Goal: Information Seeking & Learning: Learn about a topic

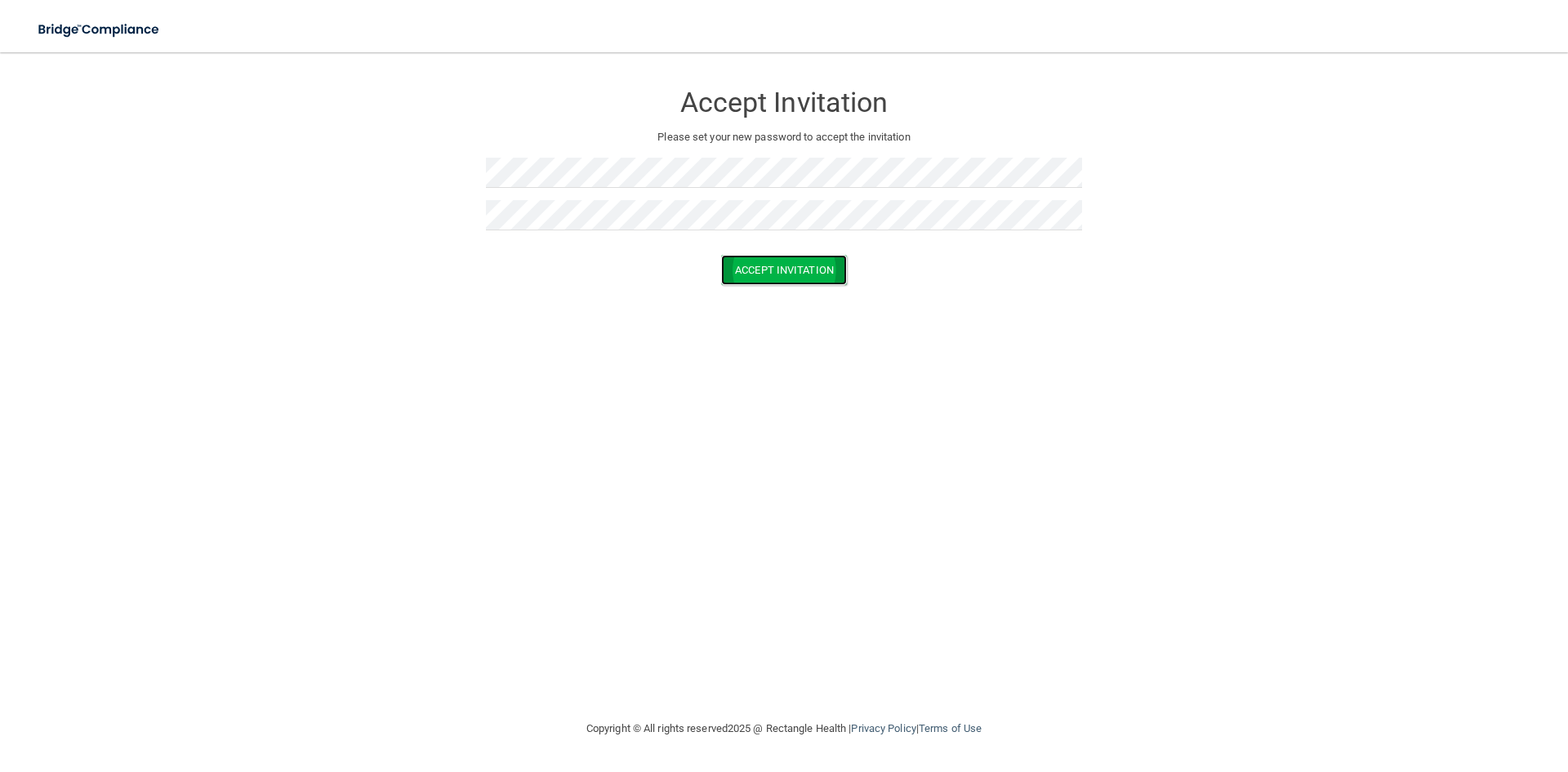
click at [772, 272] on button "Accept Invitation" at bounding box center [784, 269] width 126 height 30
click at [772, 292] on button "Accept Invitation" at bounding box center [784, 293] width 126 height 30
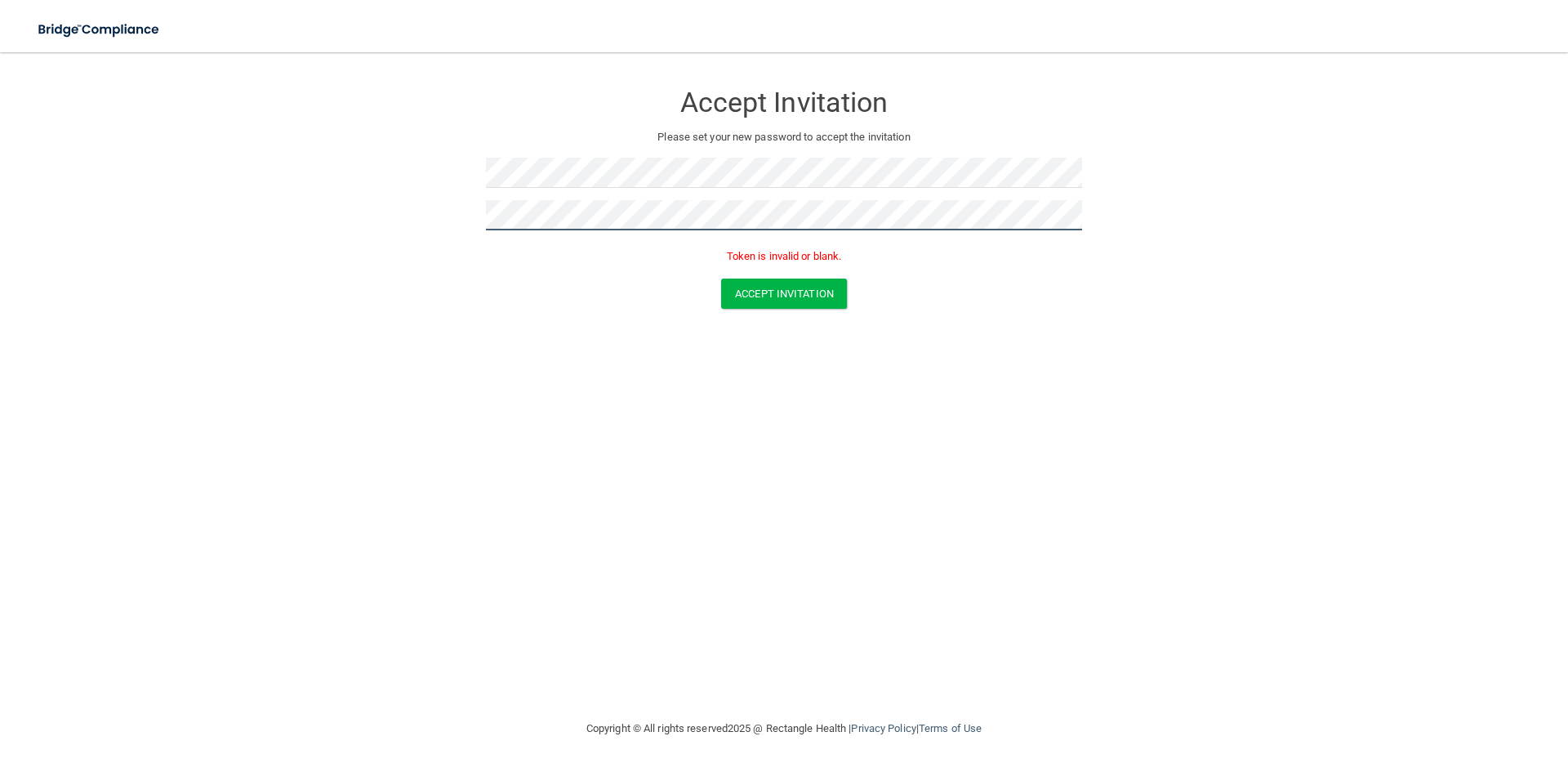
click at [427, 234] on form "Accept Invitation Please set your new password to accept the invitation Token i…" at bounding box center [784, 199] width 1502 height 260
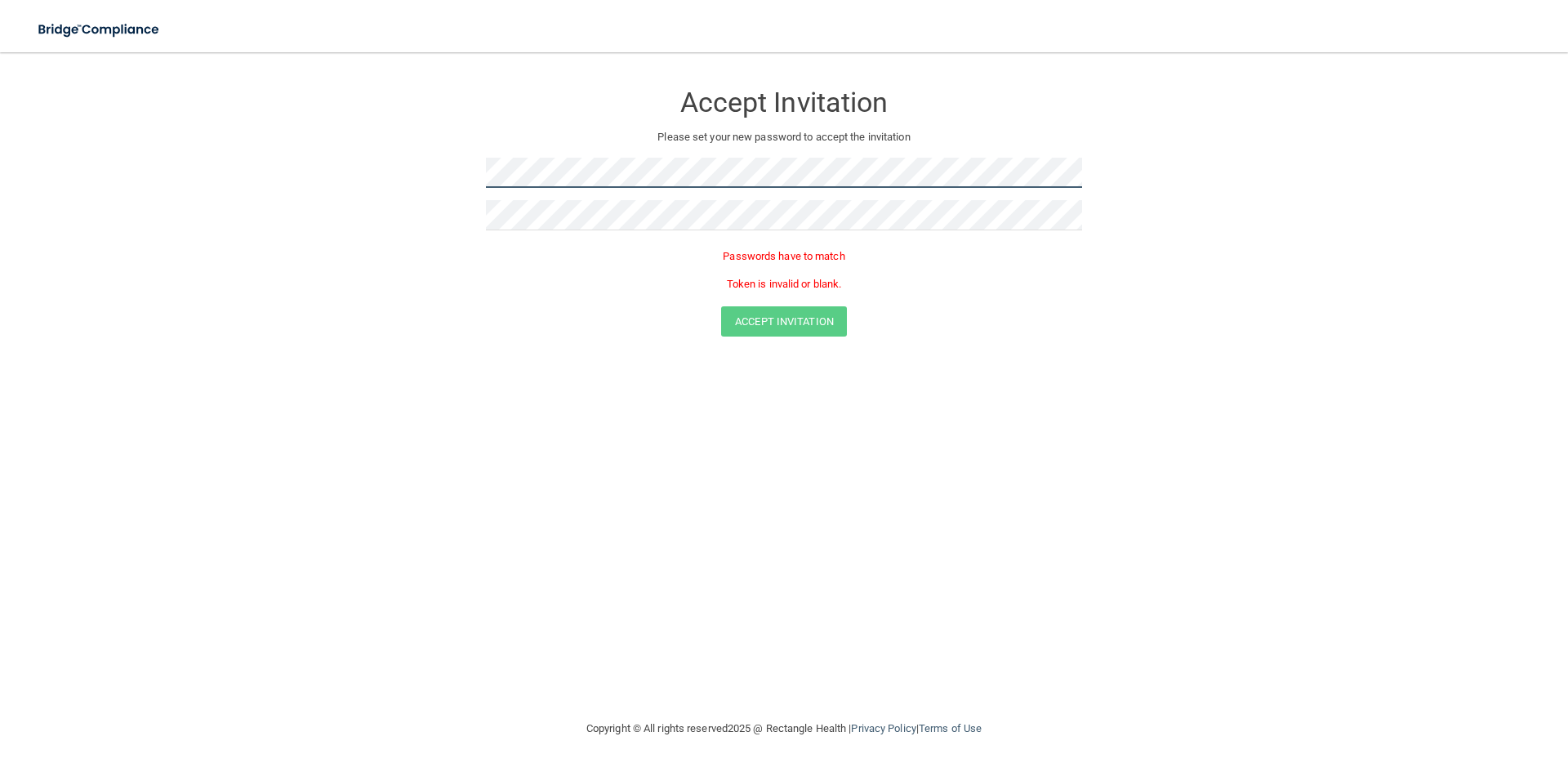
click at [431, 176] on form "Accept Invitation Please set your new password to accept the invitation Passwor…" at bounding box center [784, 213] width 1502 height 288
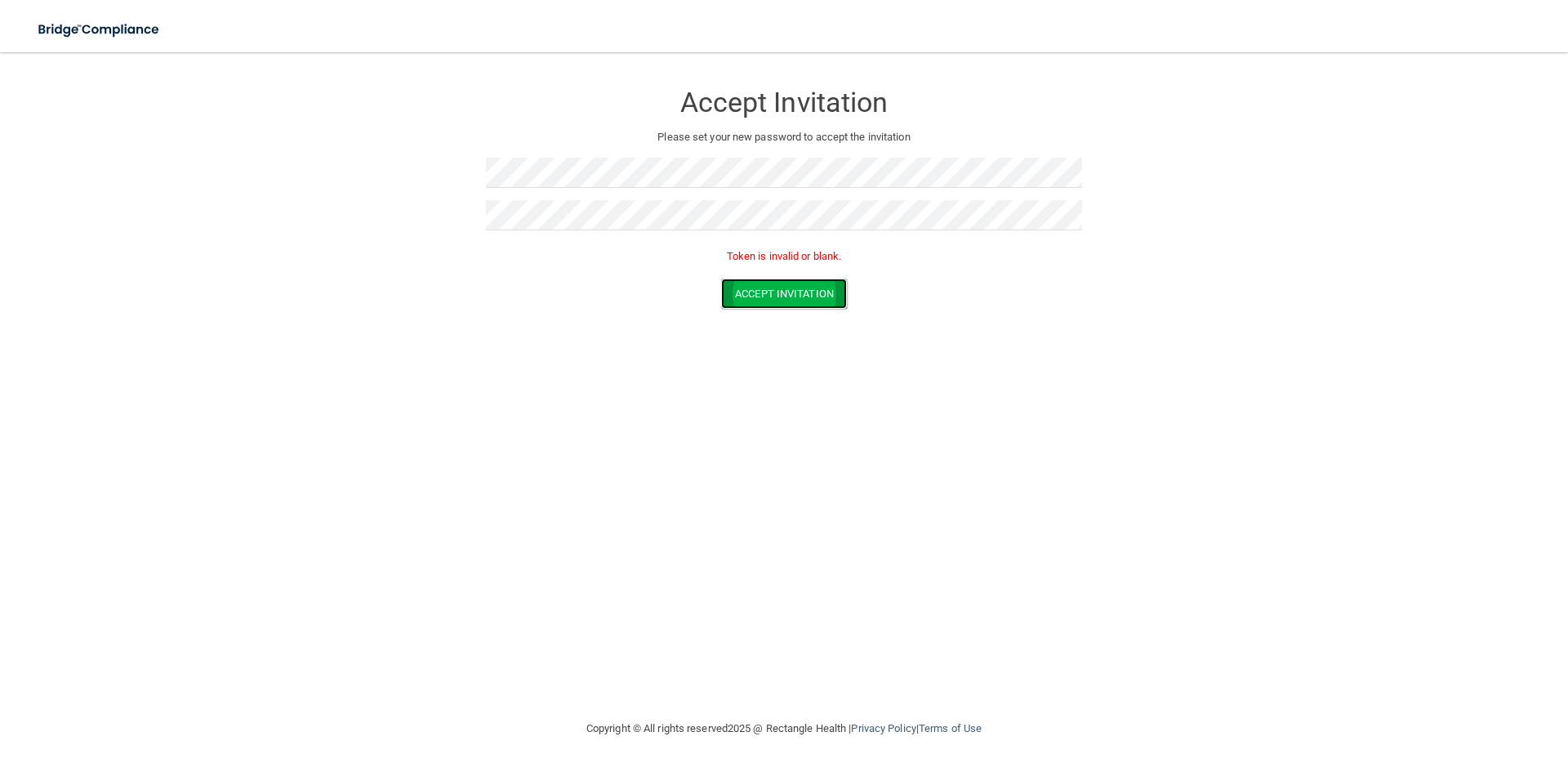
click at [793, 291] on button "Accept Invitation" at bounding box center [784, 293] width 126 height 30
click at [792, 290] on button "Accept Invitation" at bounding box center [784, 293] width 126 height 30
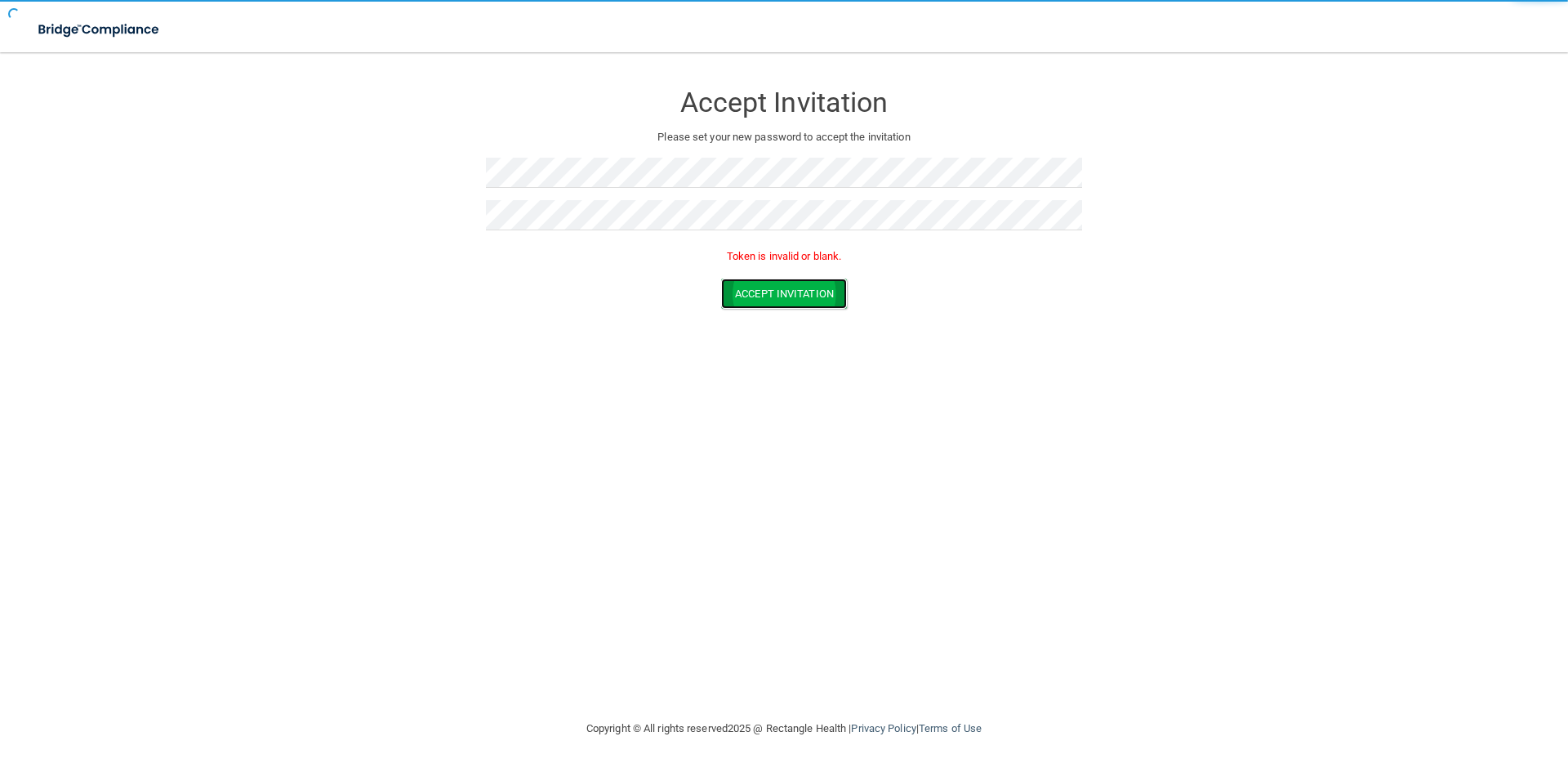
click at [790, 289] on button "Accept Invitation" at bounding box center [784, 293] width 126 height 30
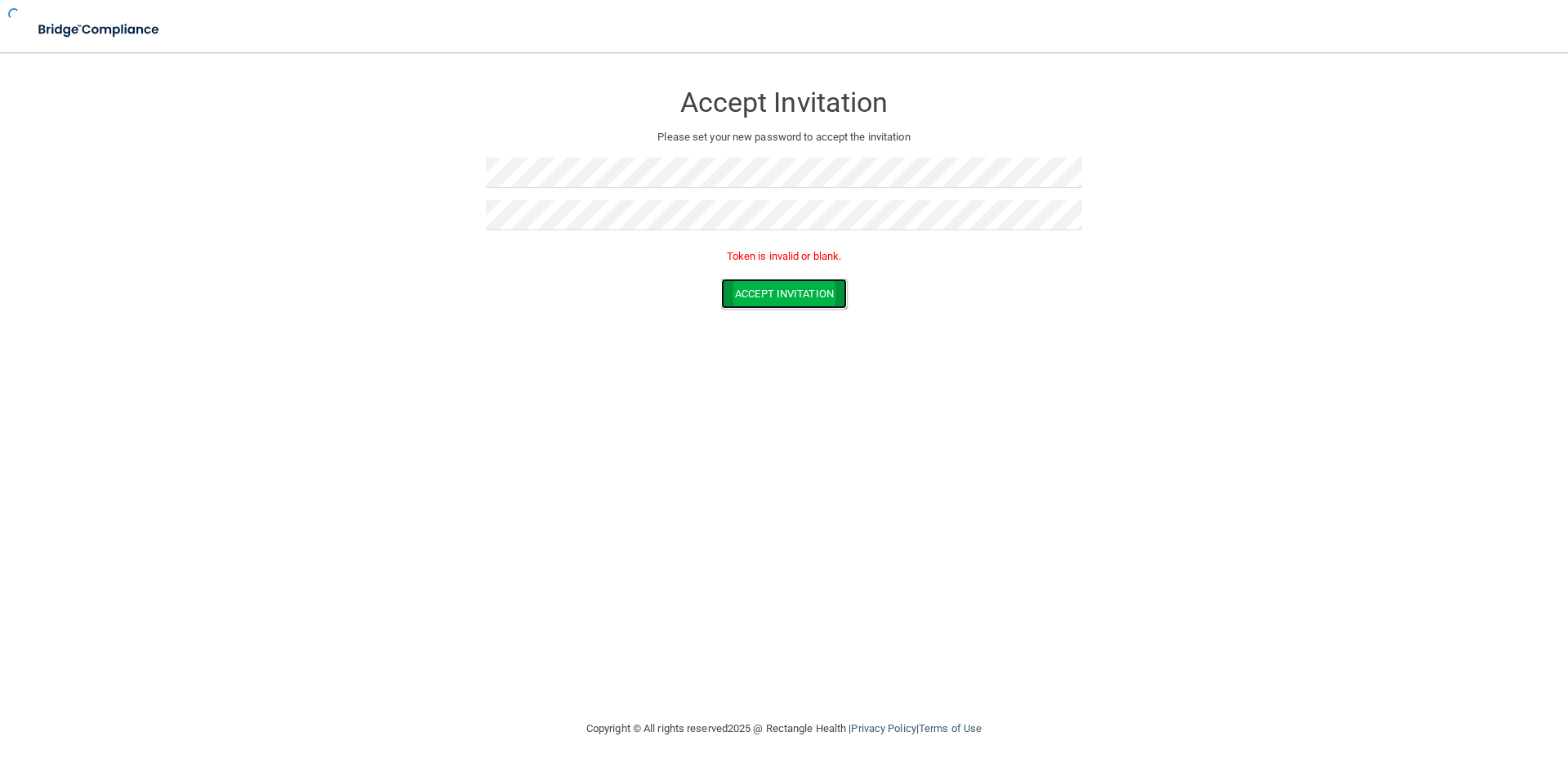
click at [788, 288] on button "Accept Invitation" at bounding box center [784, 293] width 126 height 30
click at [782, 312] on form "Accept Invitation Please set your new password to accept the invitation Token i…" at bounding box center [784, 199] width 1502 height 260
click at [780, 298] on button "Accept Invitation" at bounding box center [784, 293] width 126 height 30
click at [786, 268] on button "Accept Invitation" at bounding box center [784, 269] width 126 height 30
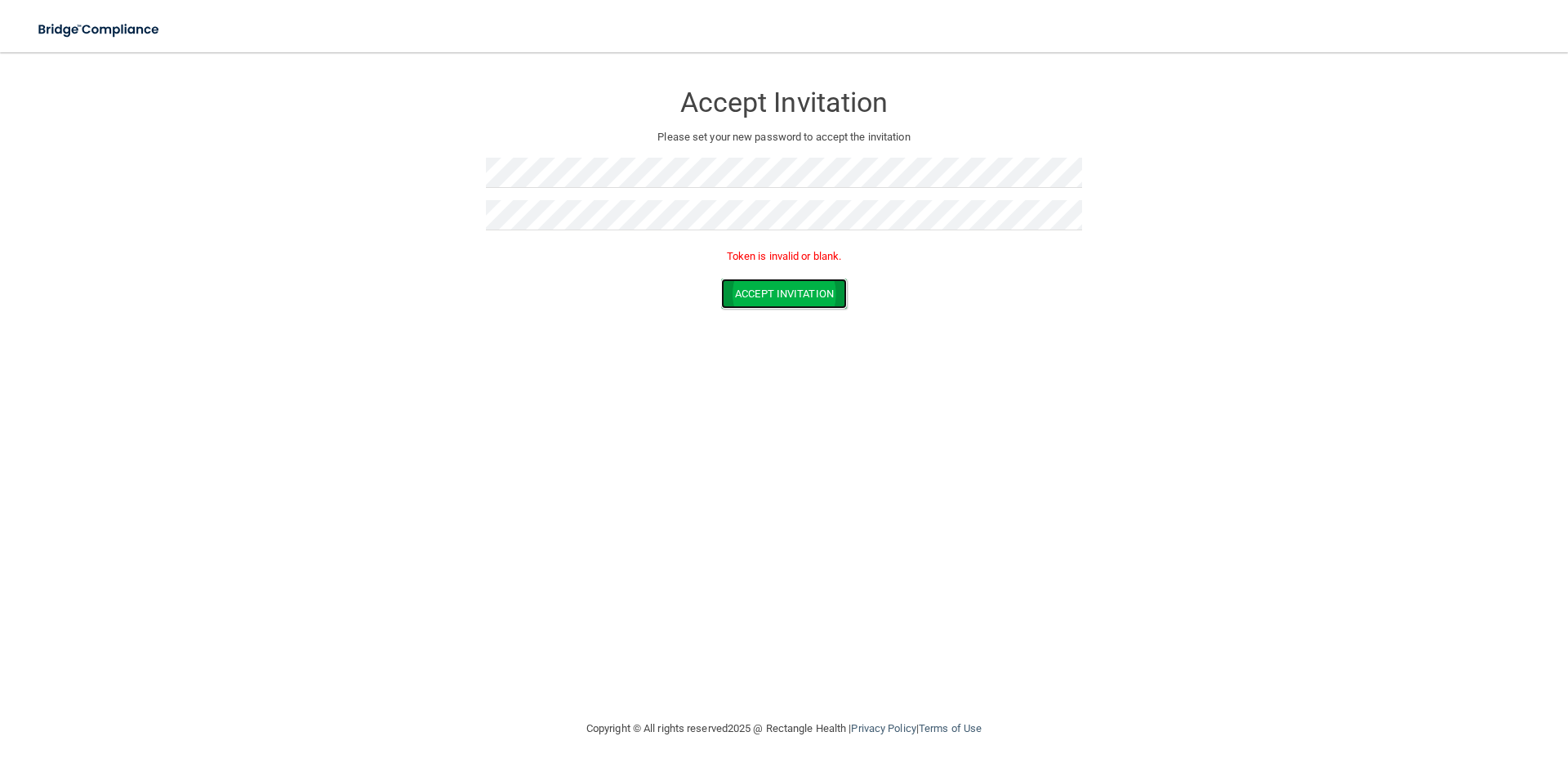
click at [783, 291] on button "Accept Invitation" at bounding box center [784, 293] width 126 height 30
click at [757, 297] on button "Accept Invitation" at bounding box center [784, 293] width 126 height 30
click at [777, 292] on button "Accept Invitation" at bounding box center [784, 293] width 126 height 30
click at [778, 277] on button "Accept Invitation" at bounding box center [784, 269] width 126 height 30
click at [784, 293] on button "Accept Invitation" at bounding box center [784, 293] width 126 height 30
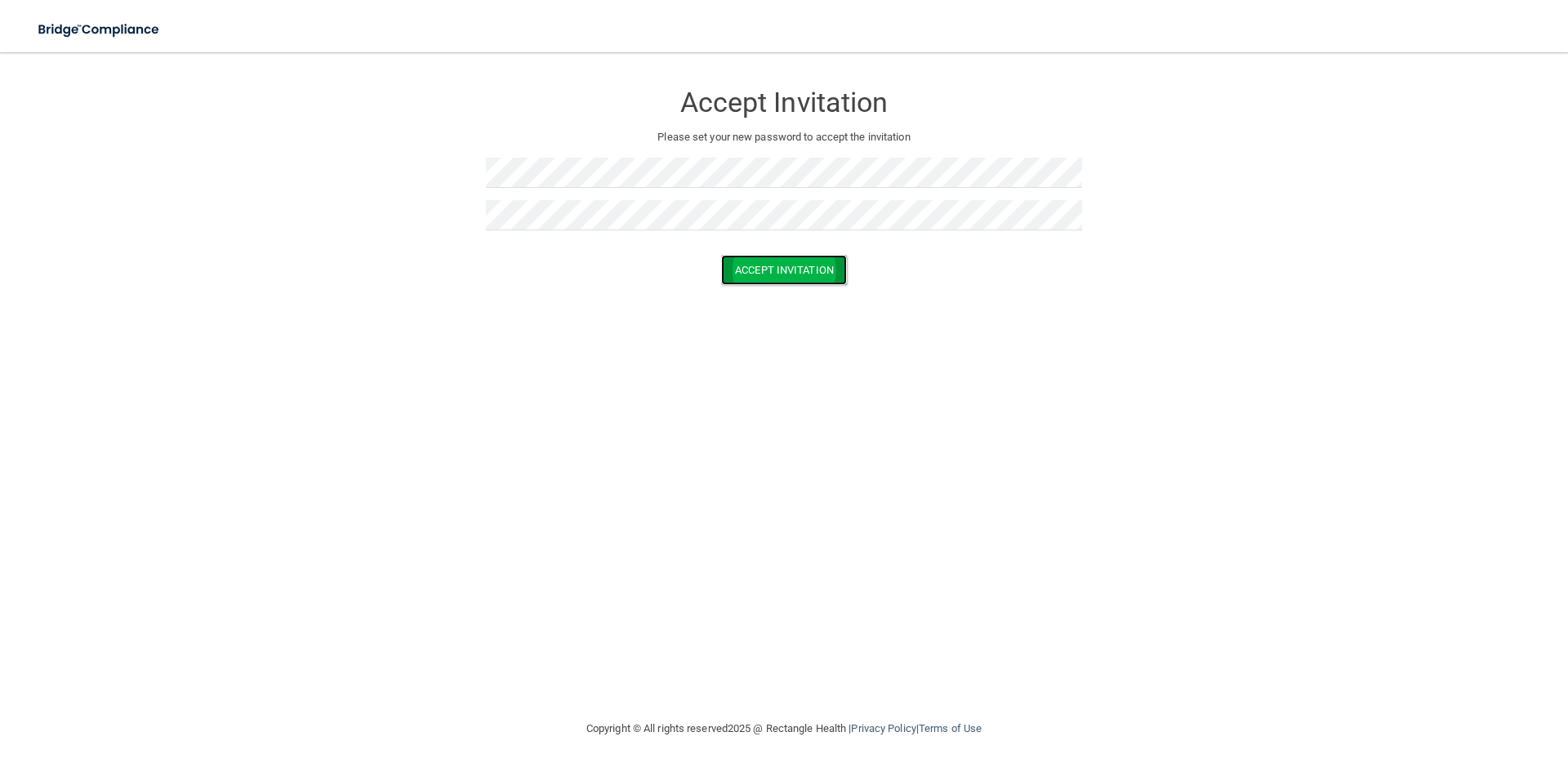
click at [755, 274] on button "Accept Invitation" at bounding box center [784, 269] width 126 height 30
click at [764, 299] on button "Accept Invitation" at bounding box center [784, 293] width 126 height 30
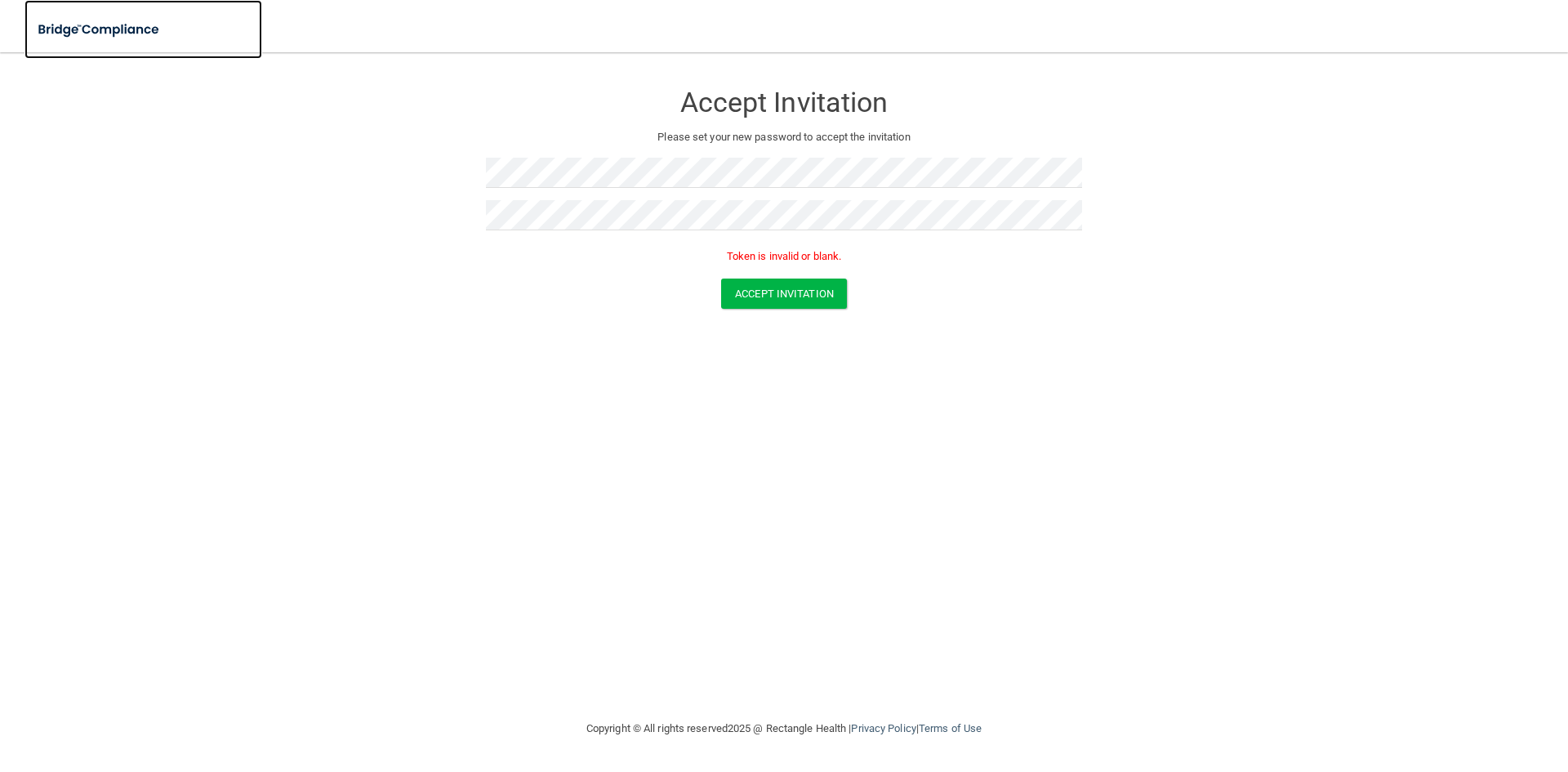
click at [78, 31] on img at bounding box center [100, 29] width 150 height 33
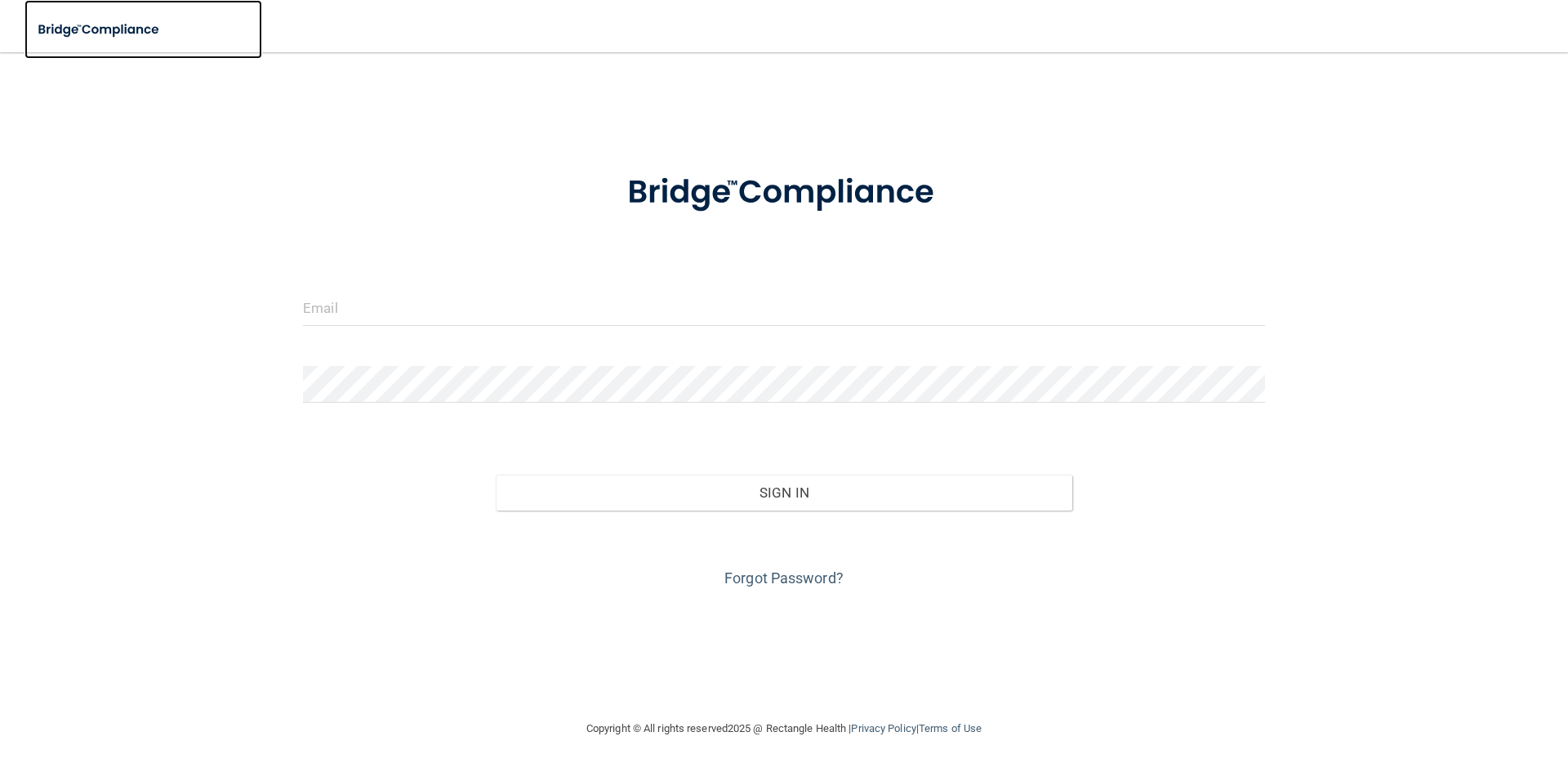
click at [78, 31] on img at bounding box center [100, 29] width 150 height 33
click at [84, 26] on img at bounding box center [100, 29] width 150 height 33
click at [83, 26] on img at bounding box center [100, 29] width 150 height 33
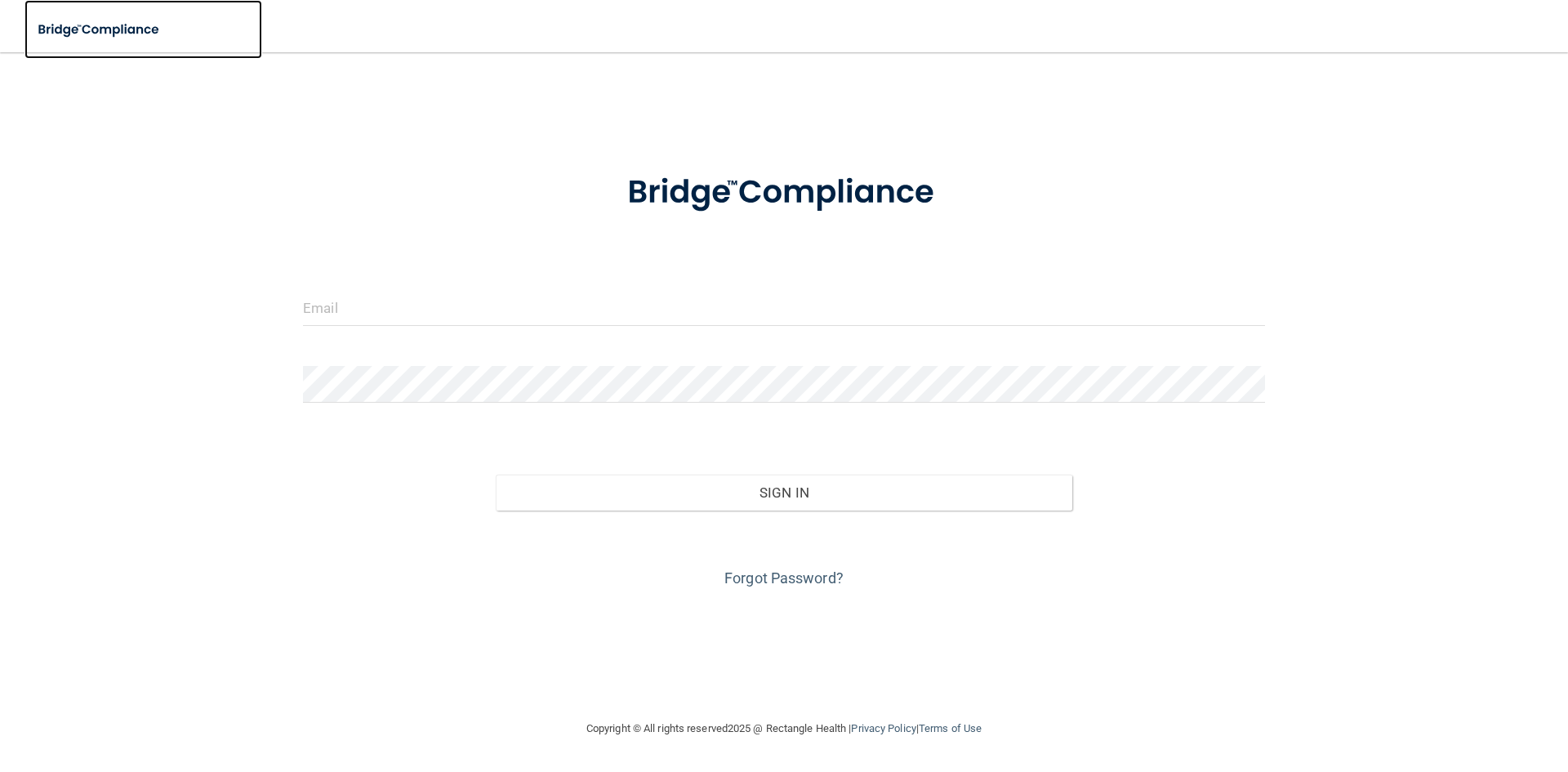
click at [83, 26] on img at bounding box center [100, 29] width 150 height 33
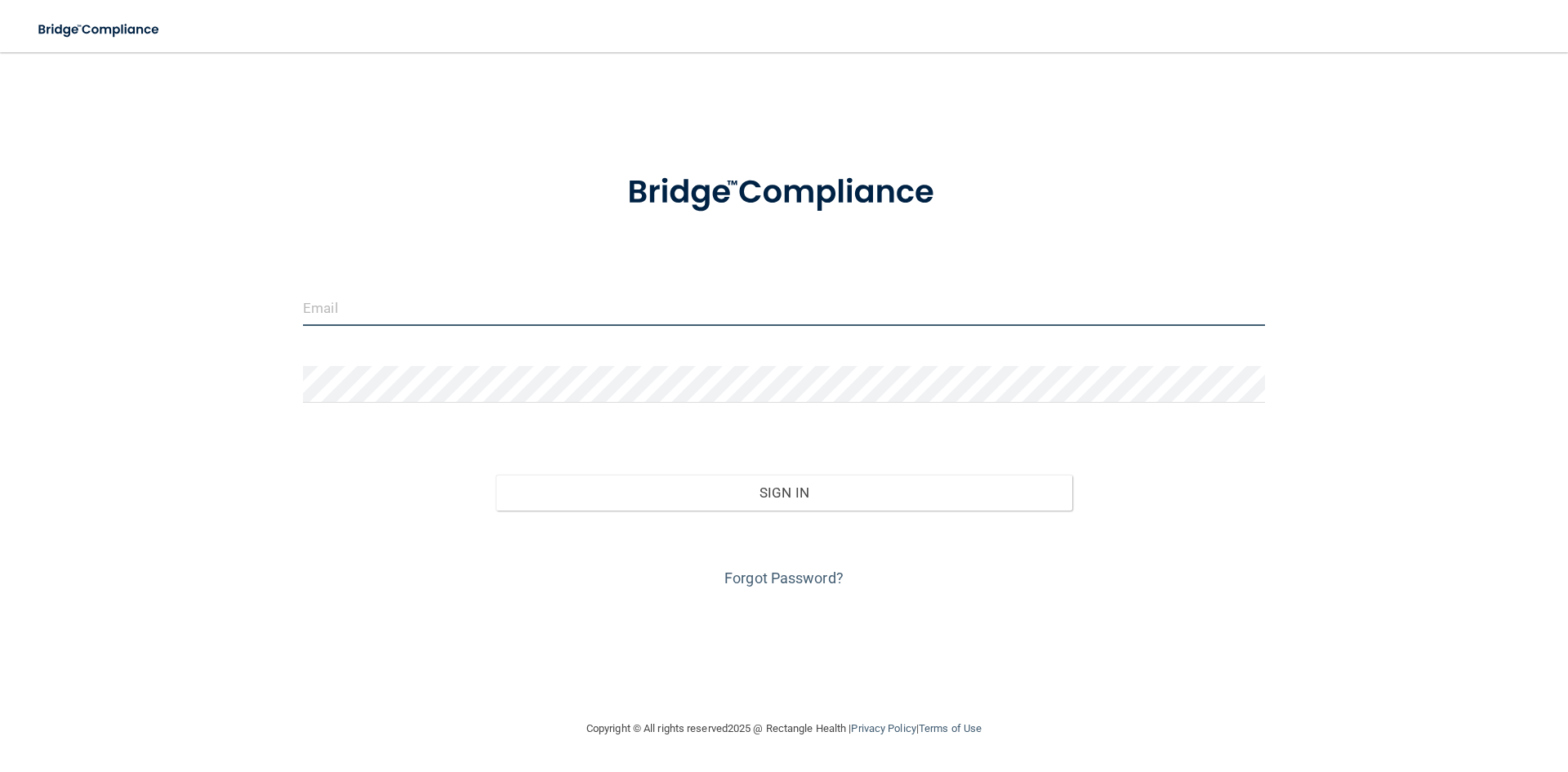
click at [361, 307] on input "email" at bounding box center [784, 307] width 962 height 37
type input "IMELDAS32@GMAIL.COM"
click at [342, 406] on div at bounding box center [784, 391] width 986 height 49
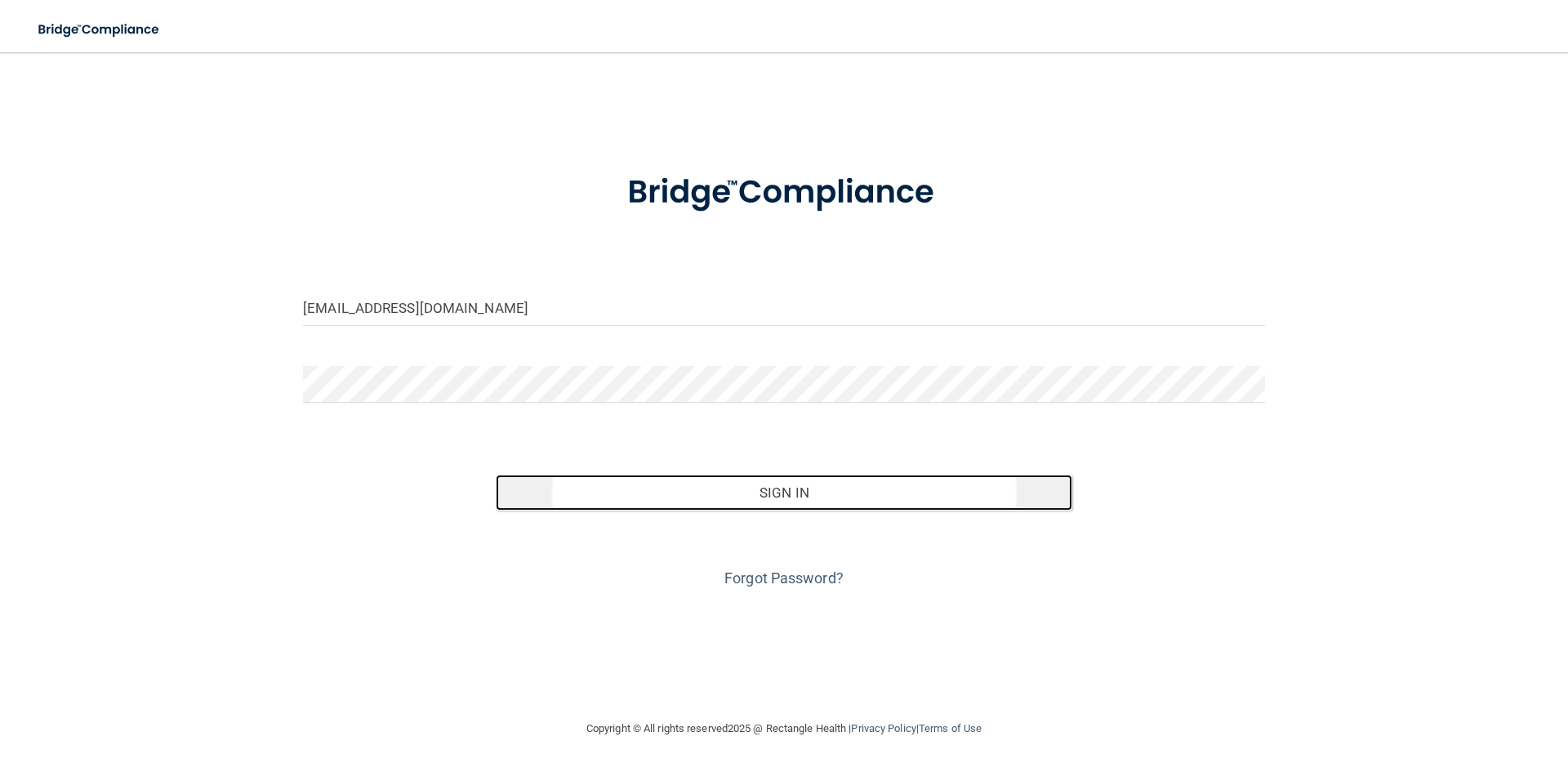
click at [594, 482] on button "Sign In" at bounding box center [784, 493] width 577 height 36
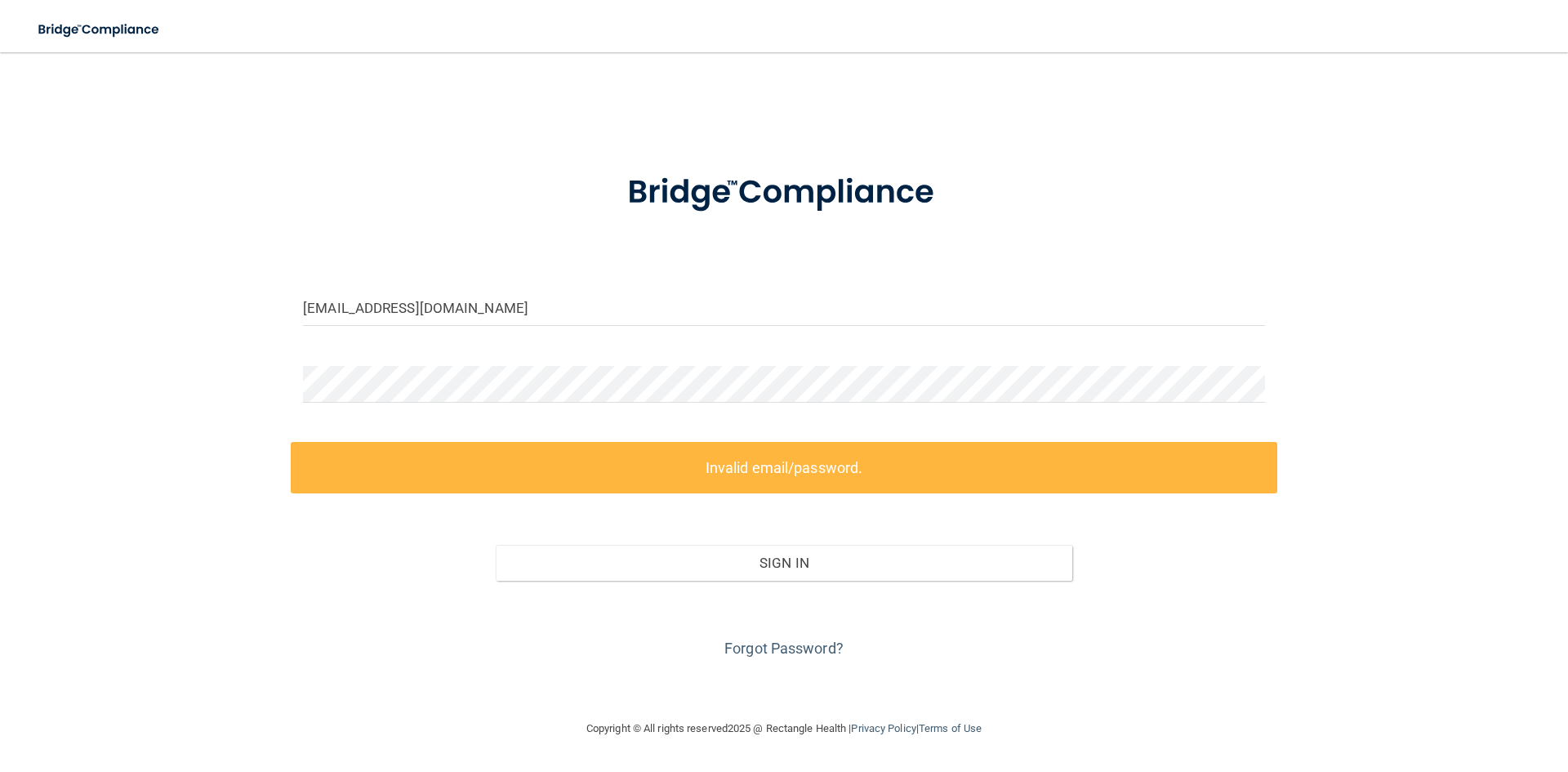
click at [686, 458] on label "Invalid email/password." at bounding box center [784, 468] width 986 height 51
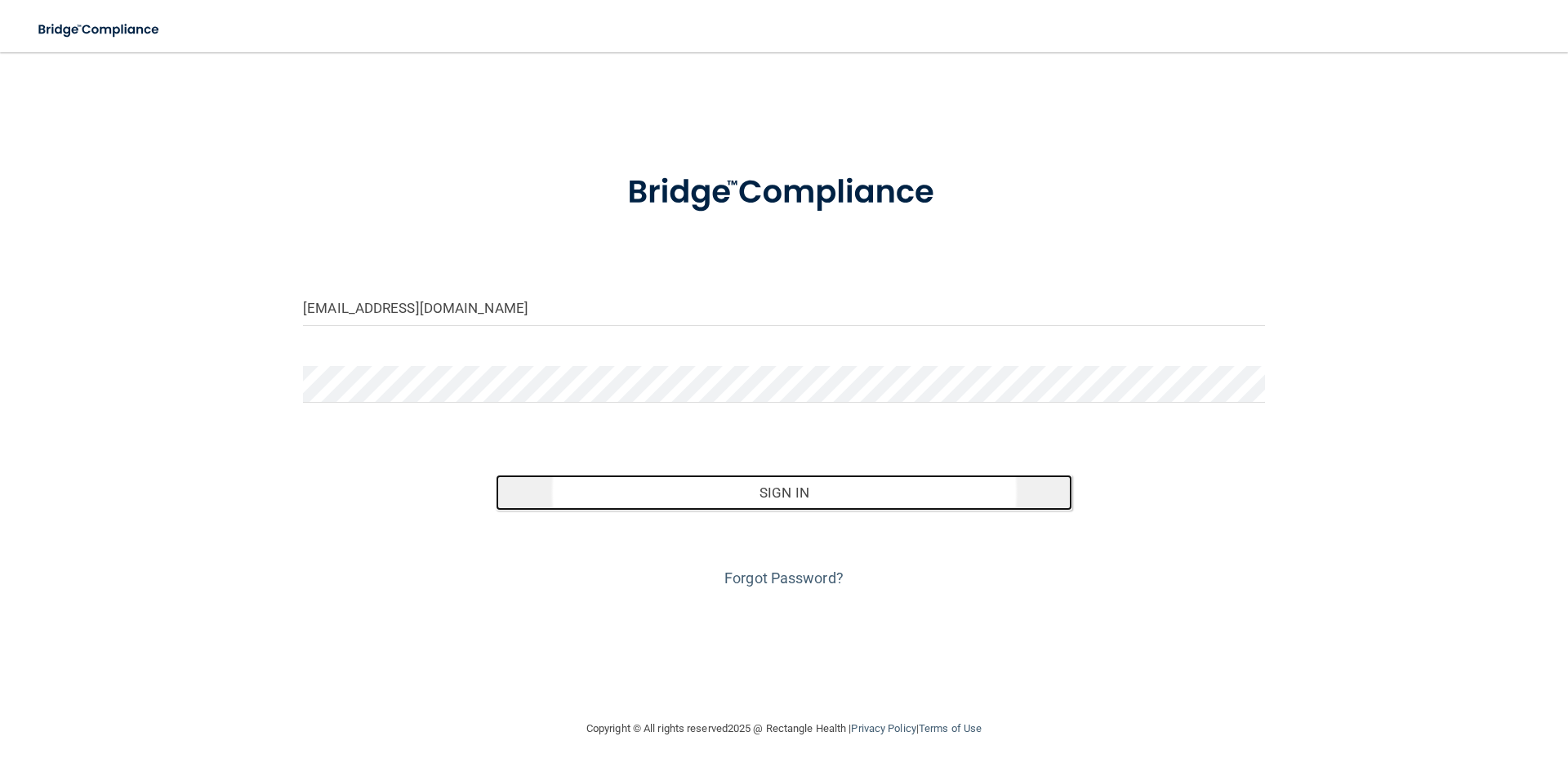
click at [910, 501] on button "Sign In" at bounding box center [784, 493] width 577 height 36
click at [707, 494] on button "Sign In" at bounding box center [784, 493] width 577 height 36
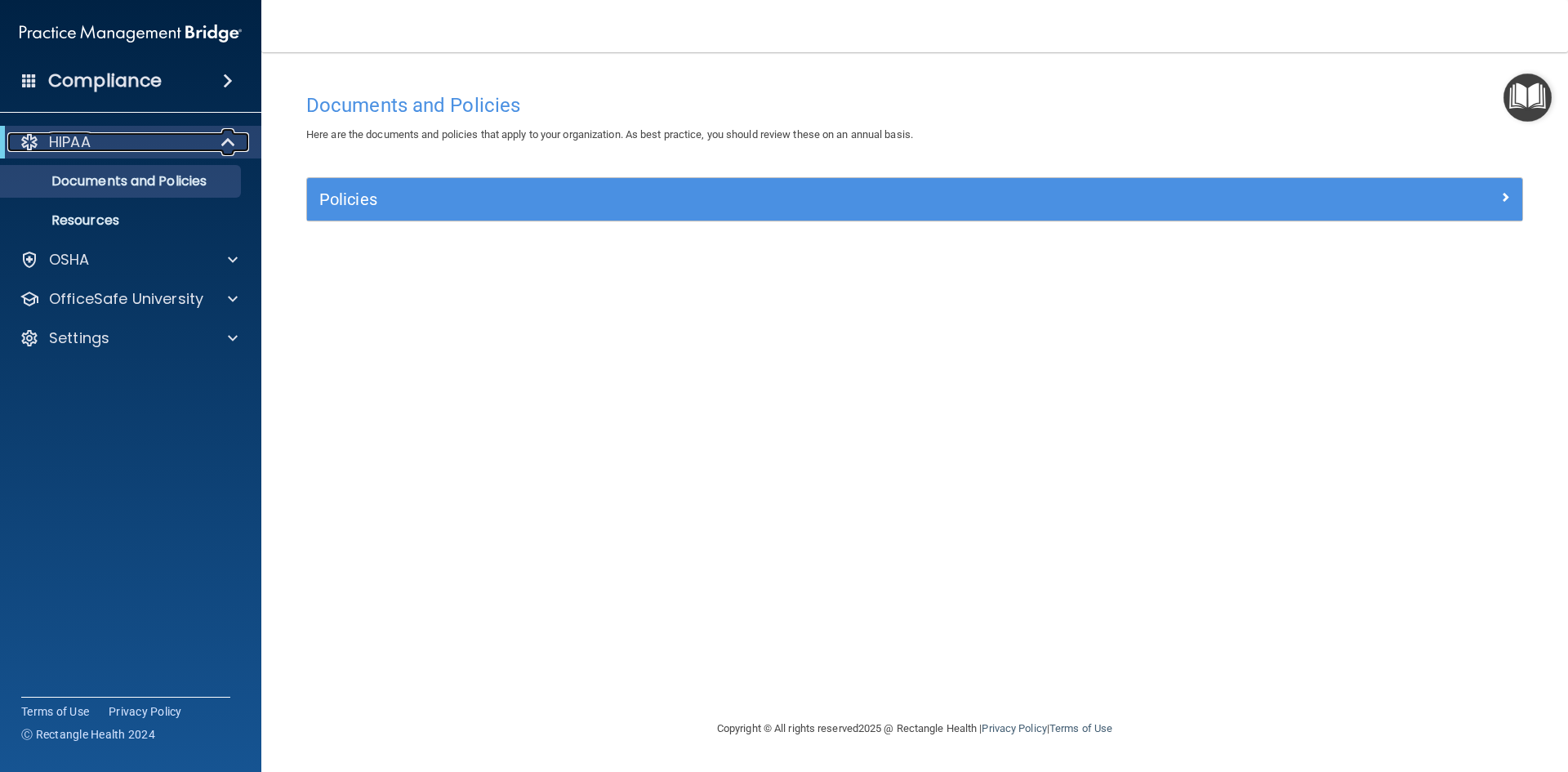
click at [175, 144] on div "HIPAA" at bounding box center [108, 141] width 202 height 20
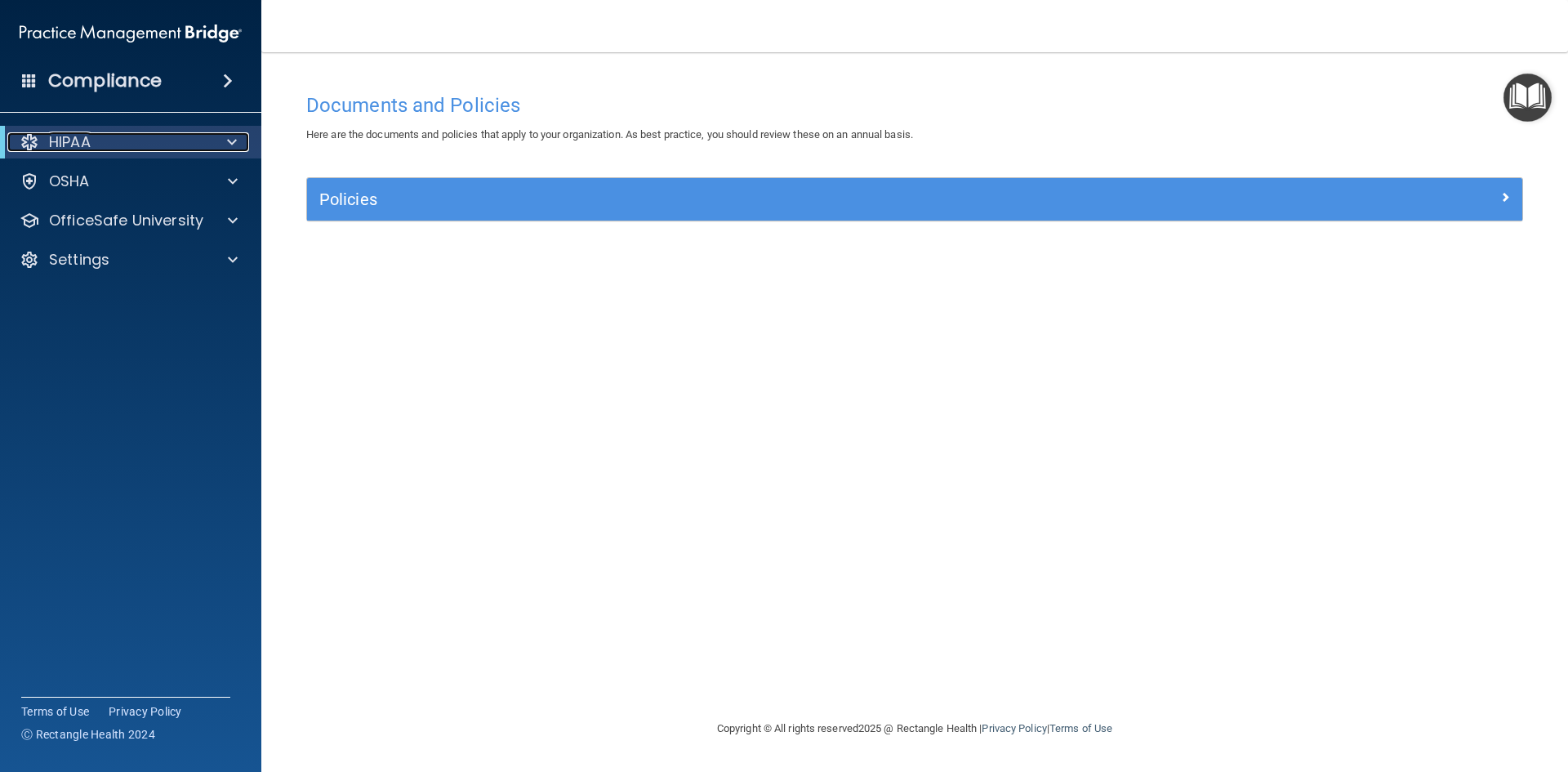
click at [230, 145] on span at bounding box center [233, 141] width 10 height 20
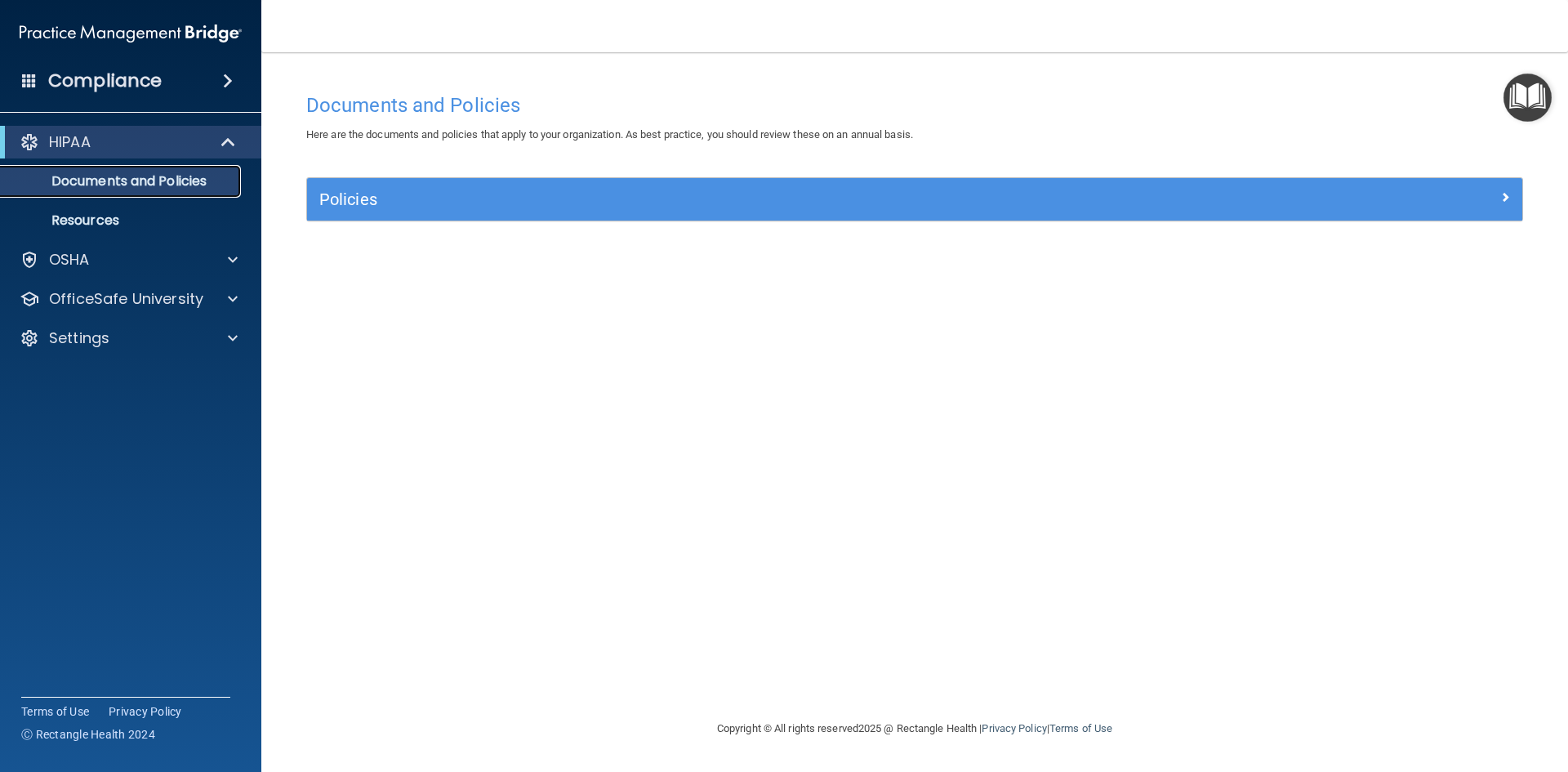
click at [185, 179] on p "Documents and Policies" at bounding box center [122, 181] width 223 height 16
click at [60, 219] on p "Resources" at bounding box center [122, 220] width 223 height 16
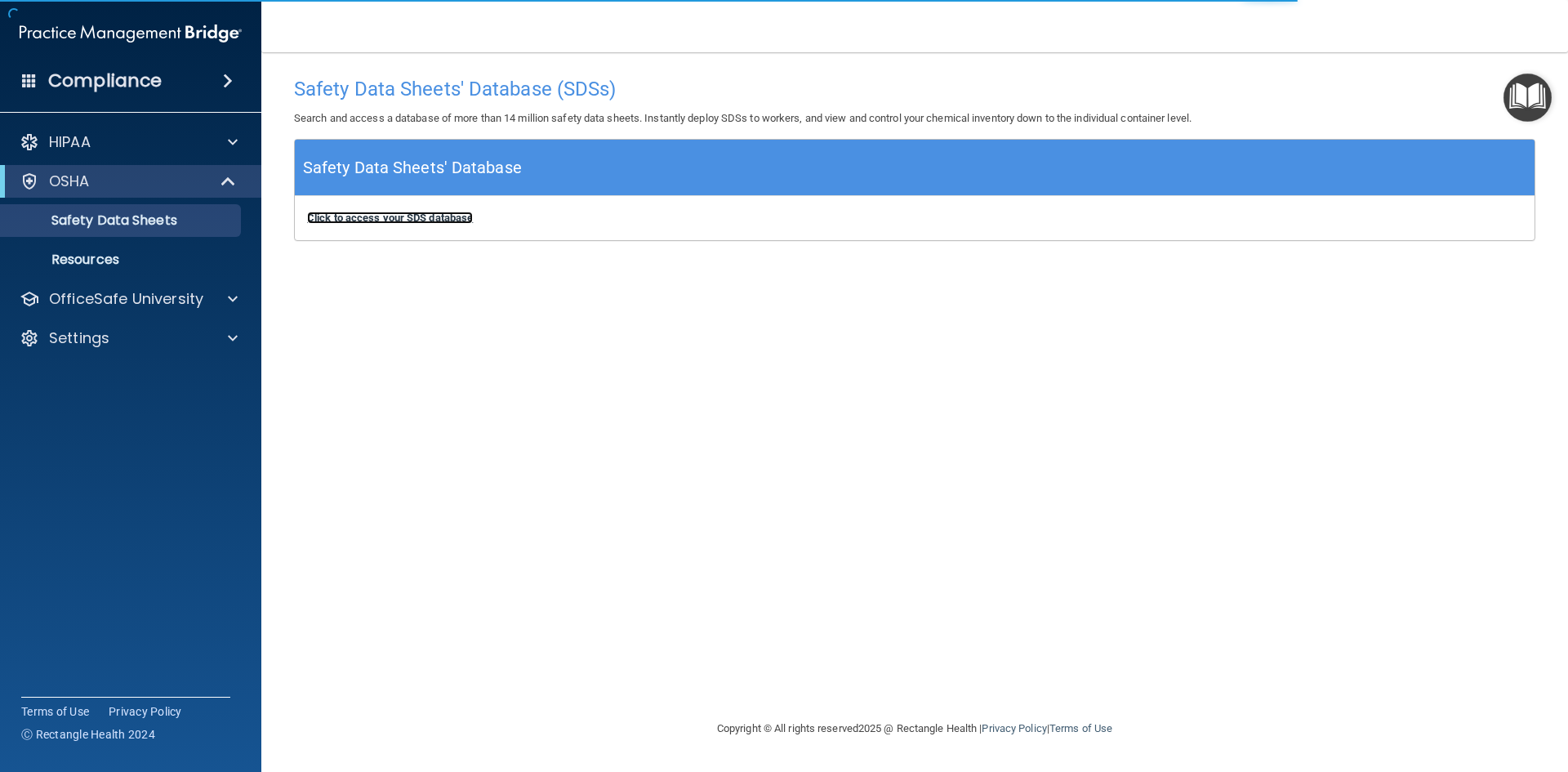
click at [339, 221] on b "Click to access your SDS database" at bounding box center [390, 217] width 166 height 12
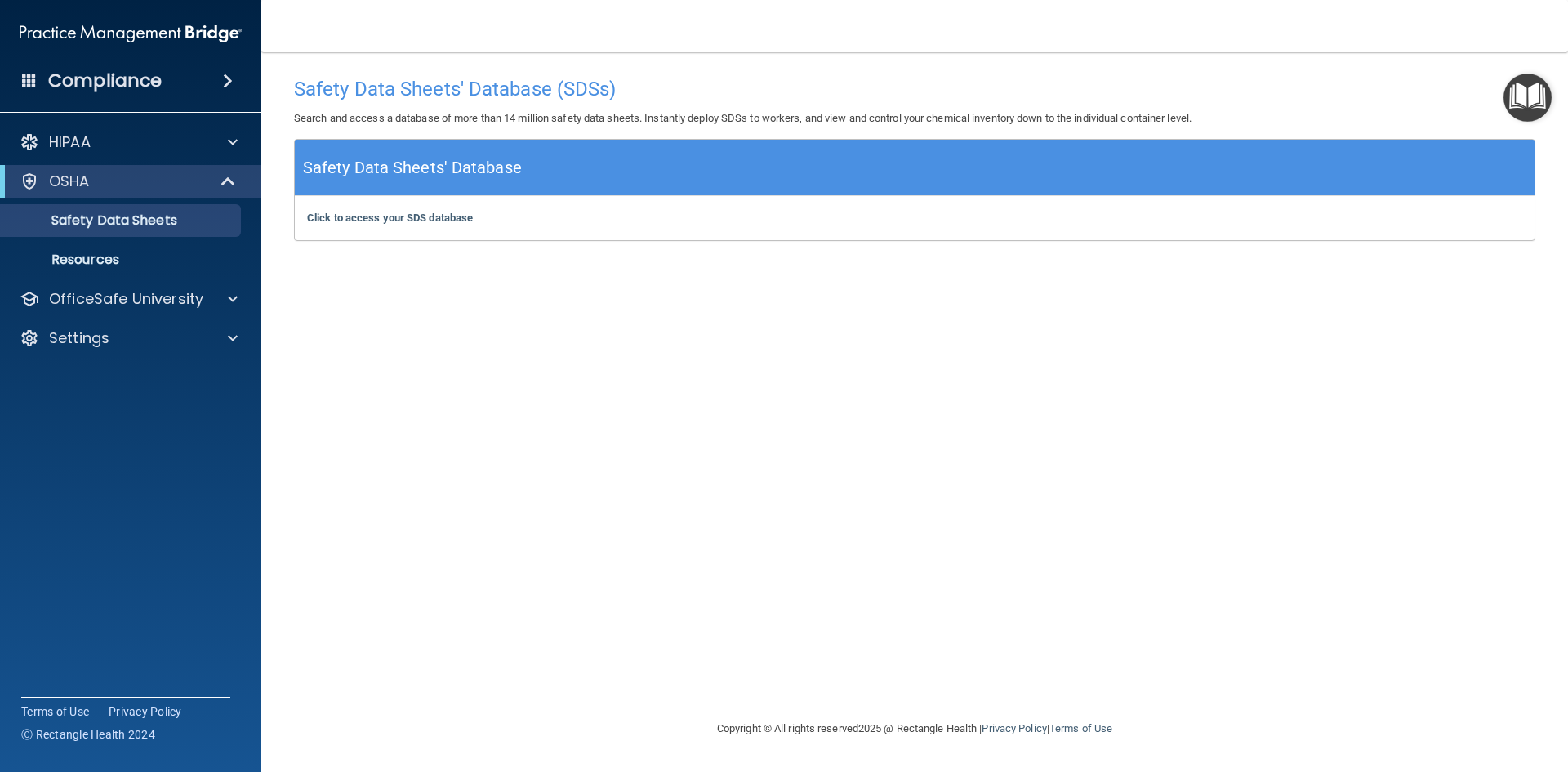
click at [228, 85] on span at bounding box center [228, 80] width 10 height 20
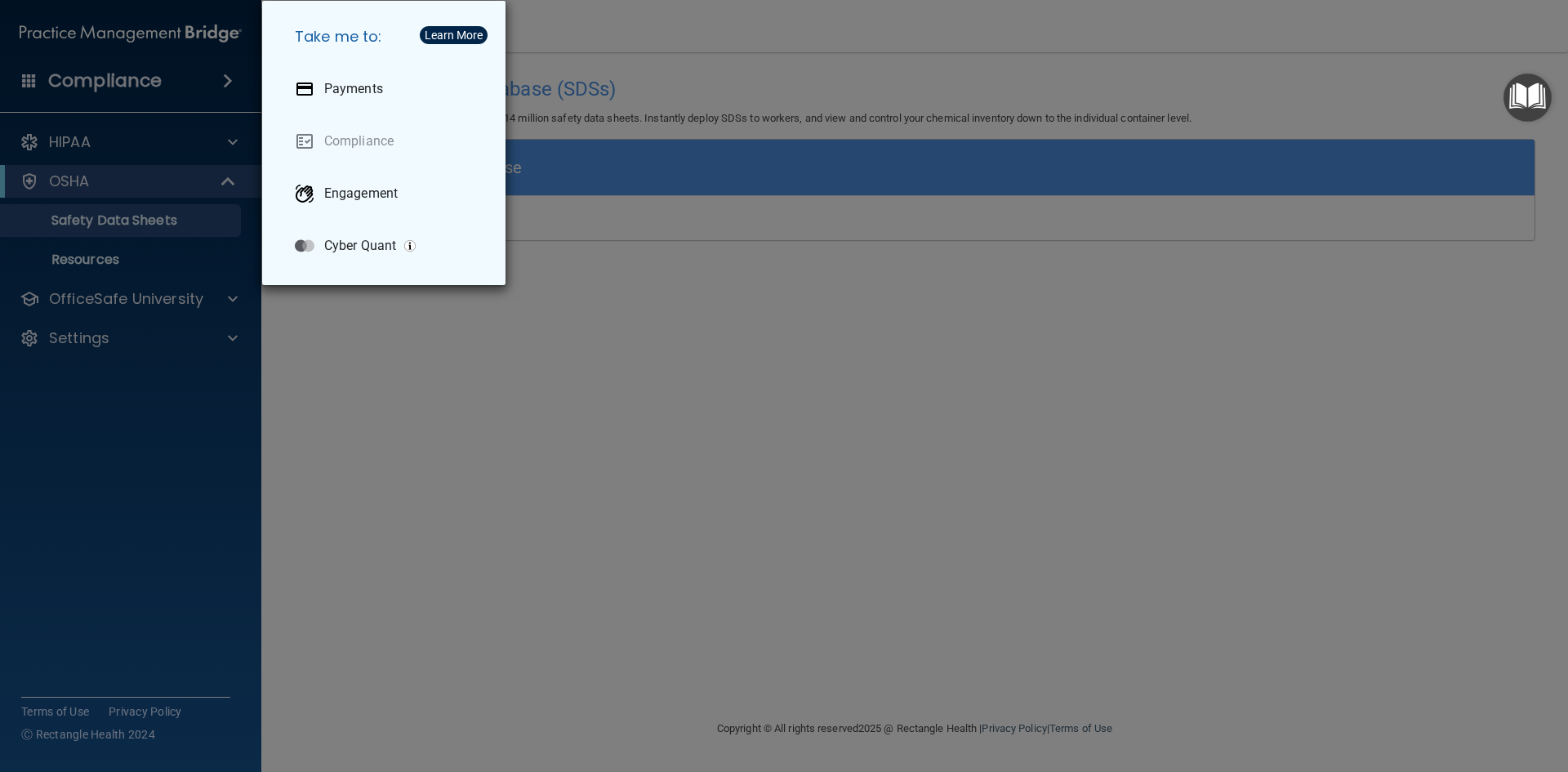
click at [458, 315] on div "Take me to: Payments Compliance Engagement Cyber Quant" at bounding box center [784, 386] width 1568 height 772
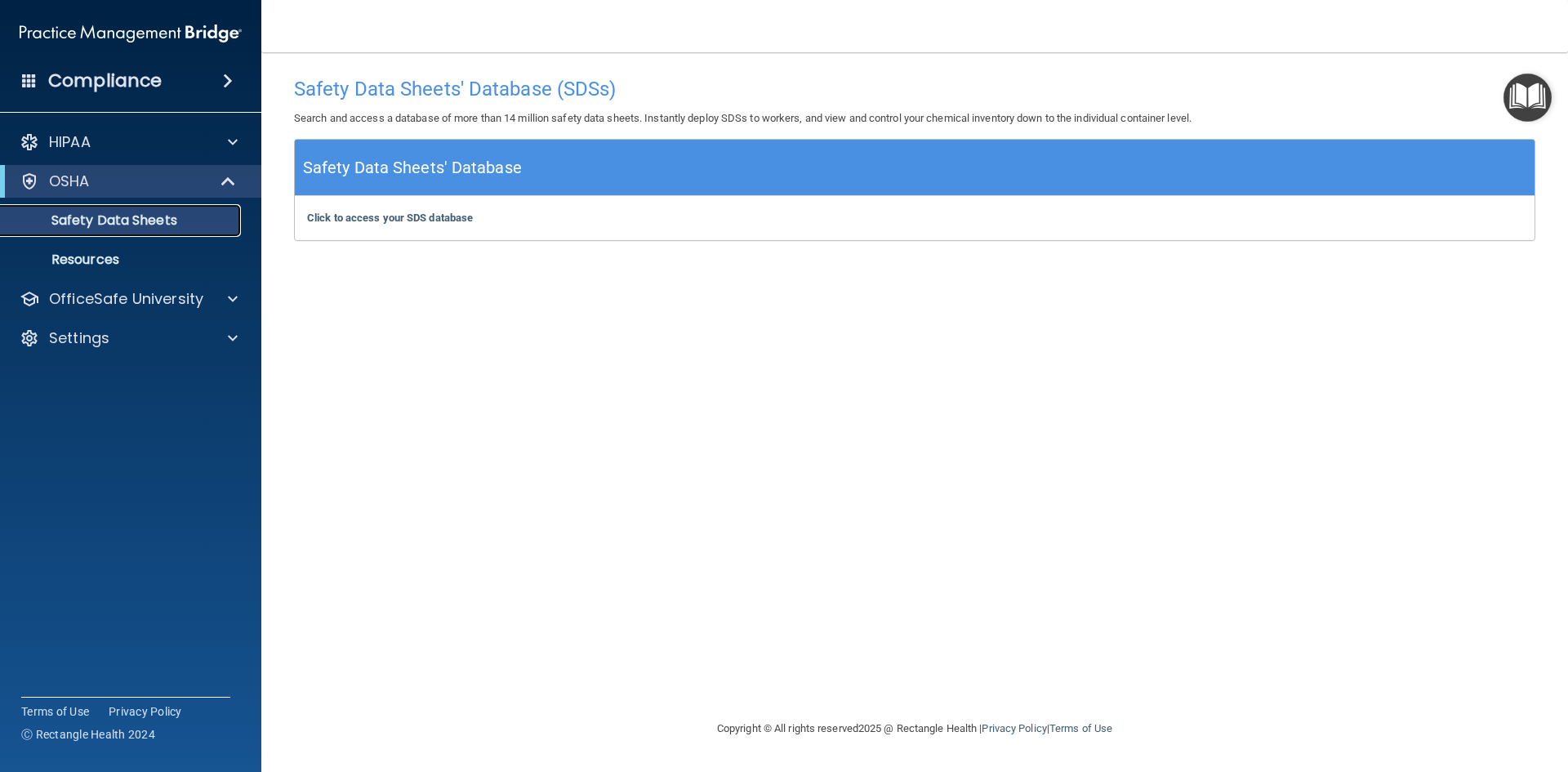
click at [169, 228] on p "Safety Data Sheets" at bounding box center [122, 220] width 223 height 16
click at [109, 262] on p "Resources" at bounding box center [122, 259] width 223 height 16
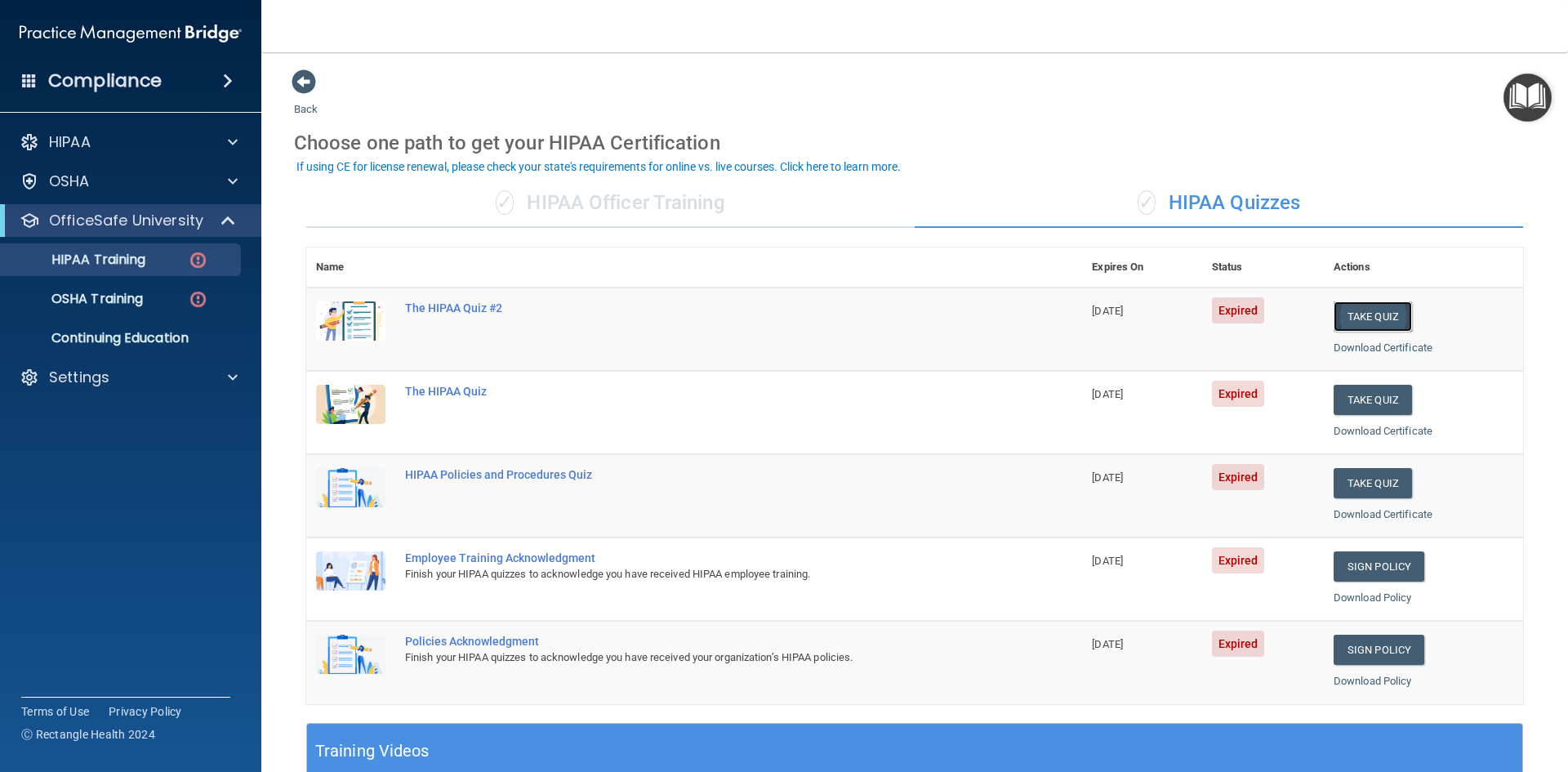
click at [1361, 320] on button "Take Quiz" at bounding box center [1373, 316] width 78 height 30
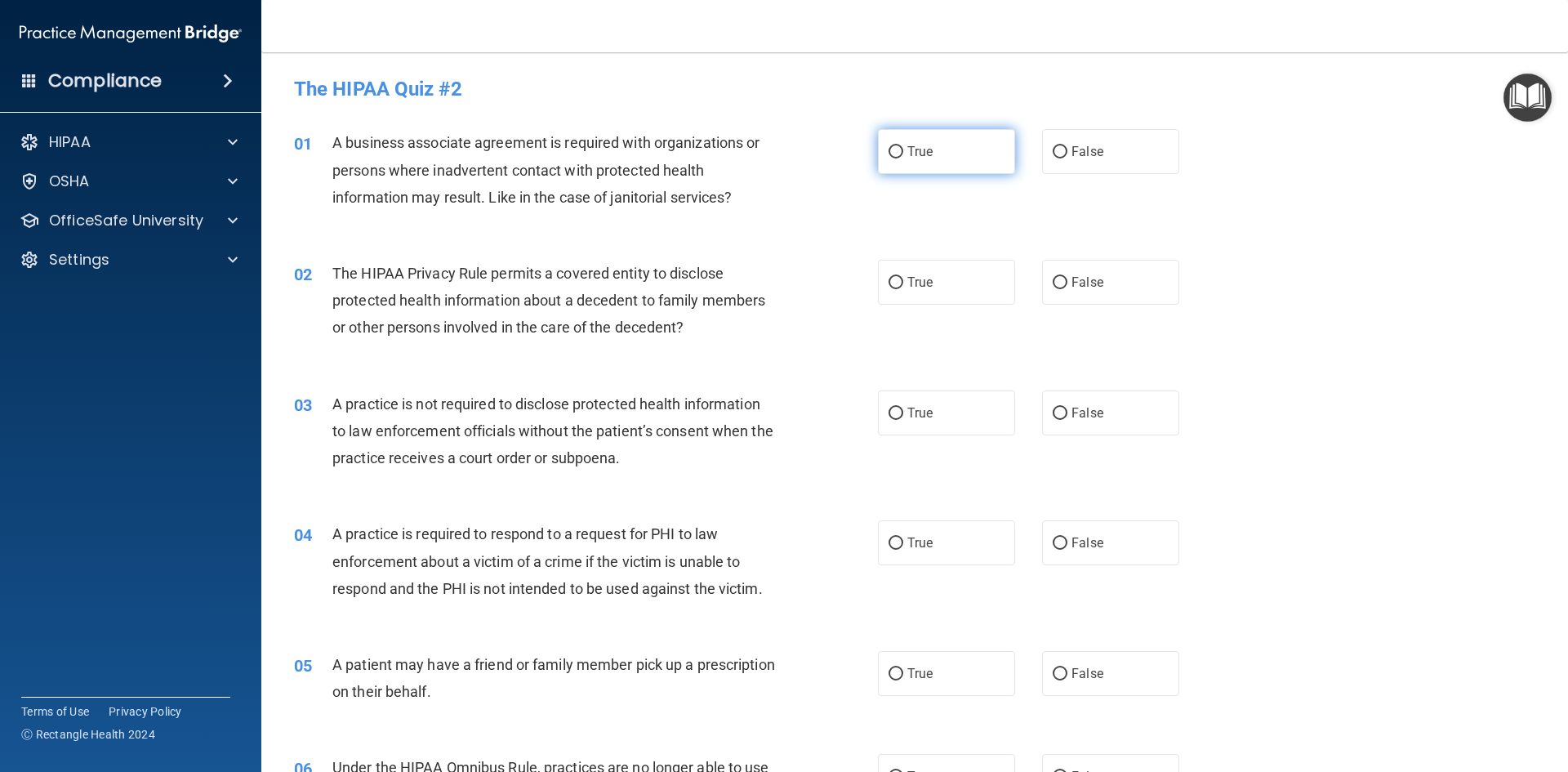
click at [892, 151] on input "True" at bounding box center [895, 153] width 14 height 12
radio input "true"
click at [1053, 151] on input "False" at bounding box center [1060, 153] width 14 height 12
radio input "true"
radio input "false"
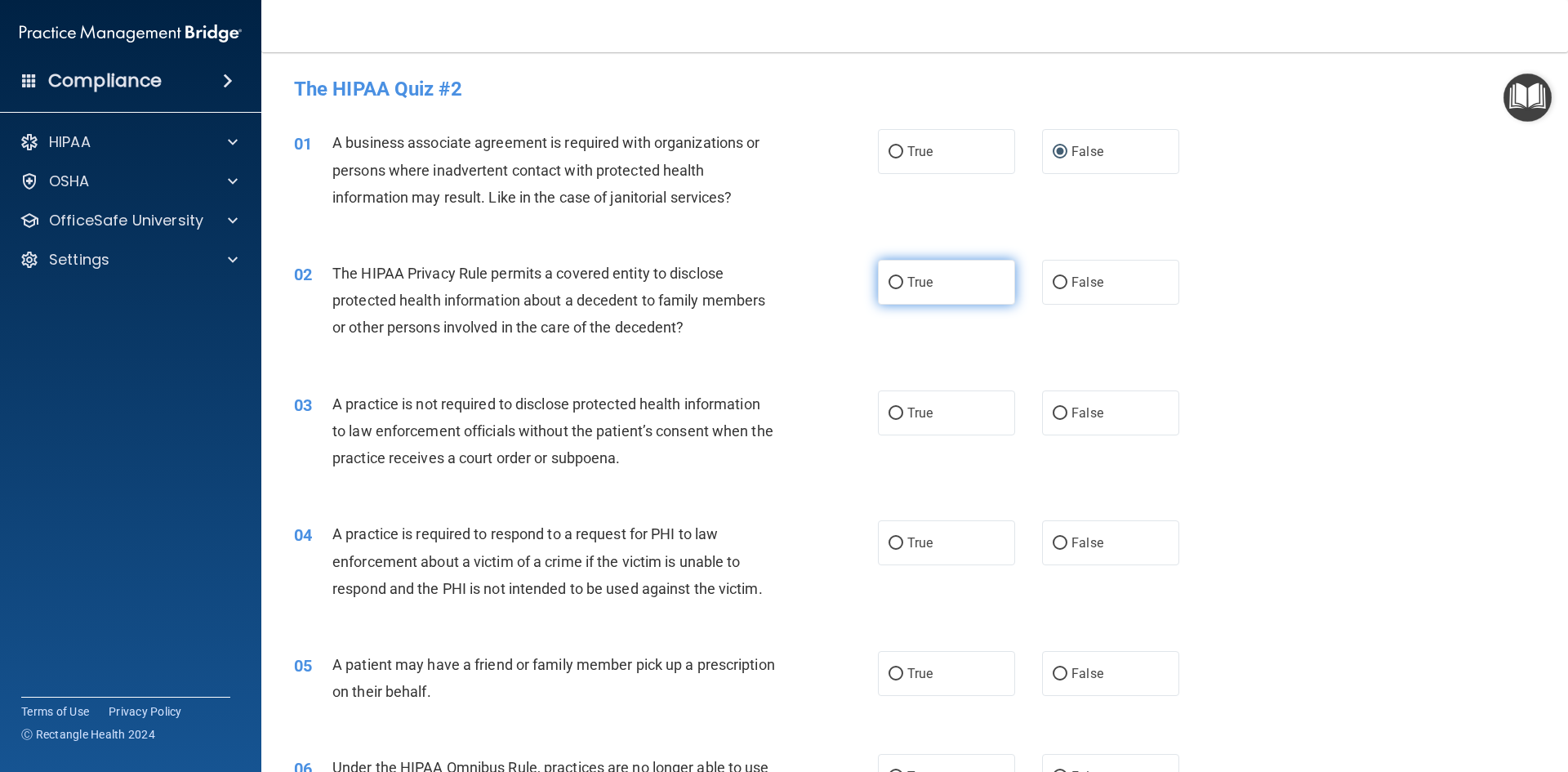
click at [888, 282] on input "True" at bounding box center [895, 283] width 14 height 12
radio input "true"
click at [893, 418] on input "True" at bounding box center [895, 413] width 14 height 12
radio input "true"
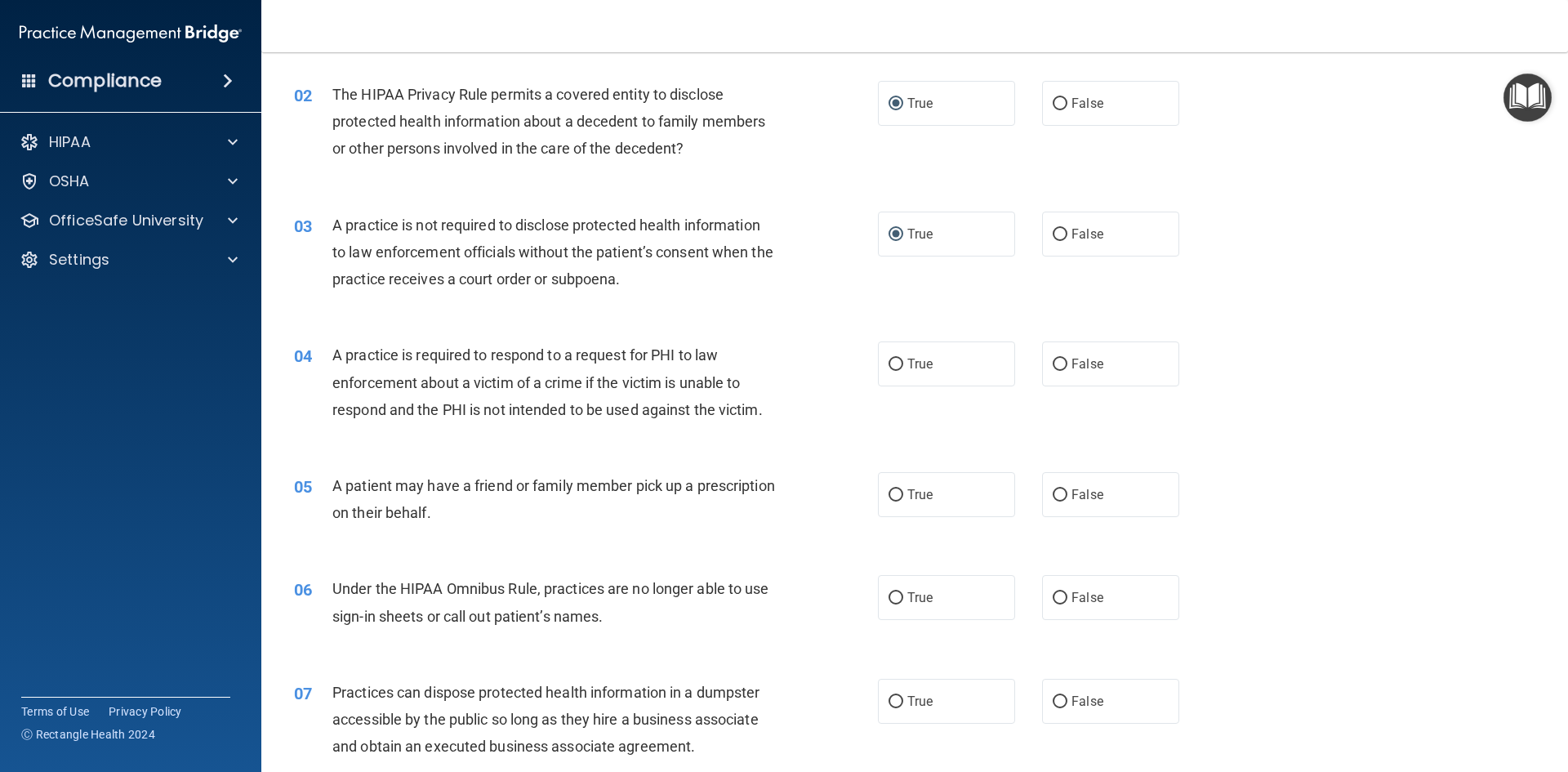
scroll to position [245, 0]
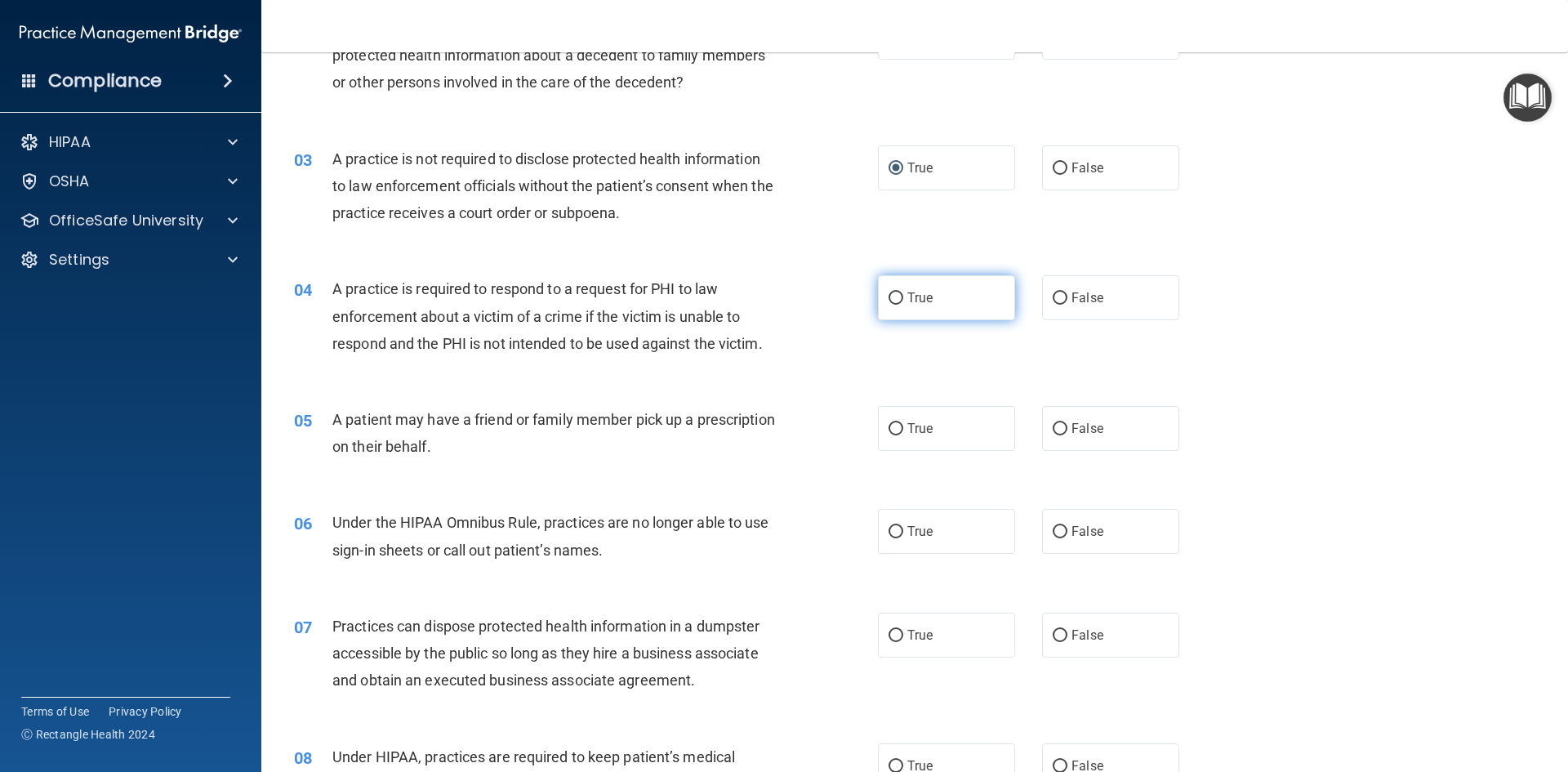
click at [889, 302] on input "True" at bounding box center [895, 298] width 14 height 12
radio input "true"
click at [888, 432] on input "True" at bounding box center [895, 429] width 14 height 12
radio input "true"
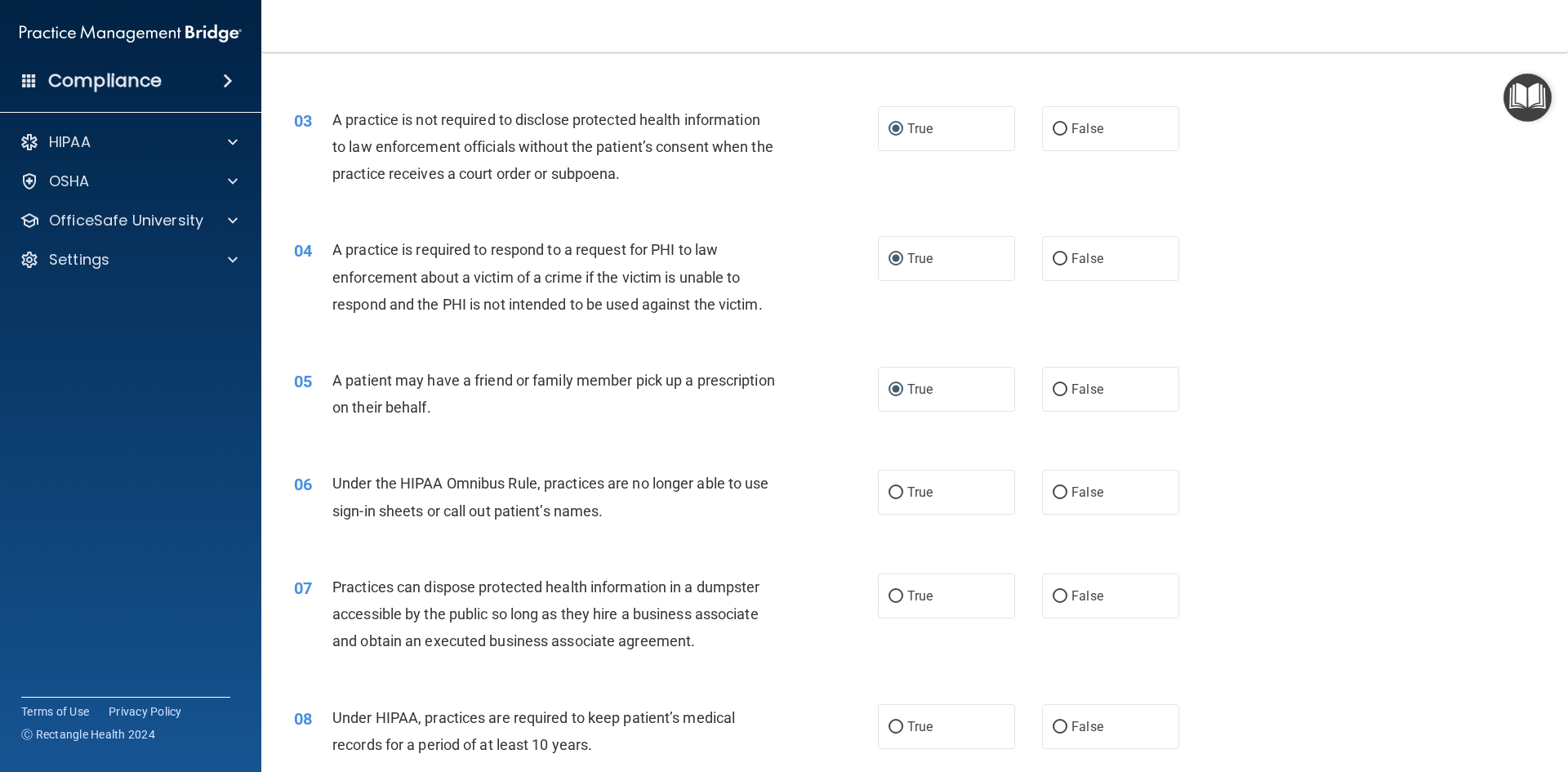
scroll to position [408, 0]
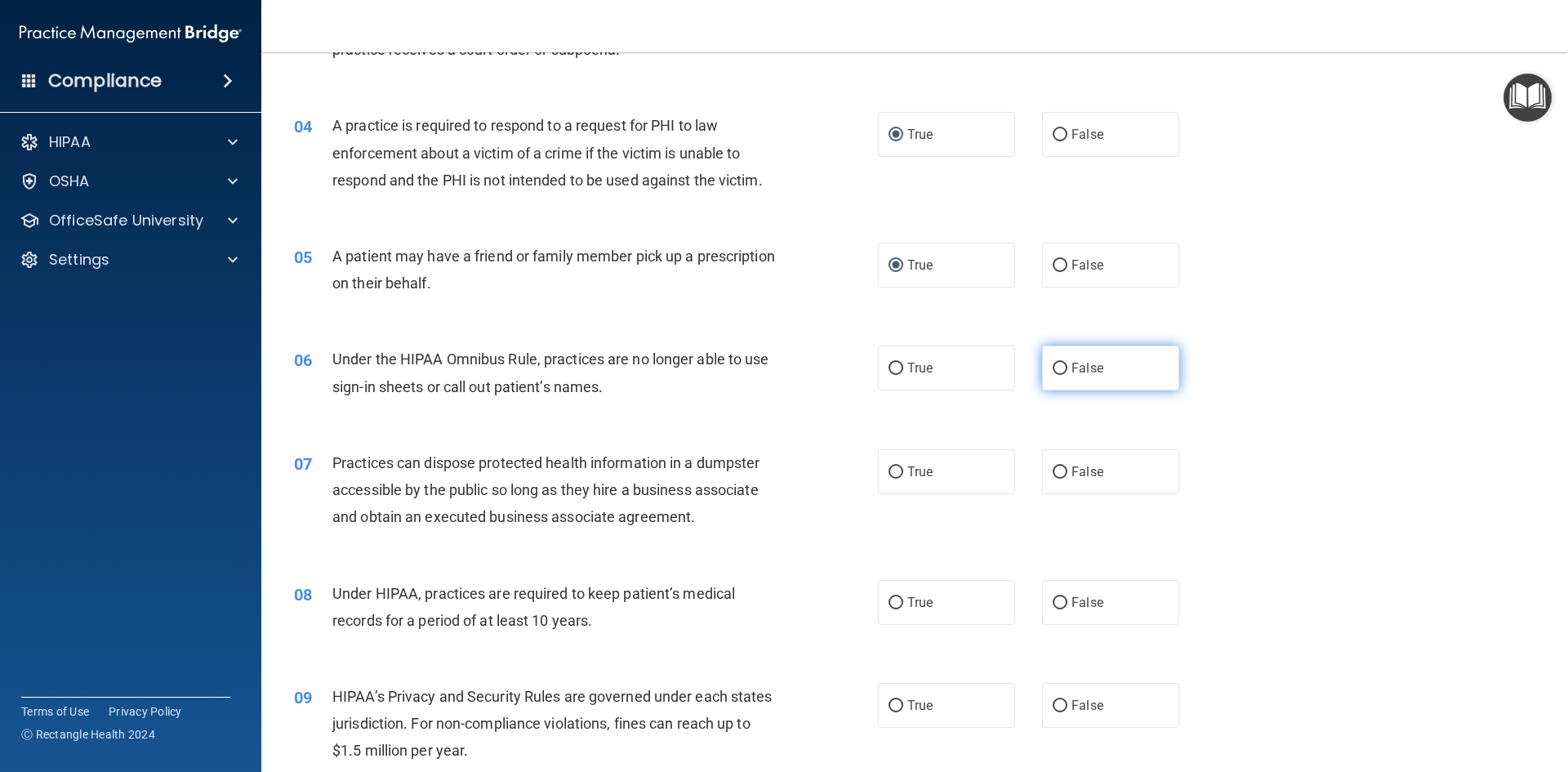
click at [1053, 367] on input "False" at bounding box center [1060, 369] width 14 height 12
radio input "true"
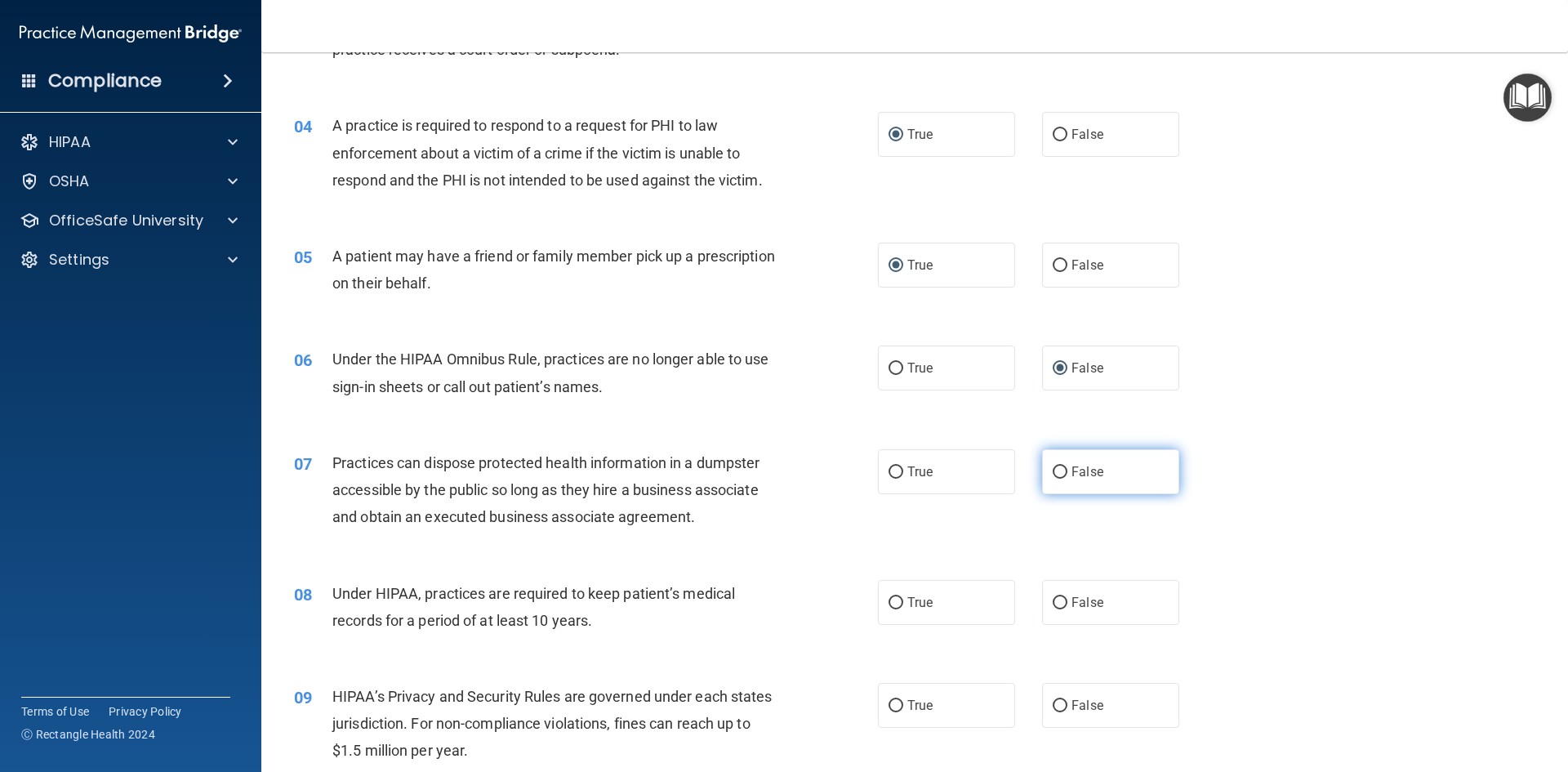
click at [1053, 475] on input "False" at bounding box center [1060, 472] width 14 height 12
radio input "true"
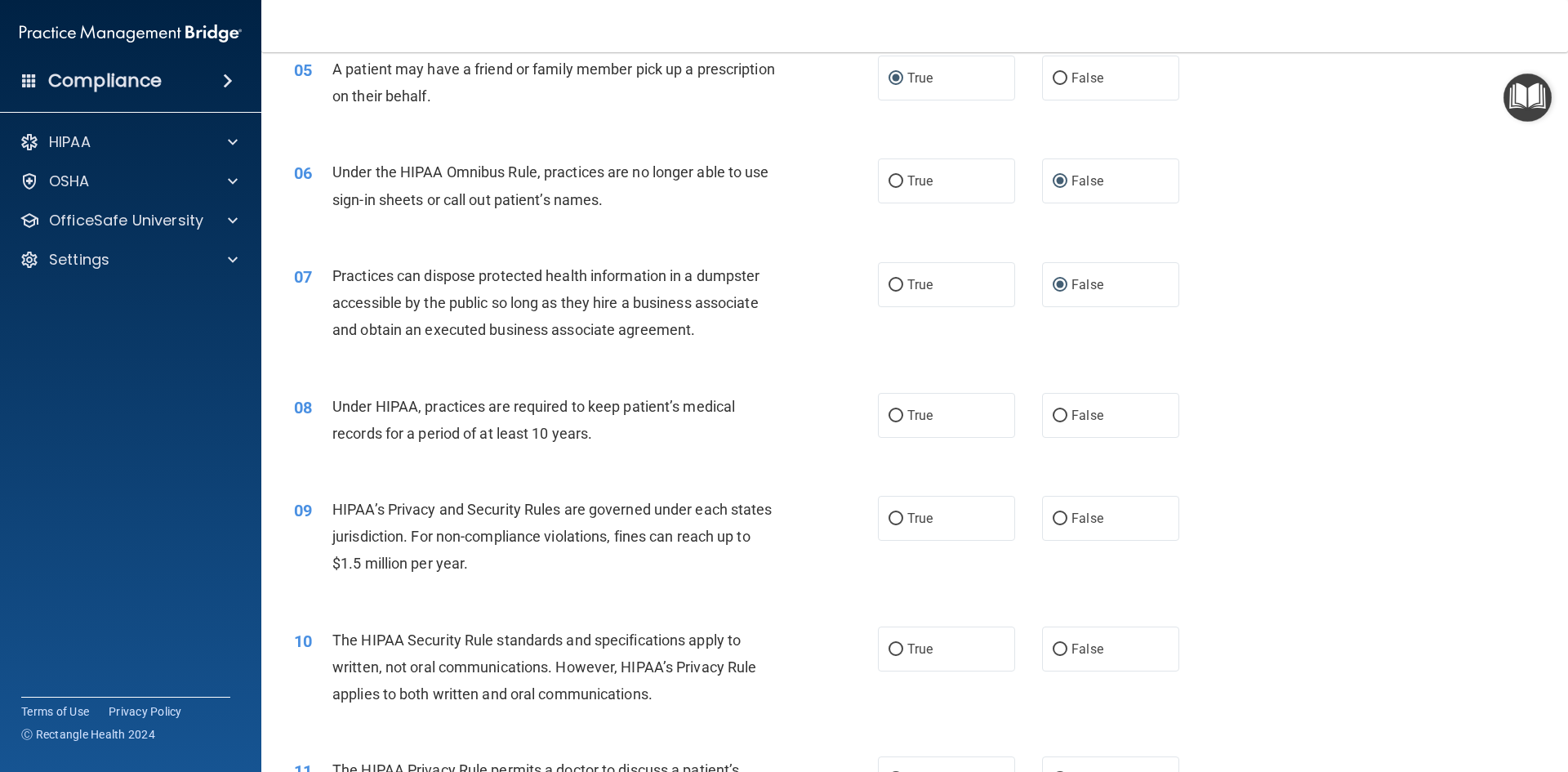
scroll to position [654, 0]
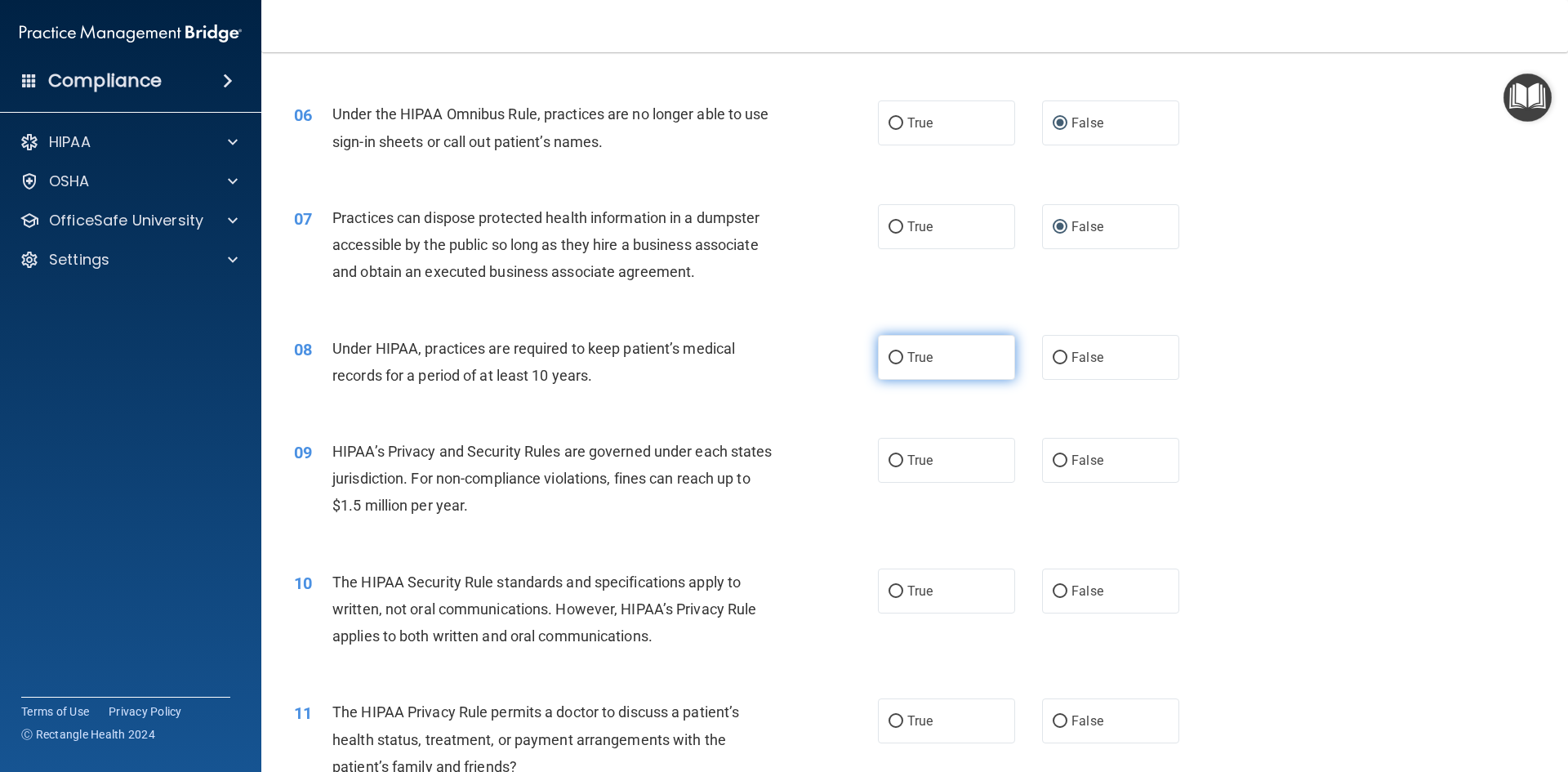
click at [893, 355] on input "True" at bounding box center [895, 358] width 14 height 12
radio input "true"
click at [894, 464] on input "True" at bounding box center [895, 461] width 14 height 12
radio input "true"
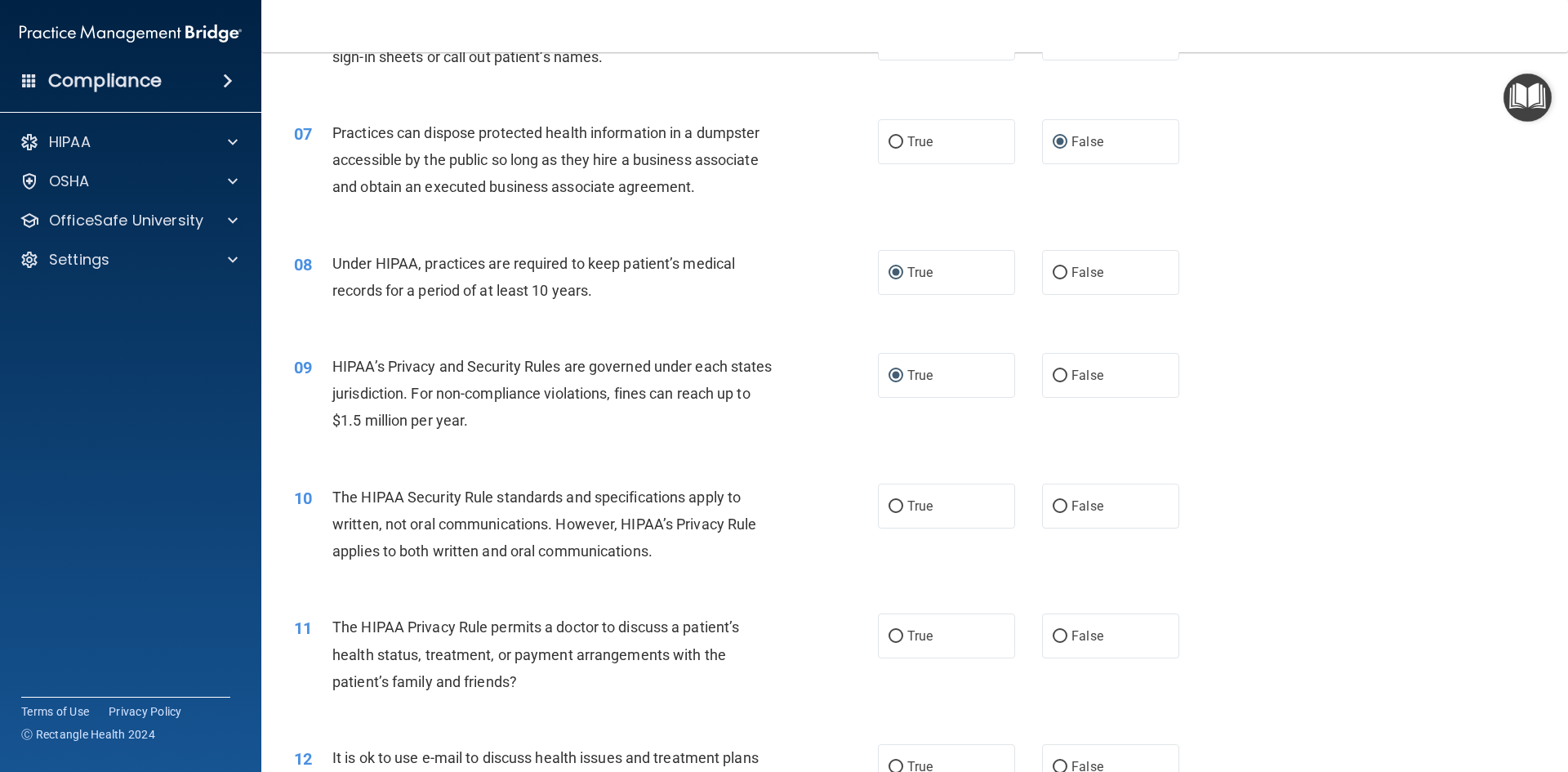
scroll to position [817, 0]
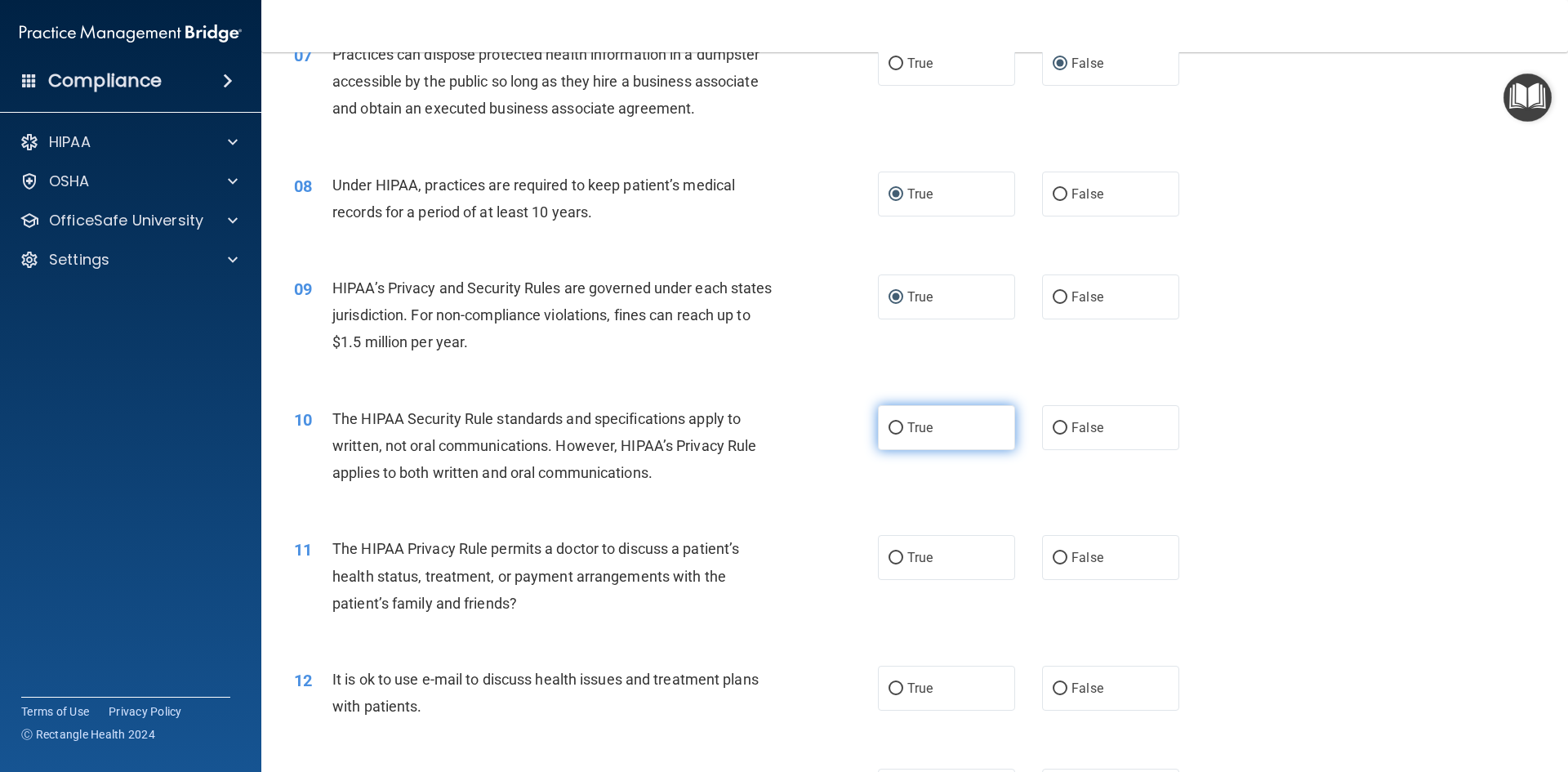
click at [891, 435] on label "True" at bounding box center [946, 428] width 137 height 45
click at [891, 435] on input "True" at bounding box center [895, 429] width 14 height 12
radio input "true"
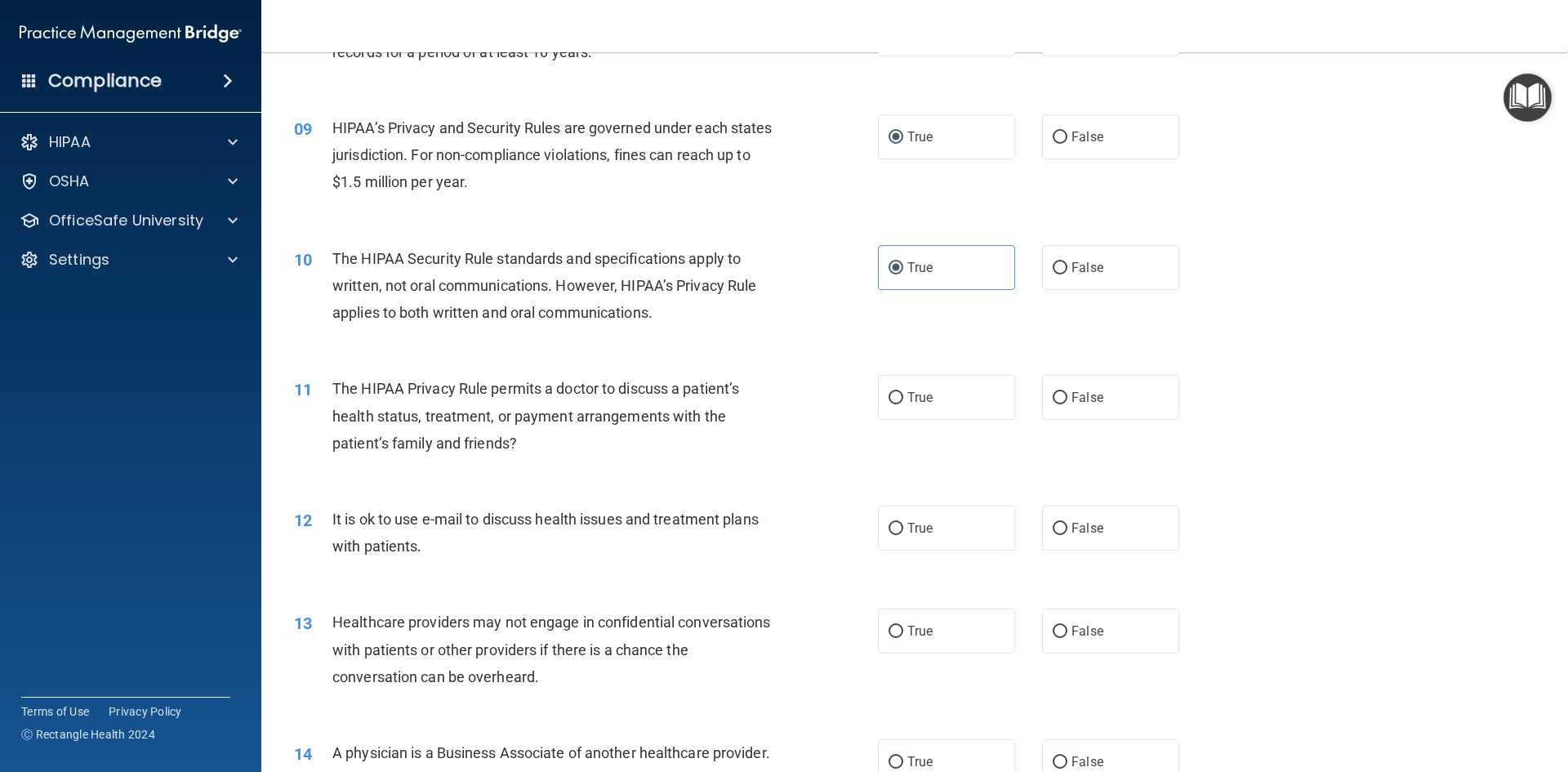
scroll to position [981, 0]
click at [894, 393] on input "True" at bounding box center [895, 395] width 14 height 12
radio input "true"
click at [888, 530] on input "True" at bounding box center [895, 526] width 14 height 12
radio input "true"
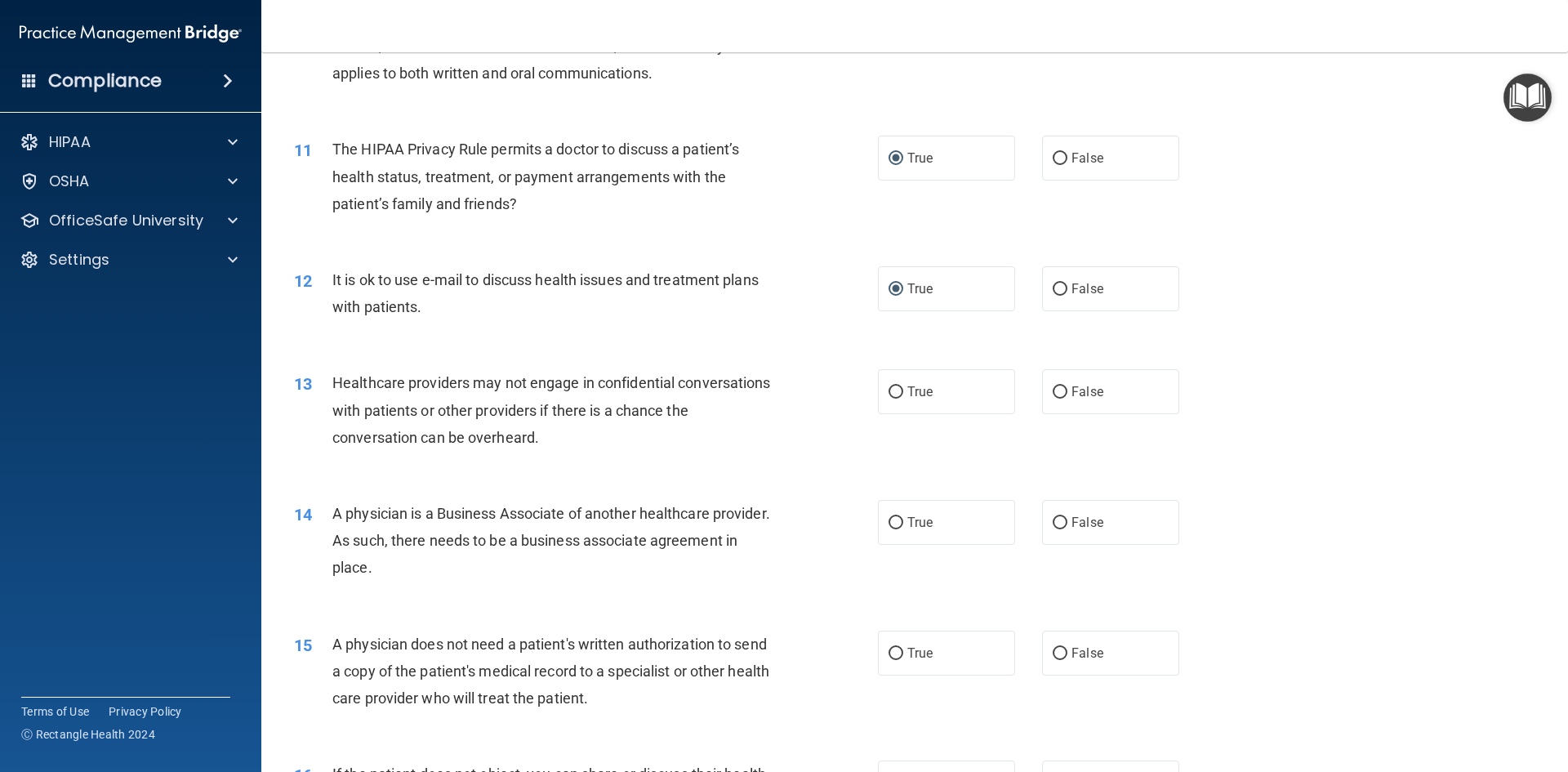
scroll to position [1225, 0]
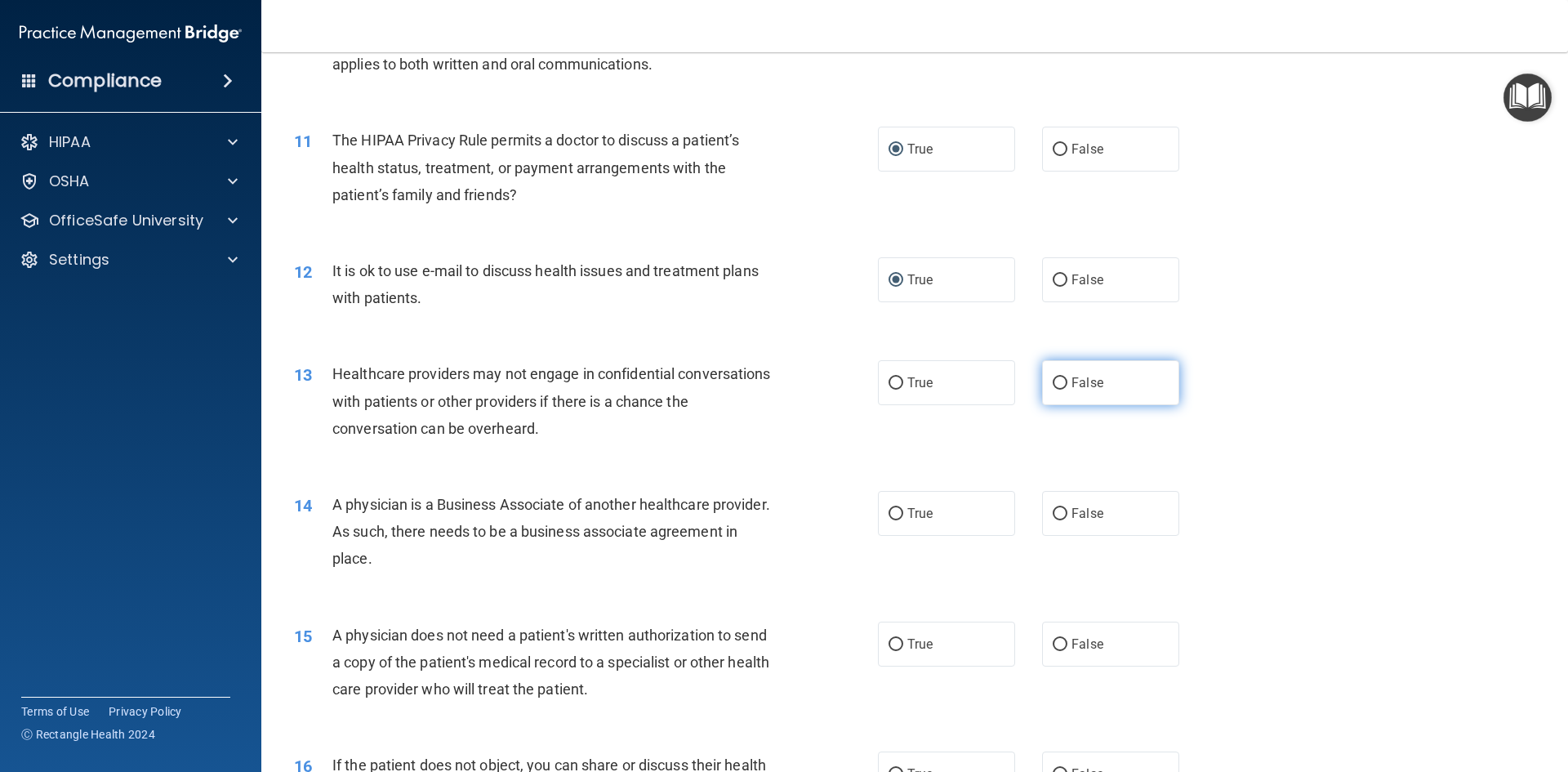
click at [1061, 389] on label "False" at bounding box center [1110, 383] width 137 height 45
click at [1061, 389] on input "False" at bounding box center [1060, 383] width 14 height 12
radio input "true"
click at [899, 516] on label "True" at bounding box center [946, 513] width 137 height 45
click at [899, 516] on input "True" at bounding box center [895, 514] width 14 height 12
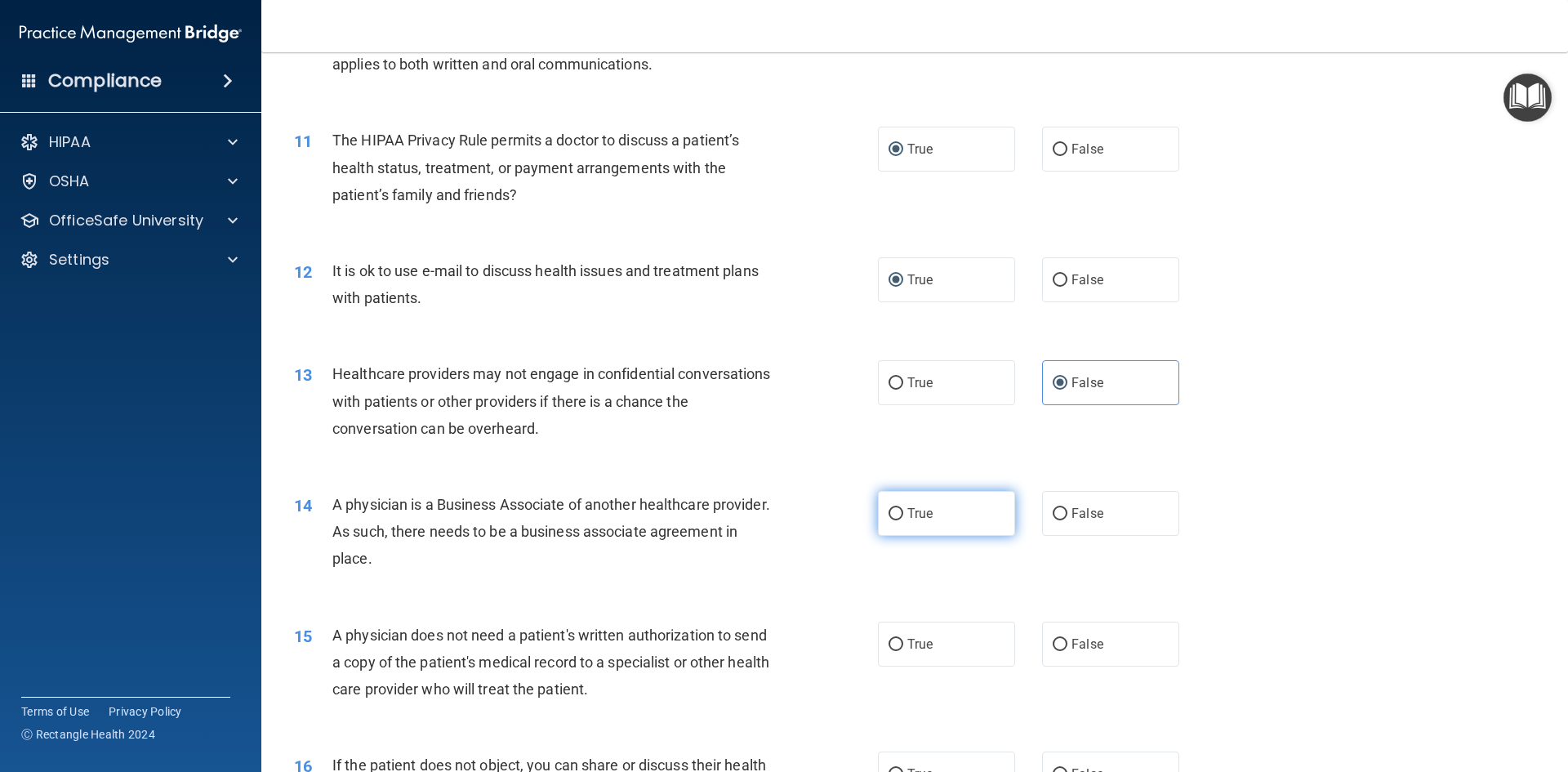
radio input "true"
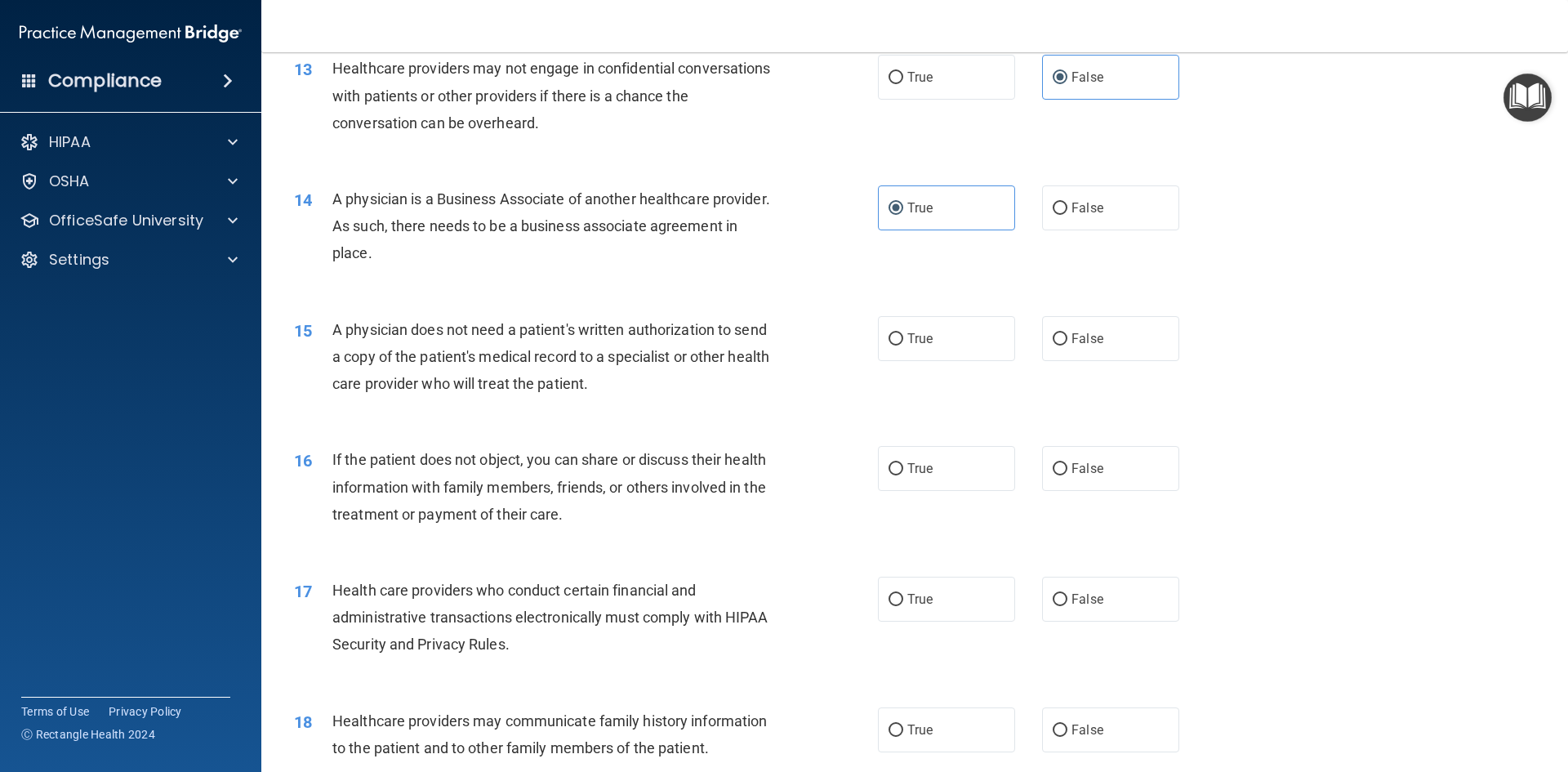
scroll to position [1553, 0]
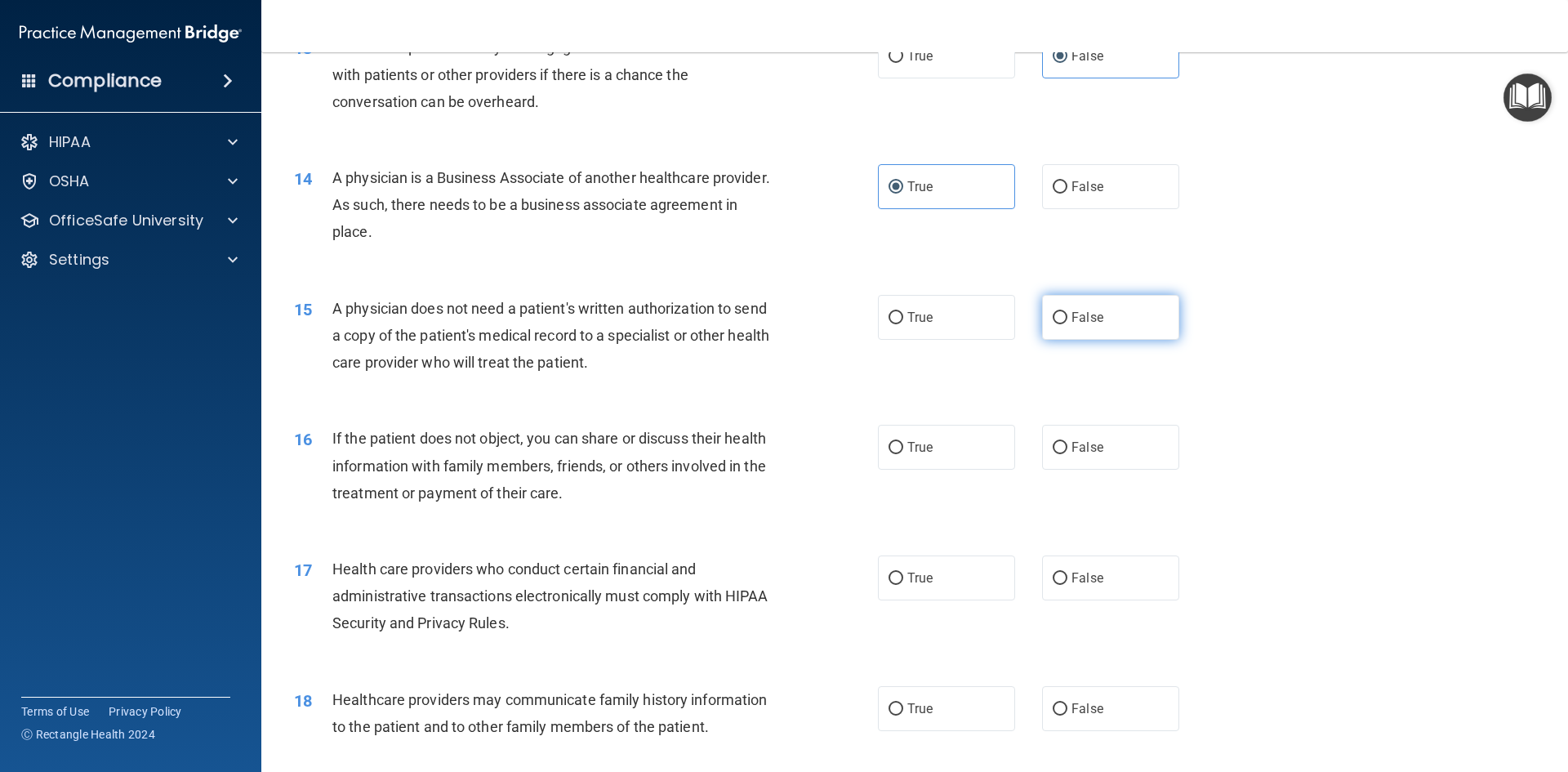
click at [1053, 312] on input "False" at bounding box center [1060, 318] width 14 height 12
radio input "true"
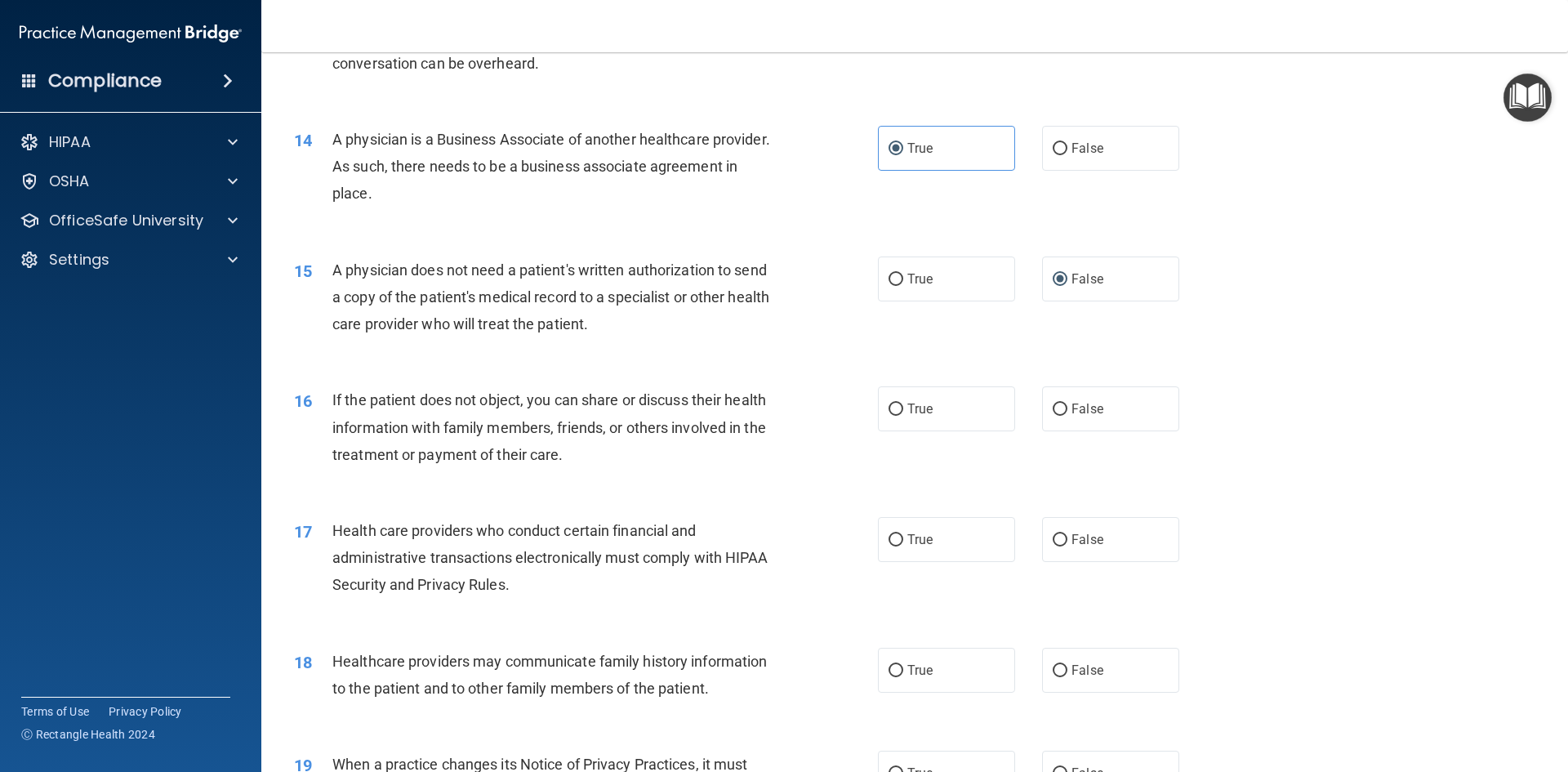
scroll to position [1716, 0]
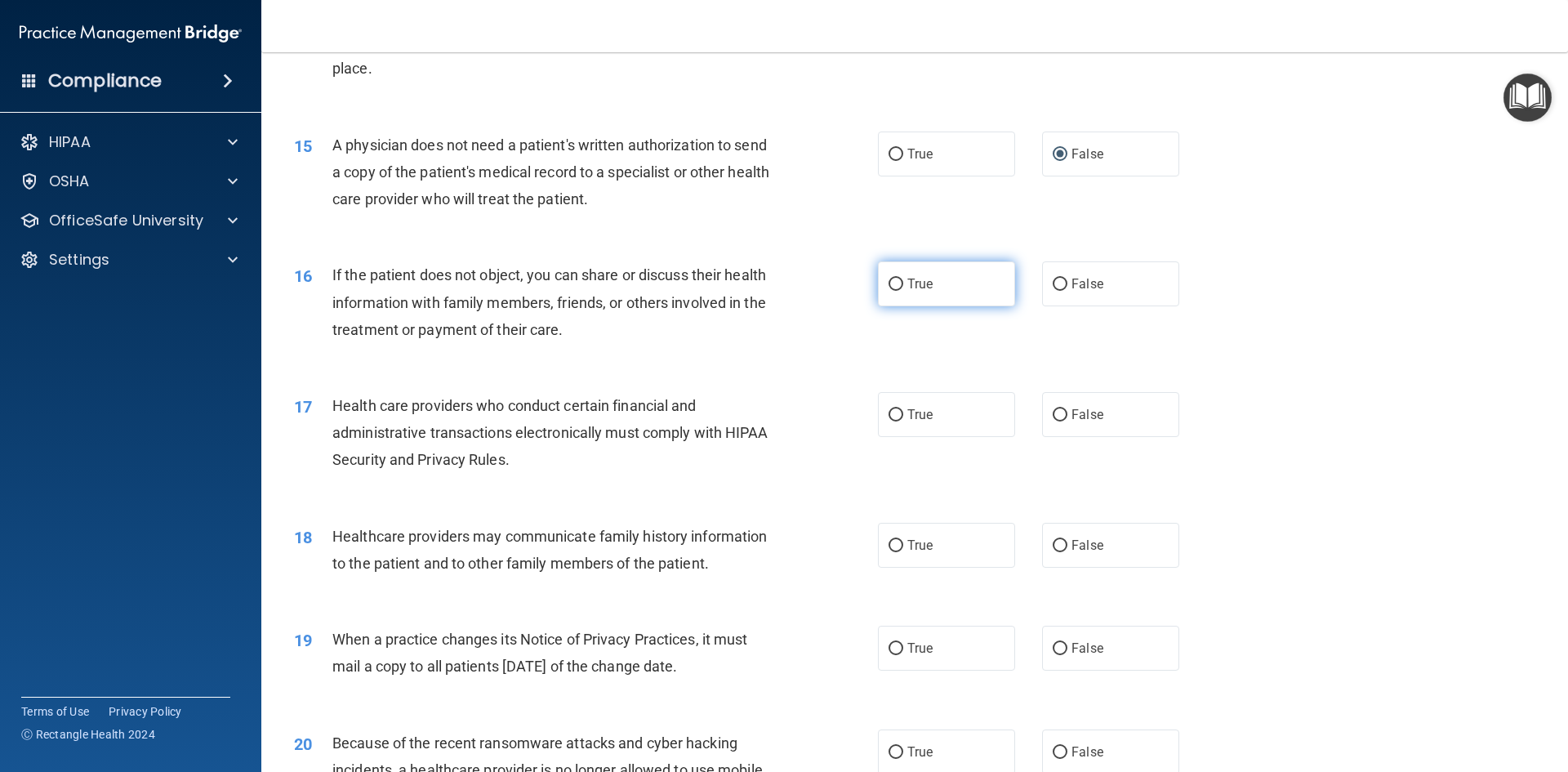
click at [895, 288] on input "True" at bounding box center [895, 285] width 14 height 12
radio input "true"
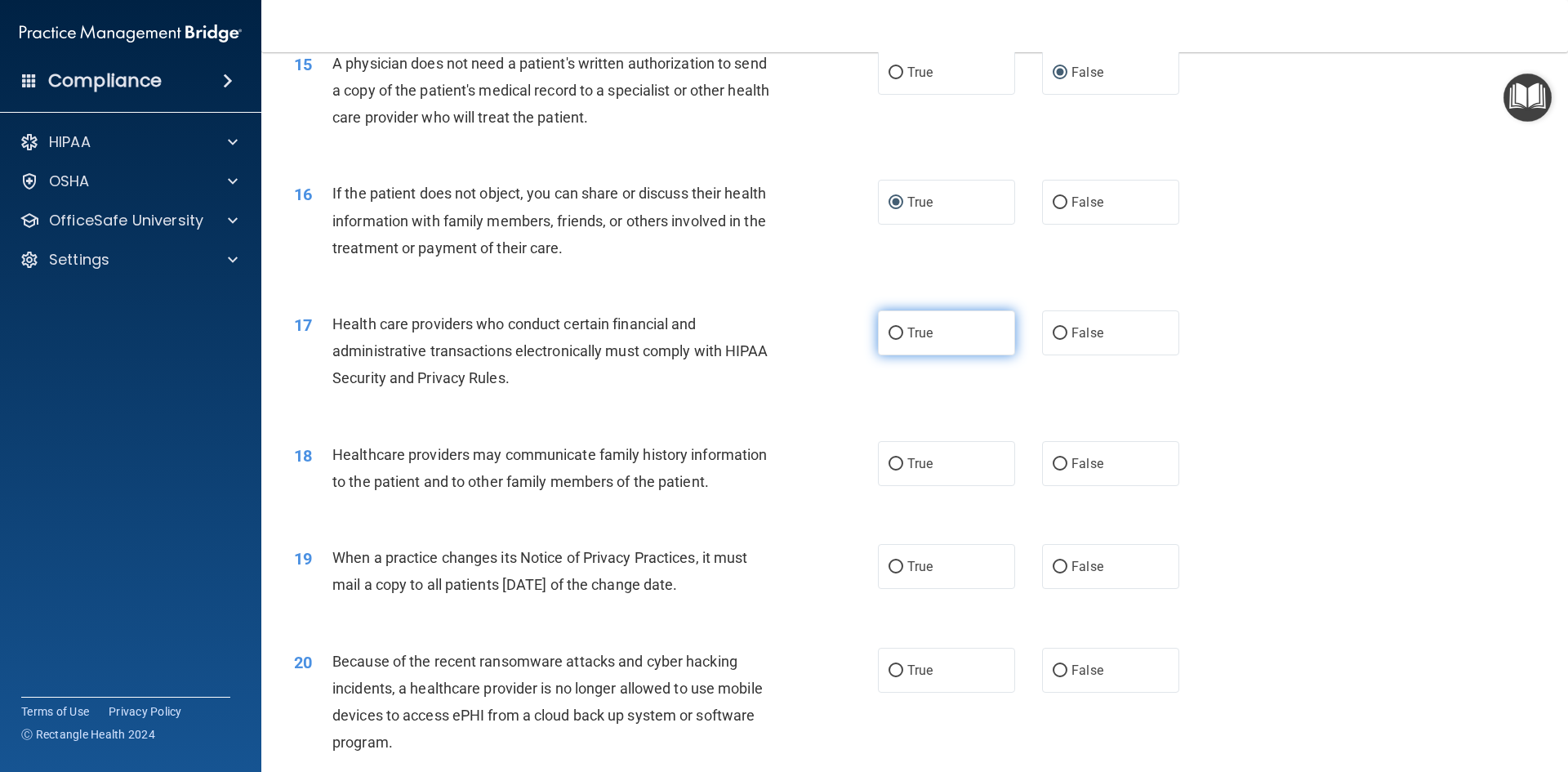
click at [890, 333] on input "True" at bounding box center [895, 333] width 14 height 12
radio input "true"
click at [888, 464] on input "True" at bounding box center [895, 464] width 14 height 12
radio input "true"
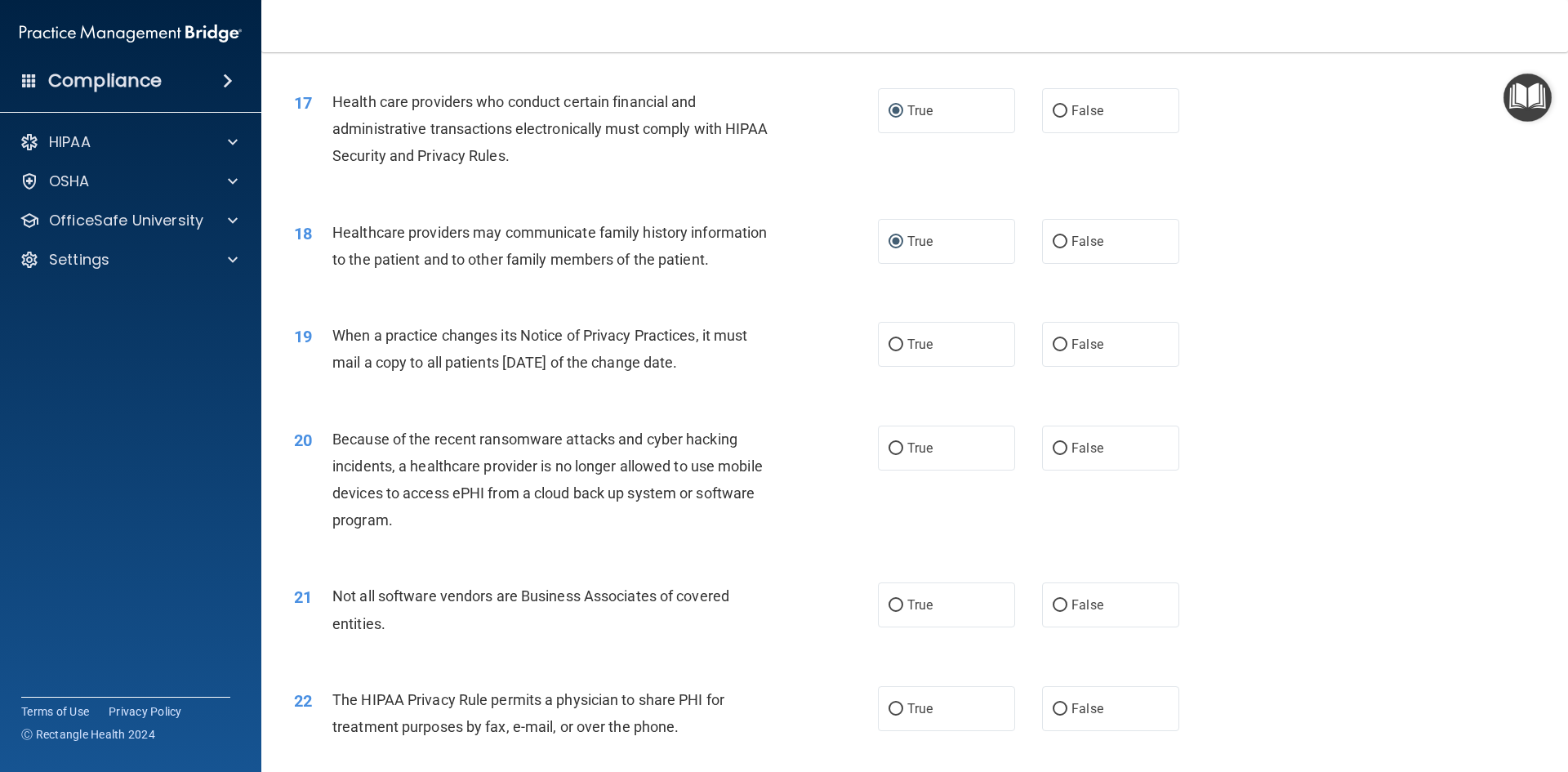
scroll to position [2042, 0]
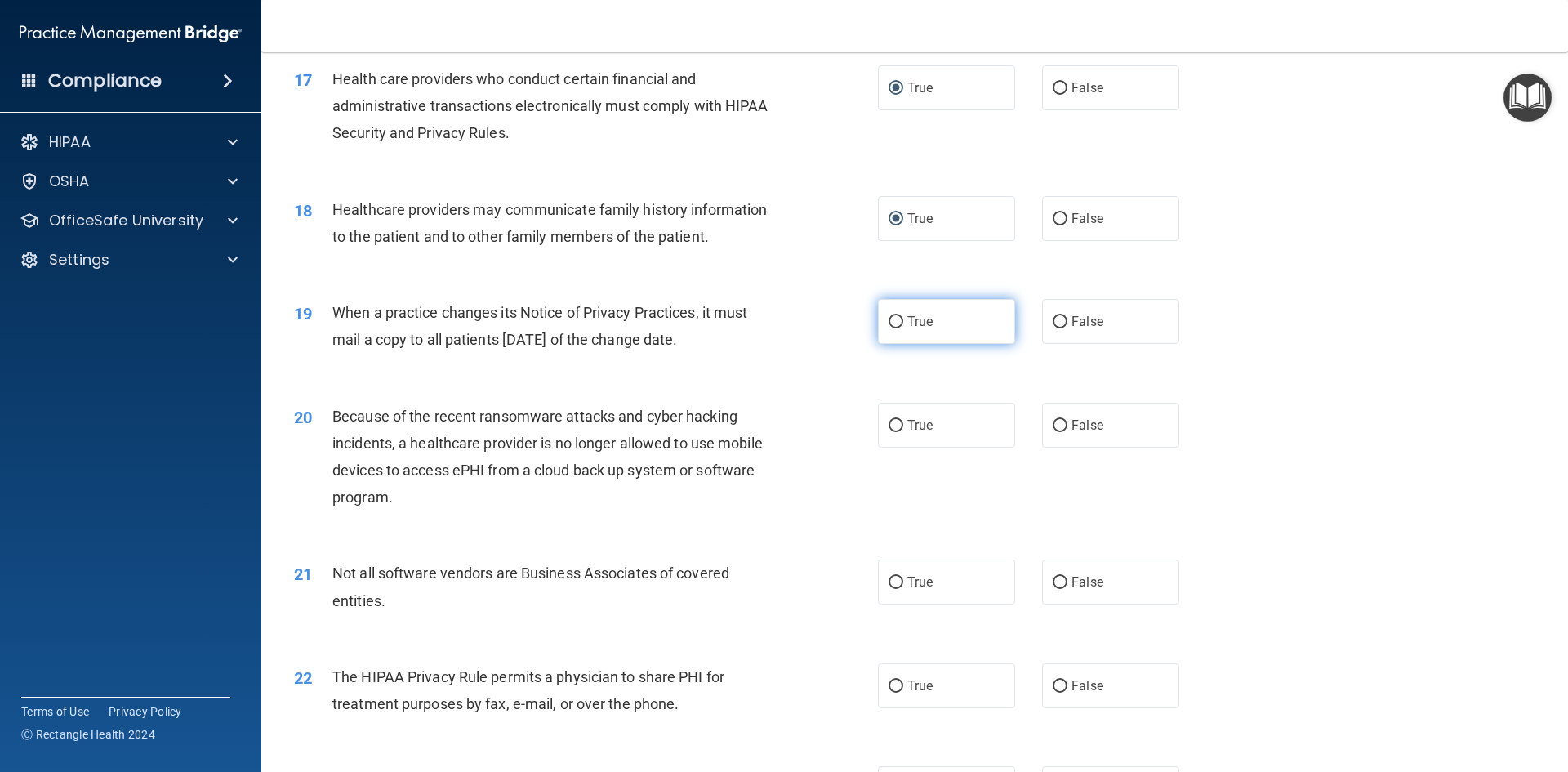
click at [893, 322] on input "True" at bounding box center [895, 322] width 14 height 12
radio input "true"
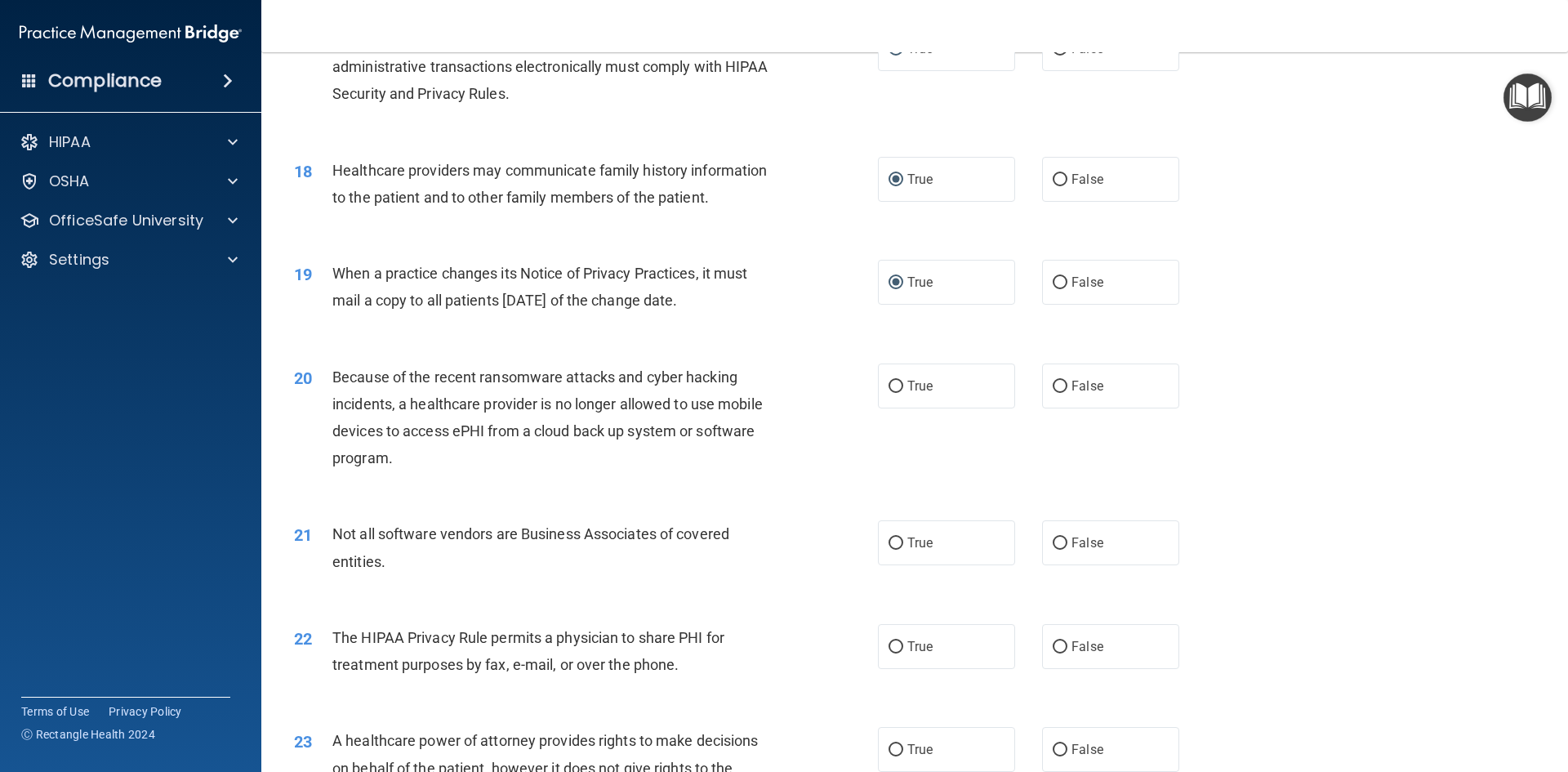
scroll to position [2124, 0]
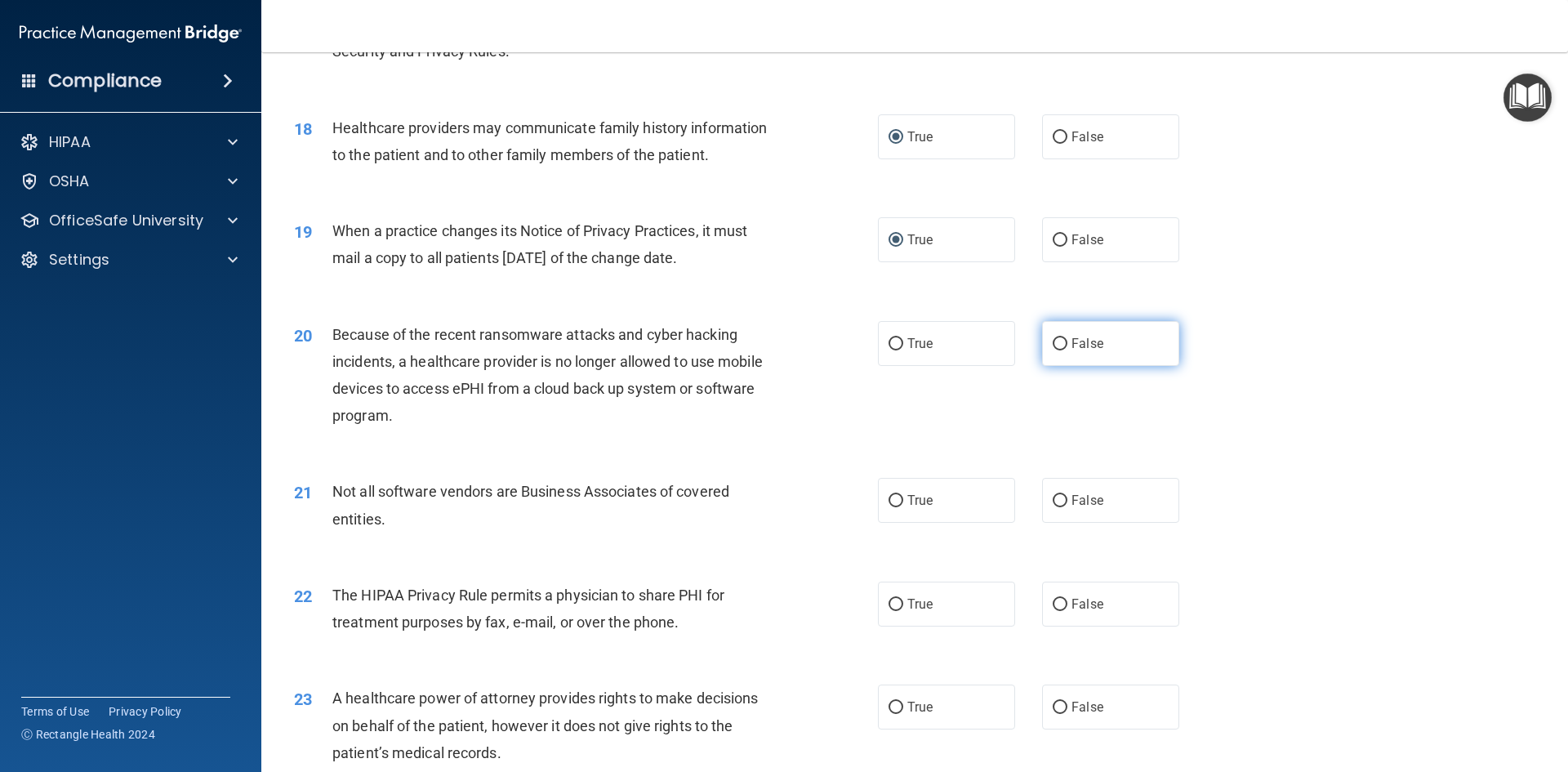
click at [1053, 346] on input "False" at bounding box center [1060, 344] width 14 height 12
radio input "true"
click at [898, 502] on label "True" at bounding box center [946, 500] width 137 height 45
click at [898, 502] on input "True" at bounding box center [895, 501] width 14 height 12
radio input "true"
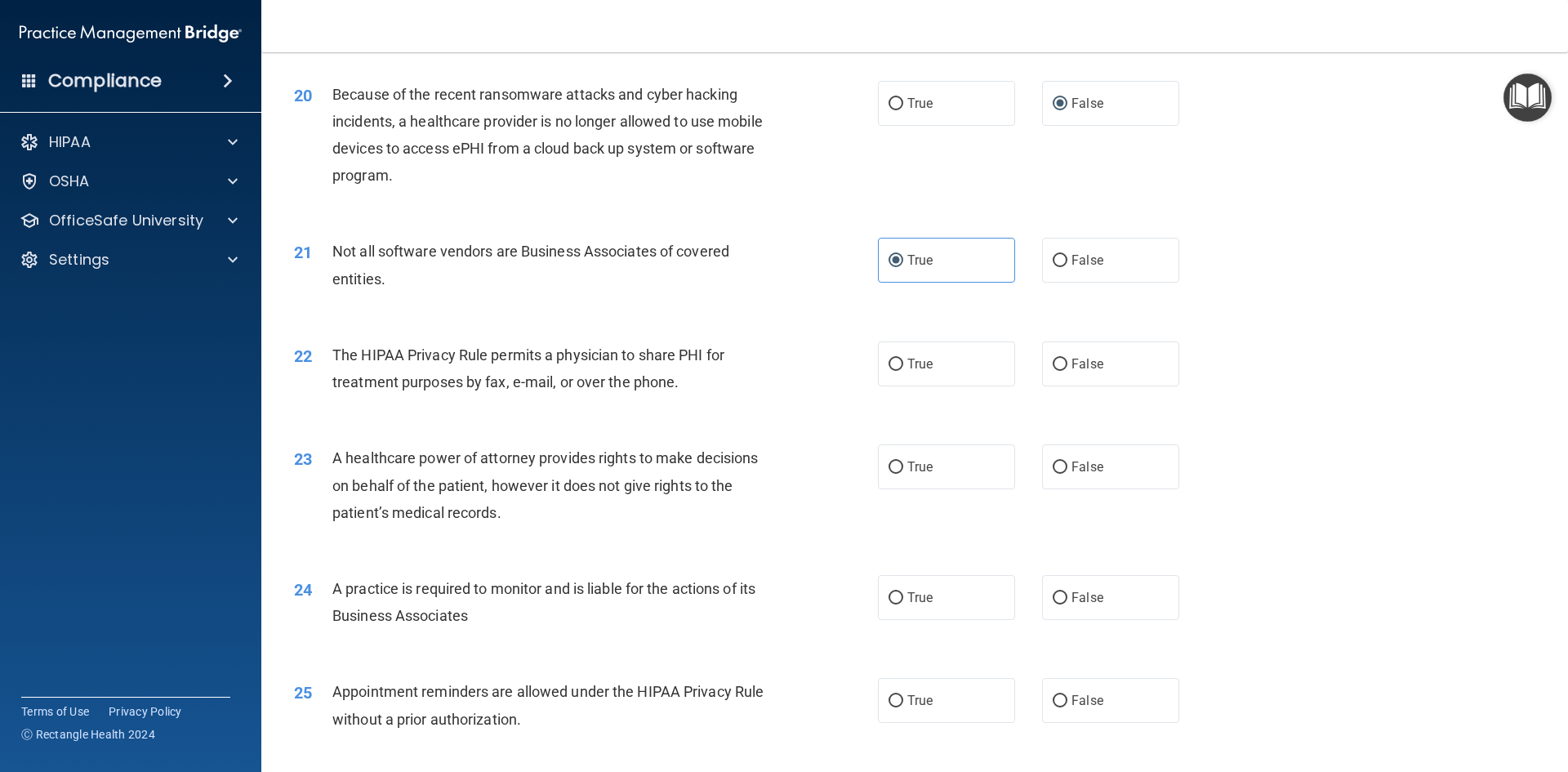
scroll to position [2370, 0]
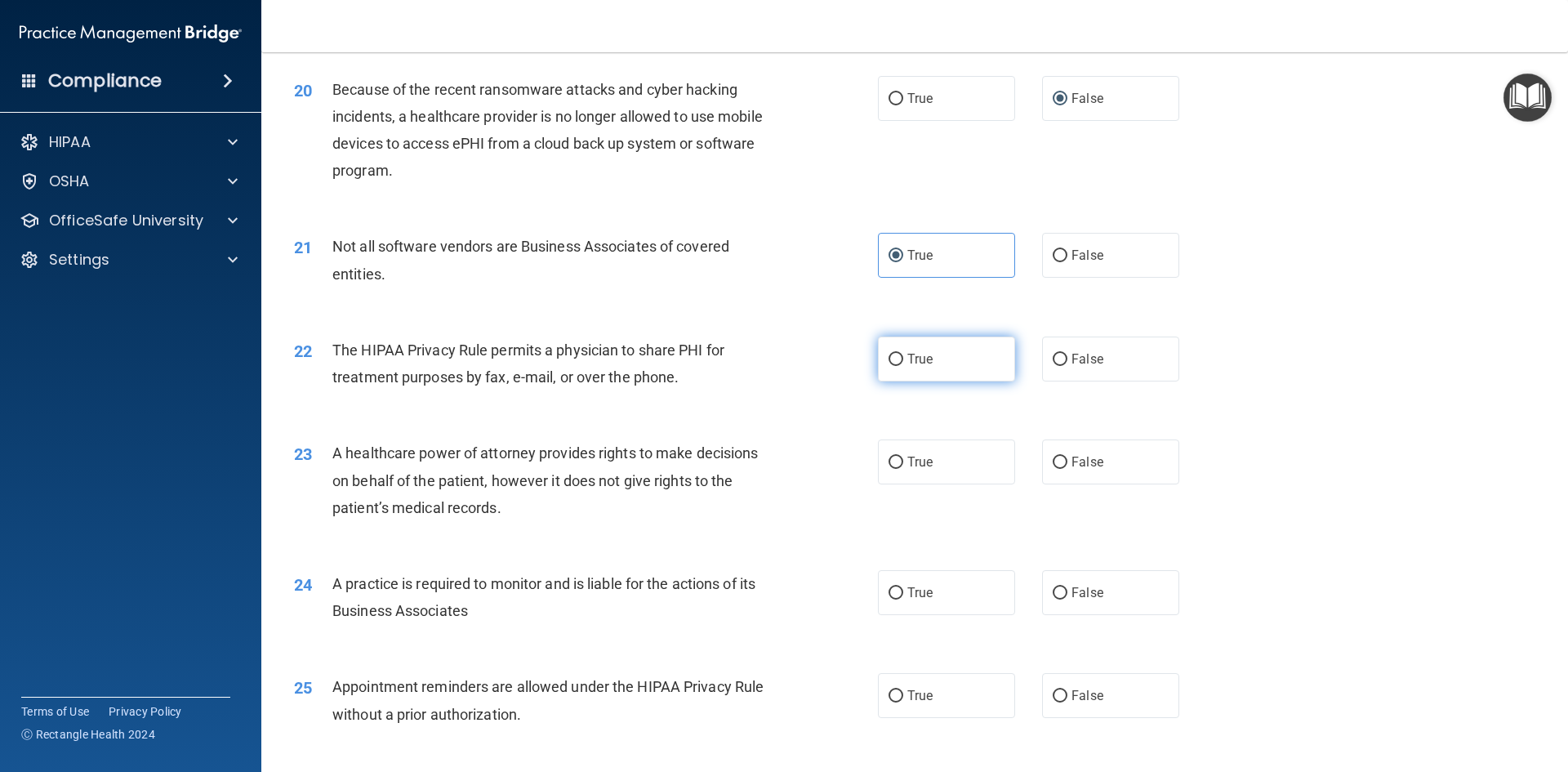
click at [894, 360] on input "True" at bounding box center [895, 360] width 14 height 12
radio input "true"
click at [1056, 466] on input "False" at bounding box center [1060, 463] width 14 height 12
radio input "true"
click at [1055, 591] on input "False" at bounding box center [1060, 593] width 14 height 12
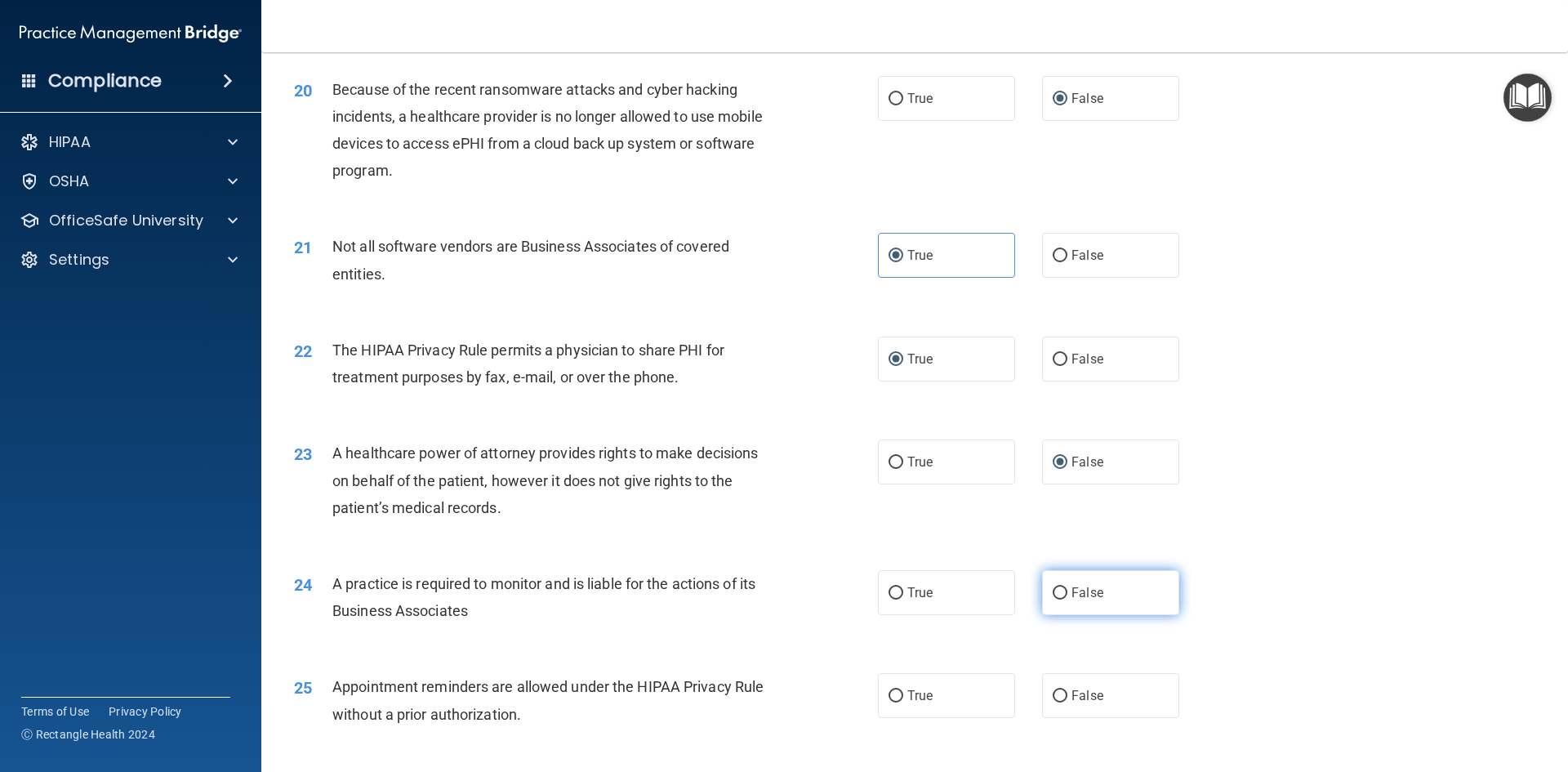
radio input "true"
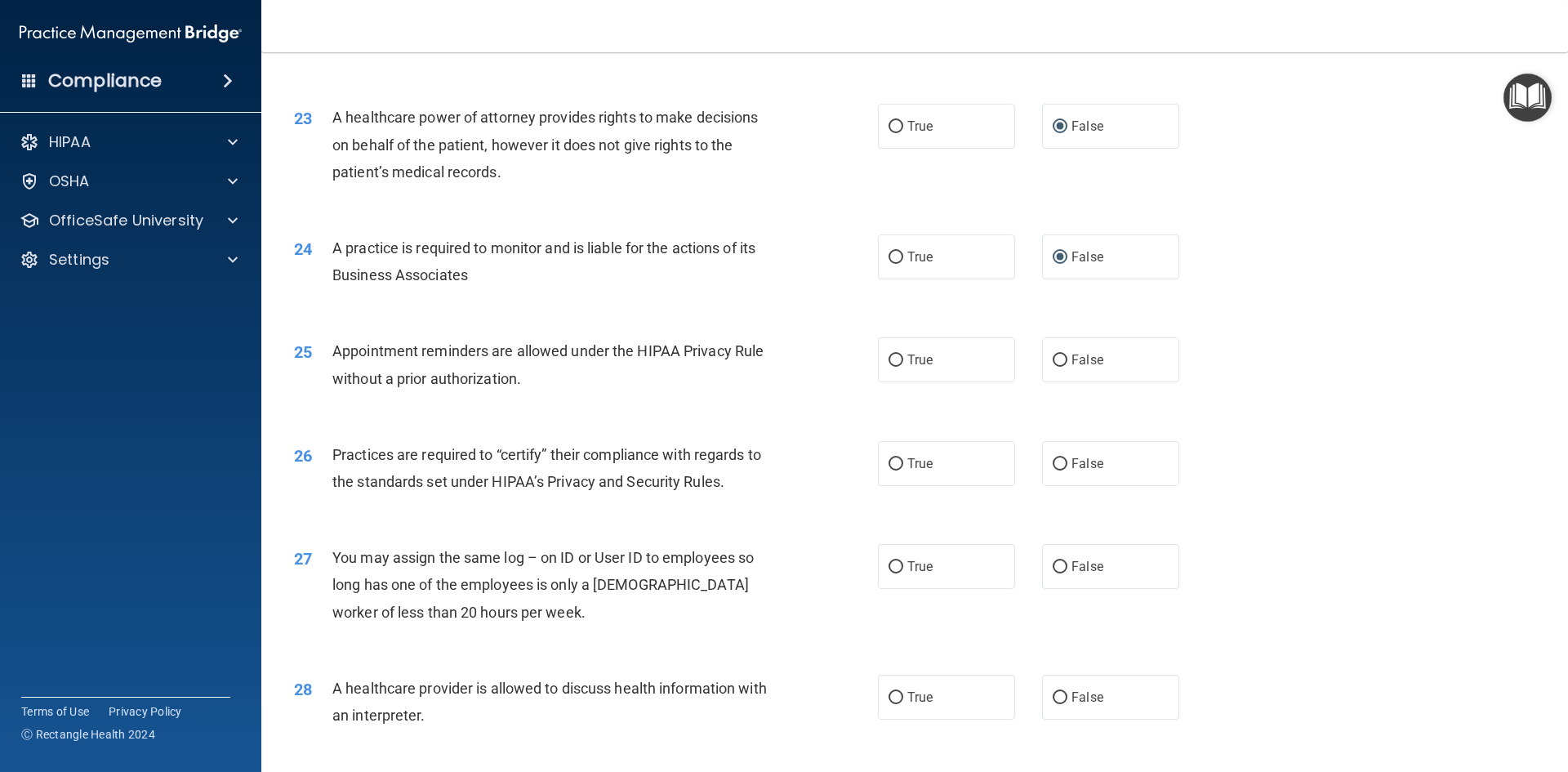
scroll to position [2705, 0]
click at [893, 362] on input "True" at bounding box center [895, 361] width 14 height 12
radio input "true"
click at [1058, 468] on input "False" at bounding box center [1060, 465] width 14 height 12
radio input "true"
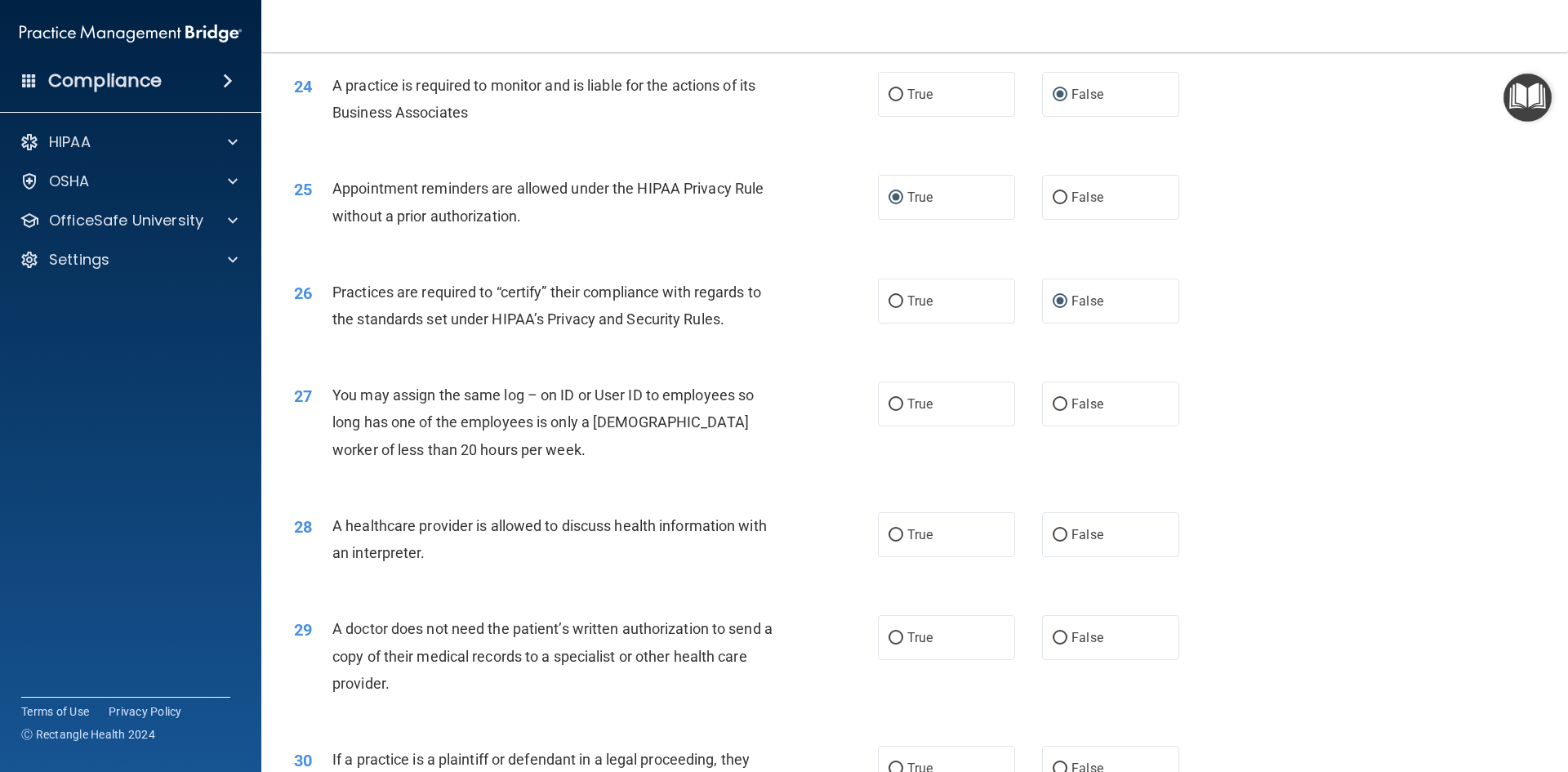
scroll to position [2949, 0]
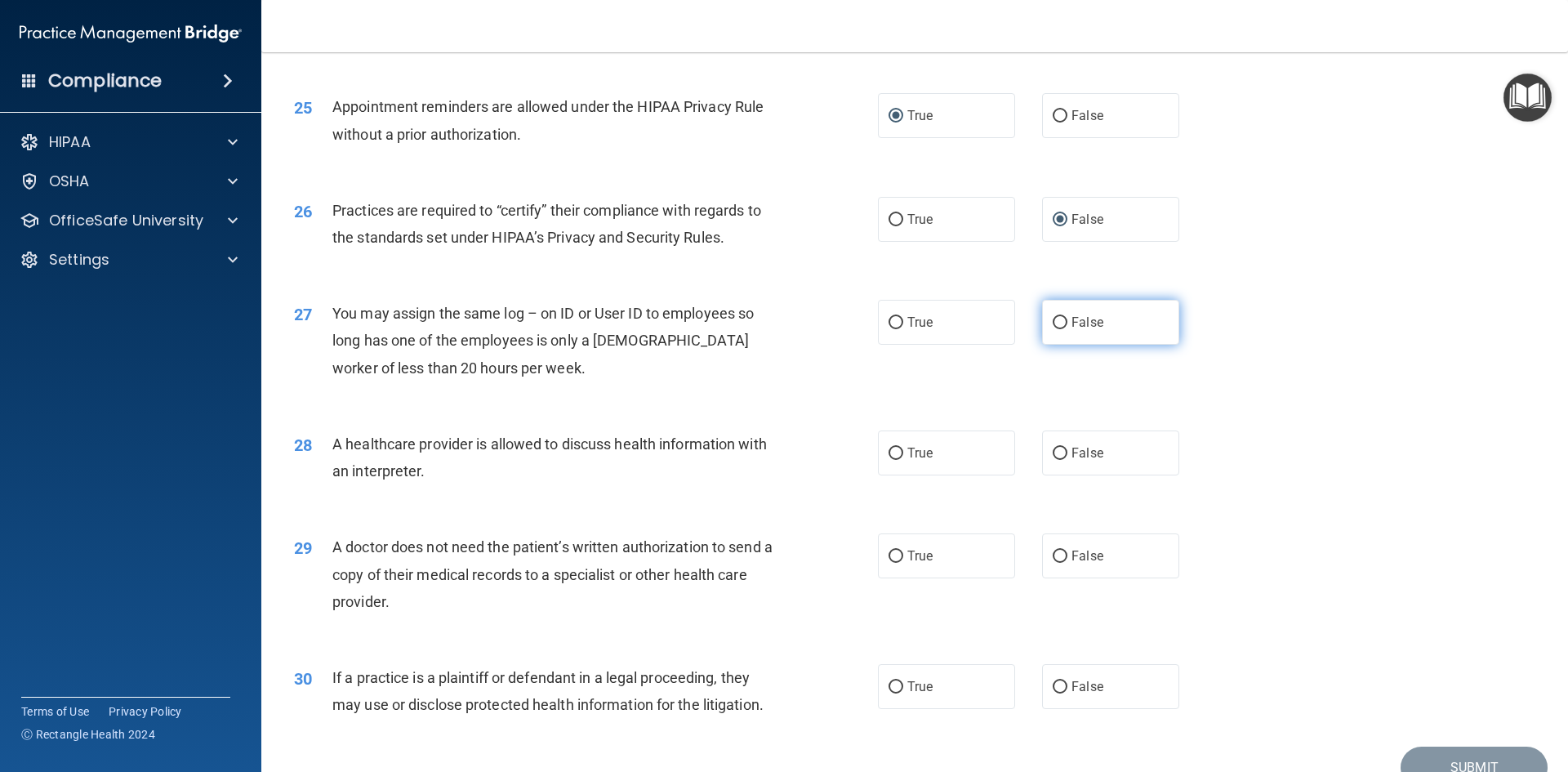
click at [1056, 330] on label "False" at bounding box center [1110, 322] width 137 height 45
click at [1056, 329] on input "False" at bounding box center [1060, 323] width 14 height 12
radio input "true"
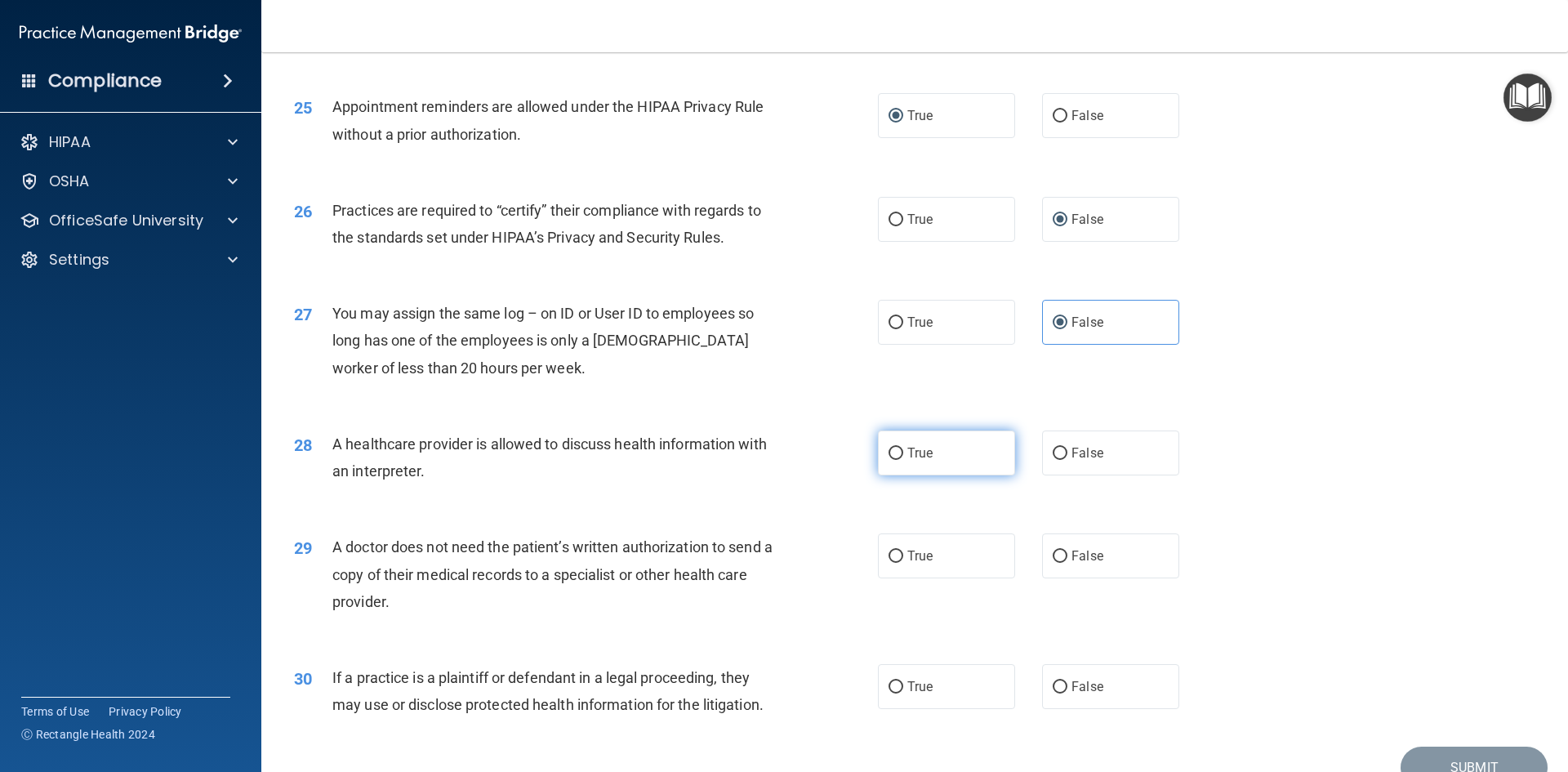
click at [896, 453] on input "True" at bounding box center [895, 453] width 14 height 12
radio input "true"
click at [1054, 553] on input "False" at bounding box center [1060, 556] width 14 height 12
radio input "true"
click at [1056, 557] on input "False" at bounding box center [1060, 556] width 14 height 12
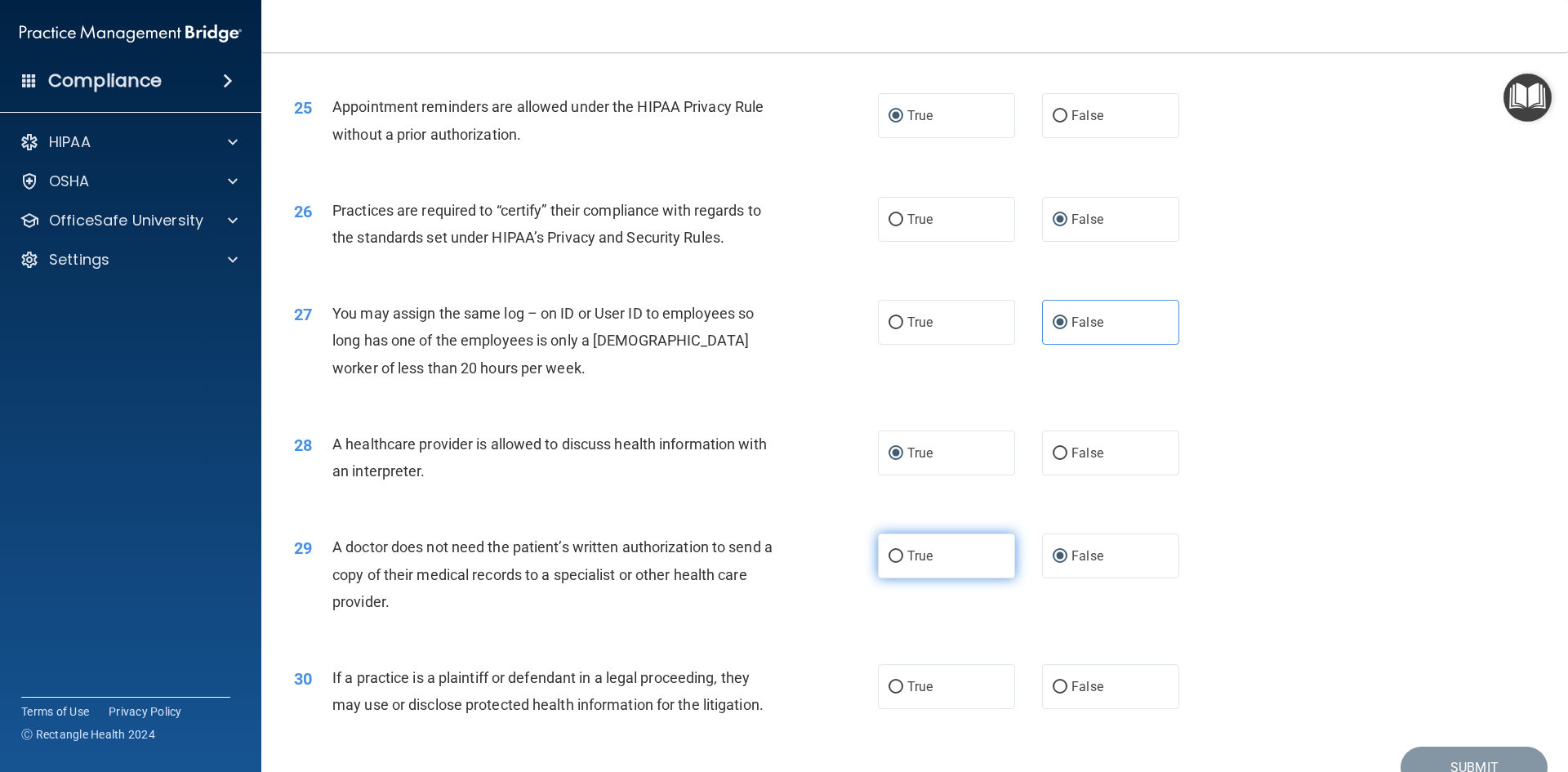
click at [889, 561] on input "True" at bounding box center [895, 556] width 14 height 12
radio input "true"
radio input "false"
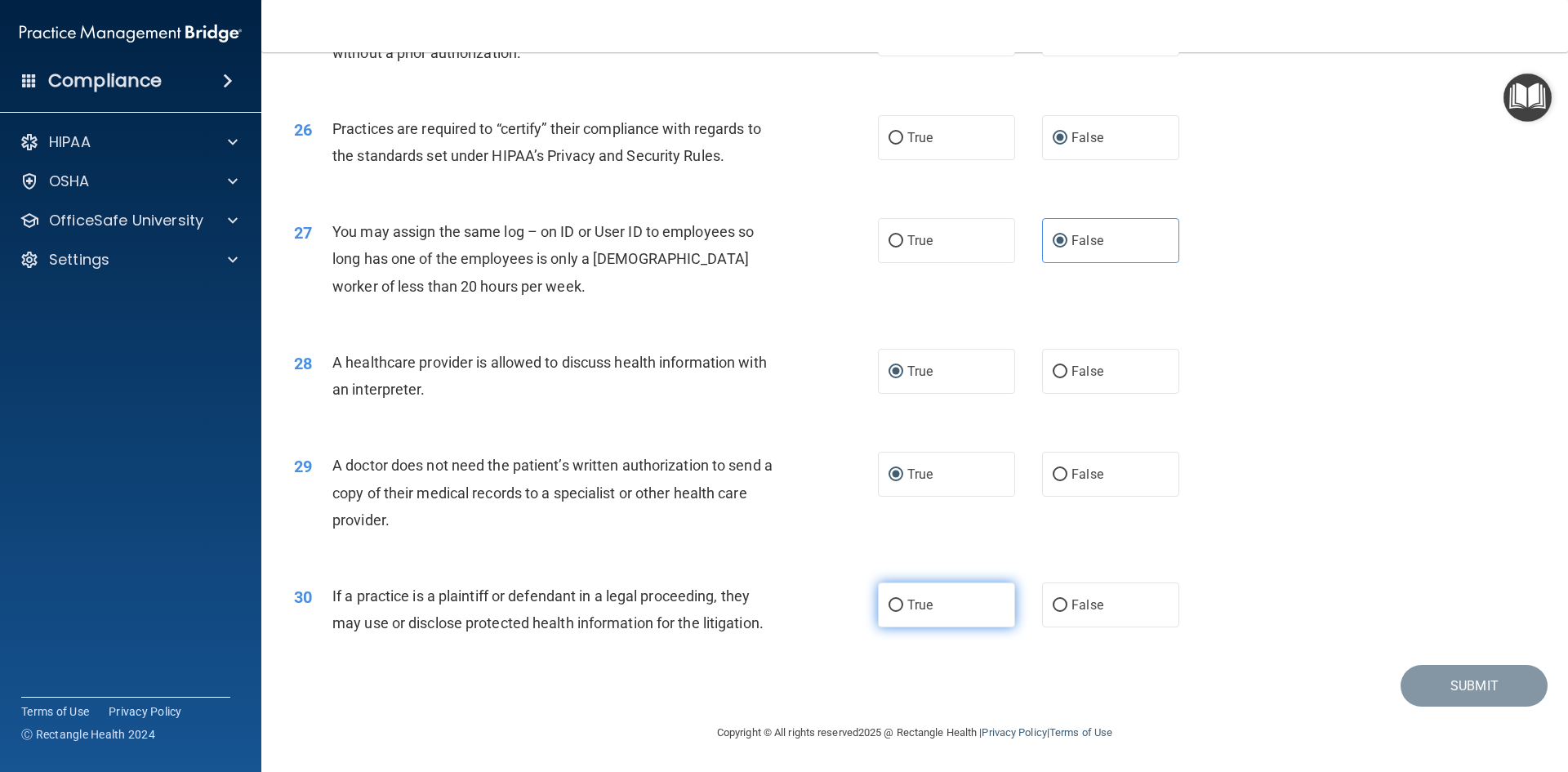
click at [892, 610] on input "True" at bounding box center [895, 606] width 14 height 12
radio input "true"
click at [1458, 679] on button "Submit" at bounding box center [1473, 685] width 147 height 42
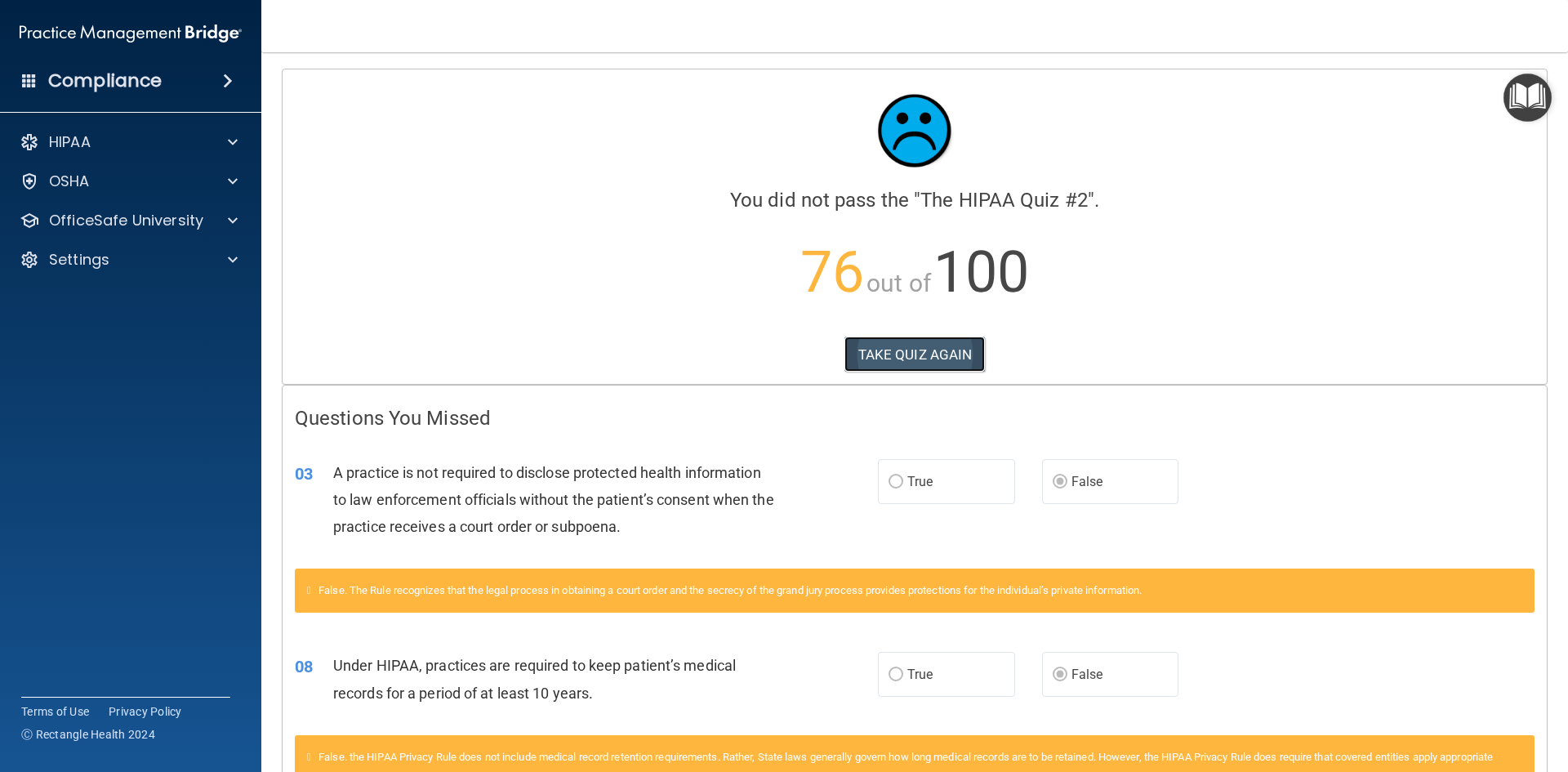
click at [942, 359] on button "TAKE QUIZ AGAIN" at bounding box center [915, 354] width 141 height 36
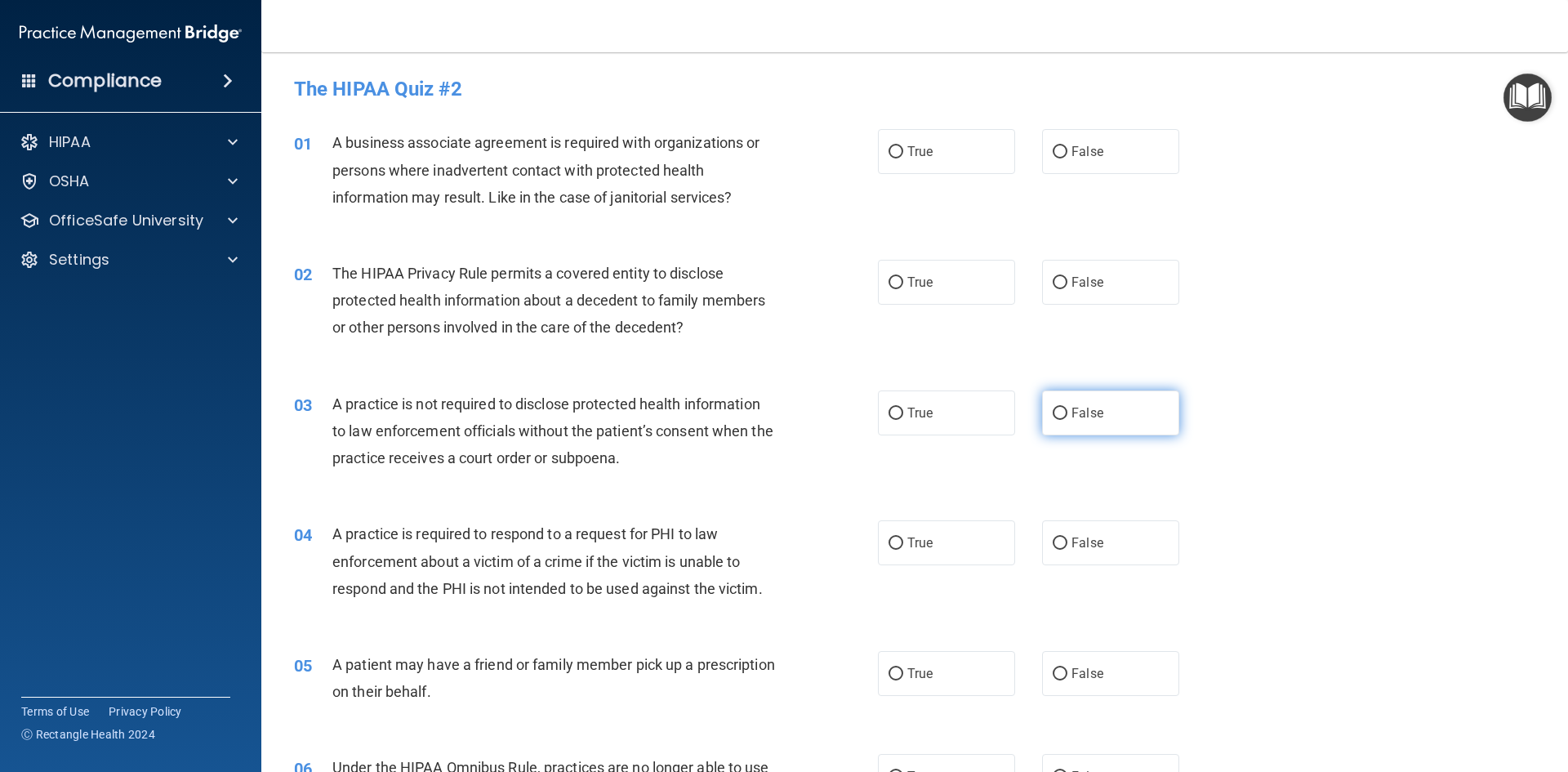
click at [1053, 407] on input "False" at bounding box center [1060, 413] width 14 height 12
radio input "true"
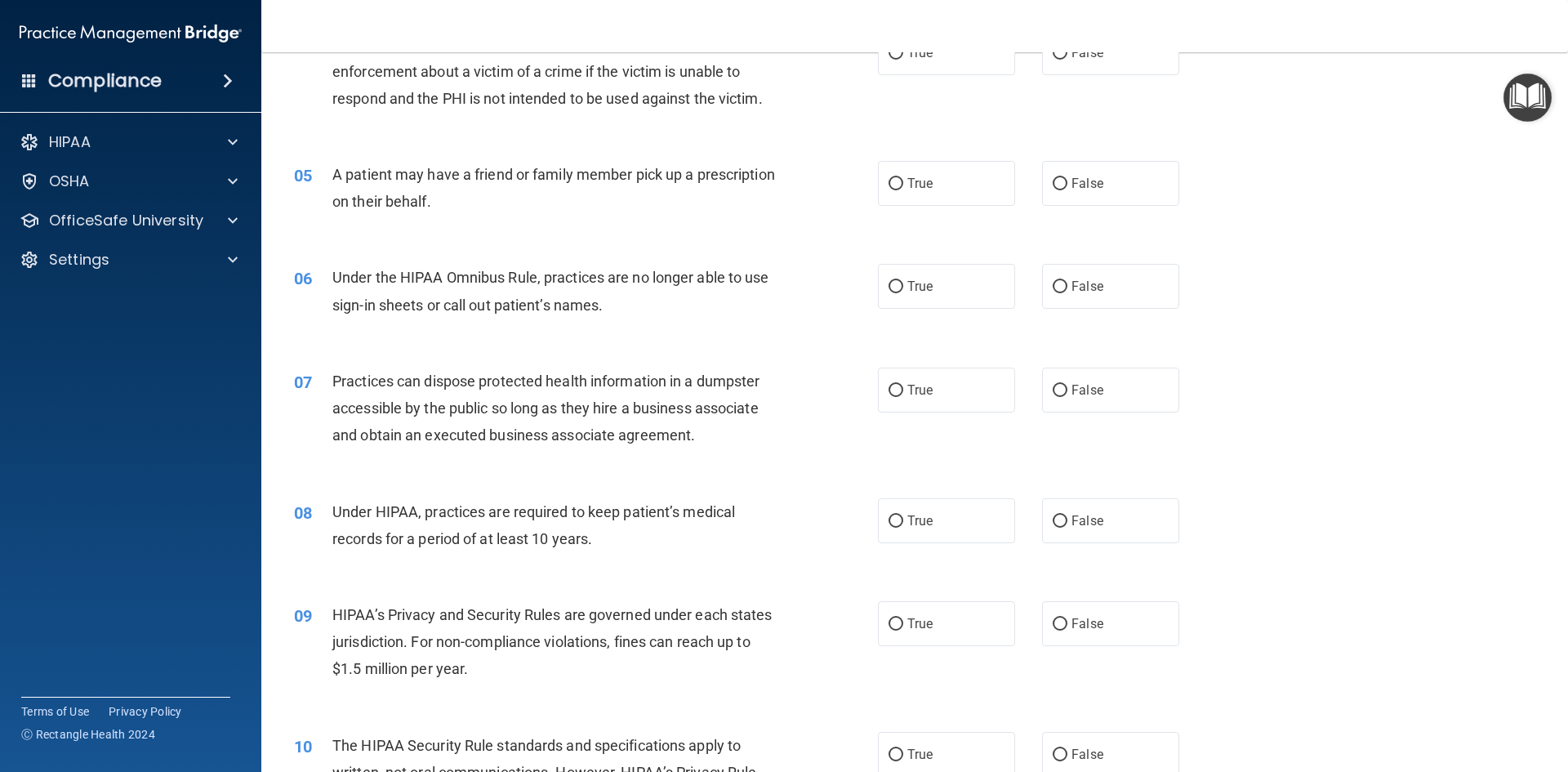
scroll to position [572, 0]
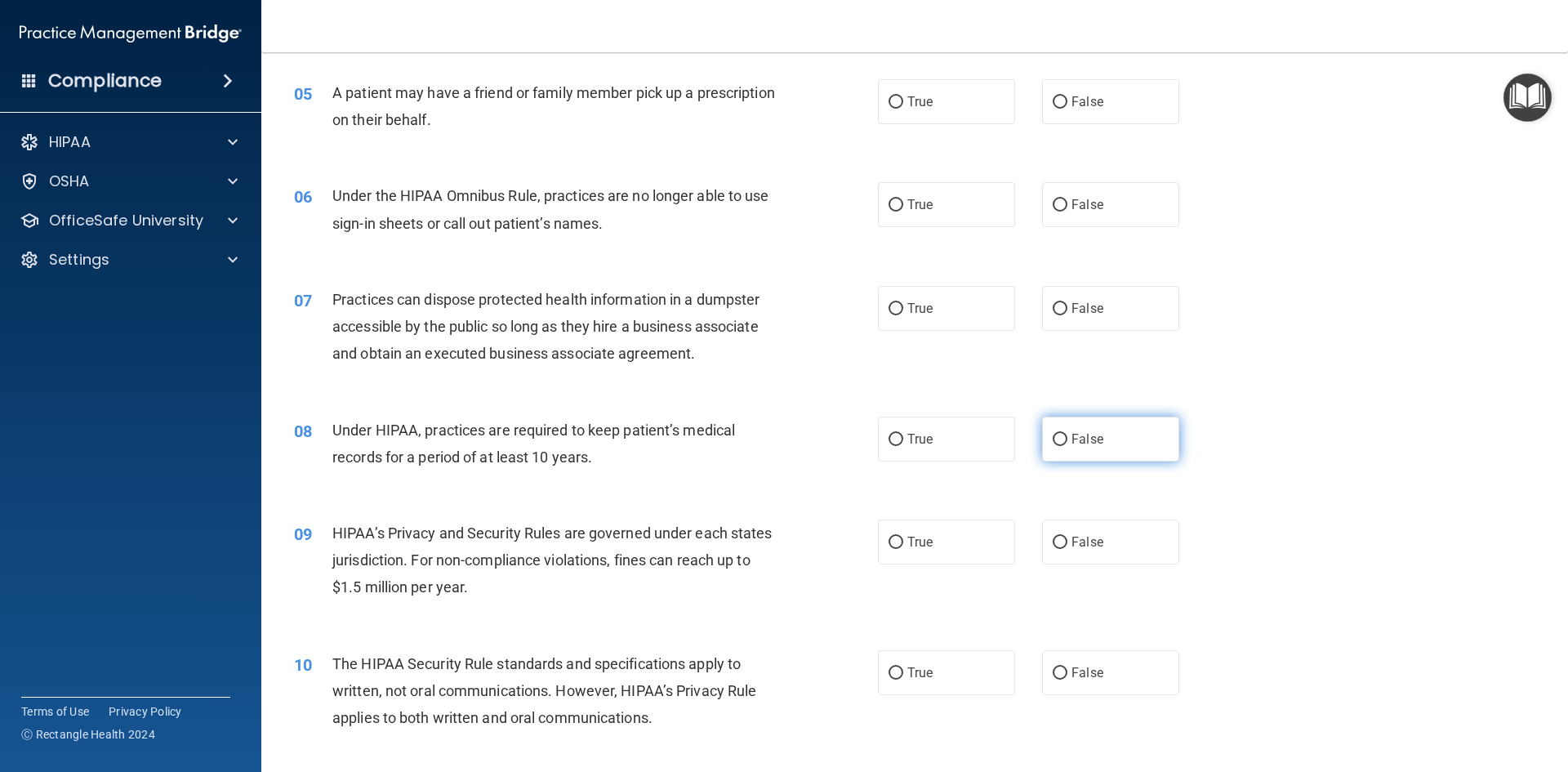
click at [1055, 443] on input "False" at bounding box center [1060, 440] width 14 height 12
radio input "true"
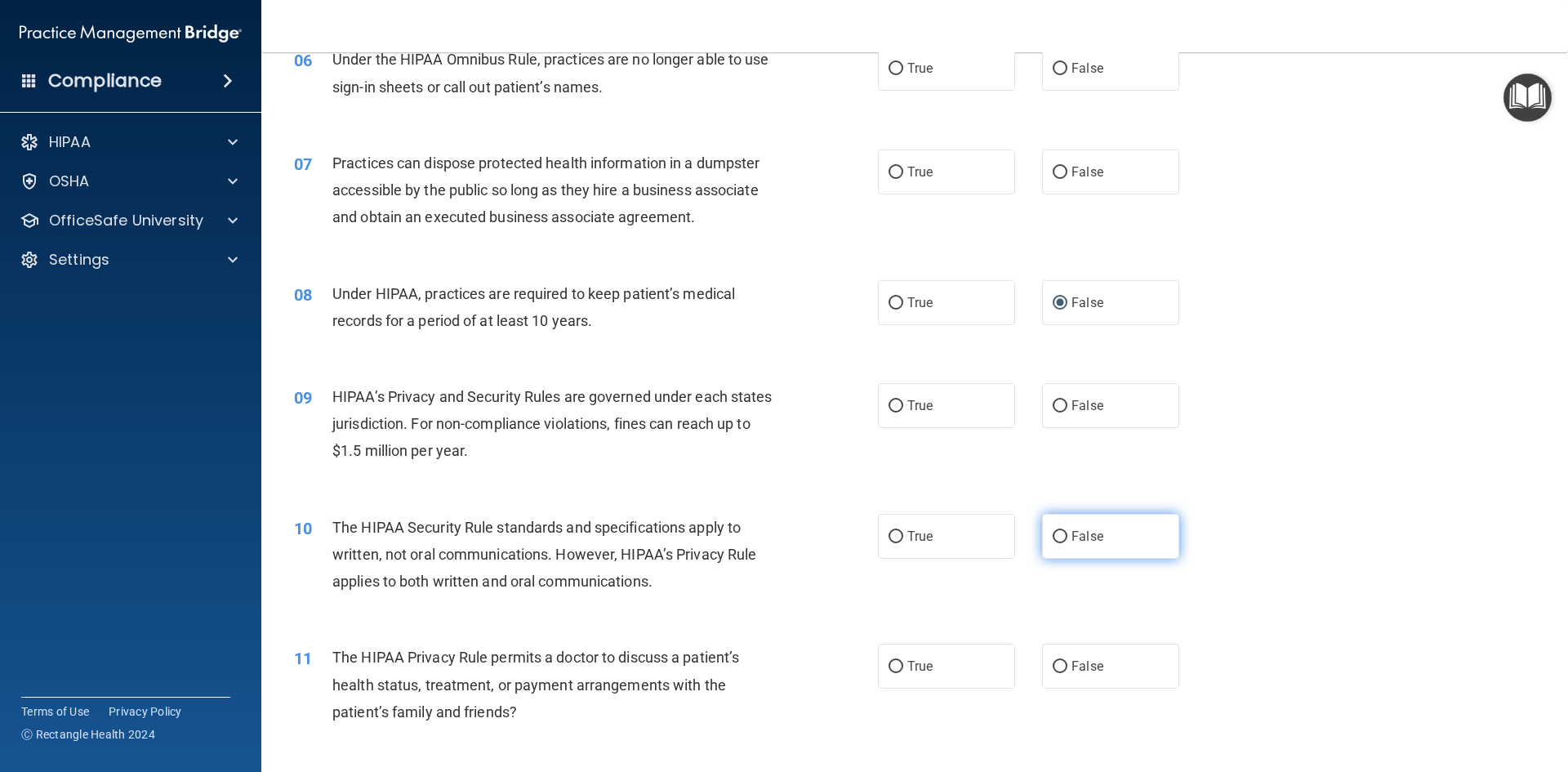
scroll to position [735, 0]
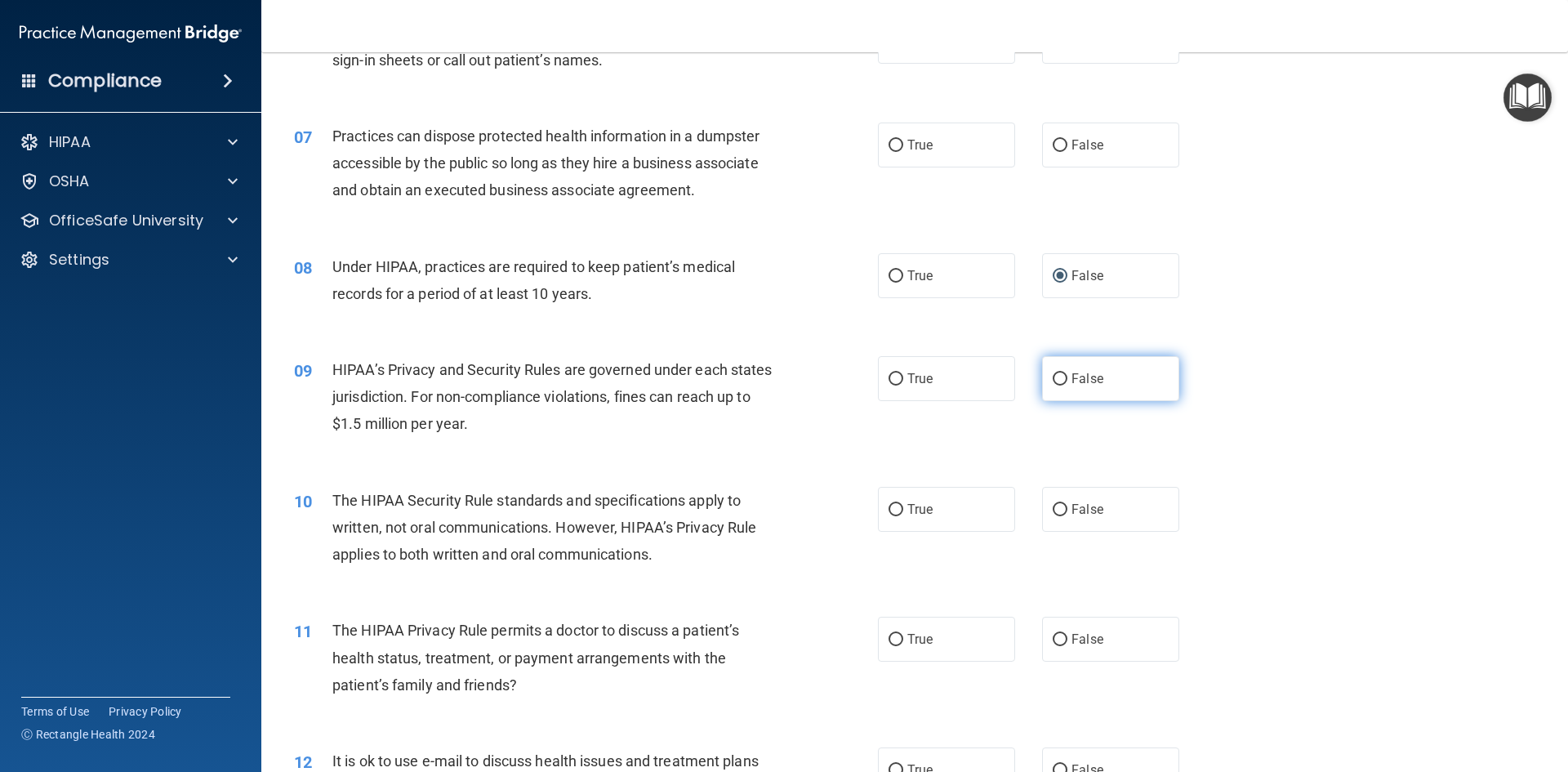
click at [1053, 379] on input "False" at bounding box center [1060, 379] width 14 height 12
radio input "true"
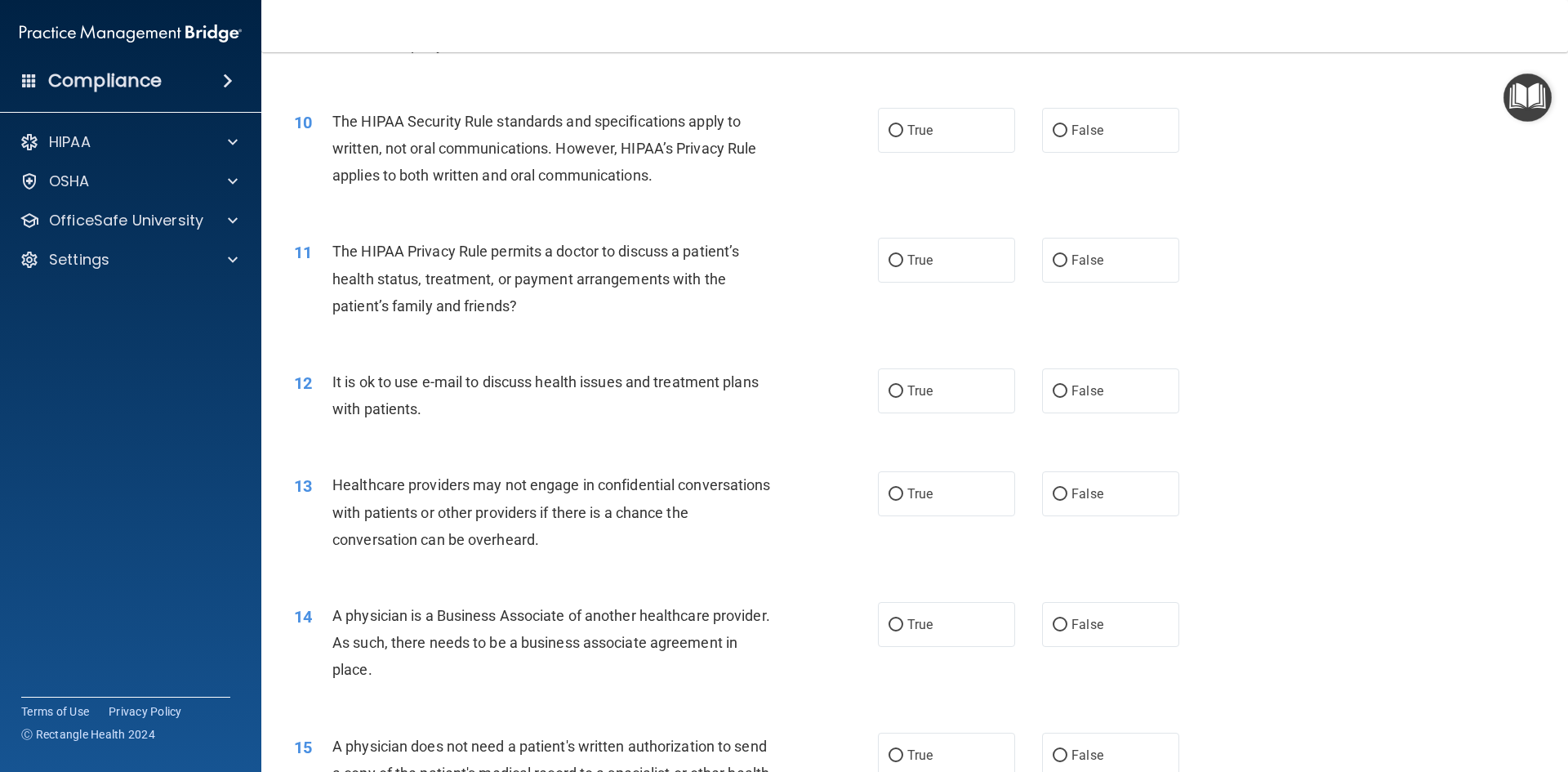
scroll to position [1225, 0]
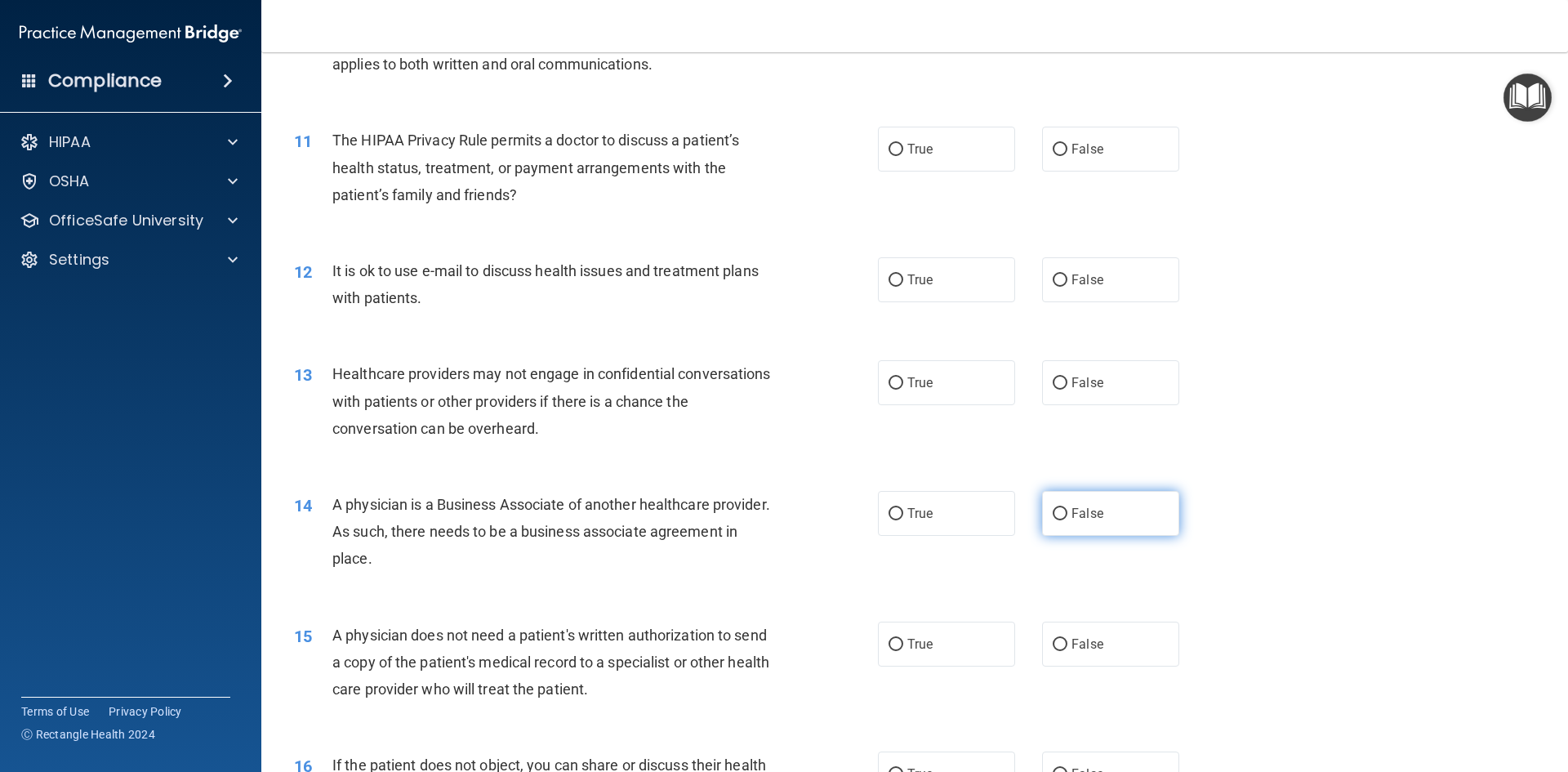
click at [1053, 515] on input "False" at bounding box center [1060, 514] width 14 height 12
radio input "true"
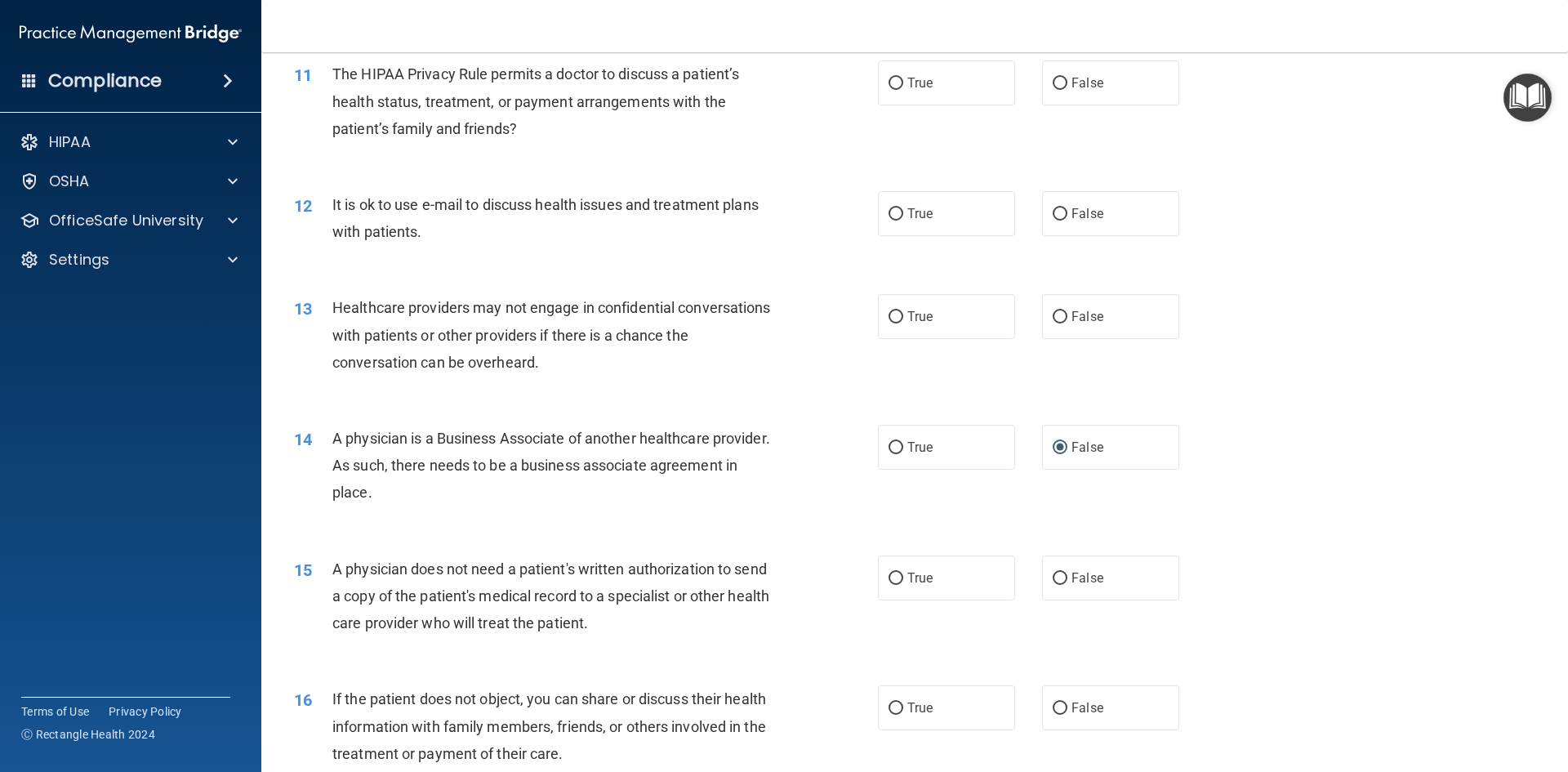
scroll to position [1307, 0]
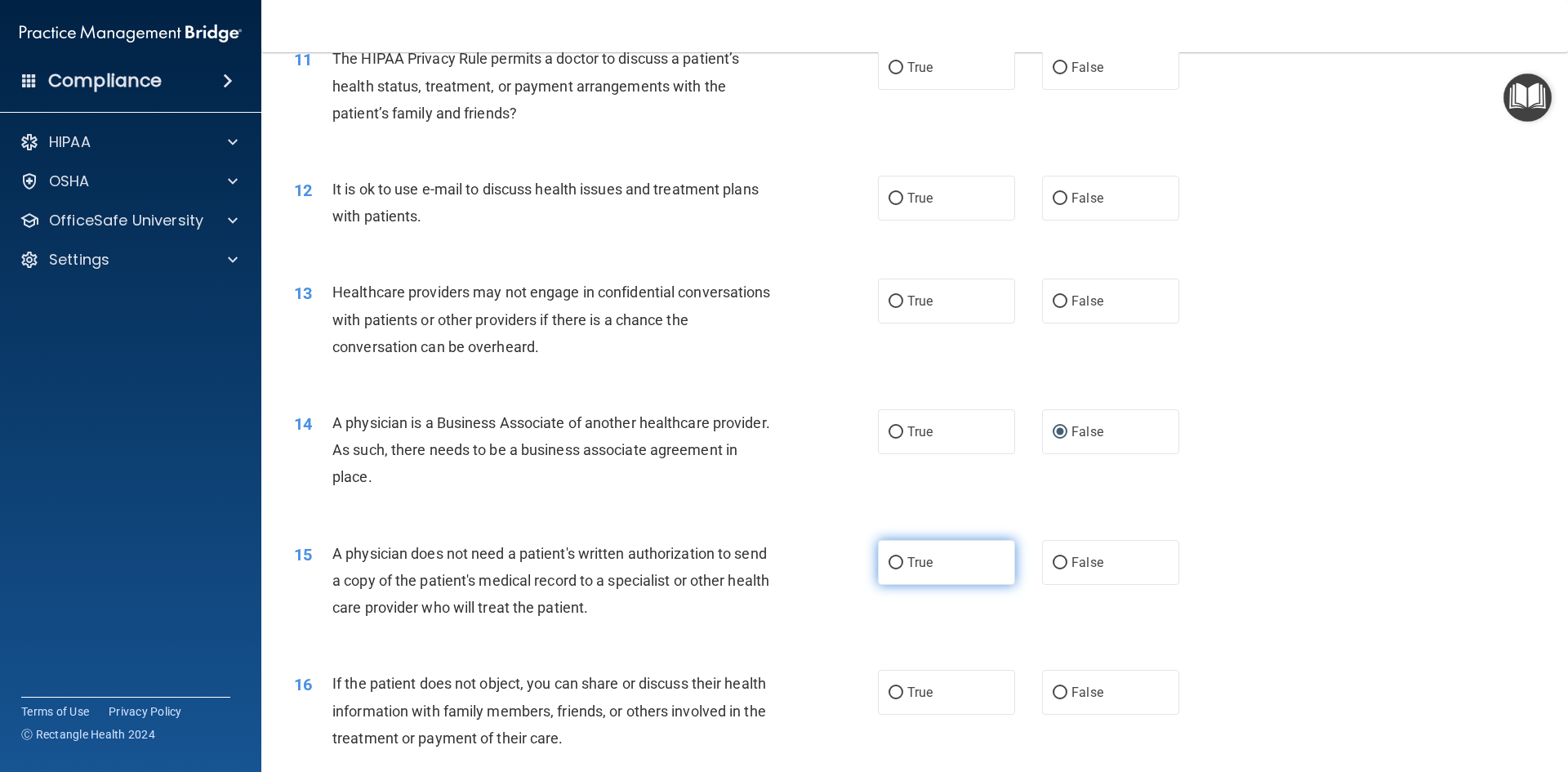
click at [893, 569] on label "True" at bounding box center [946, 562] width 137 height 45
click at [893, 569] on input "True" at bounding box center [895, 563] width 14 height 12
radio input "true"
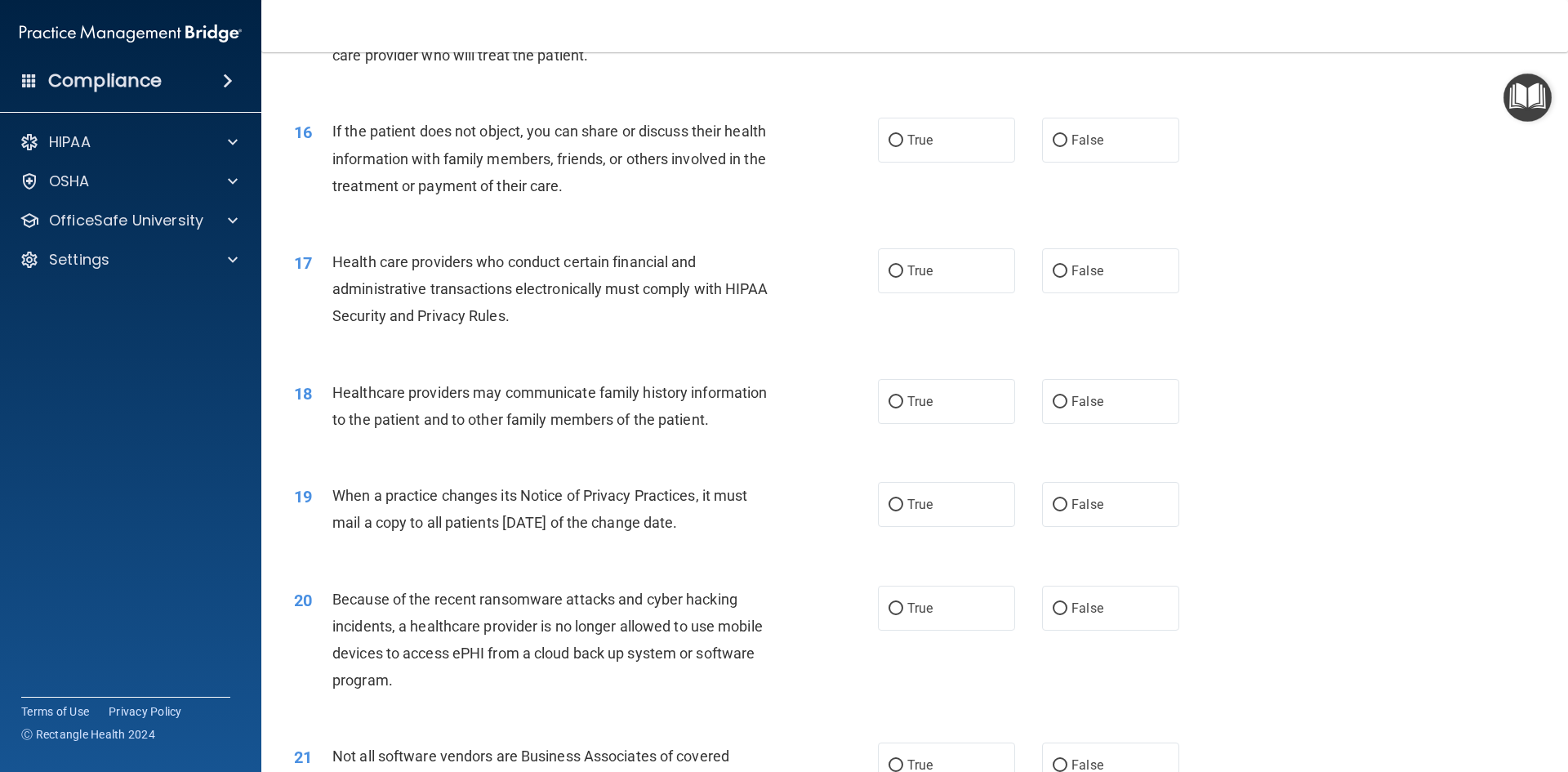
scroll to position [1879, 0]
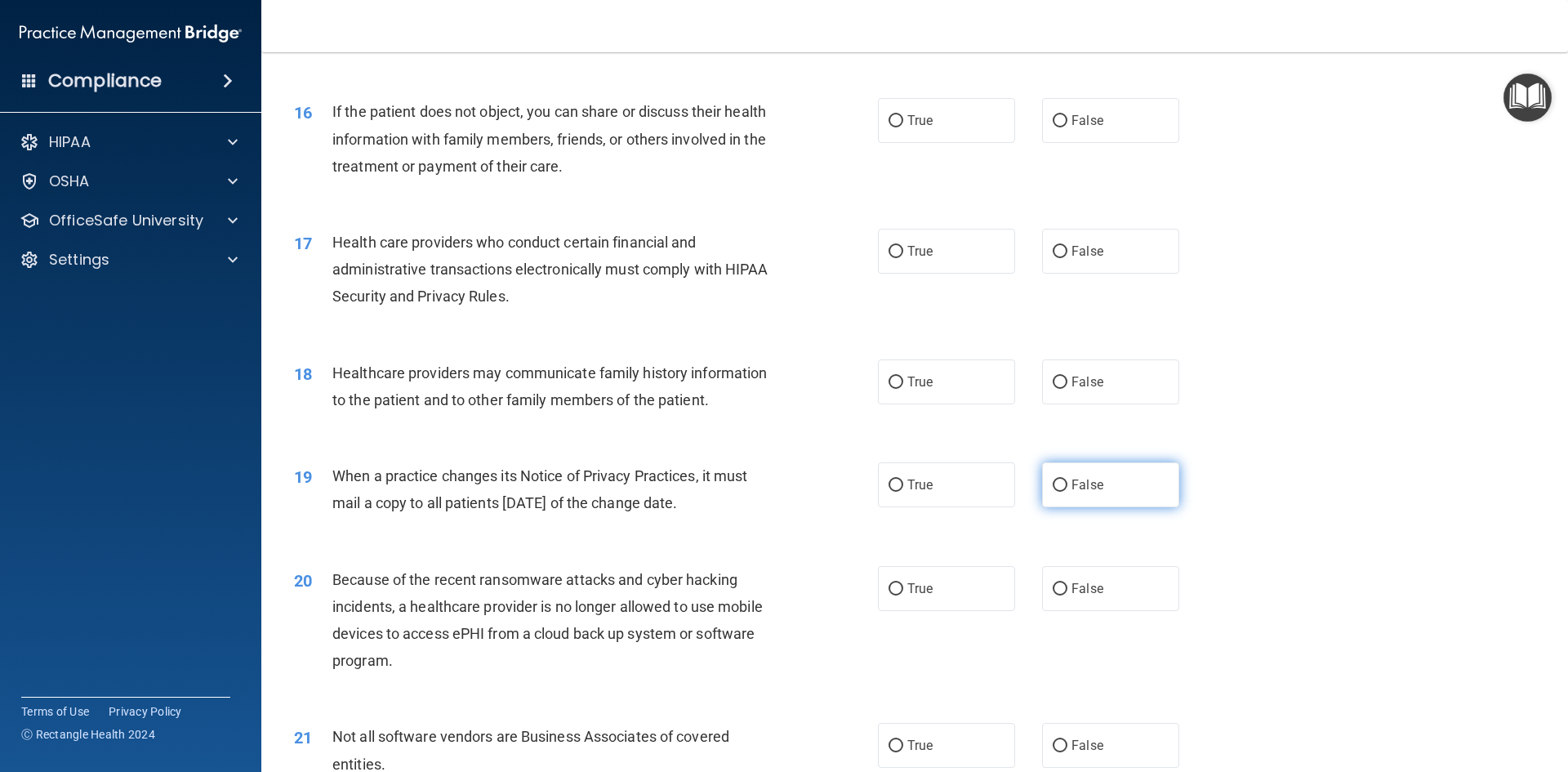
click at [1055, 490] on input "False" at bounding box center [1060, 486] width 14 height 12
radio input "true"
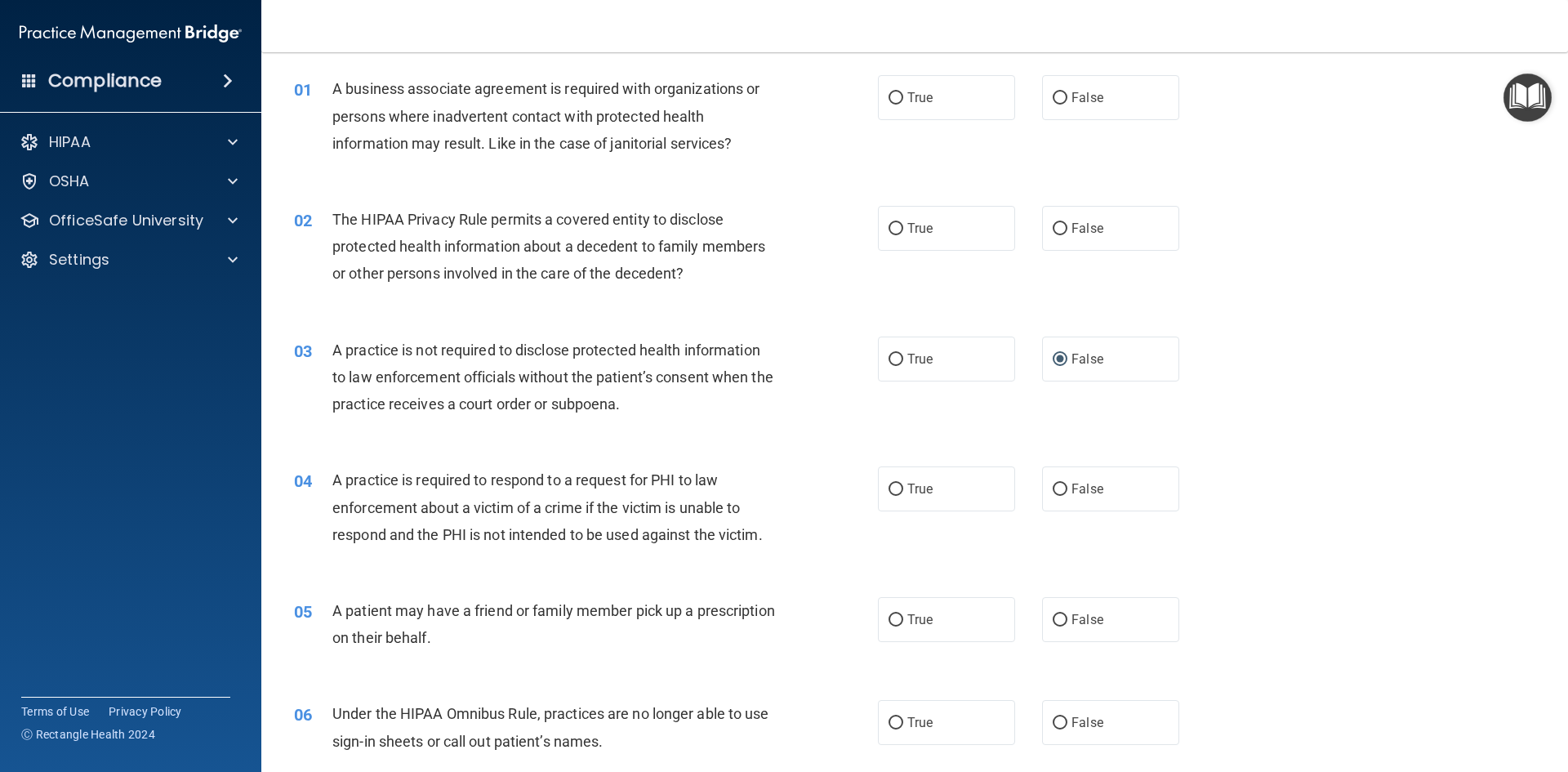
scroll to position [0, 0]
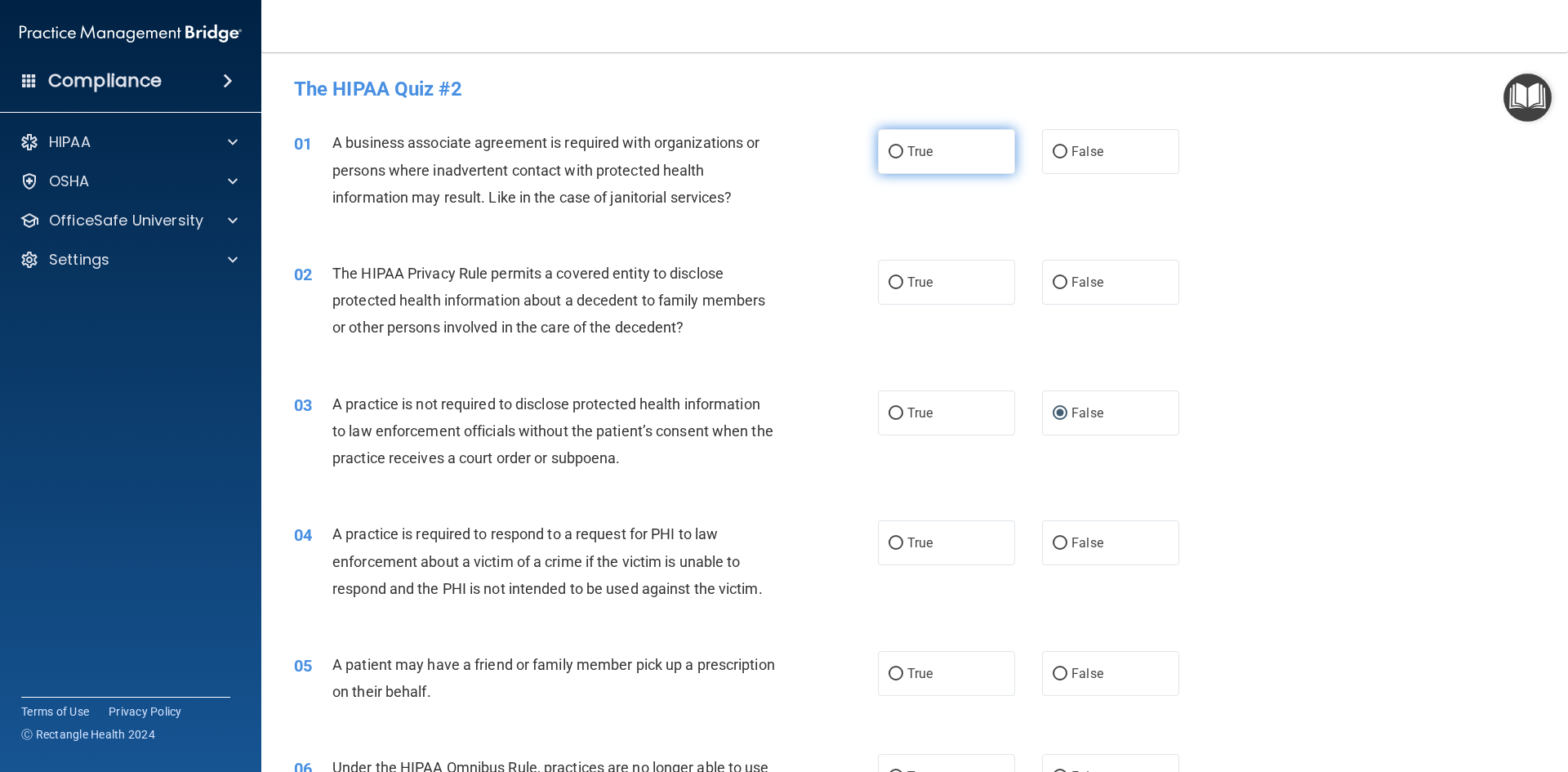
click at [888, 155] on input "True" at bounding box center [895, 153] width 14 height 12
radio input "true"
click at [889, 285] on input "True" at bounding box center [895, 283] width 14 height 12
radio input "true"
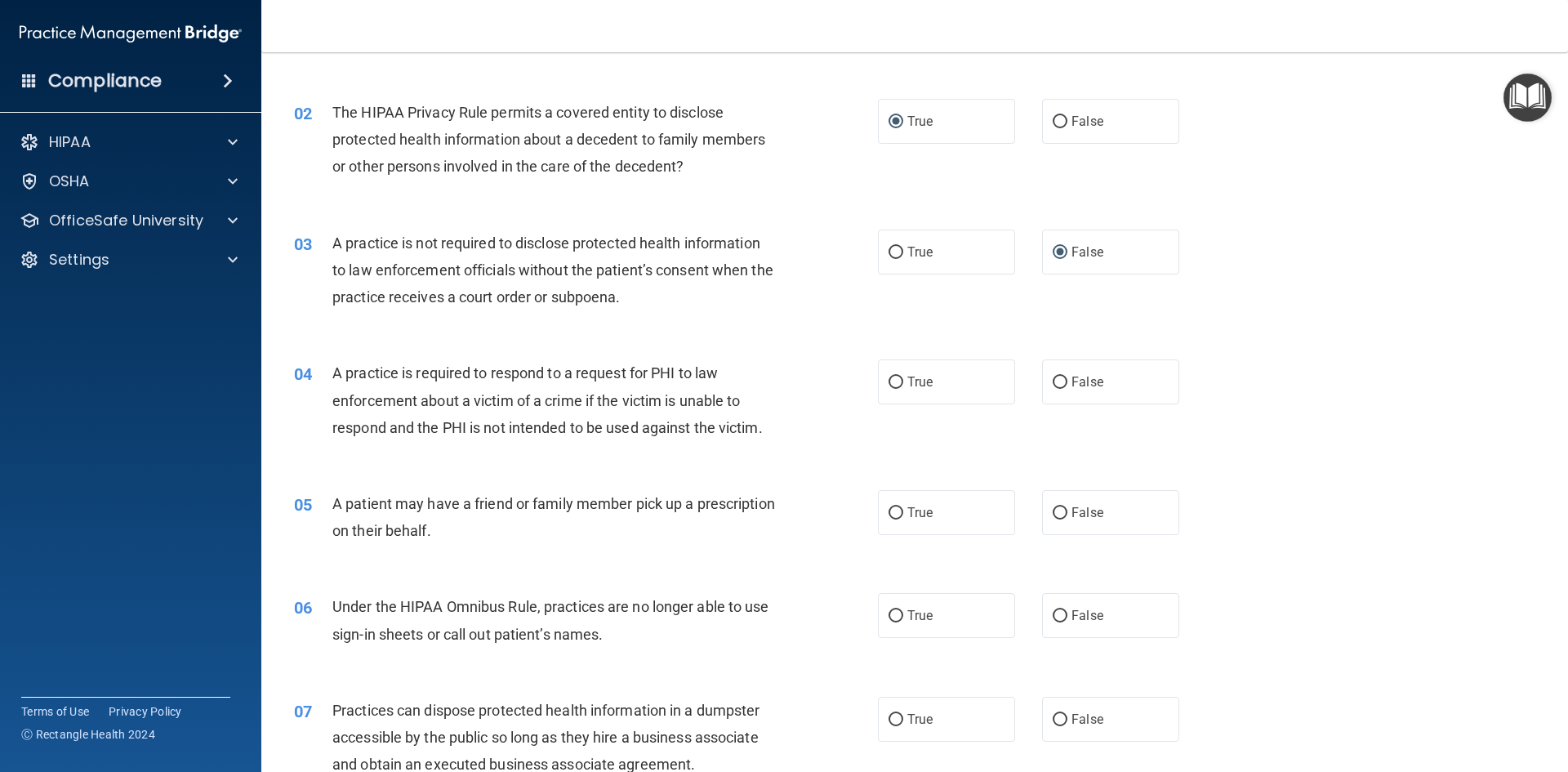
scroll to position [164, 0]
click at [890, 380] on input "True" at bounding box center [895, 380] width 14 height 12
radio input "true"
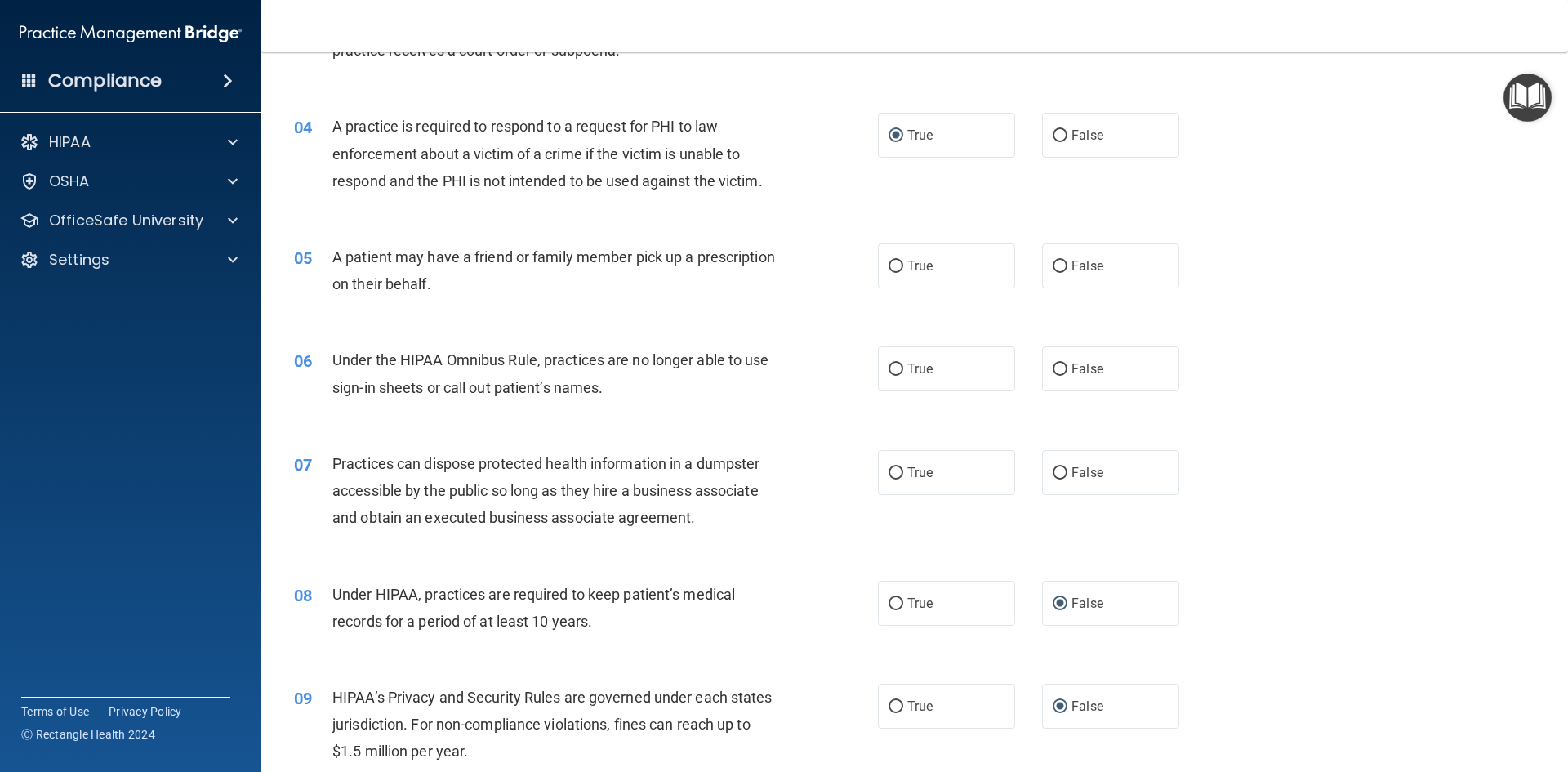
scroll to position [408, 0]
click at [893, 265] on input "True" at bounding box center [895, 266] width 14 height 12
radio input "true"
click at [1060, 372] on input "False" at bounding box center [1060, 369] width 14 height 12
radio input "true"
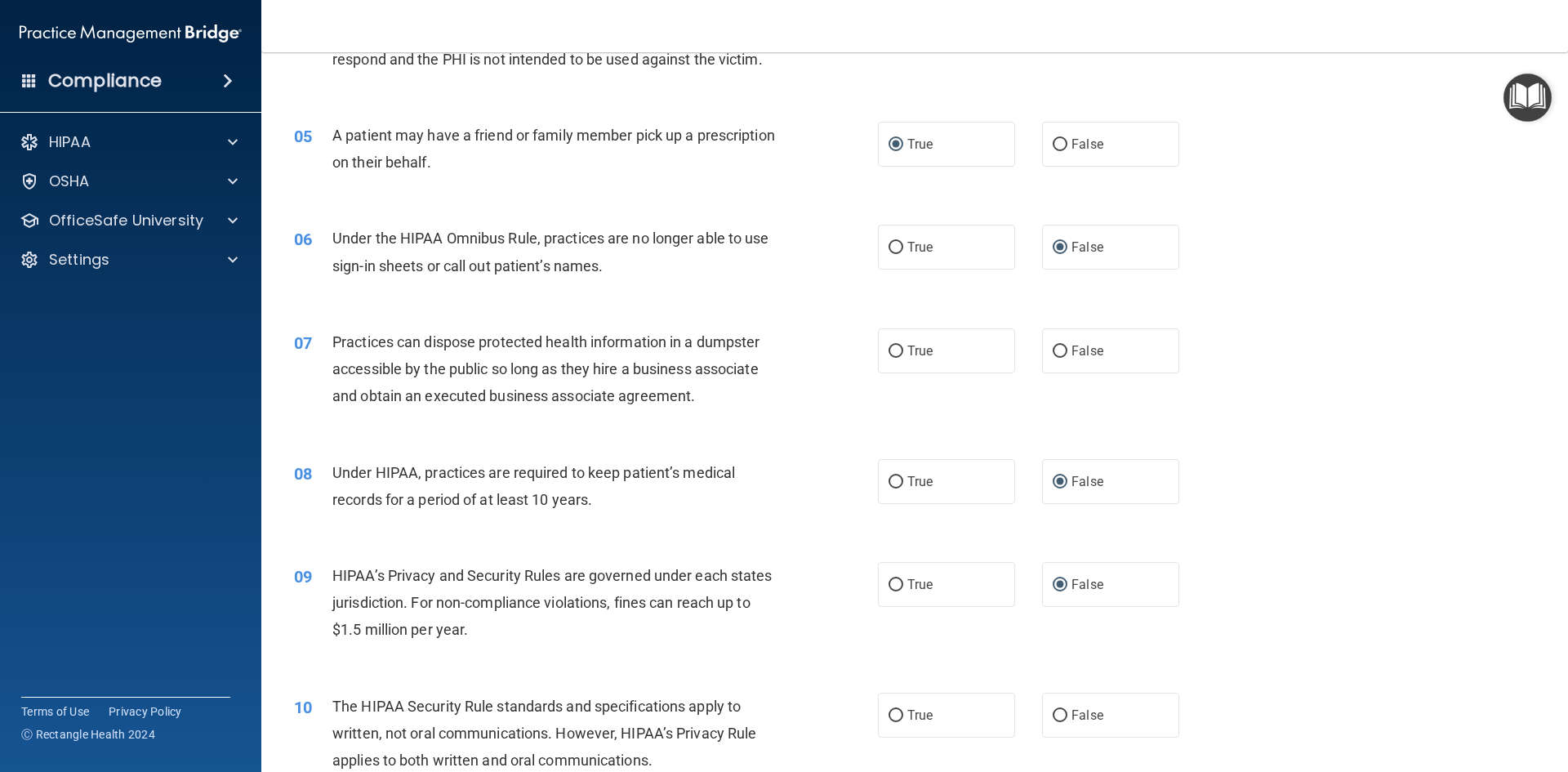
scroll to position [572, 0]
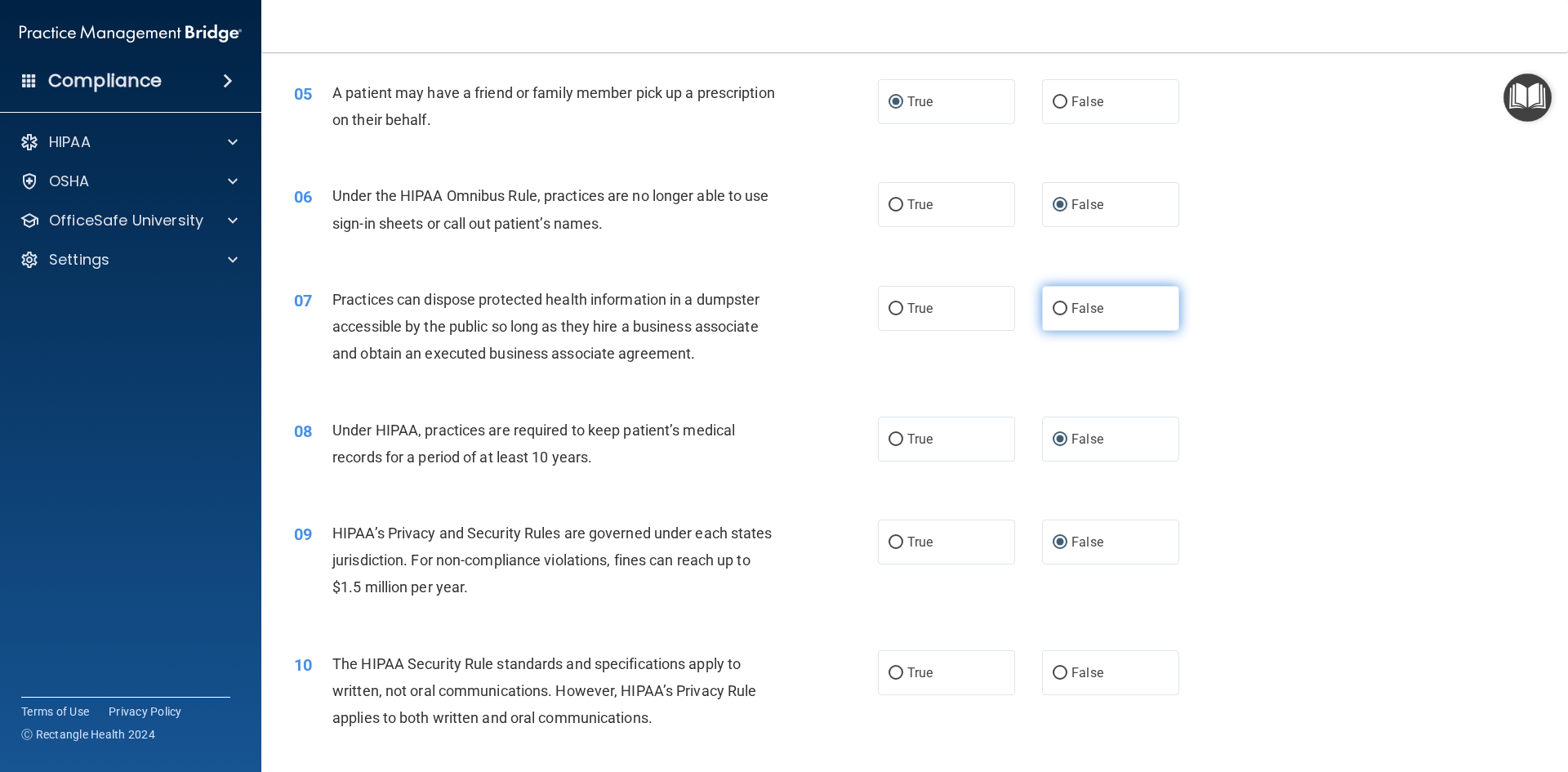
click at [1055, 308] on input "False" at bounding box center [1060, 309] width 14 height 12
radio input "true"
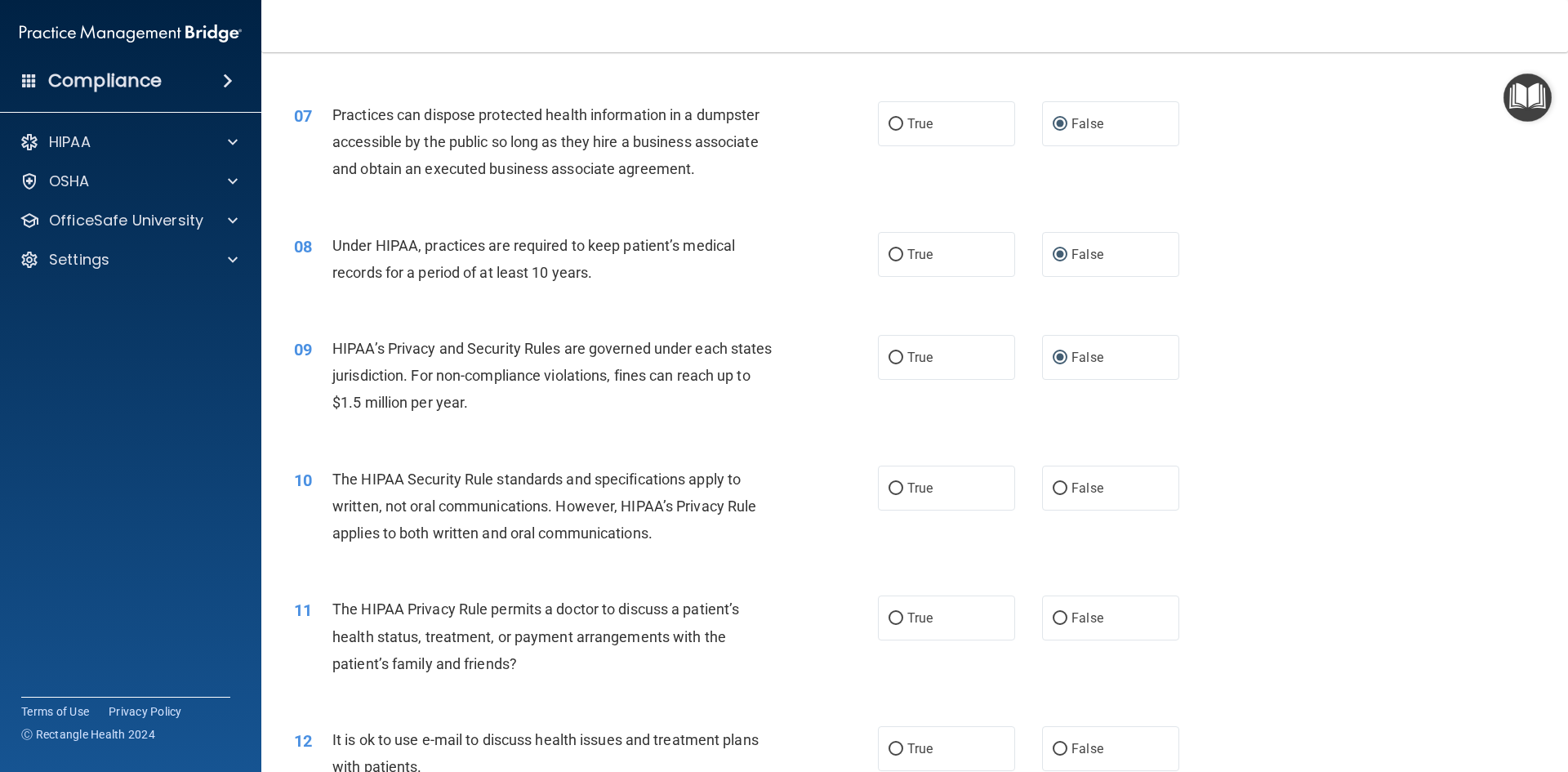
scroll to position [817, 0]
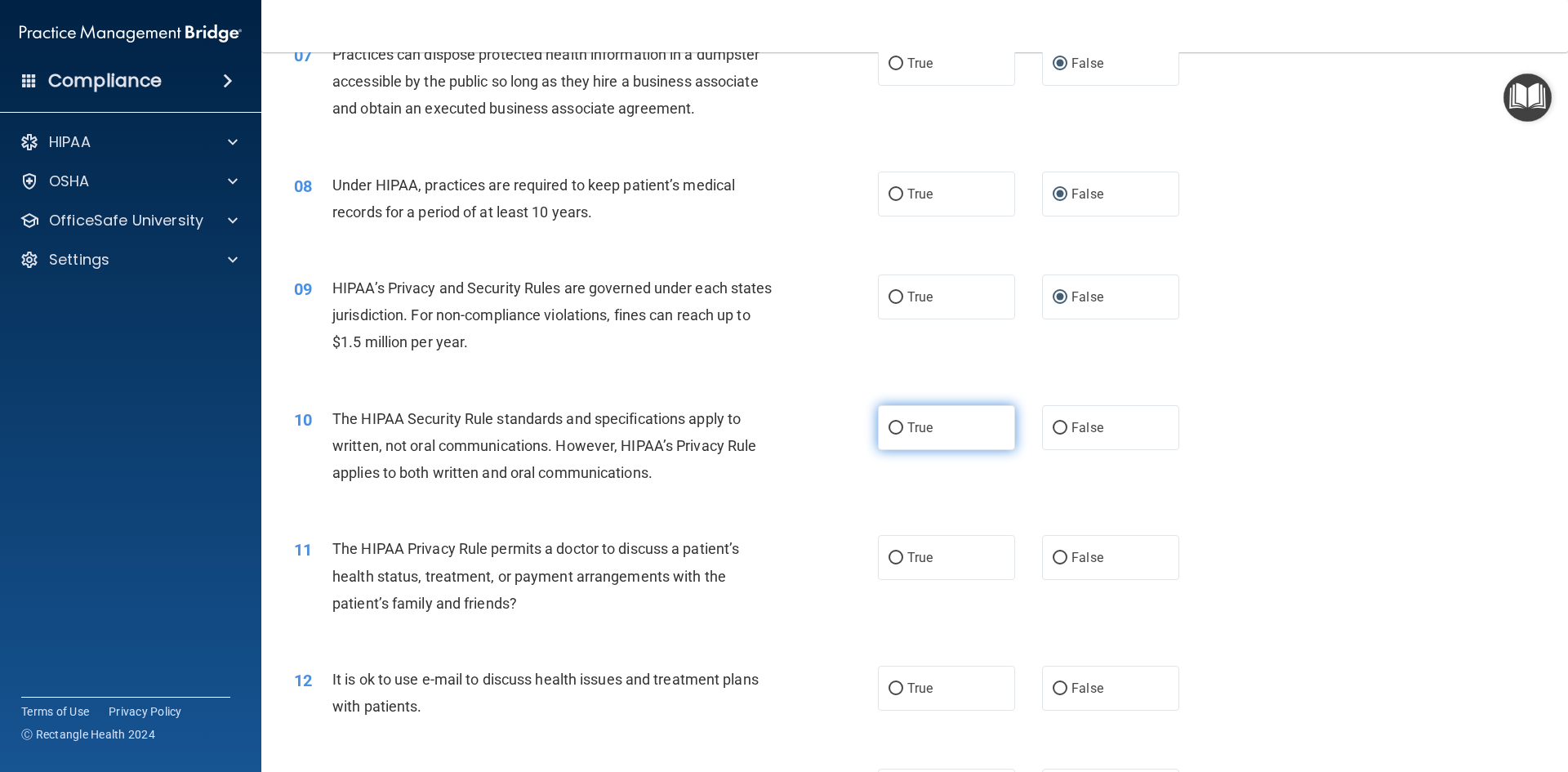
click at [895, 430] on input "True" at bounding box center [895, 429] width 14 height 12
radio input "true"
click at [1060, 427] on label "False" at bounding box center [1110, 428] width 137 height 45
click at [1060, 427] on input "False" at bounding box center [1060, 429] width 14 height 12
radio input "true"
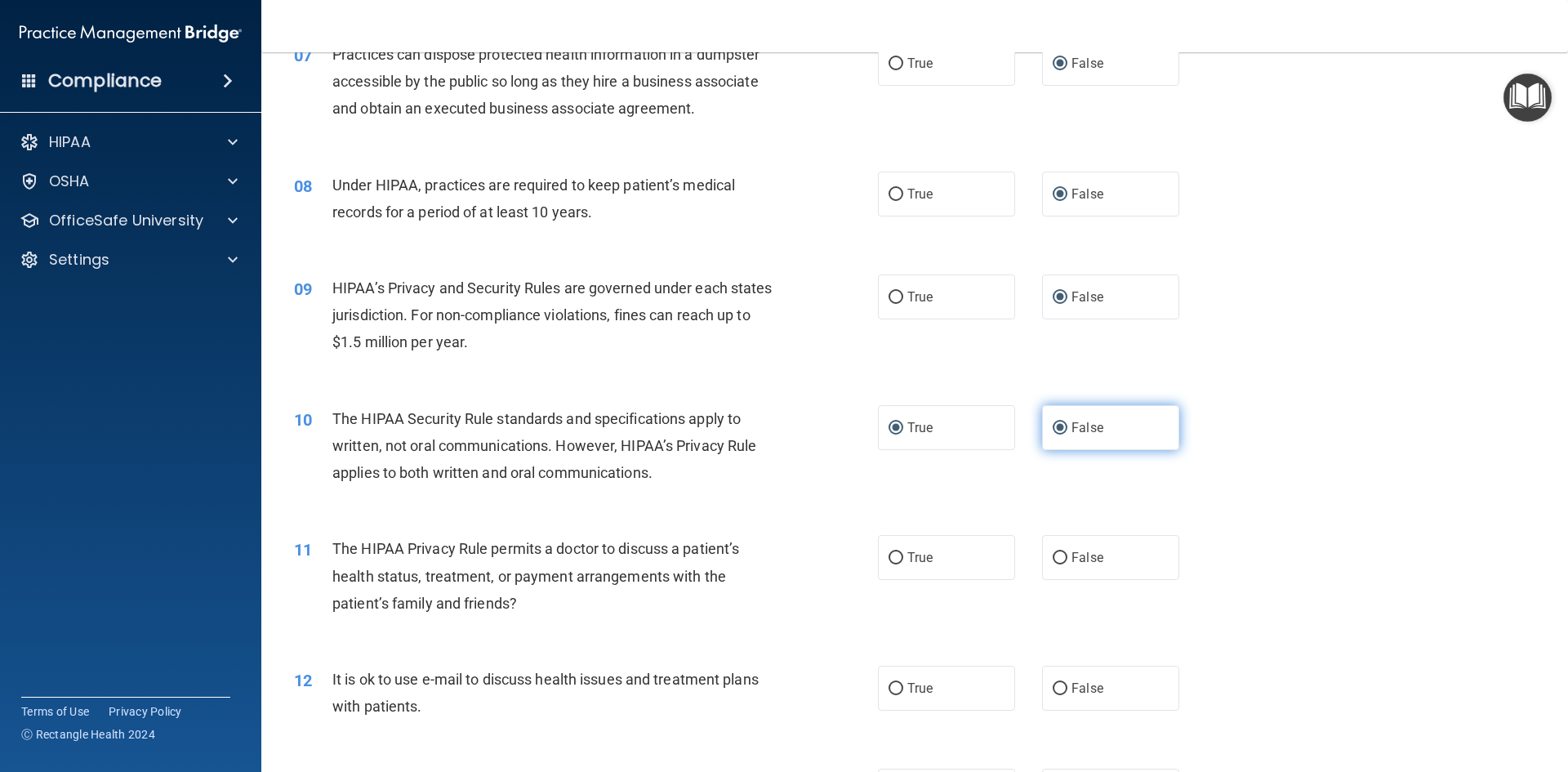
radio input "false"
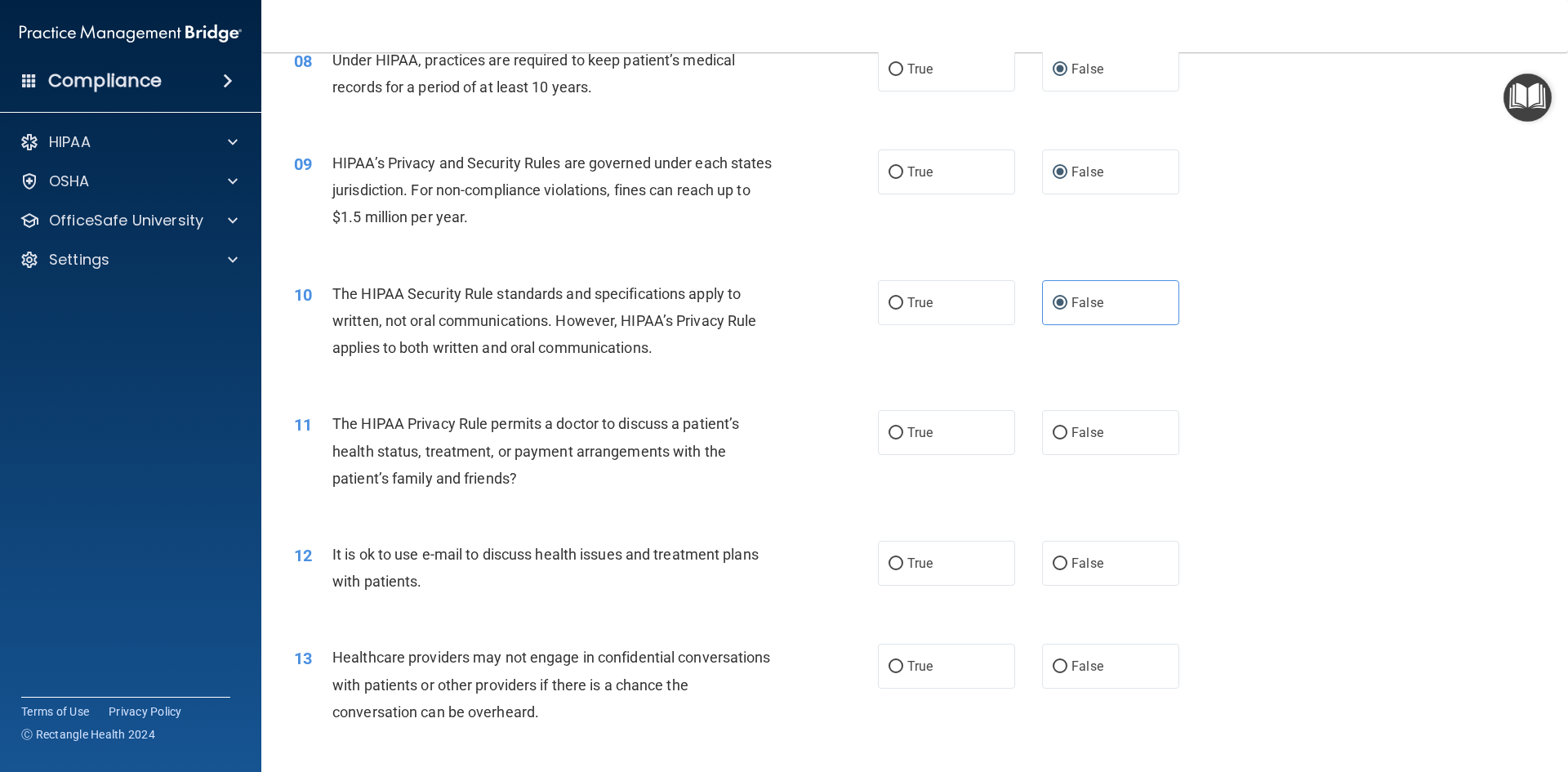
scroll to position [981, 0]
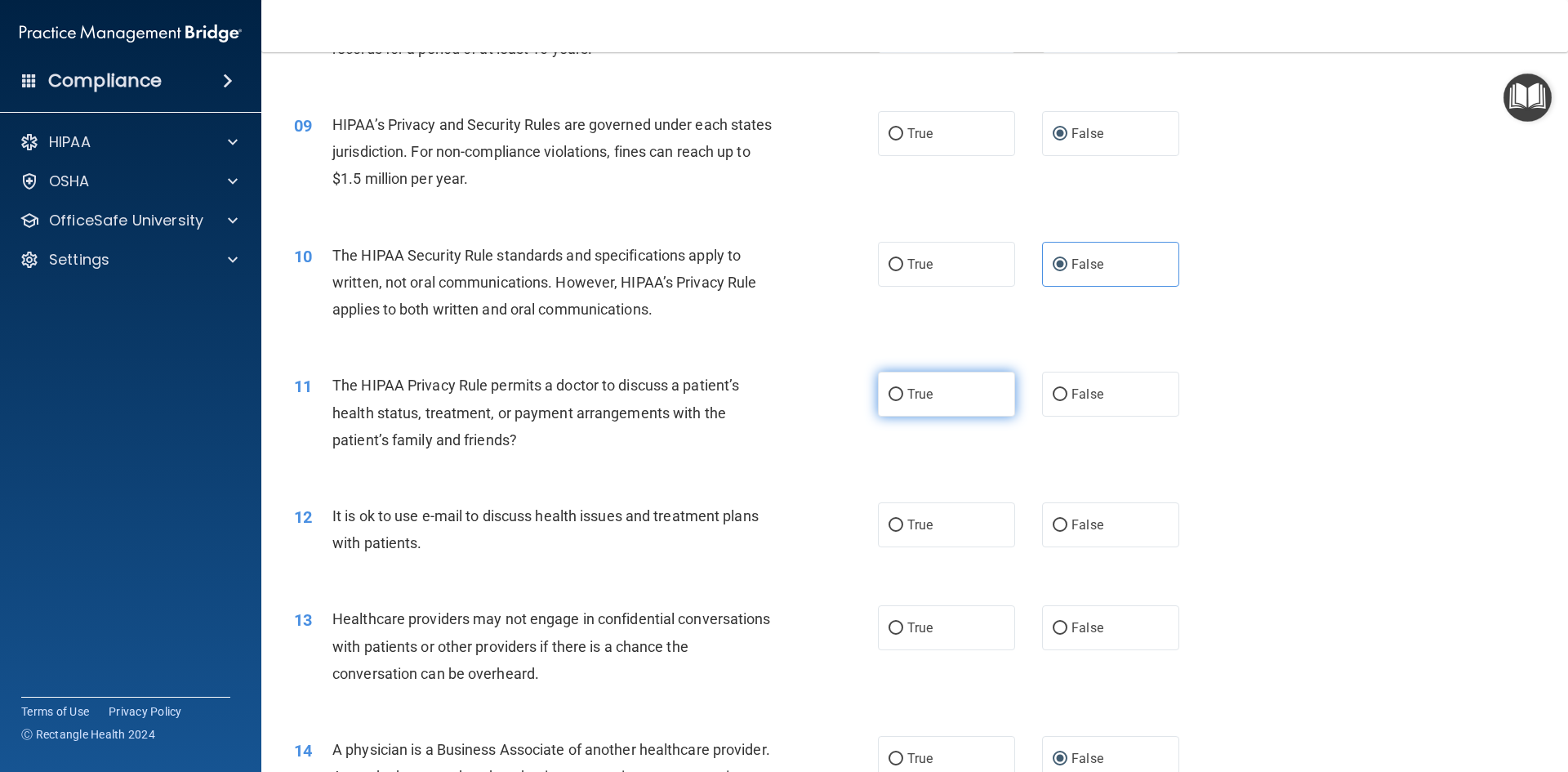
click at [893, 399] on input "True" at bounding box center [895, 395] width 14 height 12
radio input "true"
click at [896, 524] on input "True" at bounding box center [895, 526] width 14 height 12
radio input "true"
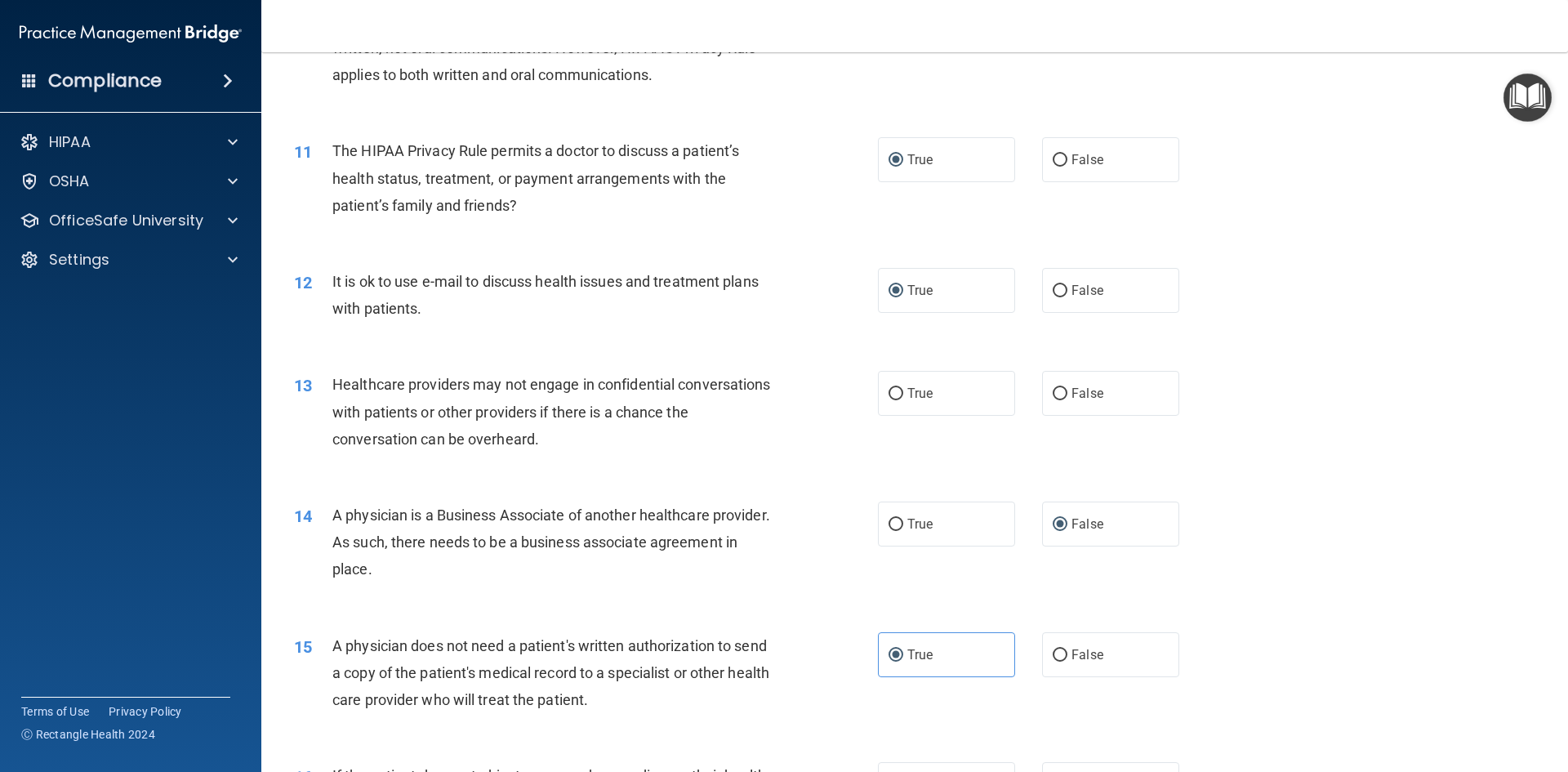
scroll to position [1225, 0]
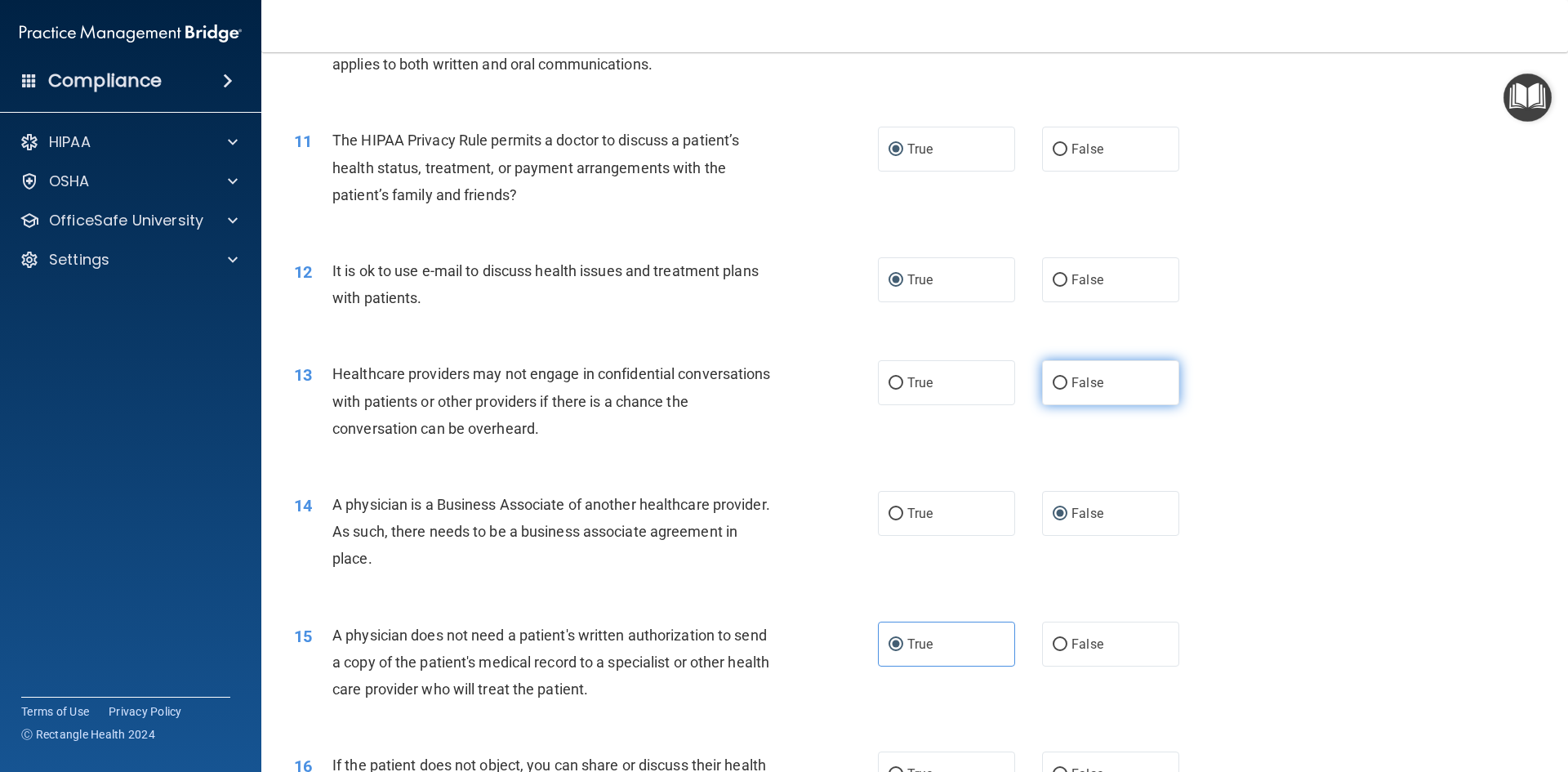
click at [1056, 382] on input "False" at bounding box center [1060, 383] width 14 height 12
radio input "true"
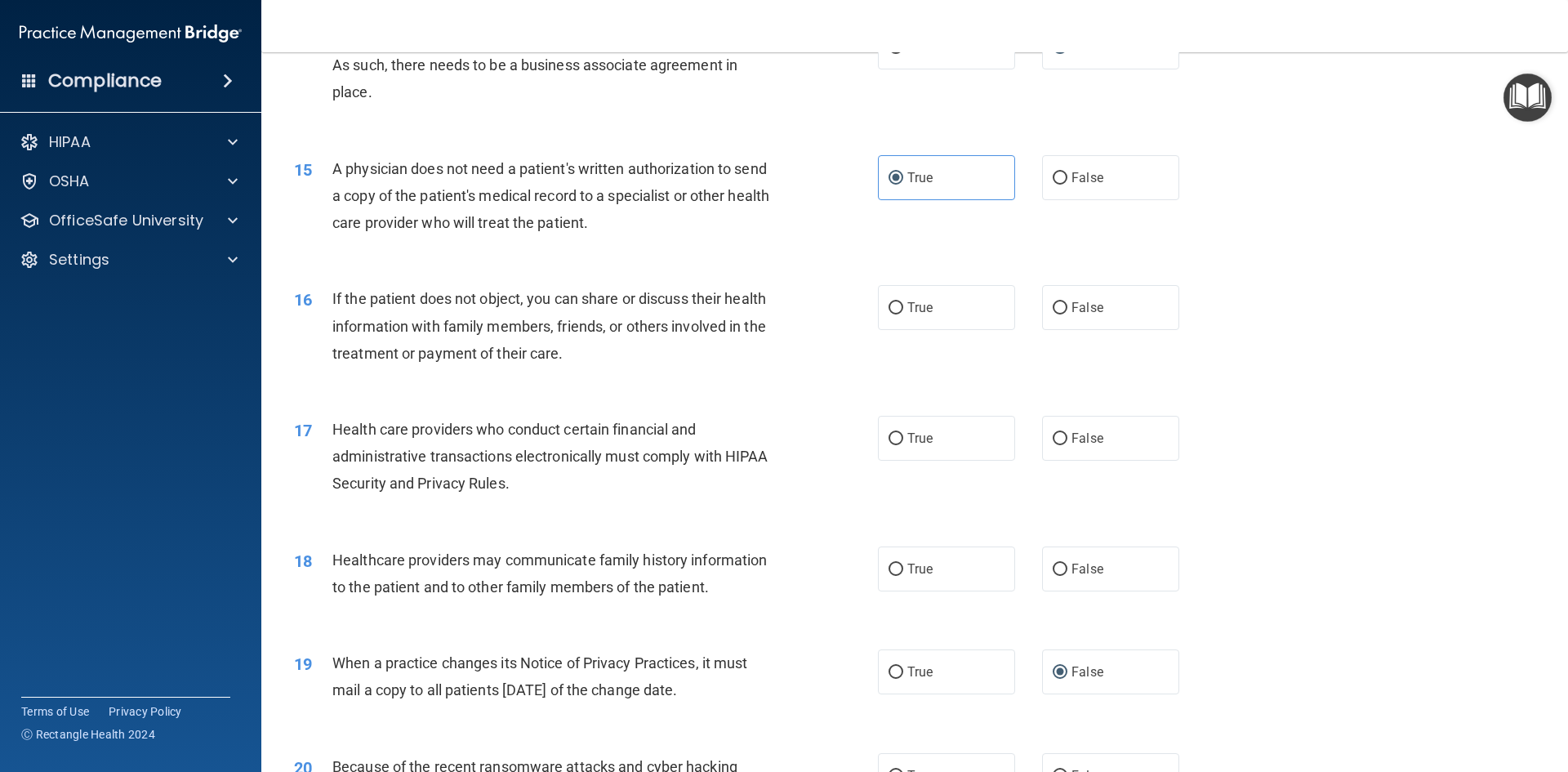
scroll to position [1716, 0]
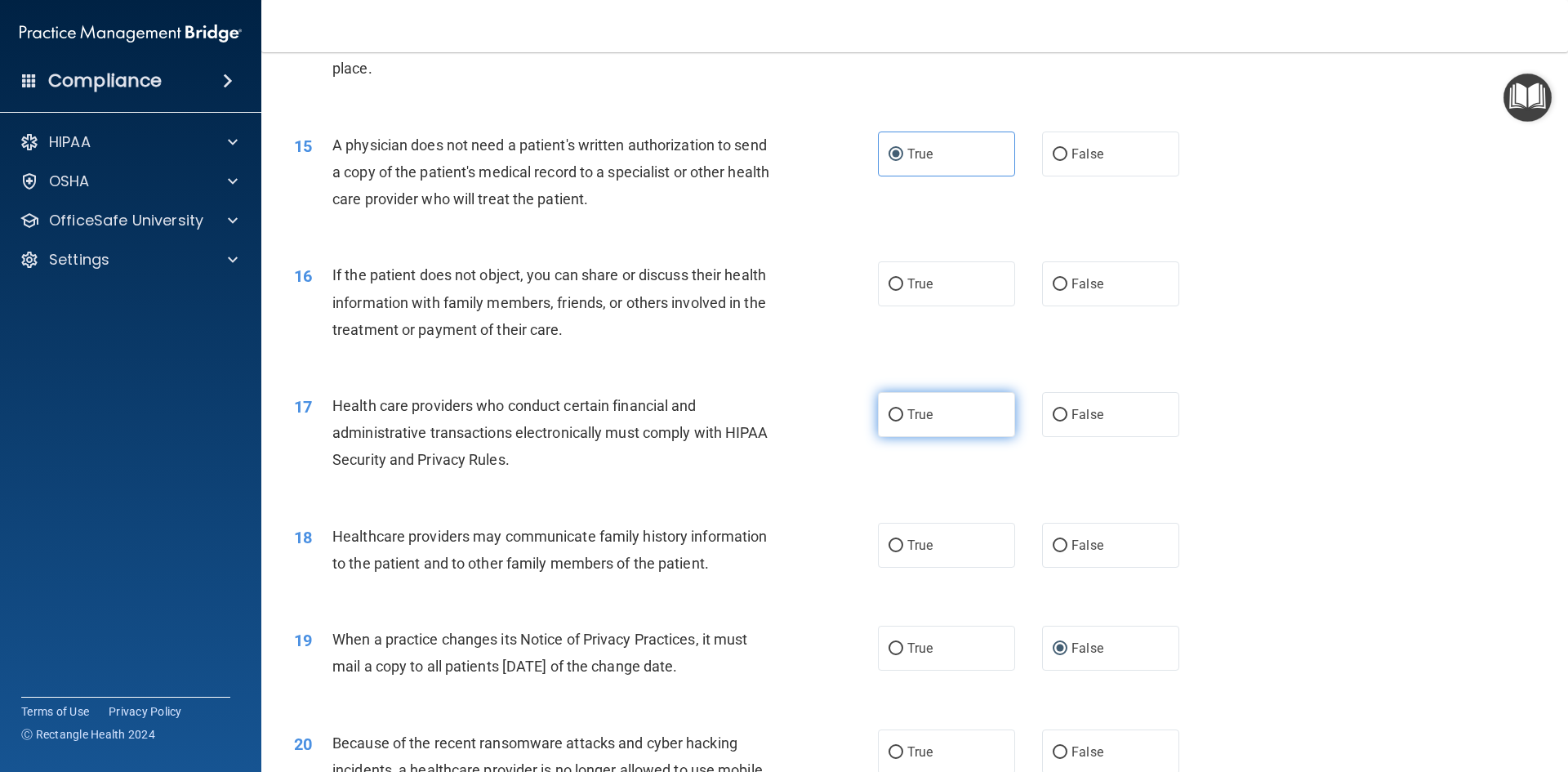
click at [888, 413] on input "True" at bounding box center [895, 415] width 14 height 12
radio input "true"
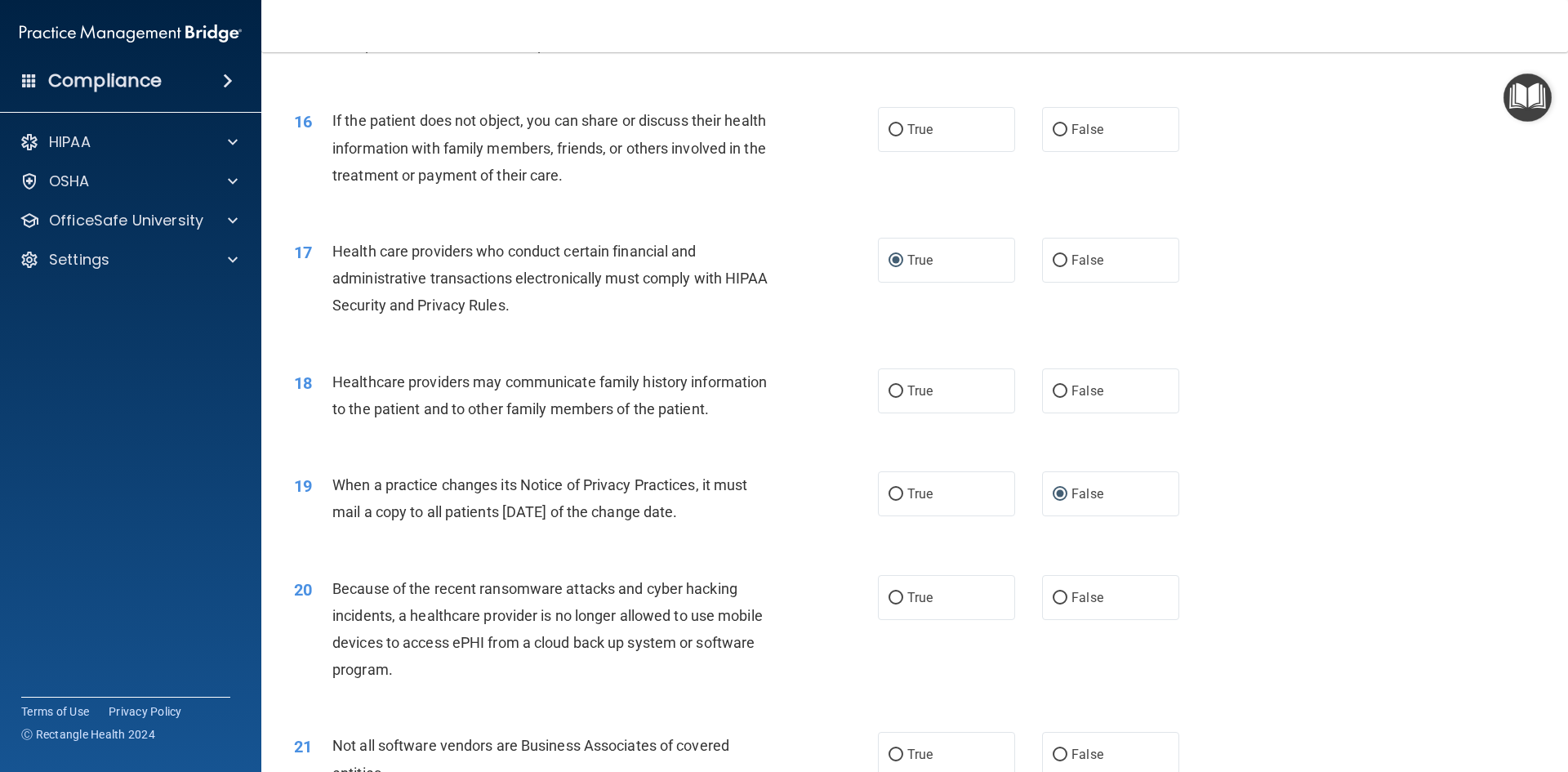
scroll to position [1879, 0]
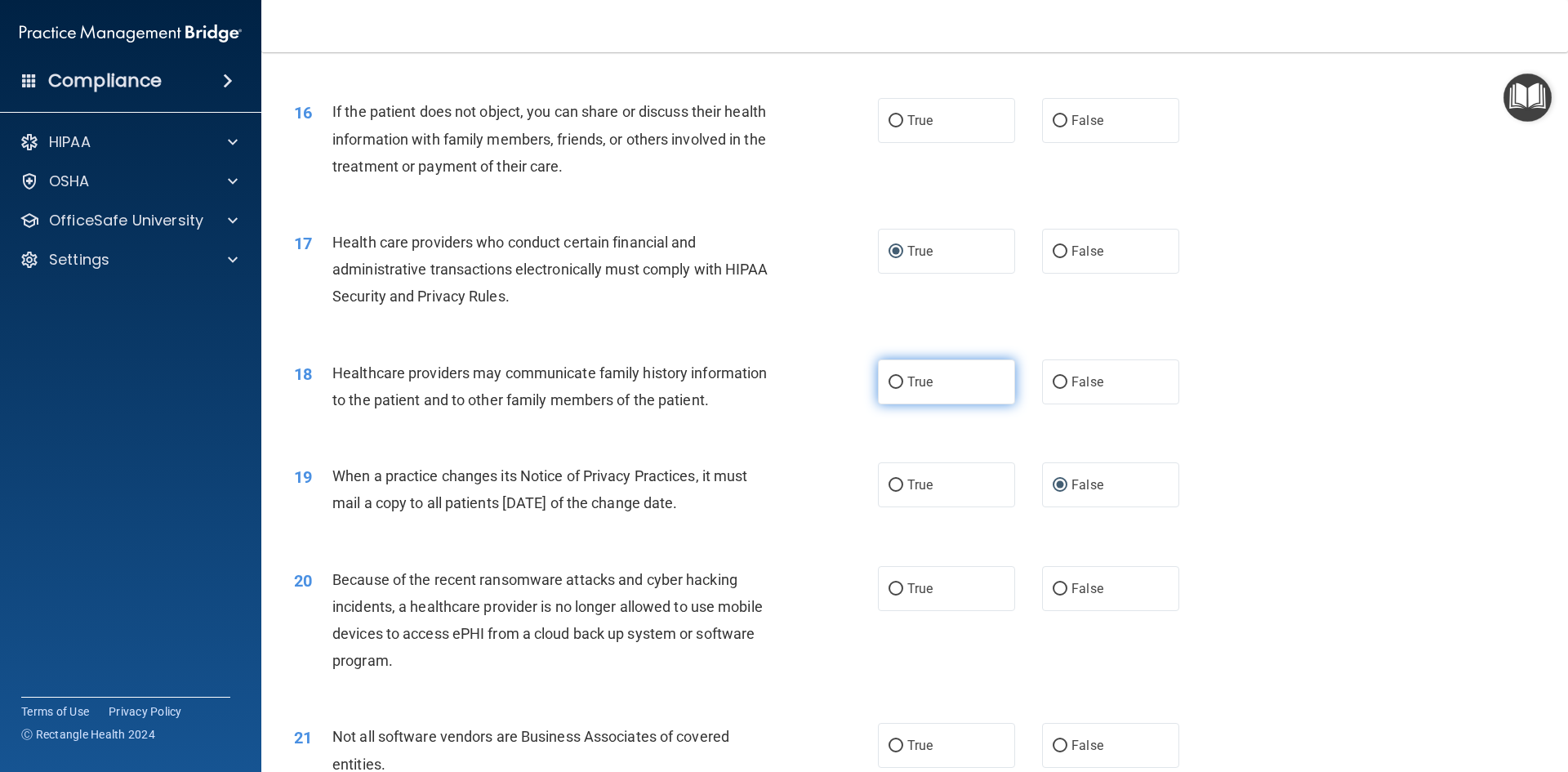
click at [894, 388] on input "True" at bounding box center [895, 383] width 14 height 12
radio input "true"
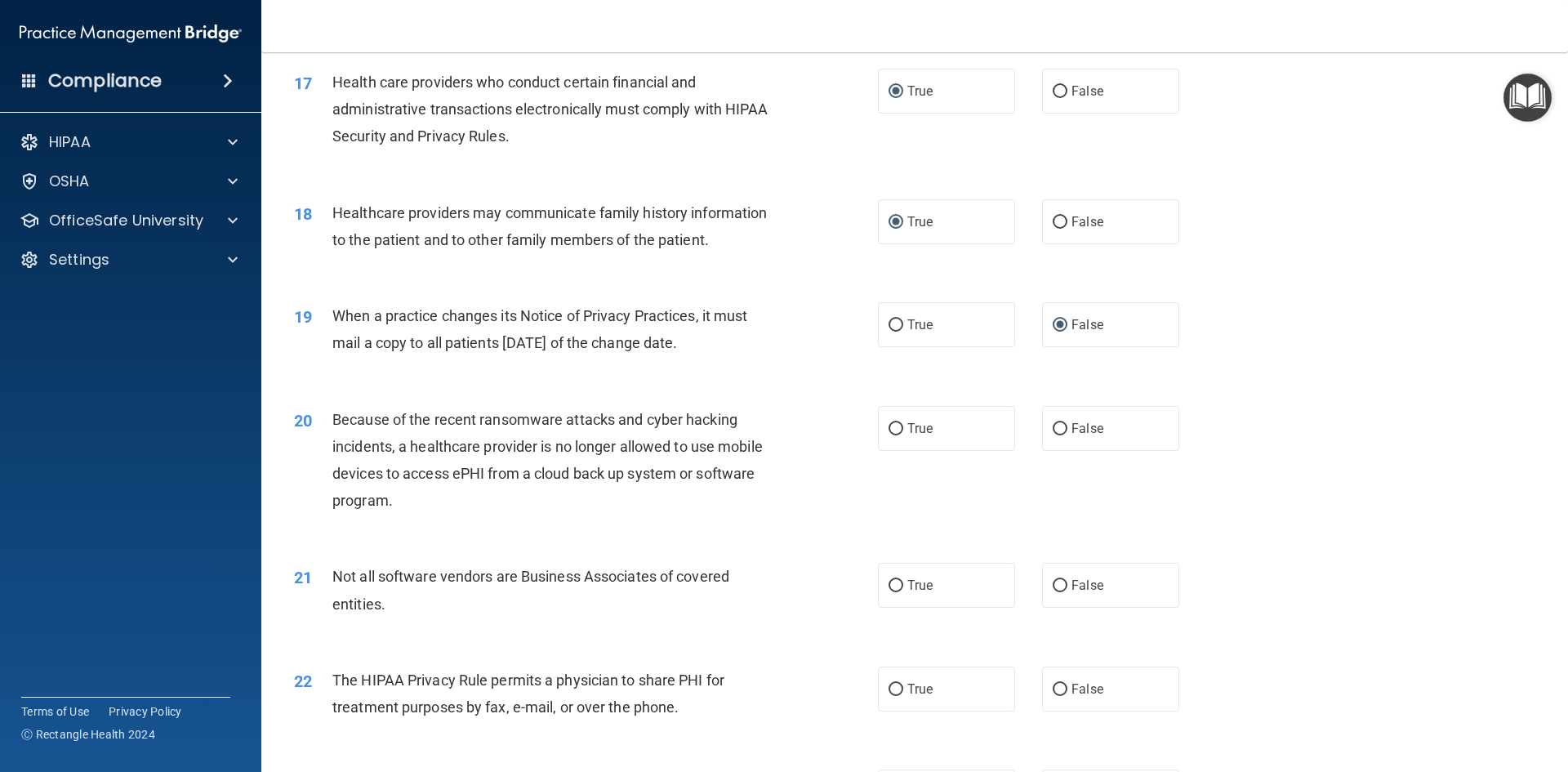
scroll to position [2042, 0]
click at [1053, 427] on input "False" at bounding box center [1060, 426] width 14 height 12
radio input "true"
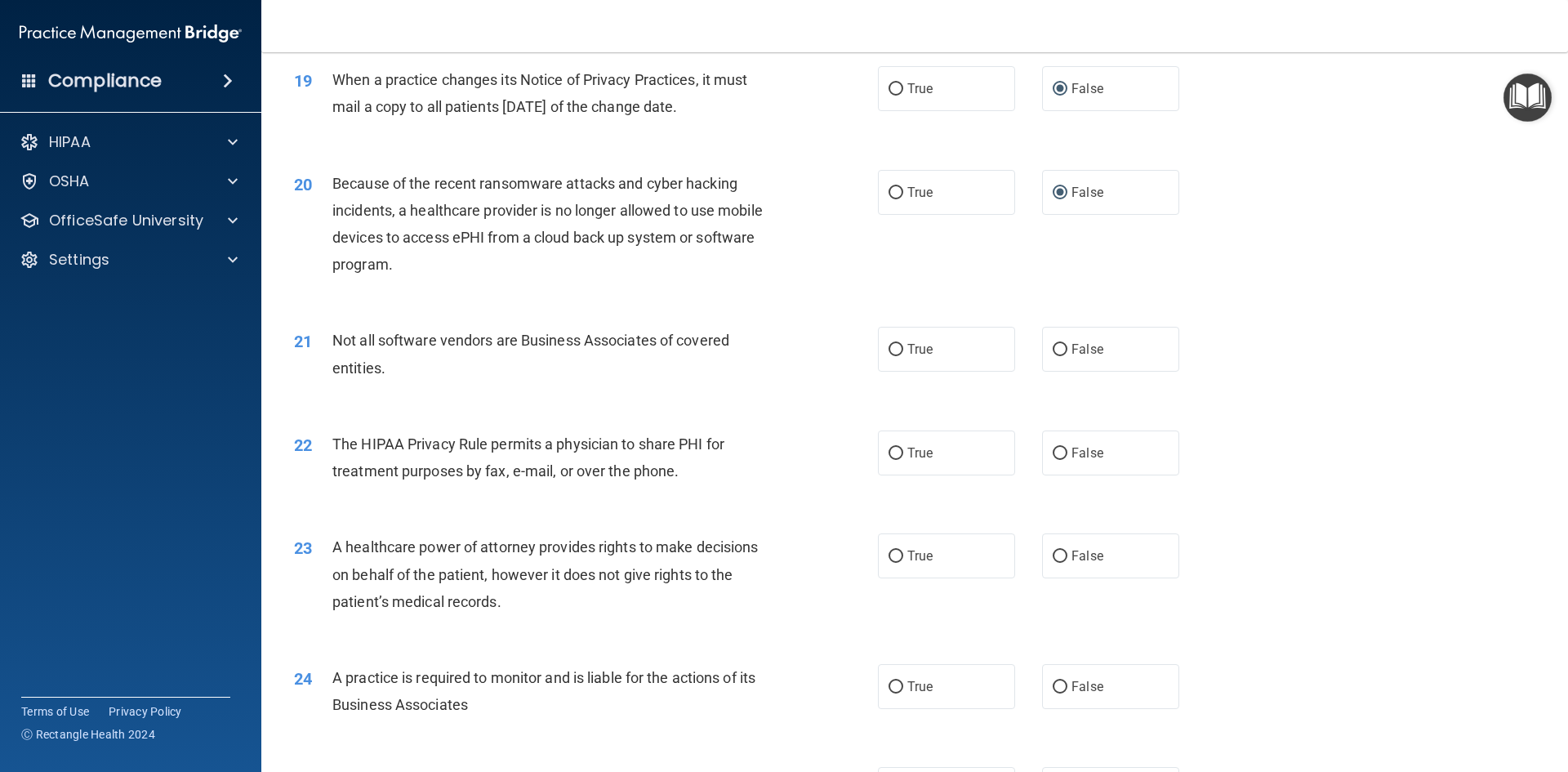
scroll to position [2288, 0]
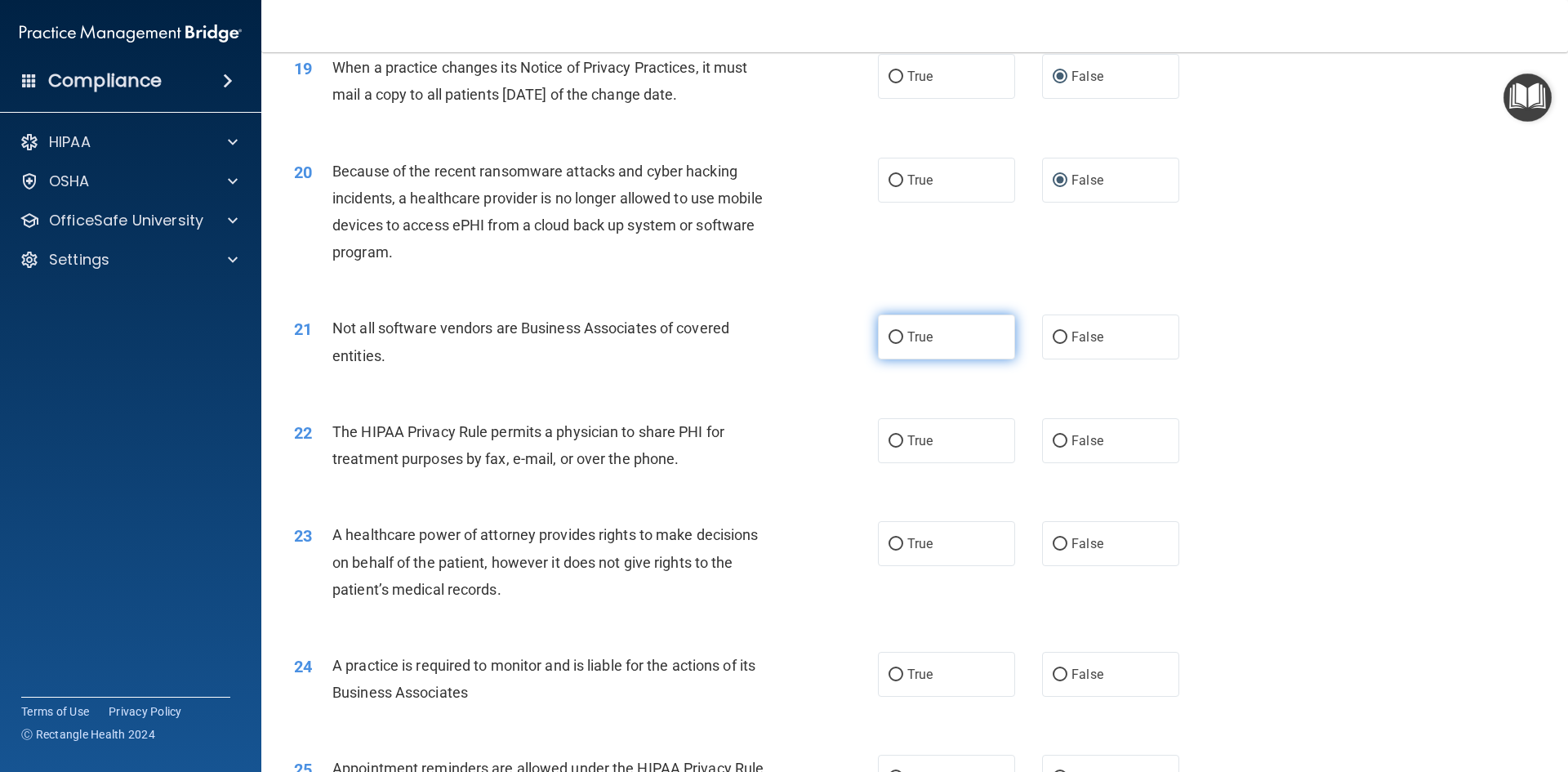
click at [888, 336] on input "True" at bounding box center [895, 337] width 14 height 12
radio input "true"
click at [893, 441] on input "True" at bounding box center [895, 441] width 14 height 12
radio input "true"
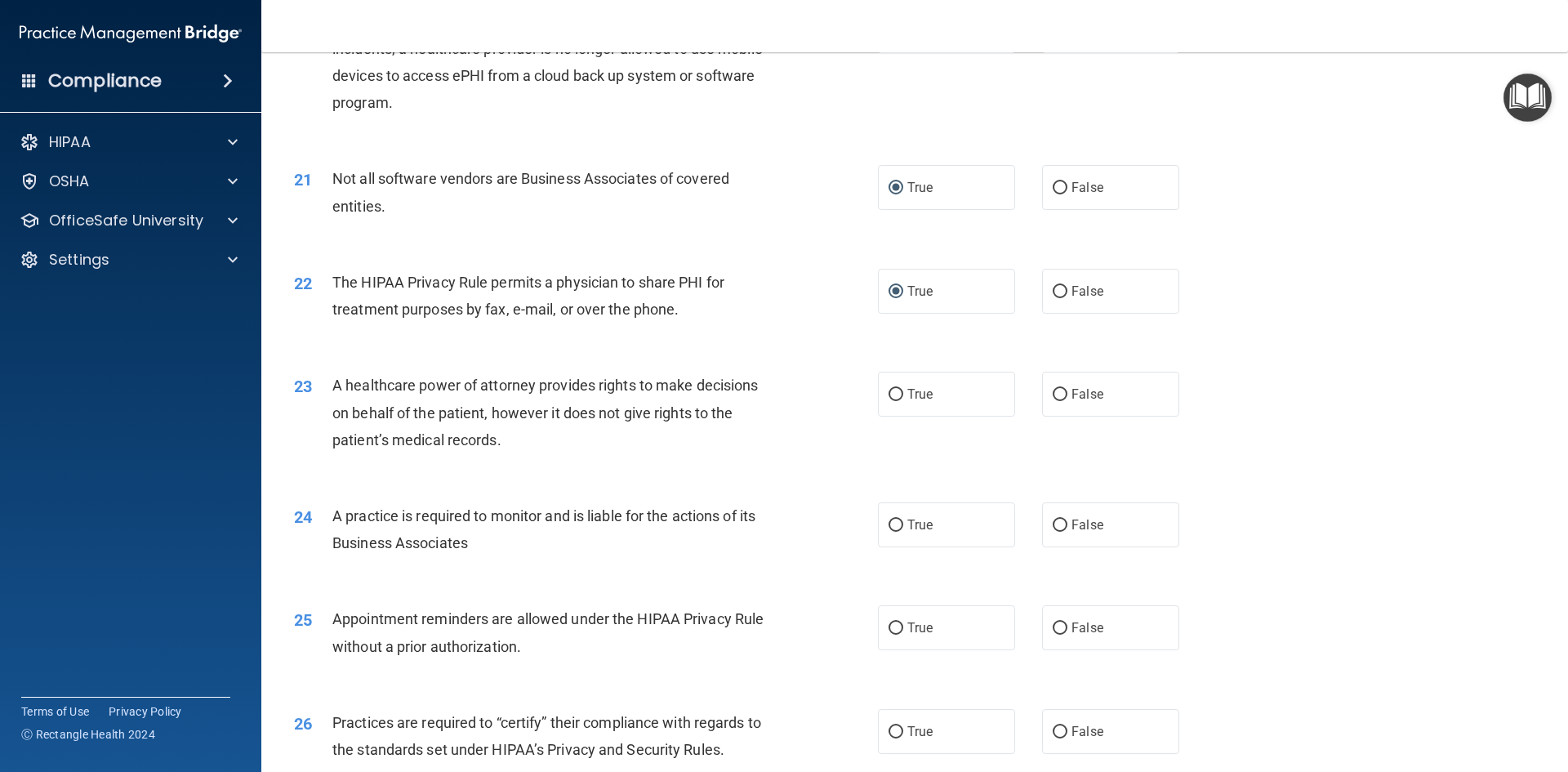
scroll to position [2451, 0]
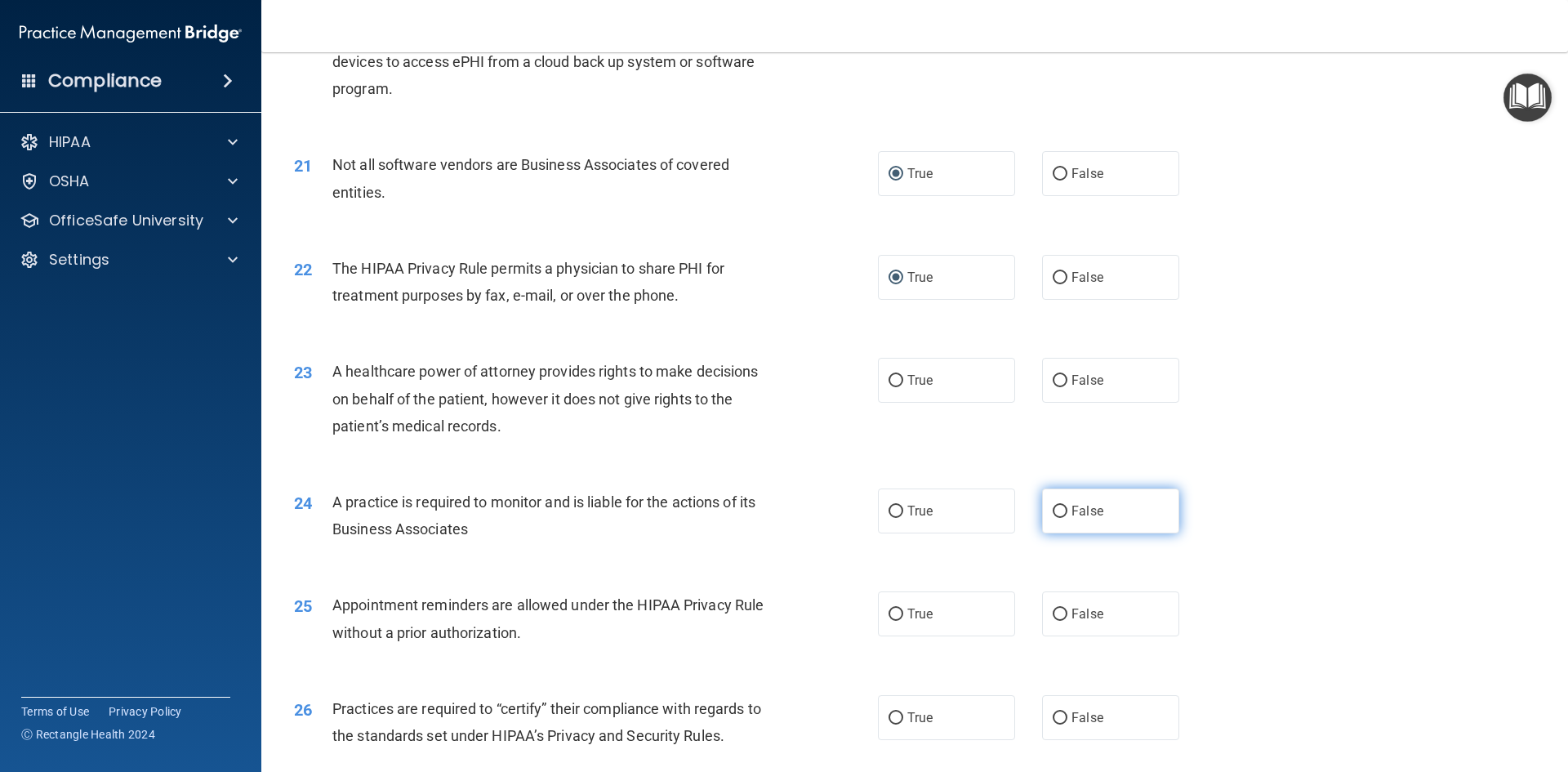
click at [1053, 507] on input "False" at bounding box center [1060, 512] width 14 height 12
radio input "true"
click at [1053, 379] on input "False" at bounding box center [1060, 381] width 14 height 12
radio input "true"
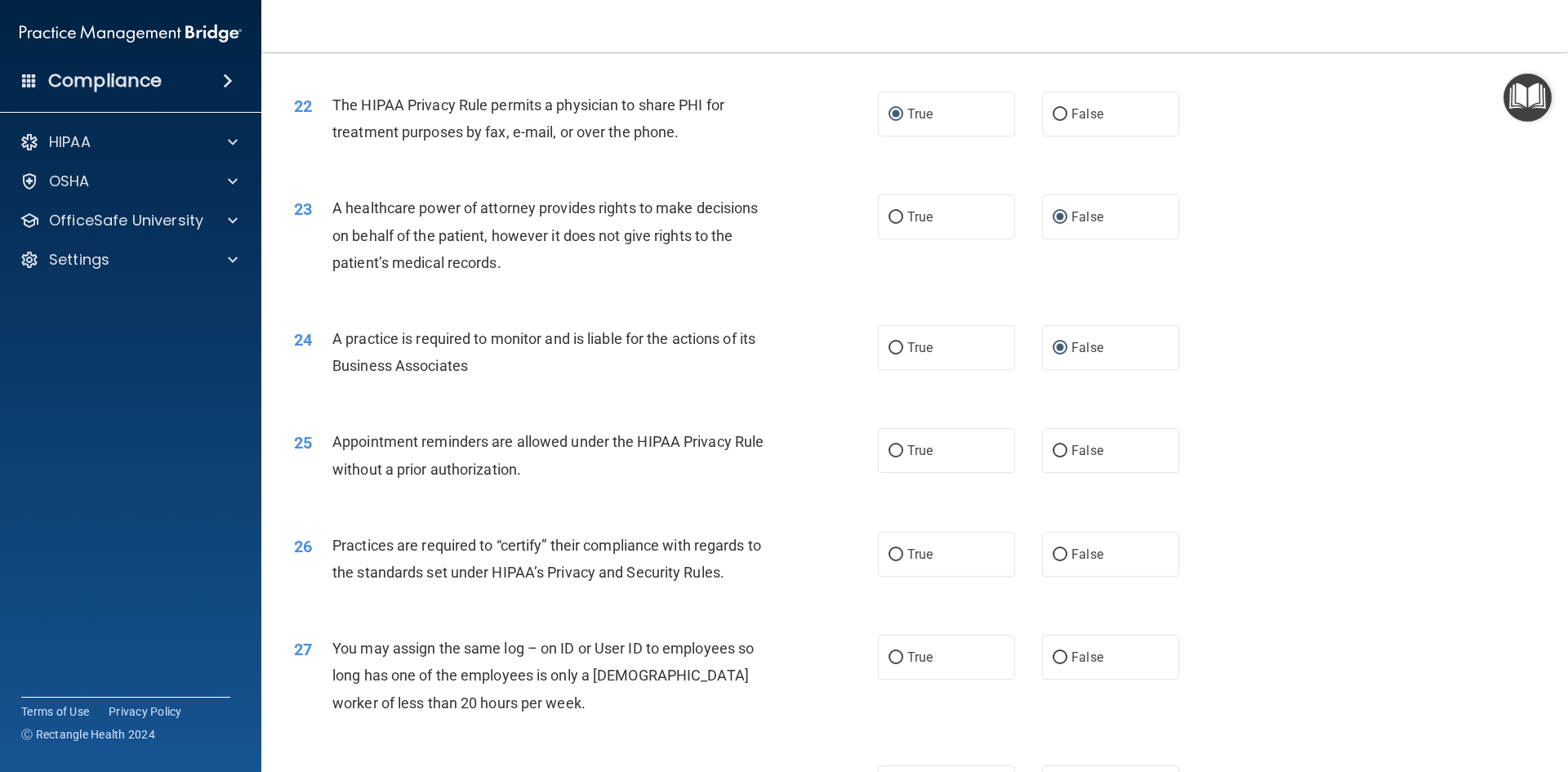
scroll to position [2696, 0]
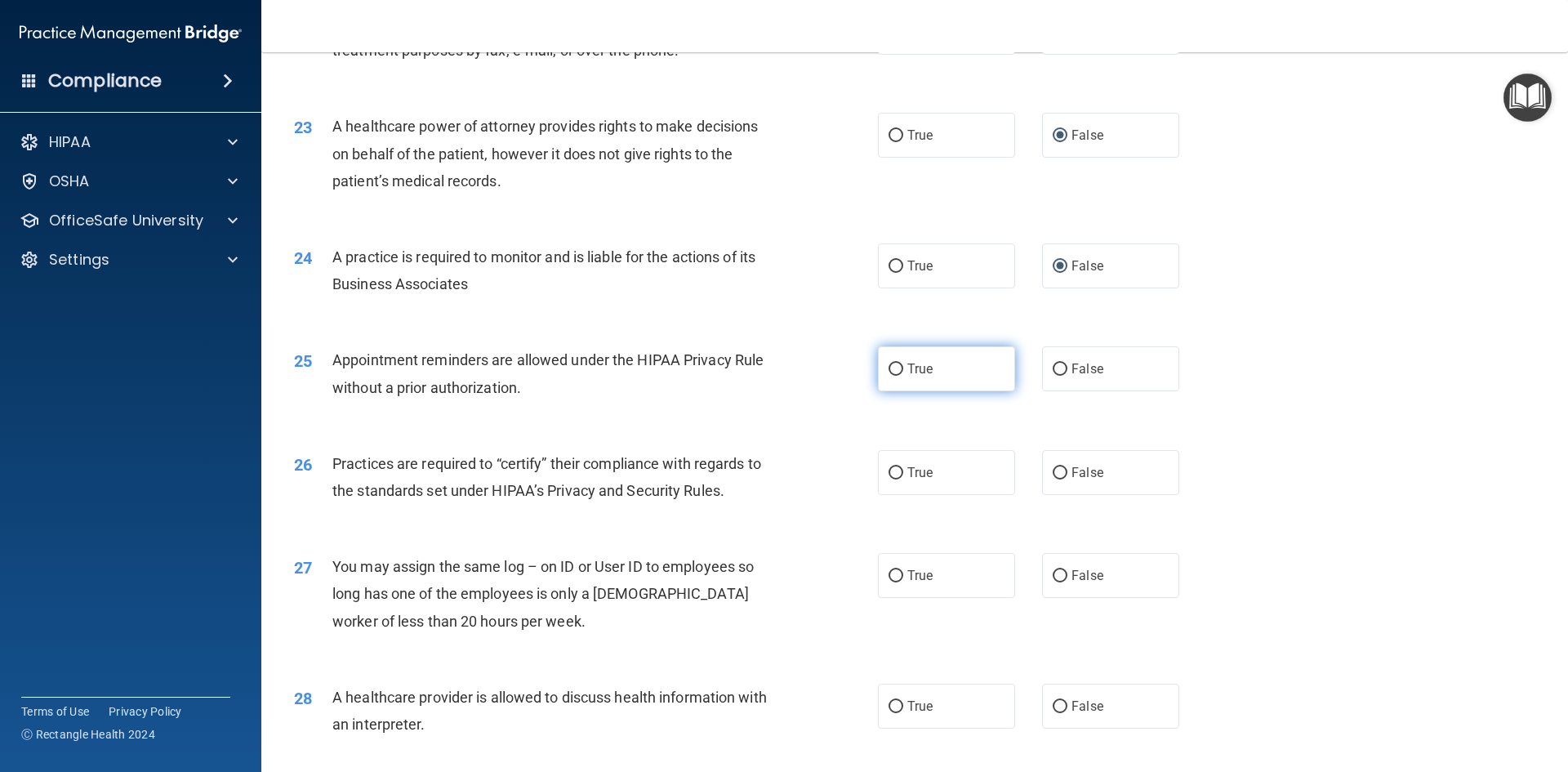
click at [888, 372] on input "True" at bounding box center [895, 370] width 14 height 12
radio input "true"
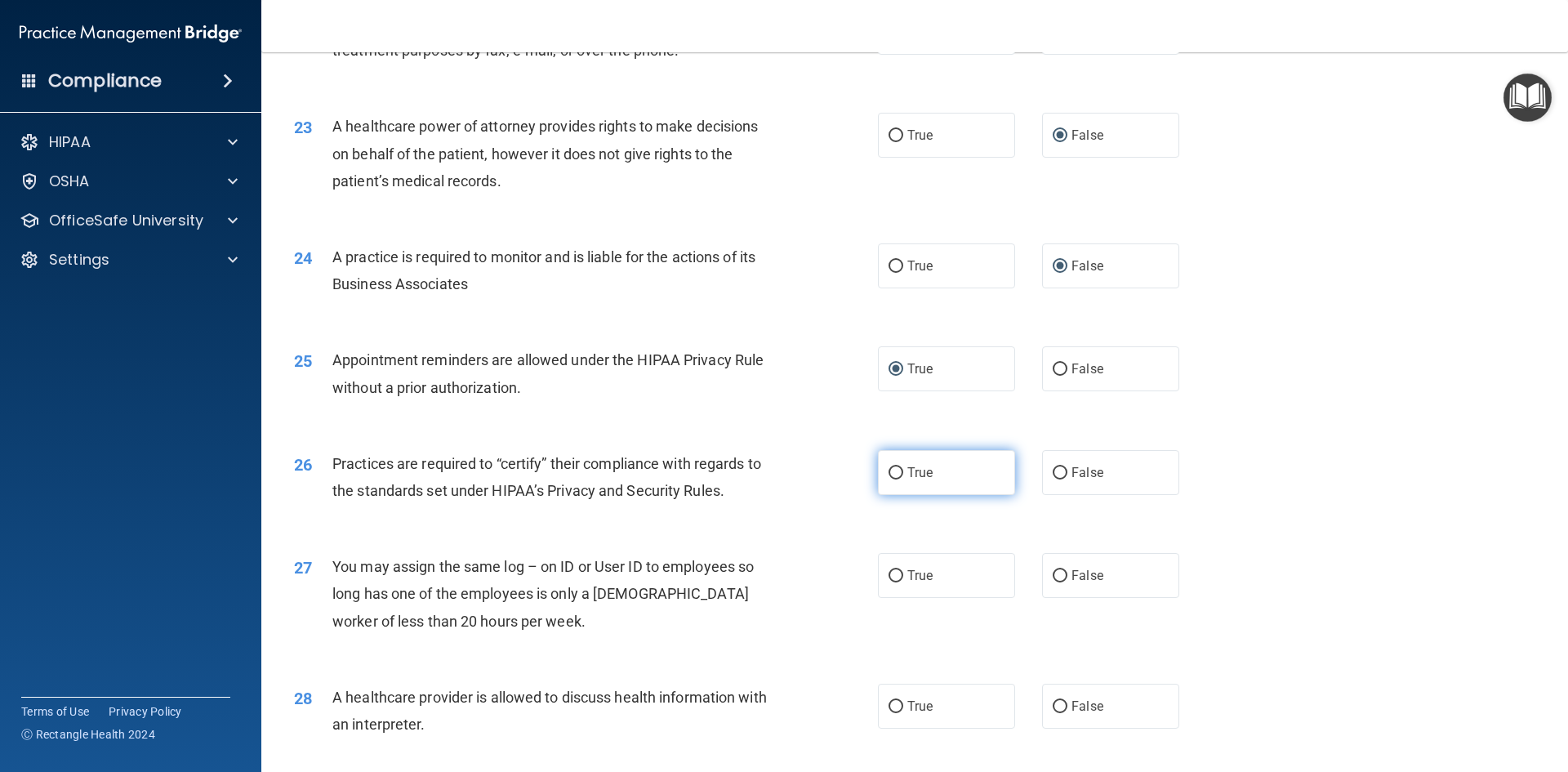
click at [892, 474] on input "True" at bounding box center [895, 473] width 14 height 12
radio input "true"
click at [1058, 473] on input "False" at bounding box center [1060, 473] width 14 height 12
radio input "true"
radio input "false"
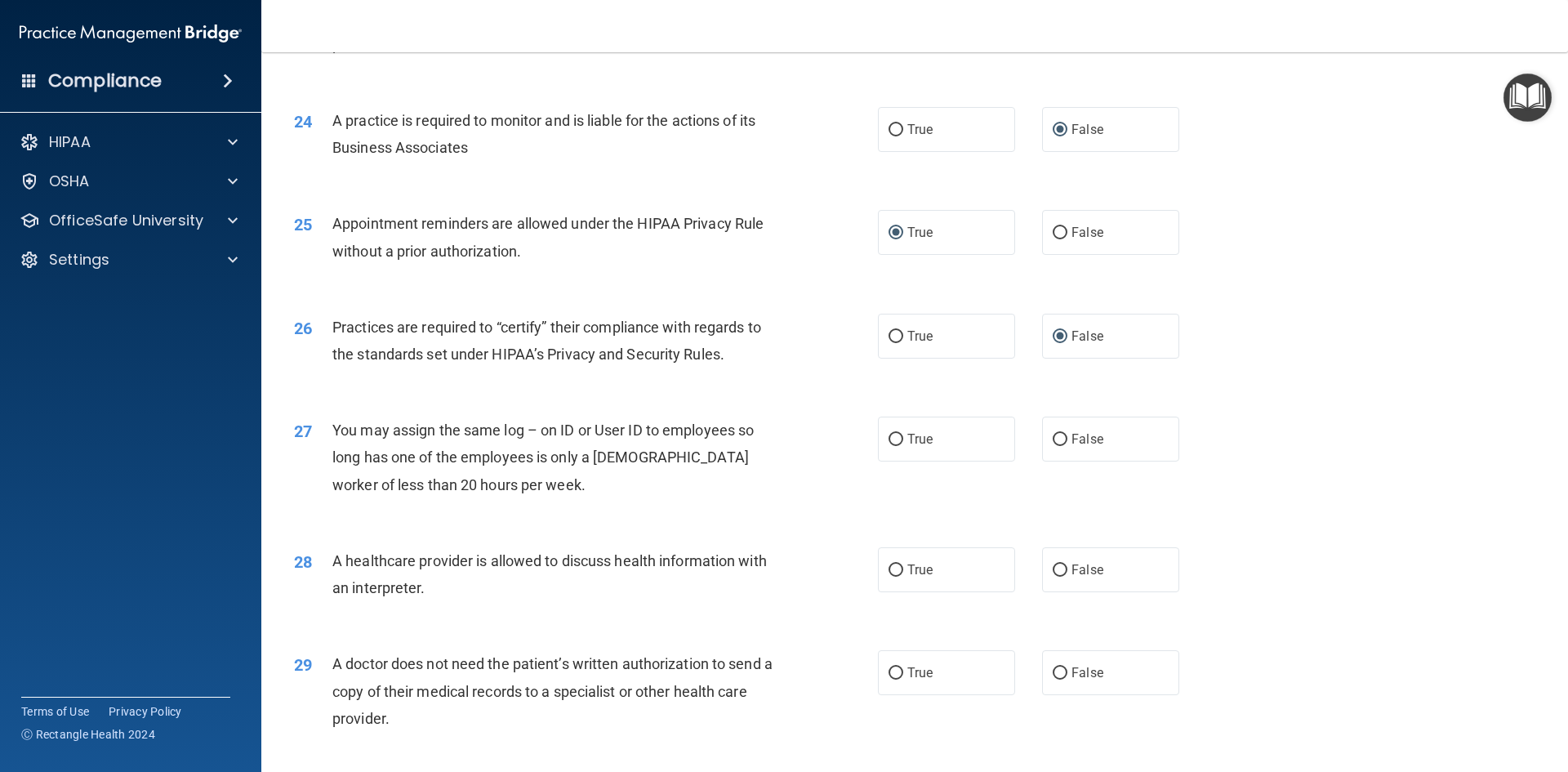
scroll to position [2860, 0]
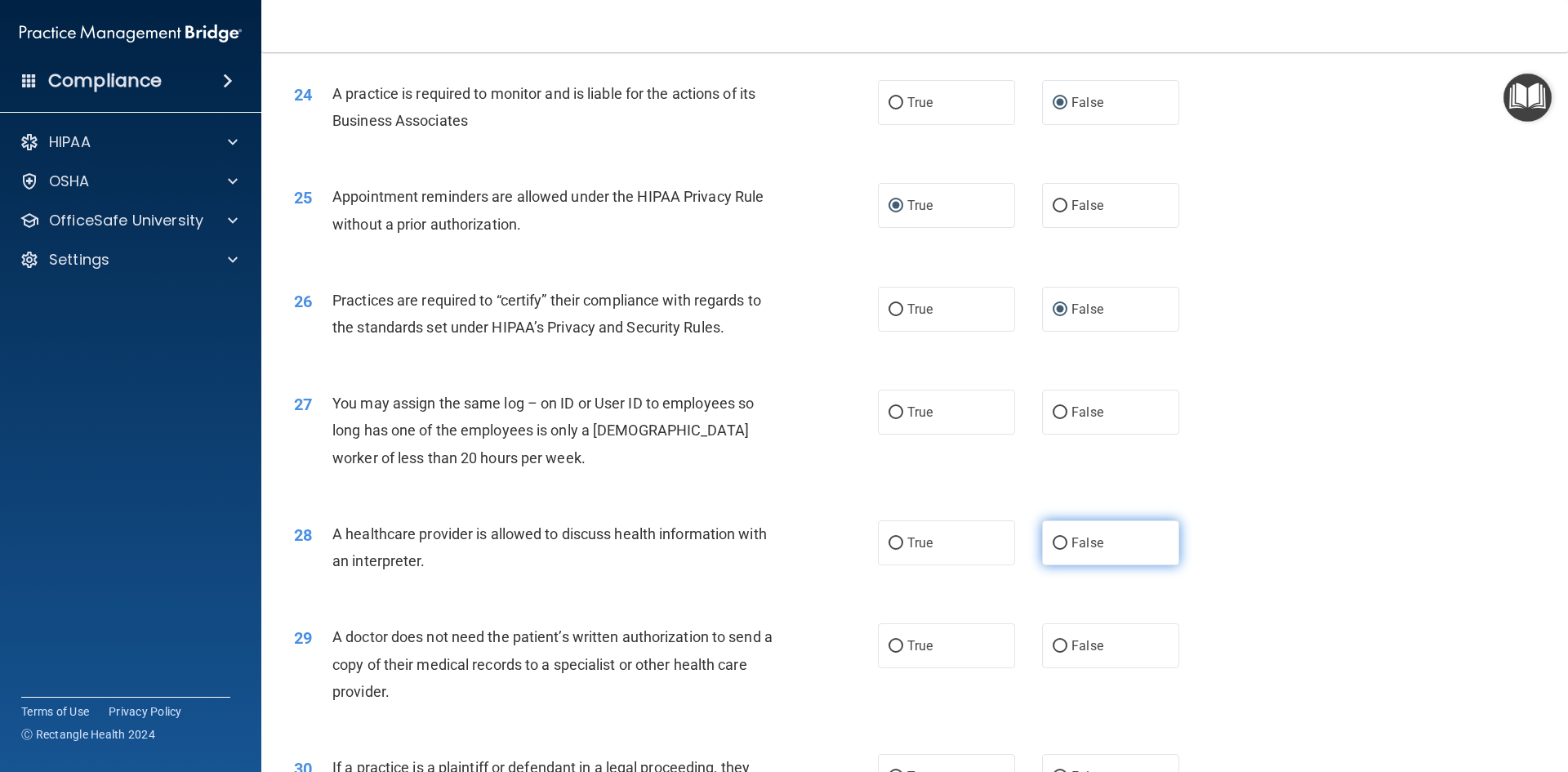
drag, startPoint x: 1051, startPoint y: 412, endPoint x: 1051, endPoint y: 537, distance: 125.0
click at [1053, 412] on input "False" at bounding box center [1060, 413] width 14 height 12
radio input "true"
click at [890, 544] on input "True" at bounding box center [895, 544] width 14 height 12
radio input "true"
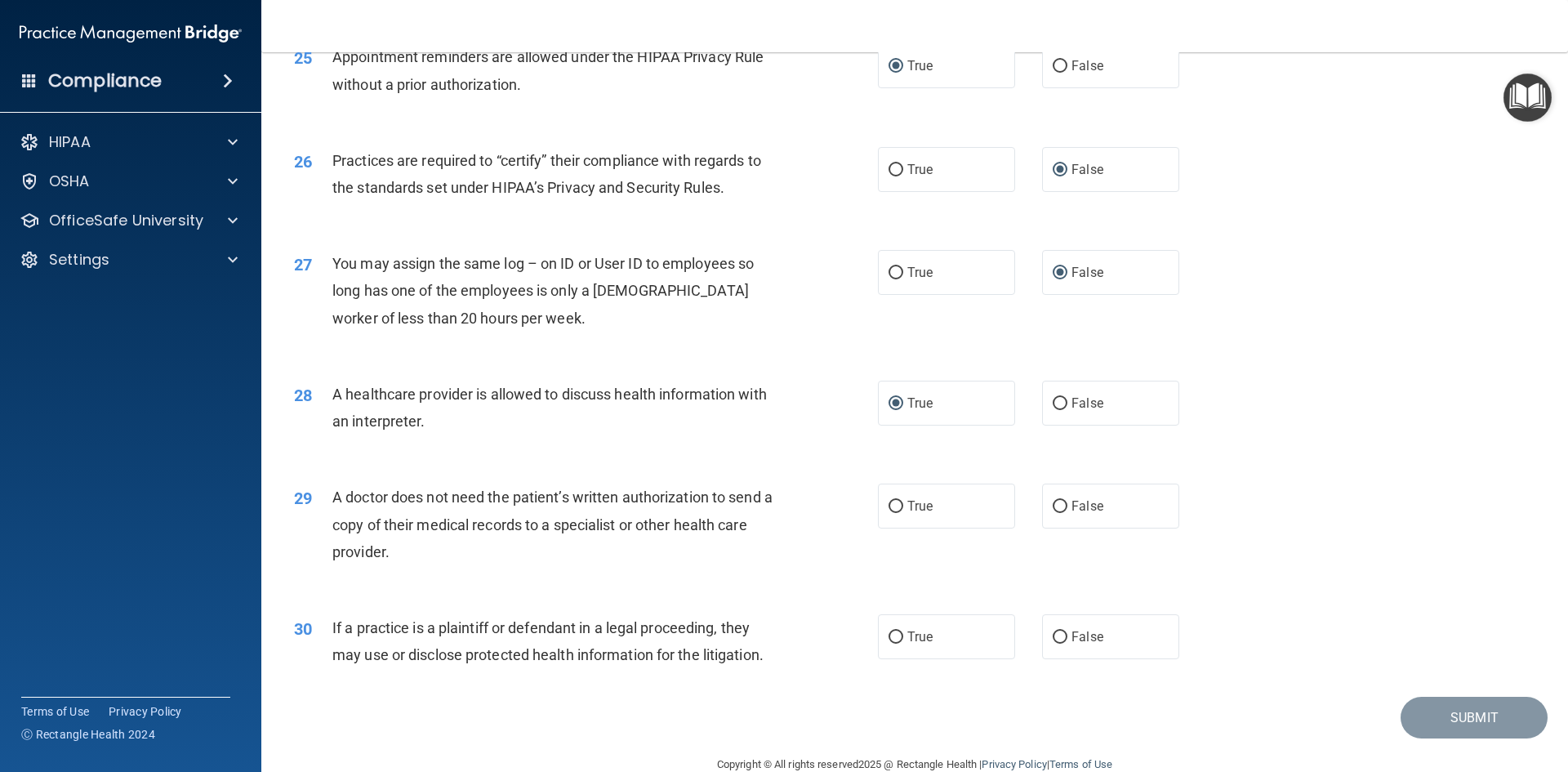
scroll to position [3031, 0]
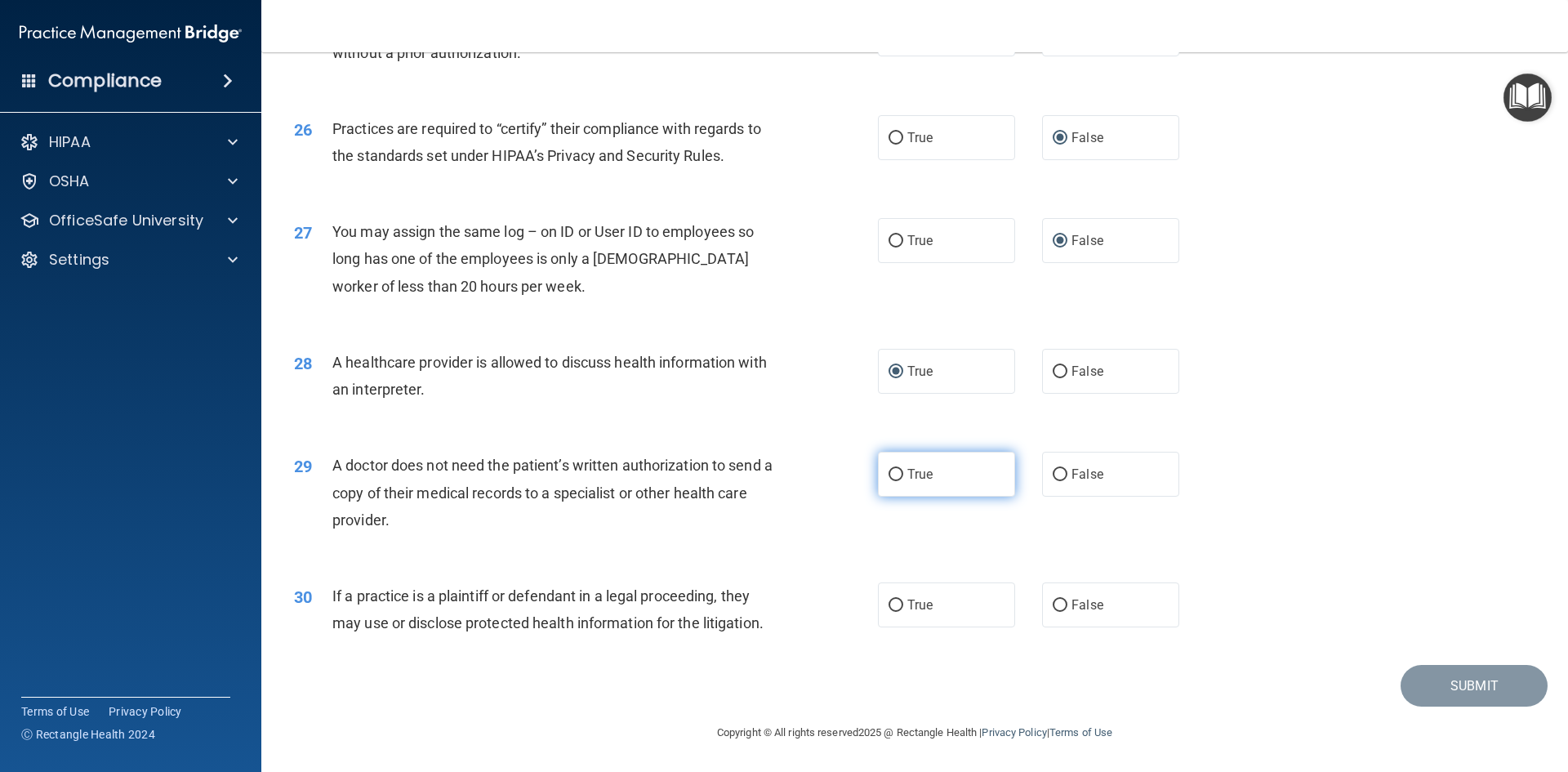
click at [890, 474] on input "True" at bounding box center [895, 475] width 14 height 12
radio input "true"
click at [890, 607] on input "True" at bounding box center [895, 606] width 14 height 12
radio input "true"
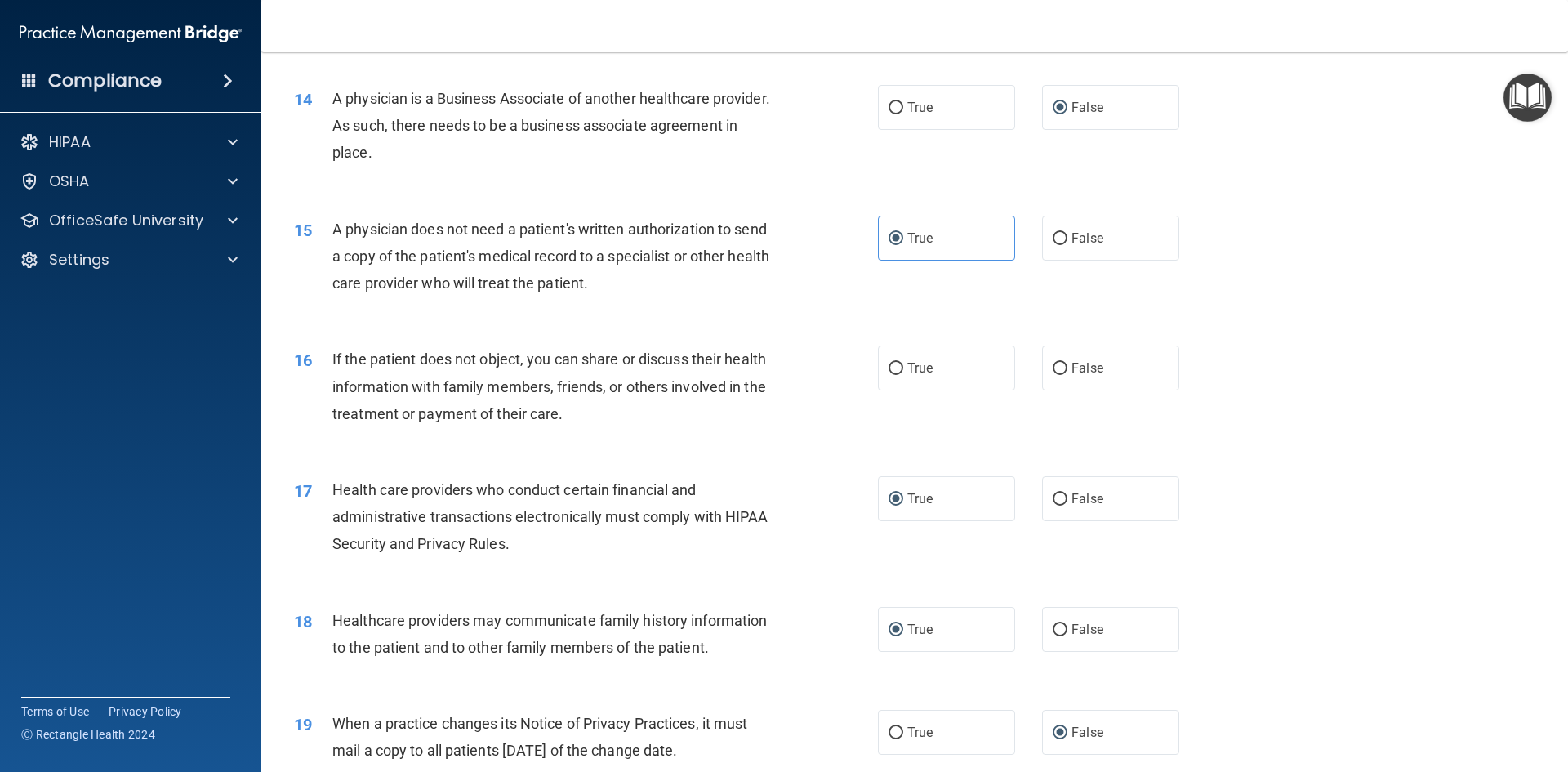
scroll to position [1634, 0]
click at [893, 366] on input "True" at bounding box center [895, 366] width 14 height 12
radio input "true"
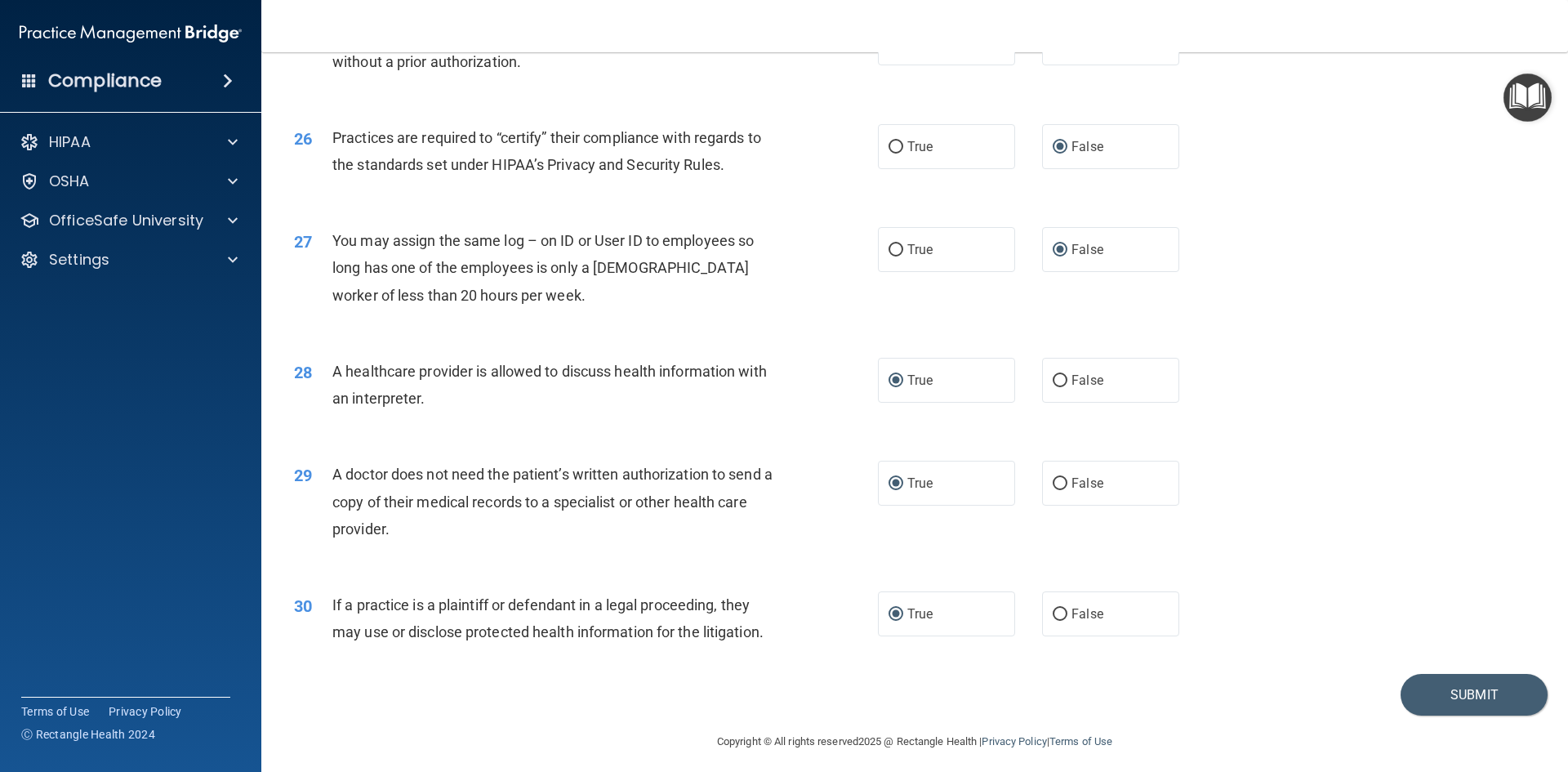
scroll to position [3031, 0]
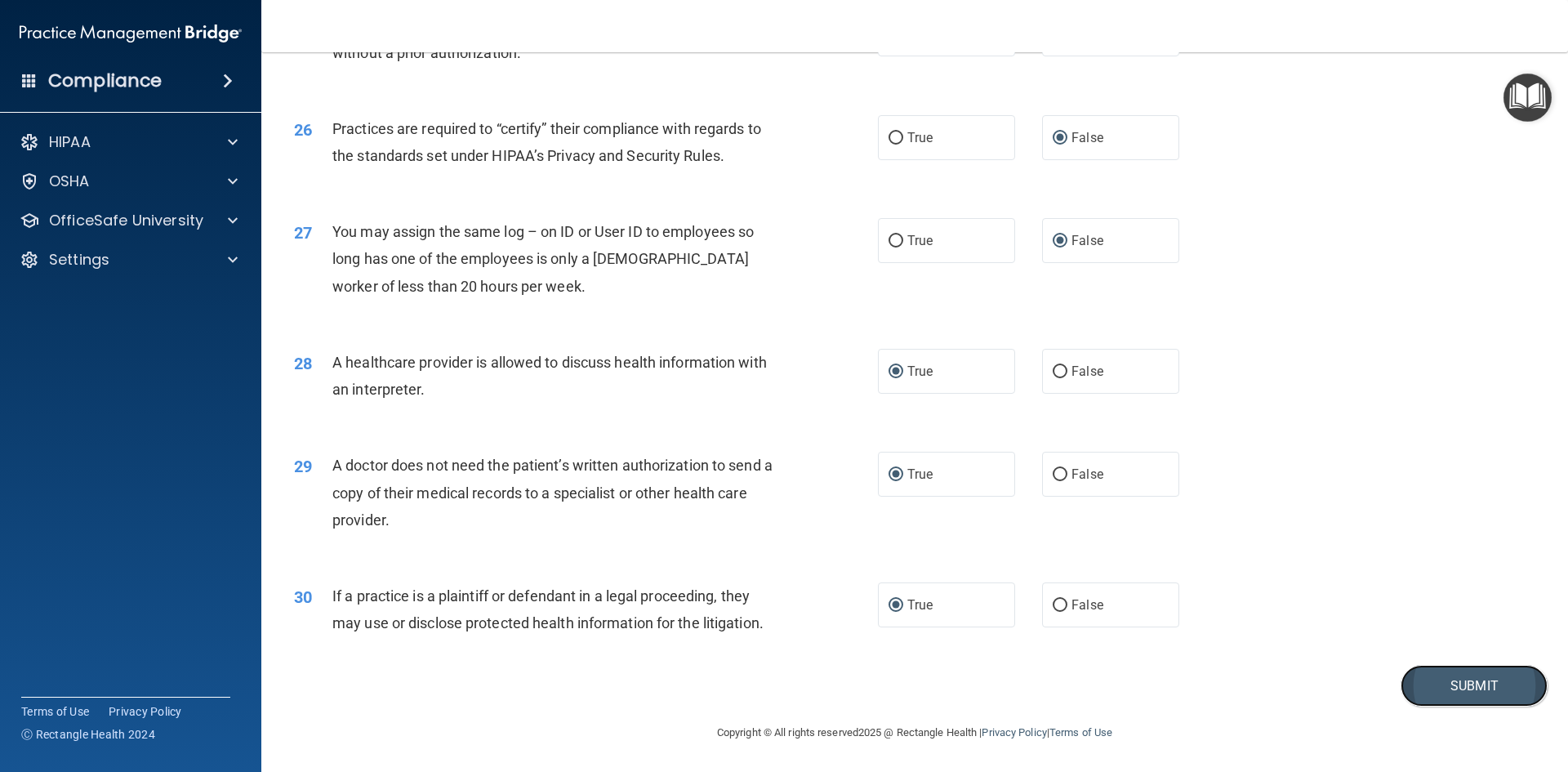
click at [1464, 676] on button "Submit" at bounding box center [1473, 685] width 147 height 42
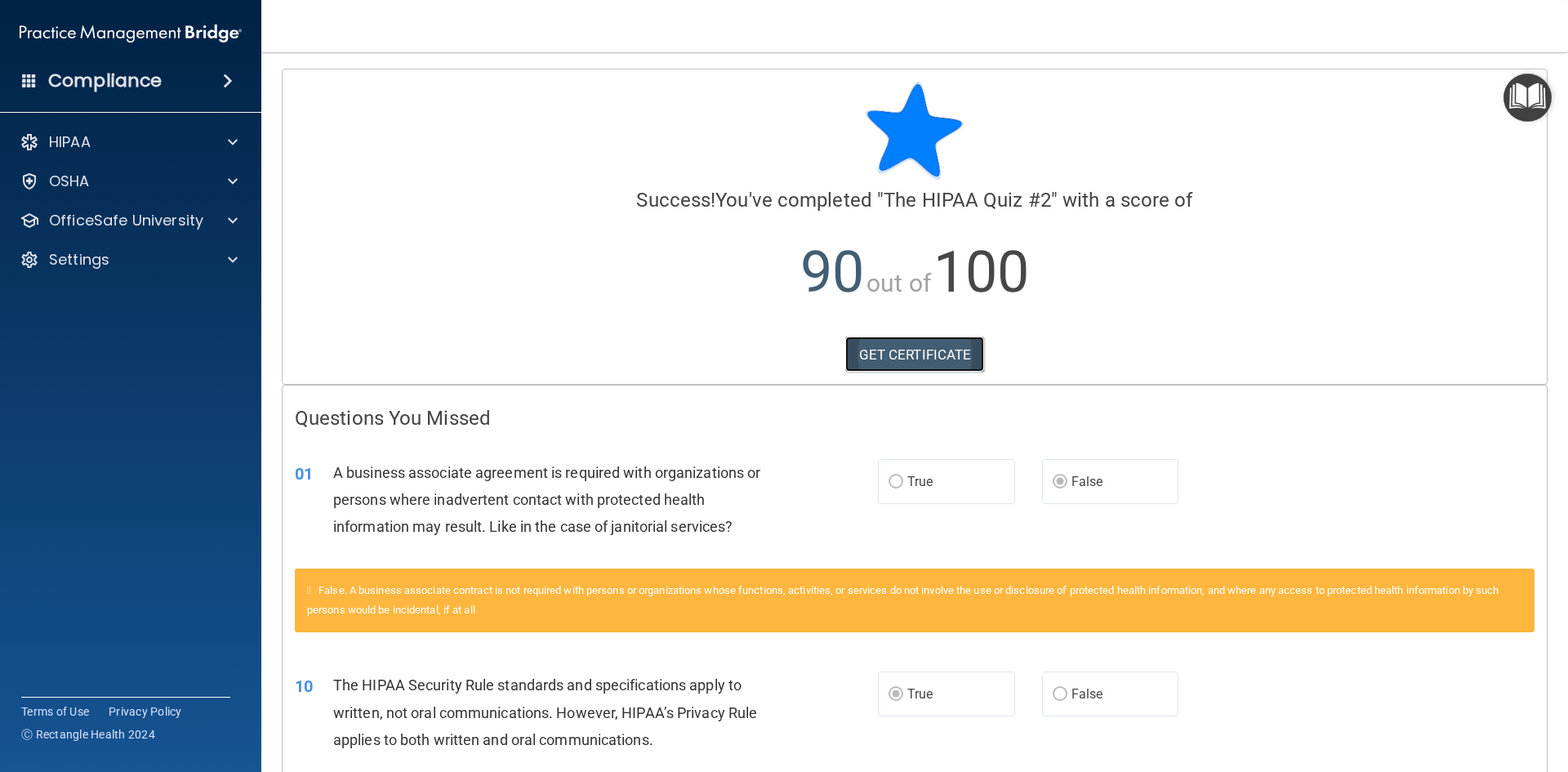
click at [916, 355] on link "GET CERTIFICATE" at bounding box center [915, 354] width 140 height 36
click at [228, 180] on span at bounding box center [233, 181] width 10 height 20
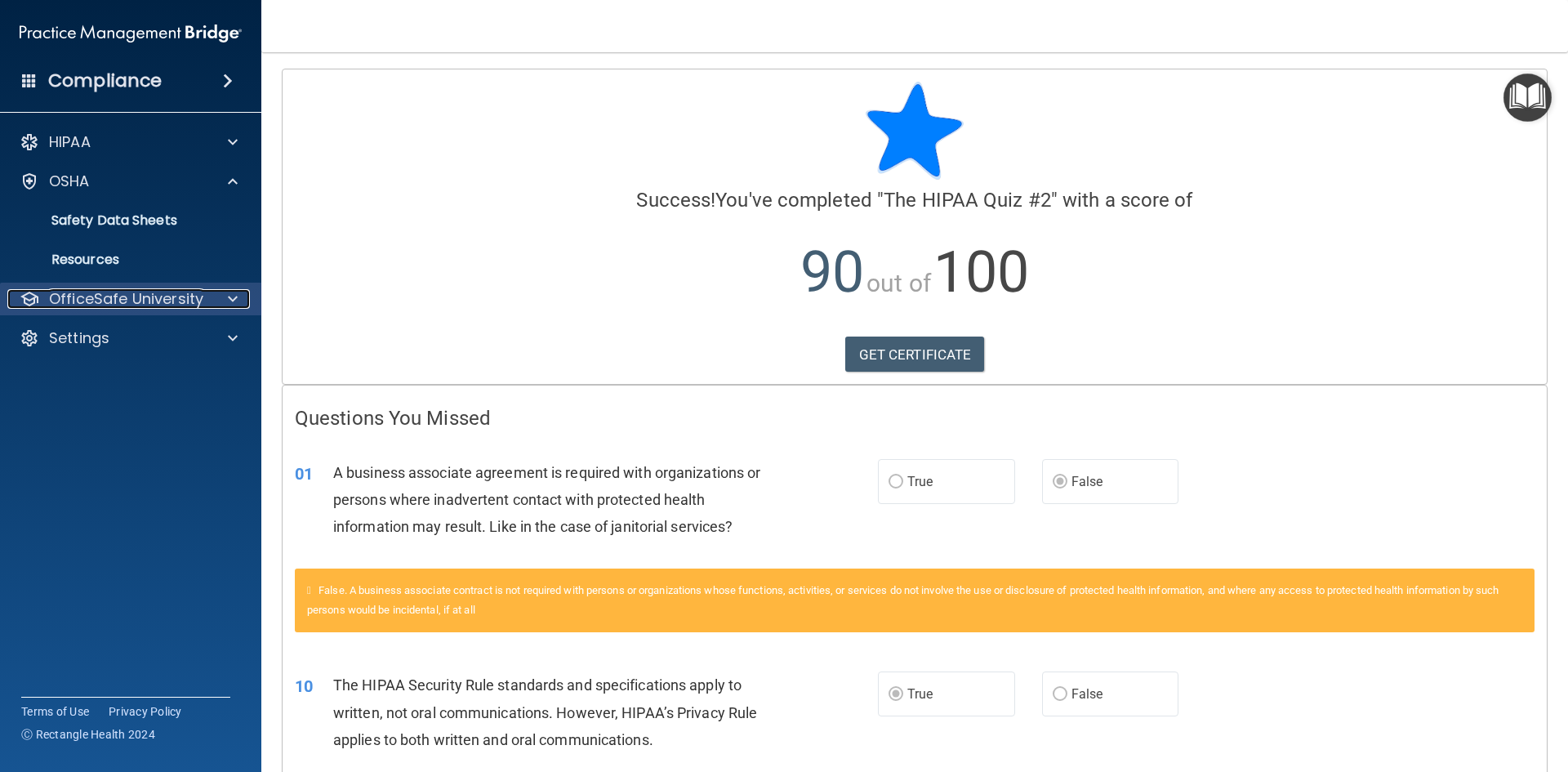
click at [238, 302] on div at bounding box center [230, 298] width 41 height 20
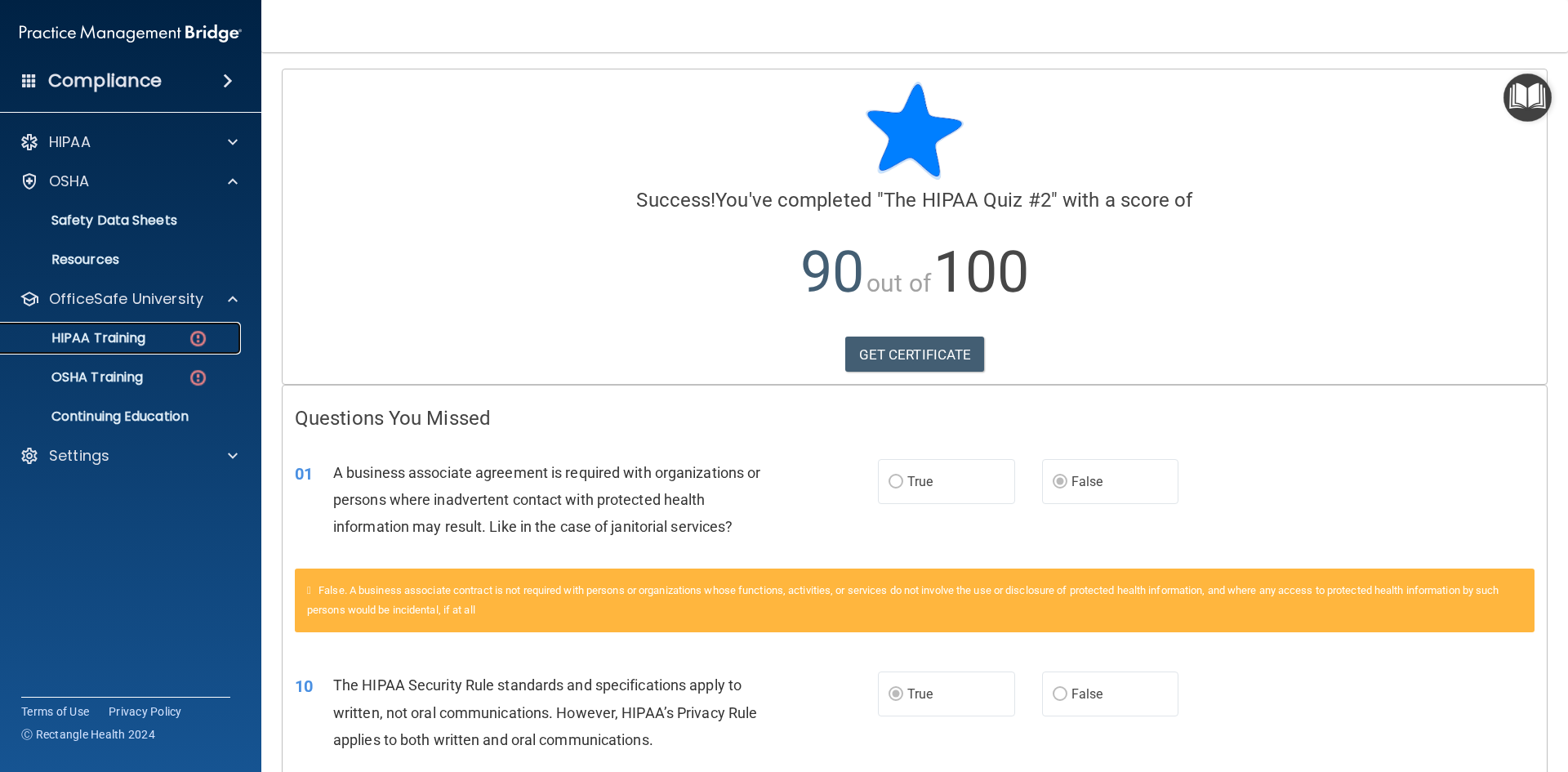
click at [142, 340] on p "HIPAA Training" at bounding box center [78, 337] width 135 height 16
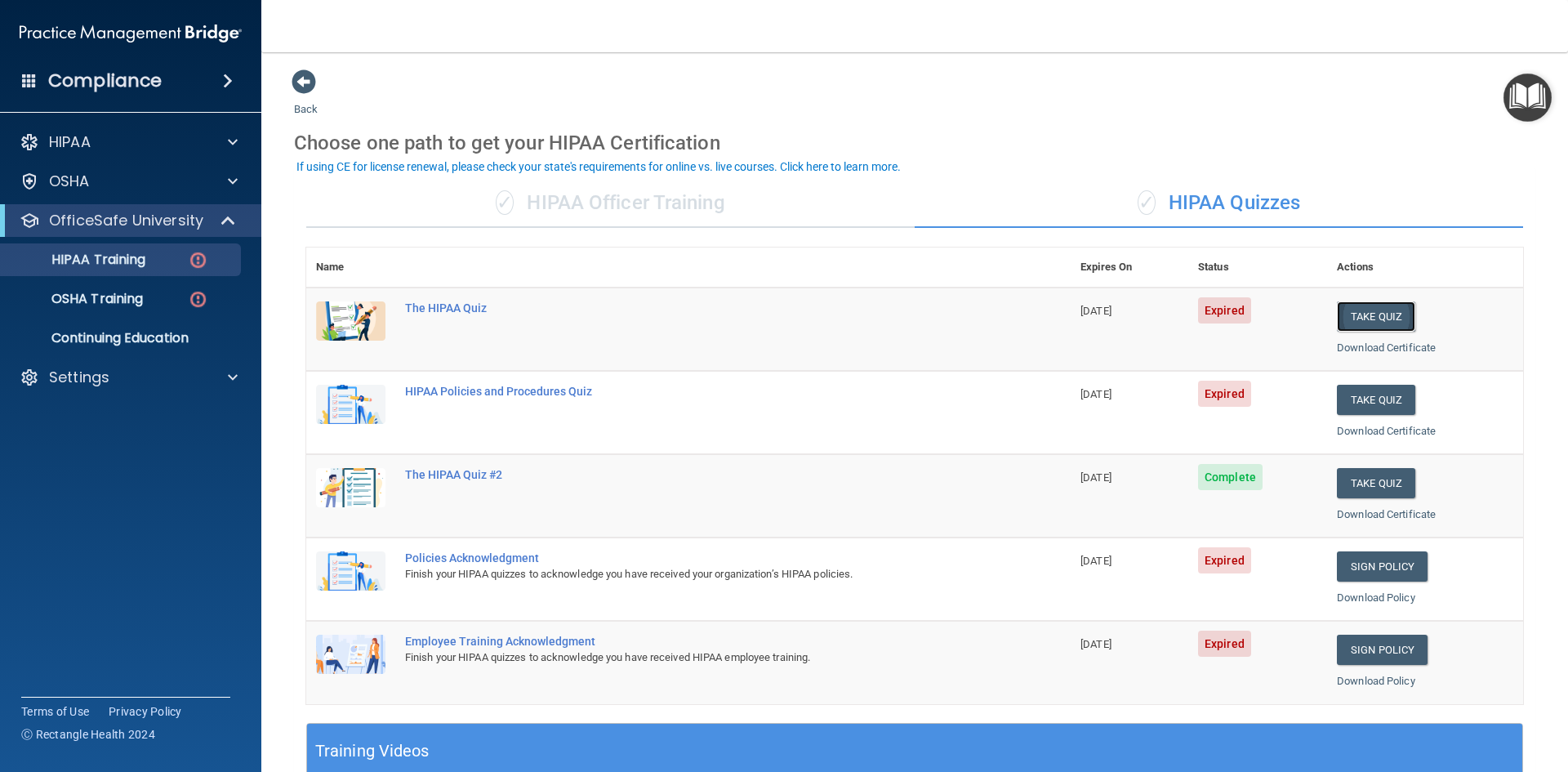
click at [1345, 320] on button "Take Quiz" at bounding box center [1376, 316] width 78 height 30
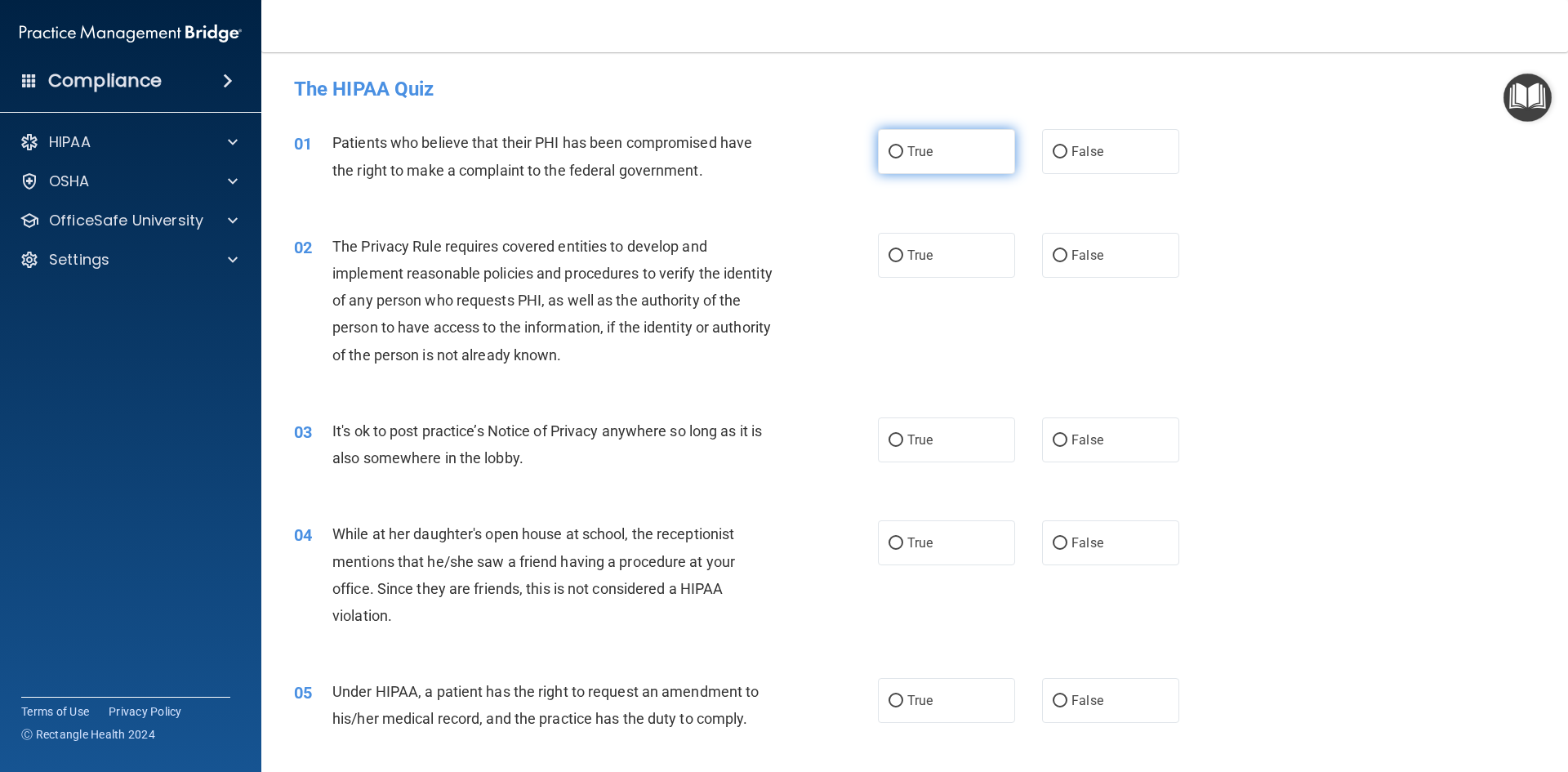
click at [888, 154] on input "True" at bounding box center [895, 153] width 14 height 12
radio input "true"
click at [894, 256] on input "True" at bounding box center [895, 256] width 14 height 12
radio input "true"
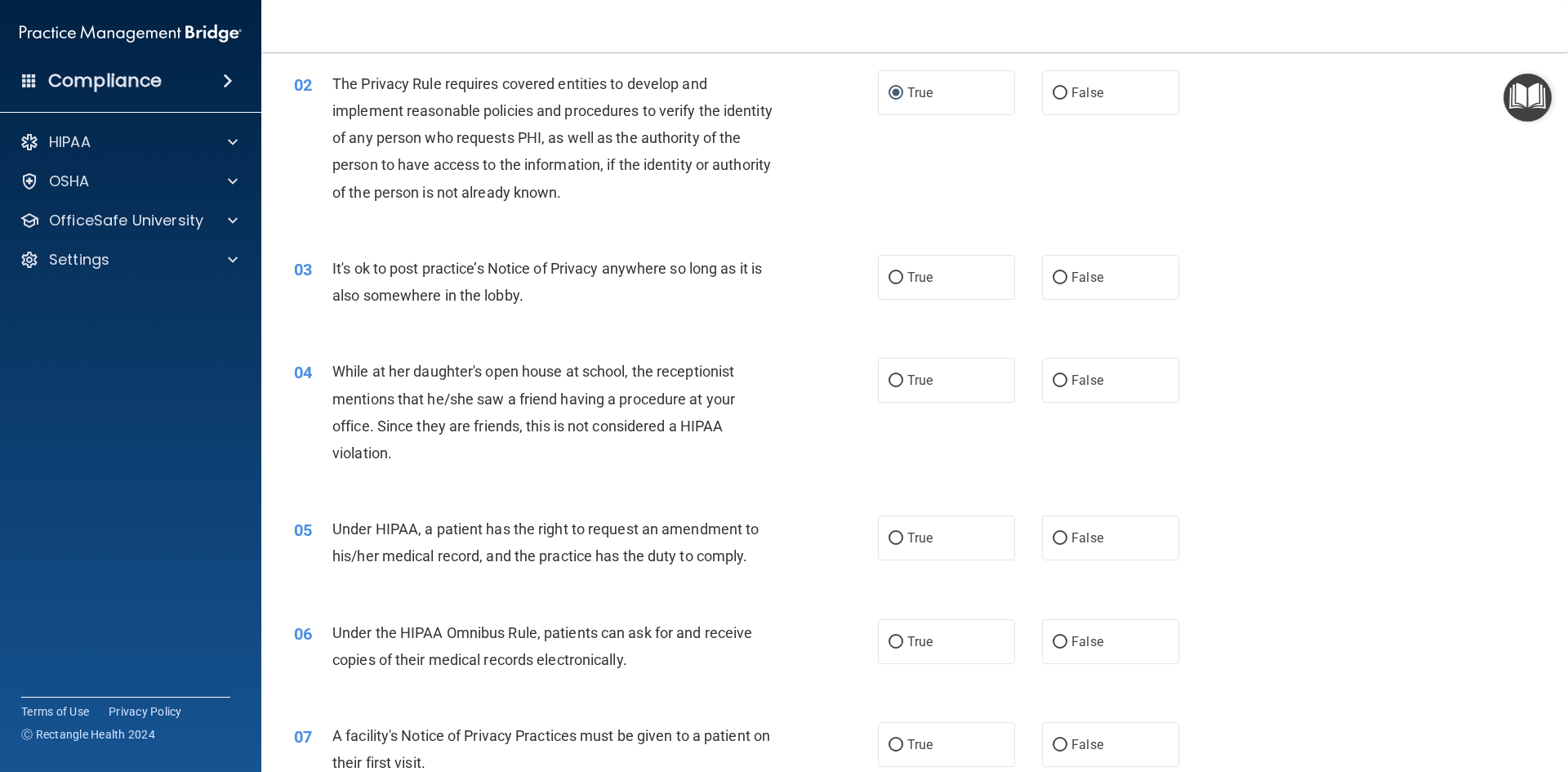
scroll to position [164, 0]
click at [1053, 274] on input "False" at bounding box center [1060, 277] width 14 height 12
radio input "true"
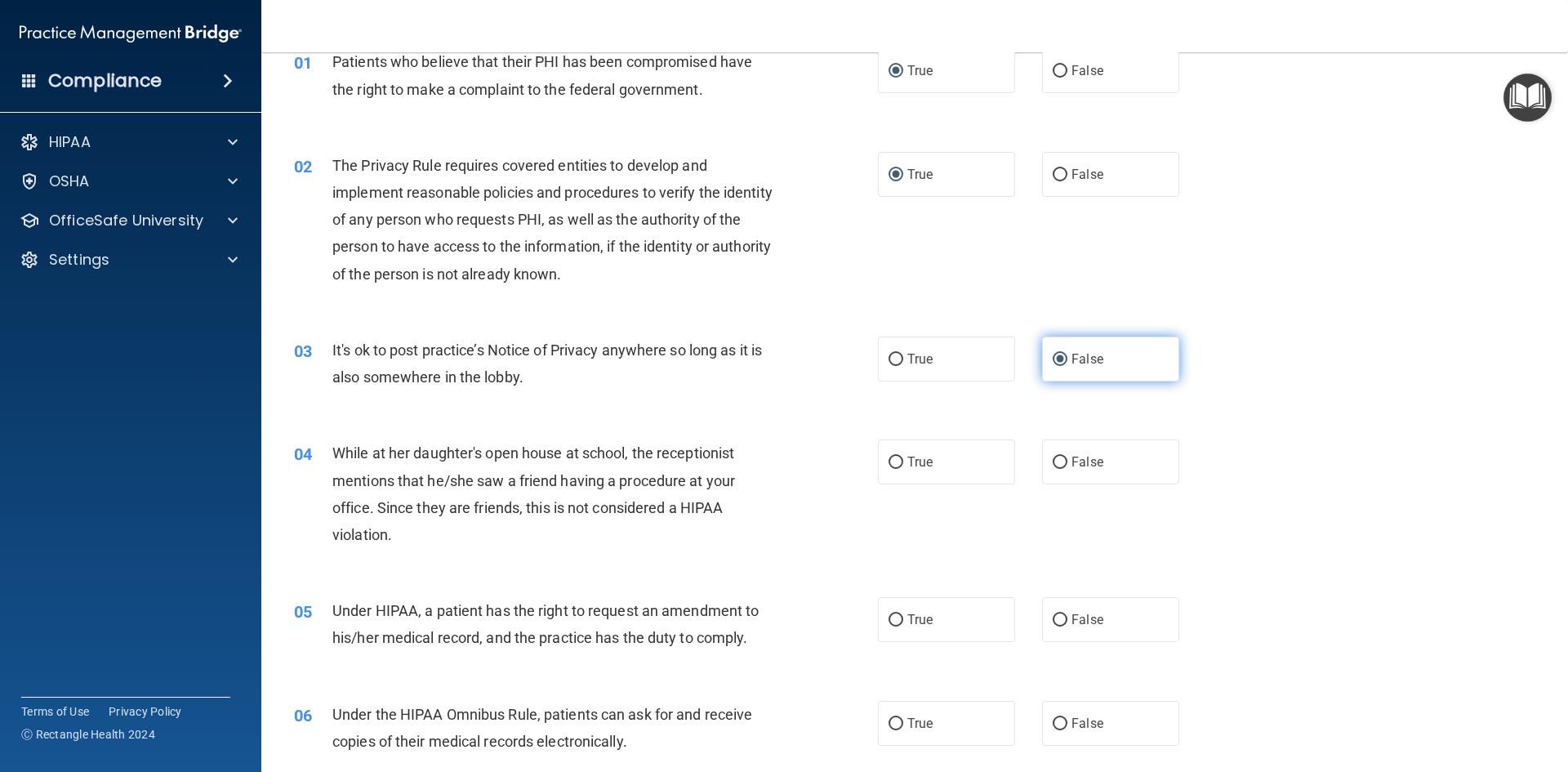
scroll to position [82, 0]
click at [1053, 460] on input "False" at bounding box center [1060, 462] width 14 height 12
radio input "true"
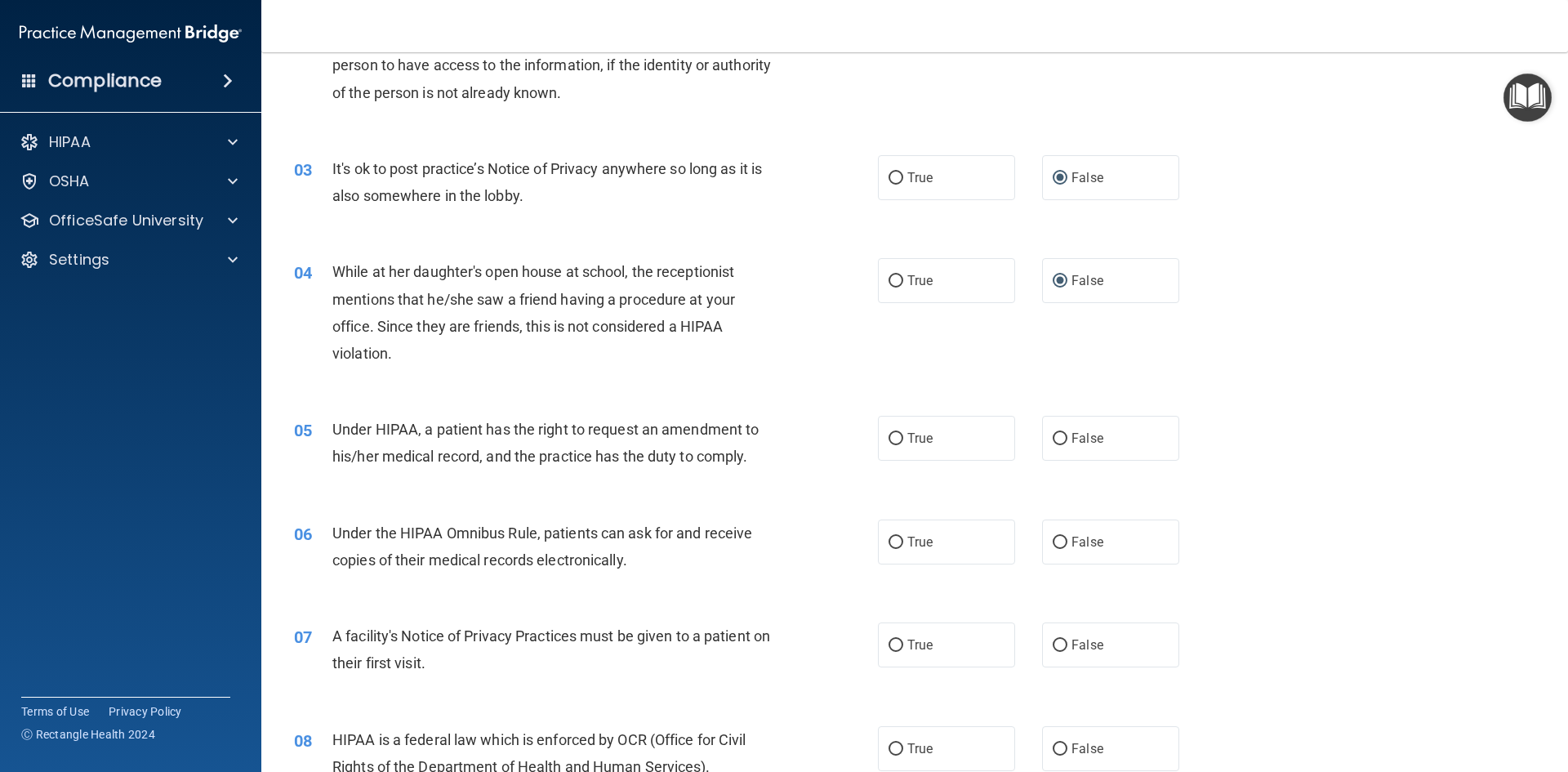
scroll to position [327, 0]
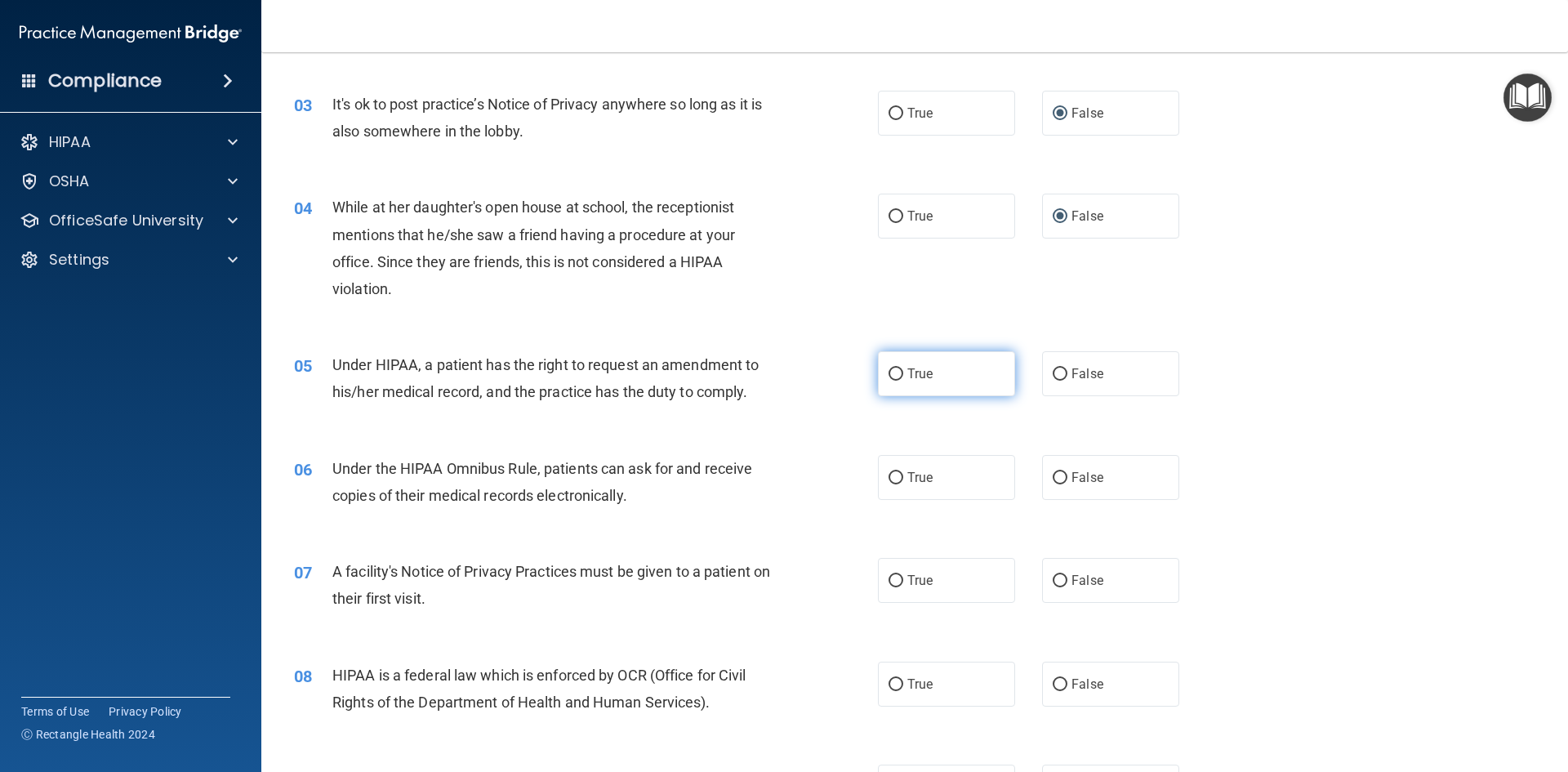
click at [889, 380] on input "True" at bounding box center [895, 374] width 14 height 12
radio input "true"
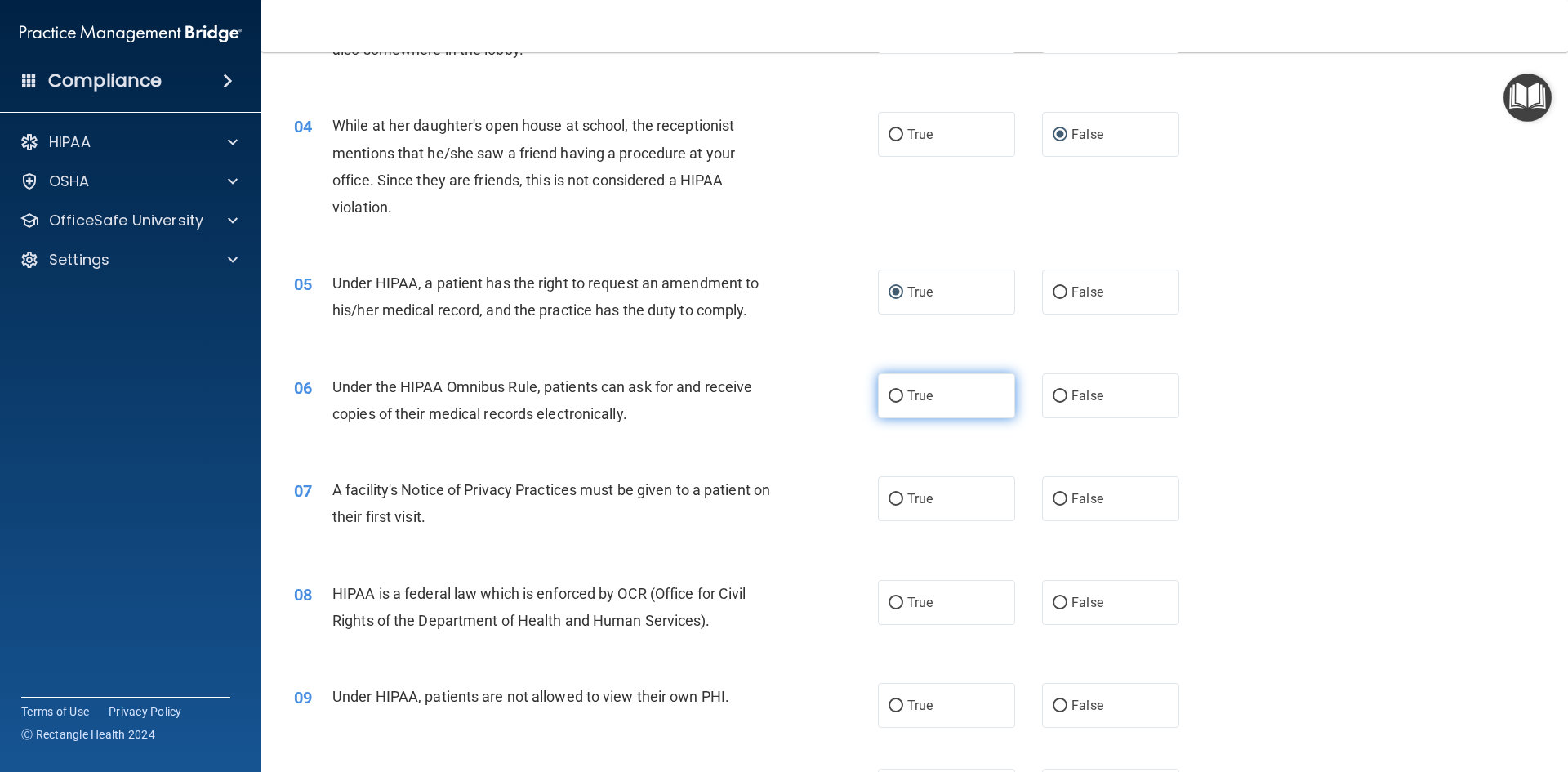
click at [898, 400] on label "True" at bounding box center [946, 395] width 137 height 45
click at [898, 400] on input "True" at bounding box center [895, 396] width 14 height 12
radio input "true"
click at [890, 500] on input "True" at bounding box center [895, 499] width 14 height 12
radio input "true"
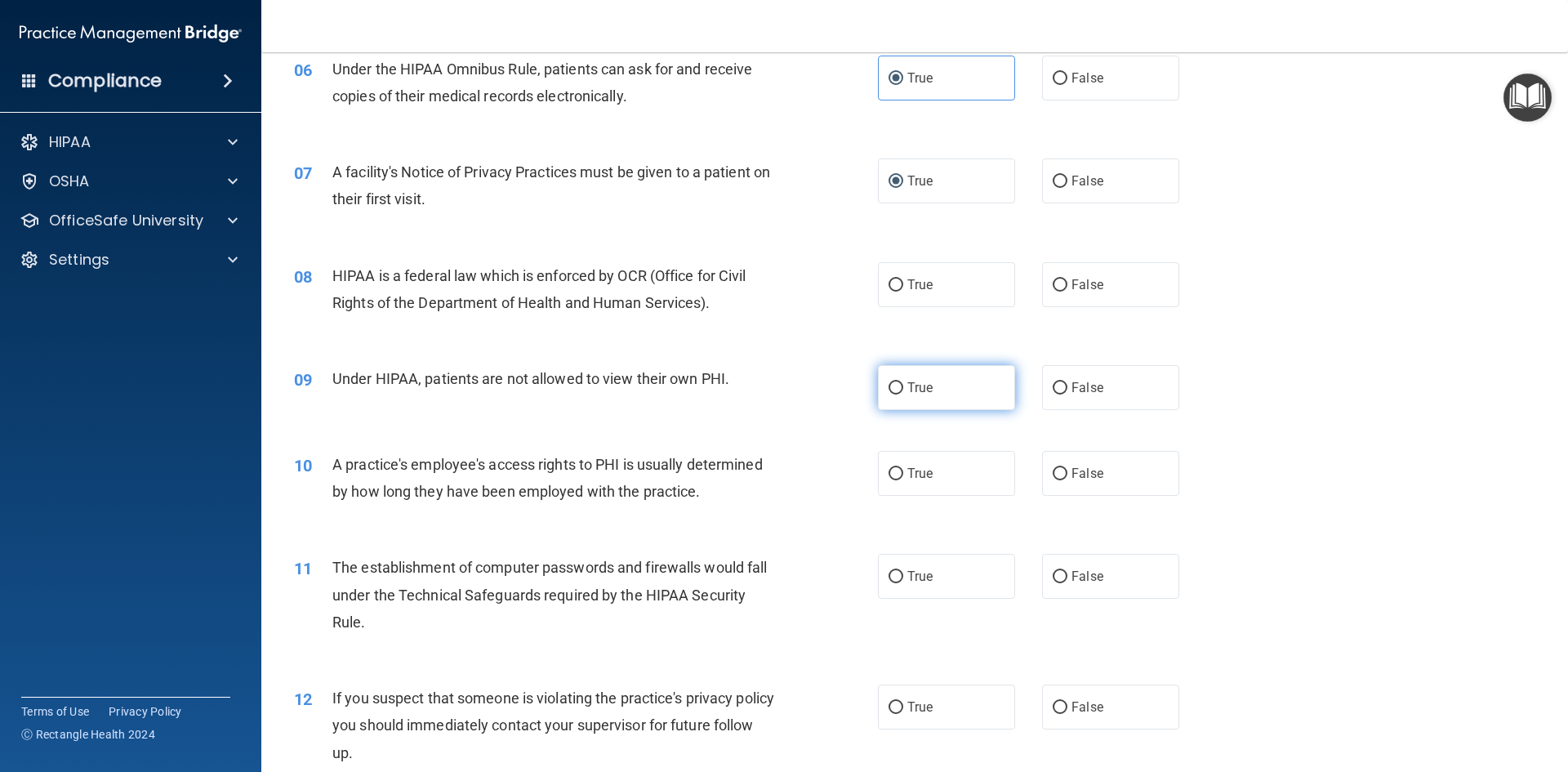
scroll to position [735, 0]
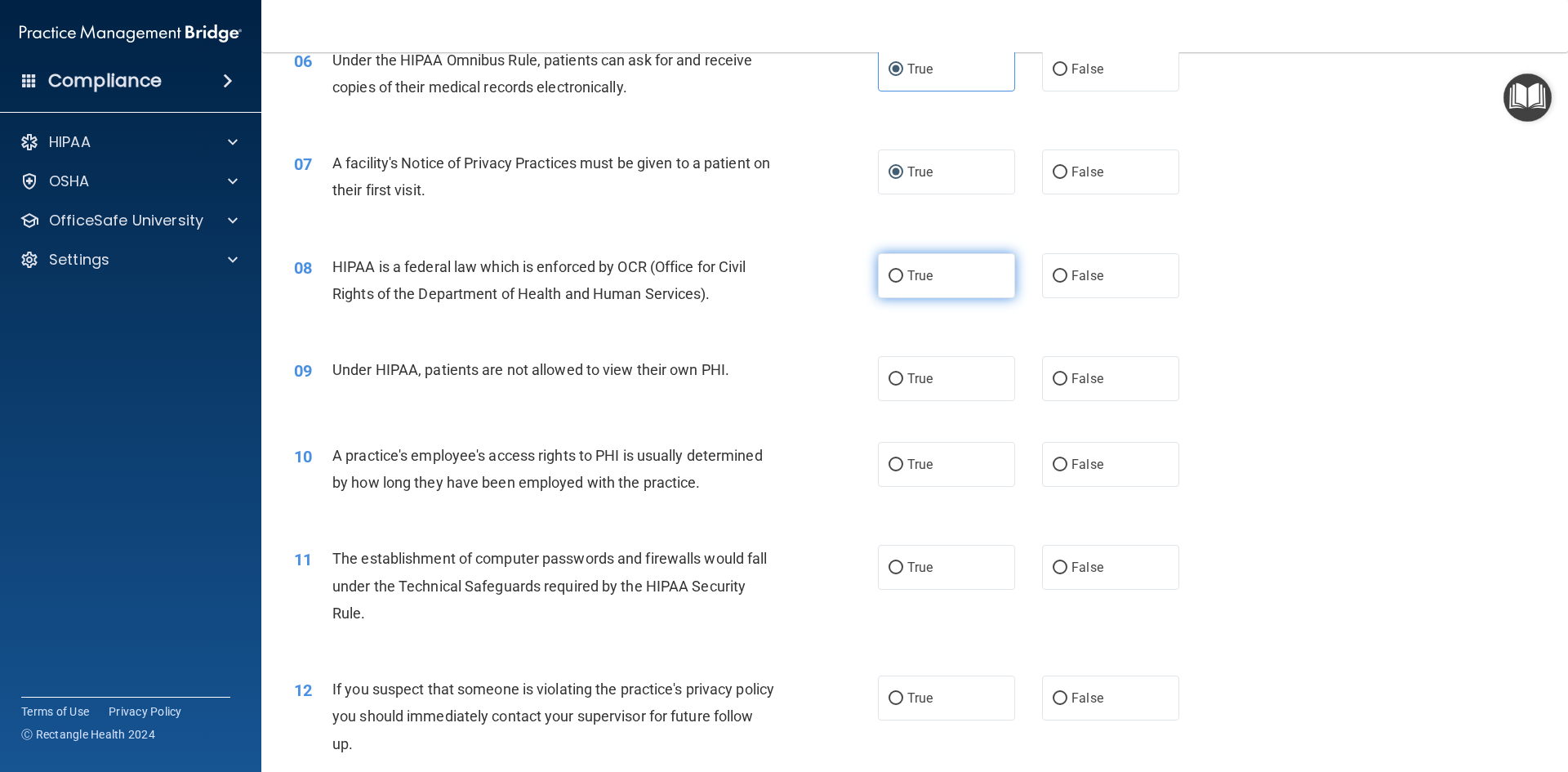
click at [893, 281] on input "True" at bounding box center [895, 276] width 14 height 12
radio input "true"
click at [1053, 377] on input "False" at bounding box center [1060, 379] width 14 height 12
radio input "true"
click at [1055, 461] on input "False" at bounding box center [1060, 465] width 14 height 12
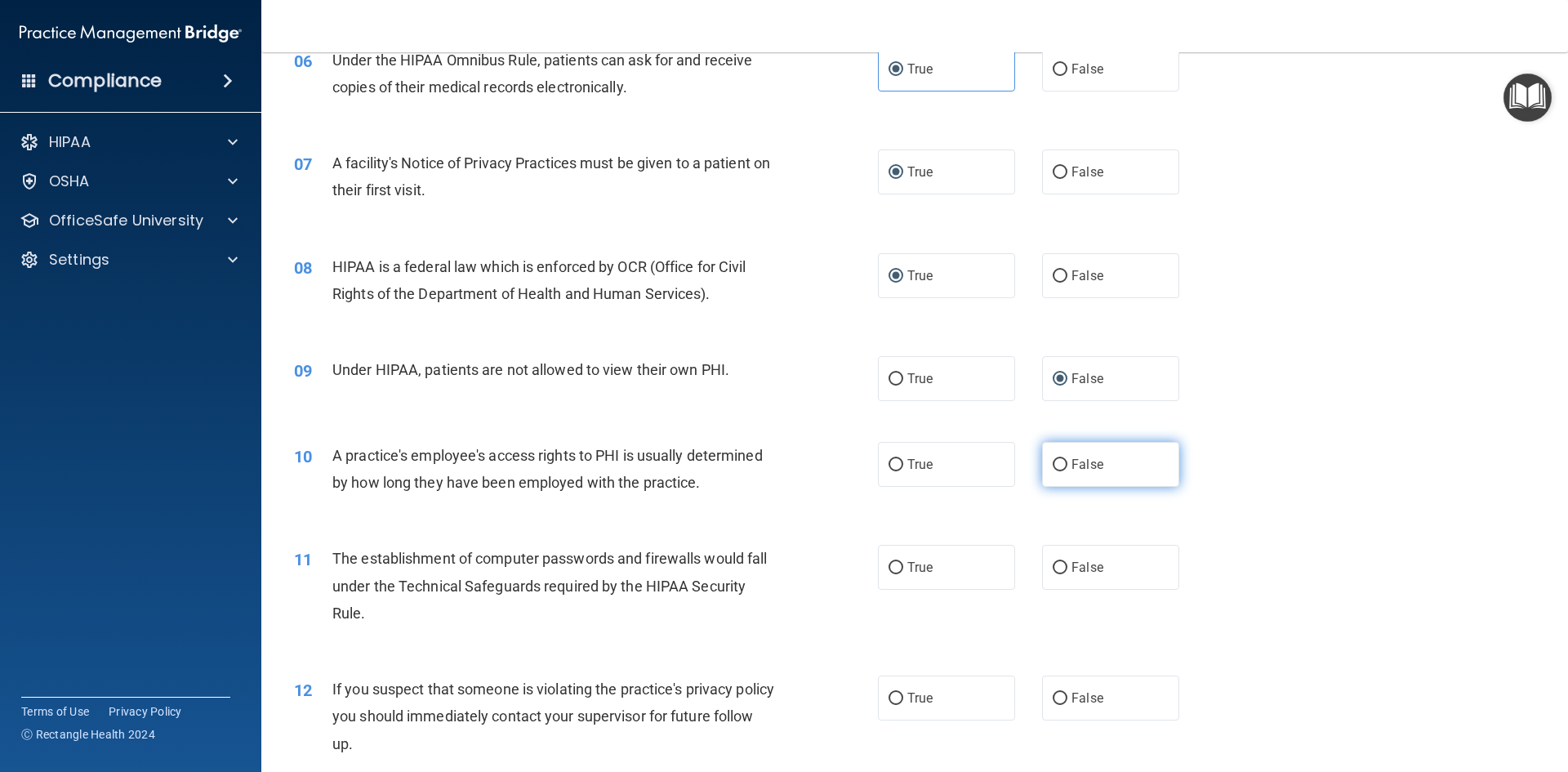
radio input "true"
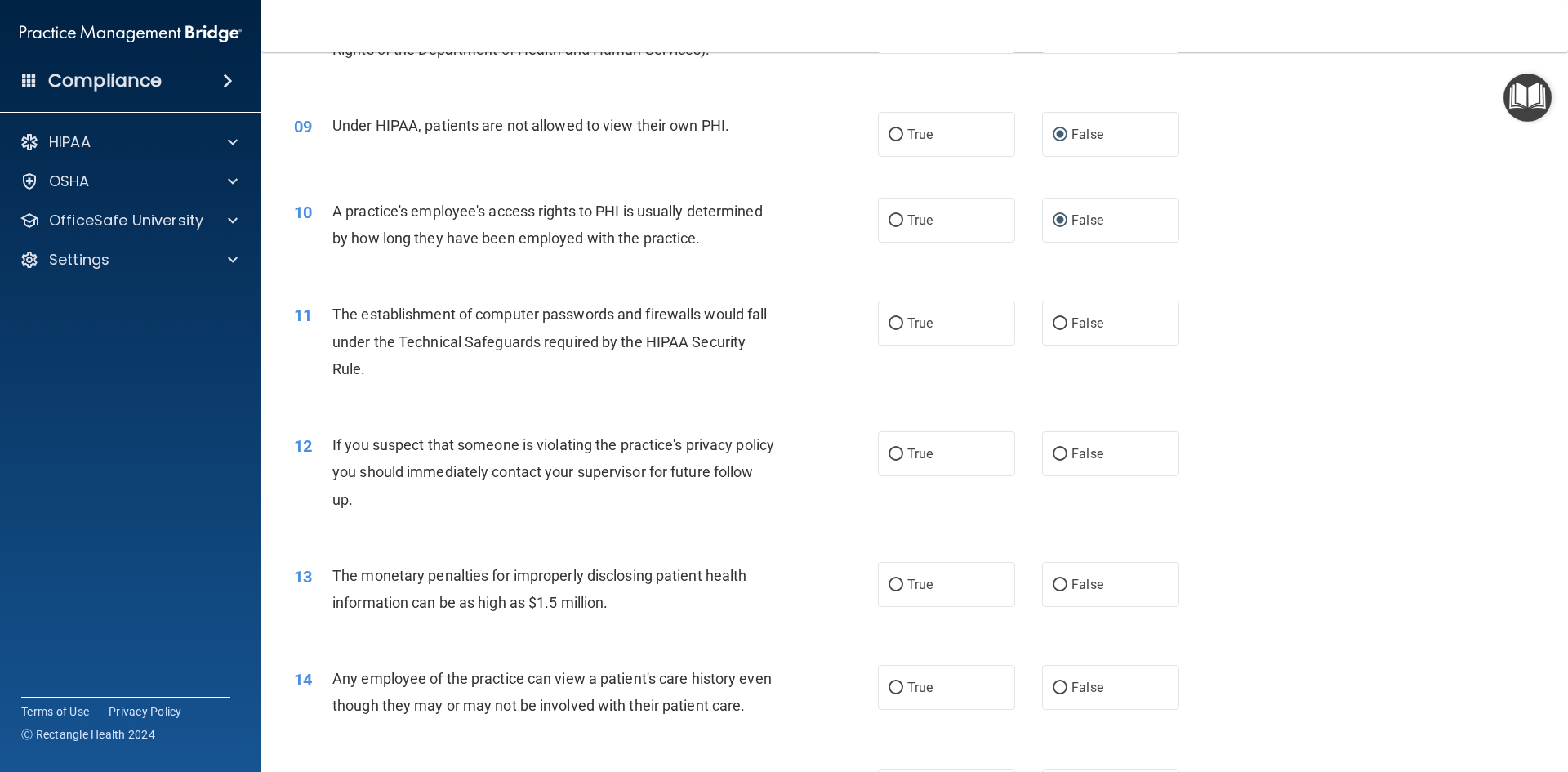
scroll to position [981, 0]
click at [1053, 318] on input "False" at bounding box center [1060, 323] width 14 height 12
radio input "true"
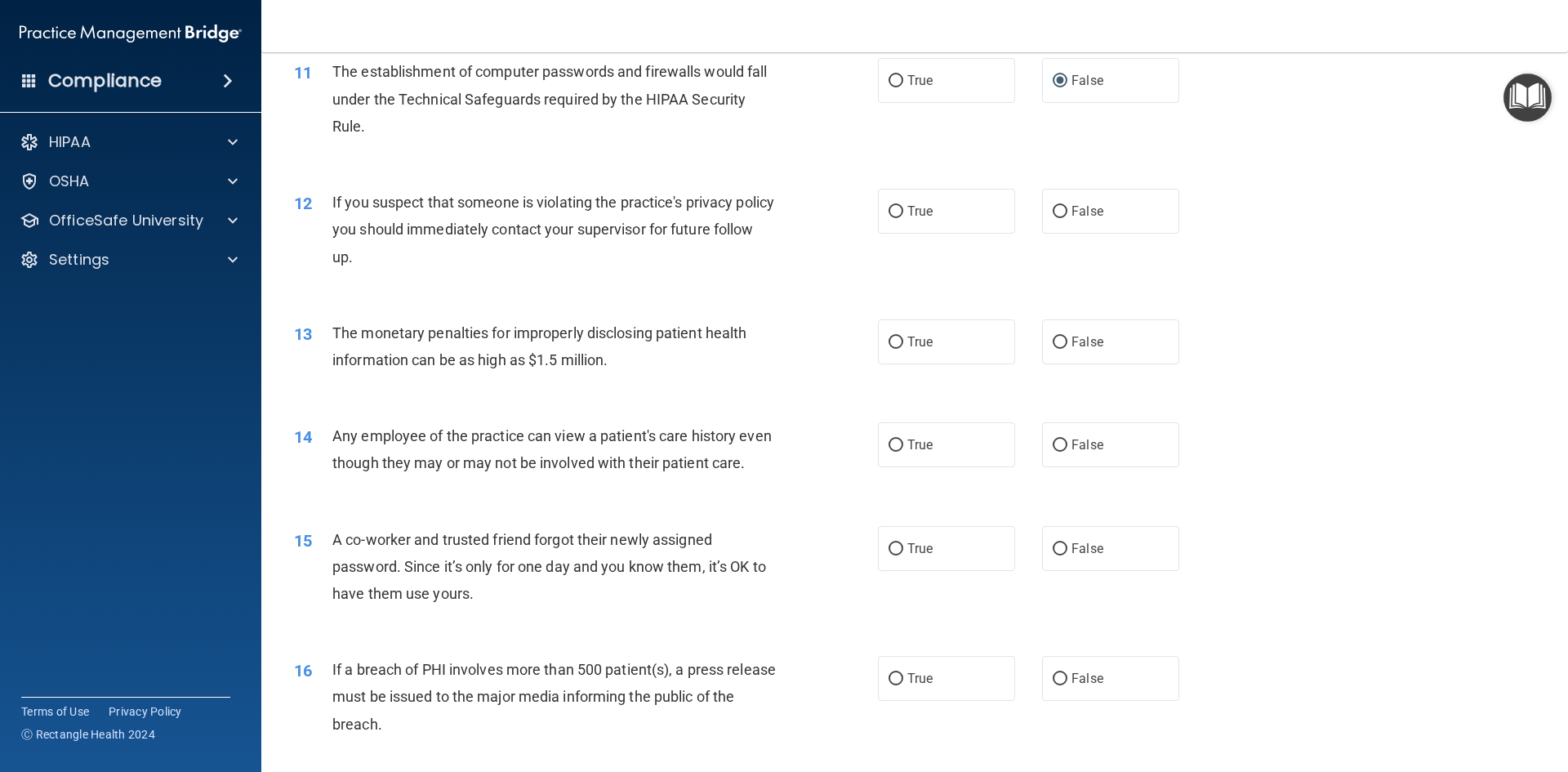
scroll to position [1225, 0]
click at [894, 205] on input "True" at bounding box center [895, 209] width 14 height 12
radio input "true"
click at [890, 341] on input "True" at bounding box center [895, 339] width 14 height 12
radio input "true"
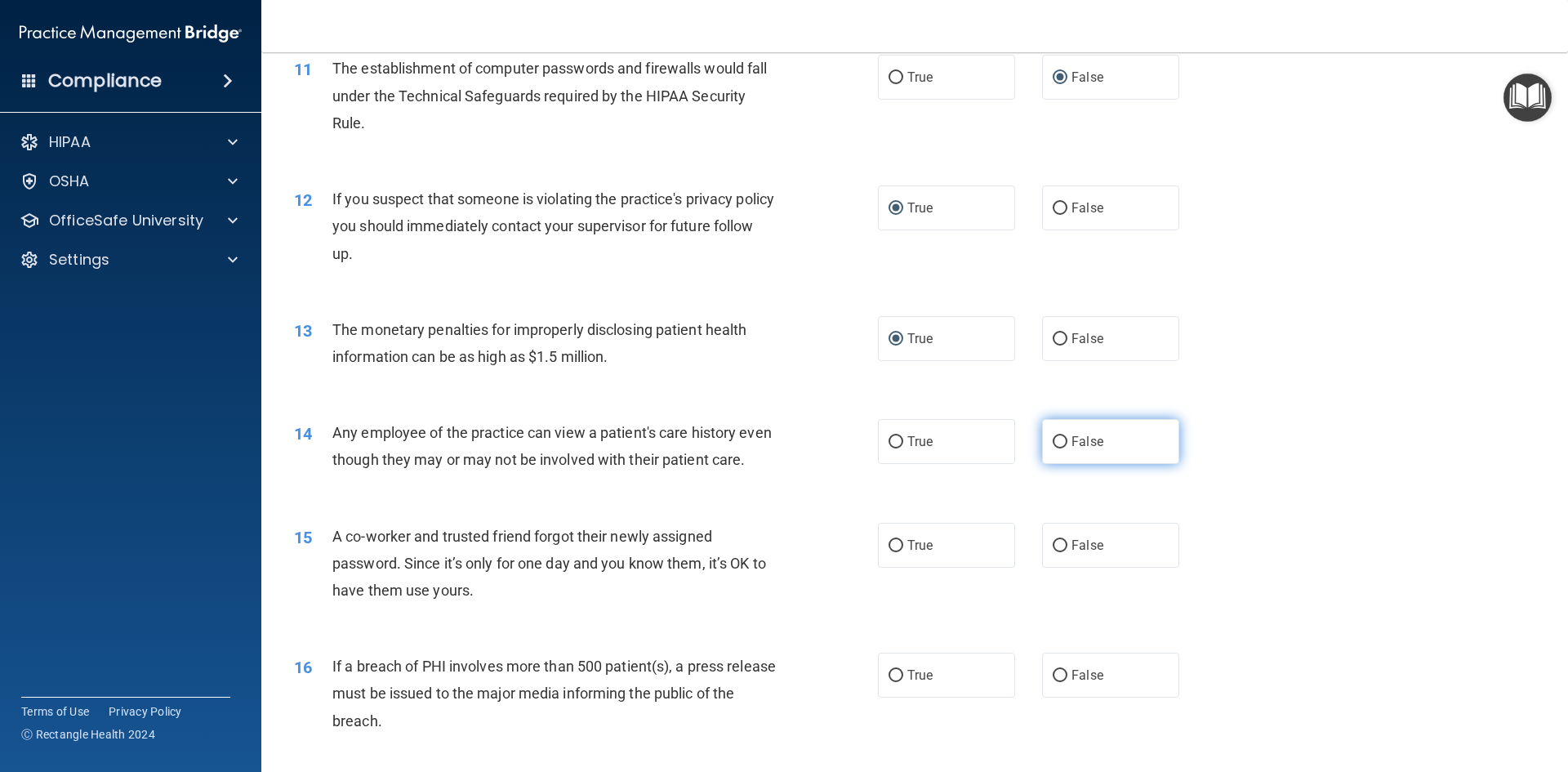
click at [1053, 445] on input "False" at bounding box center [1060, 442] width 14 height 12
radio input "true"
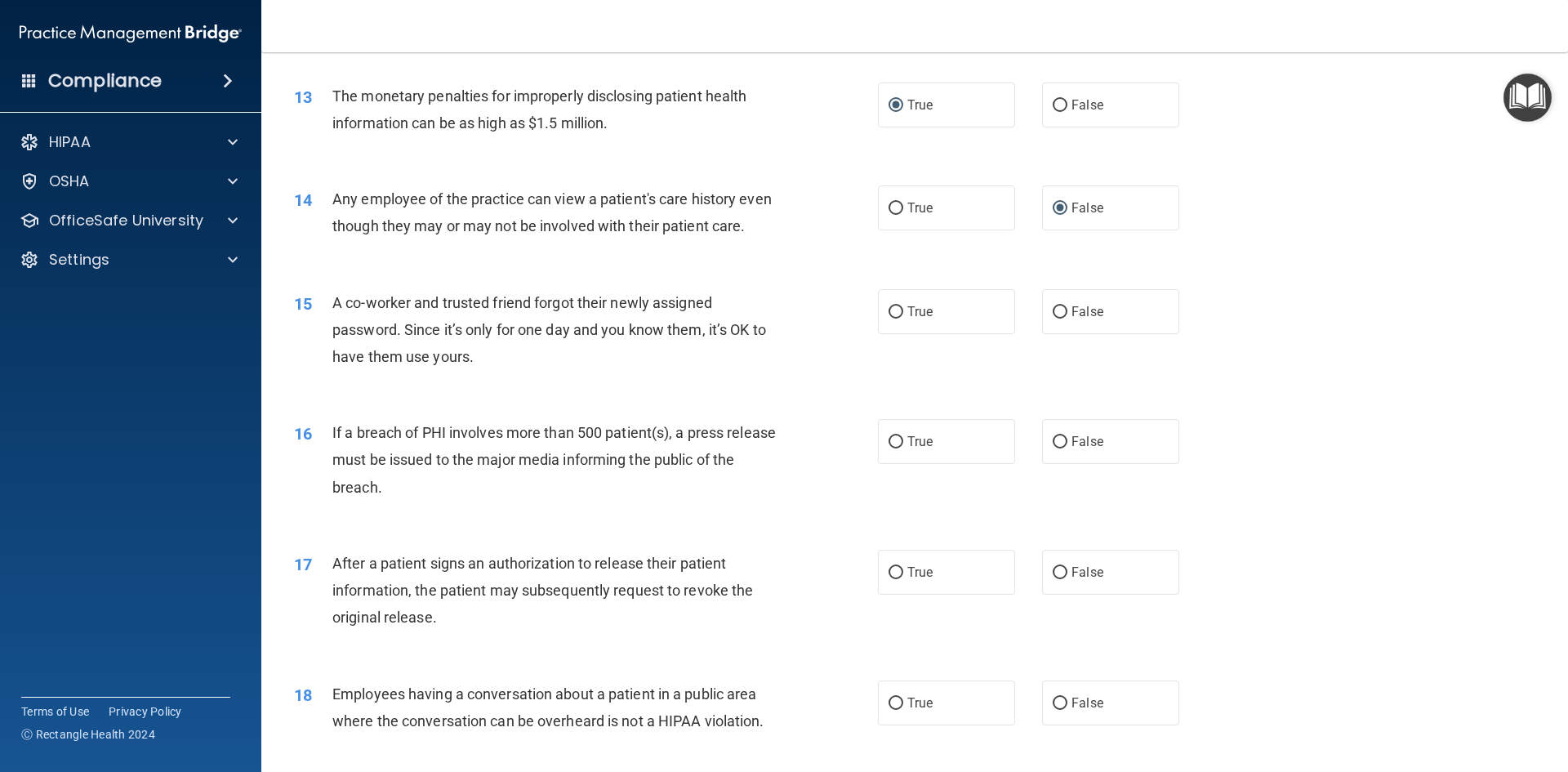
scroll to position [1471, 0]
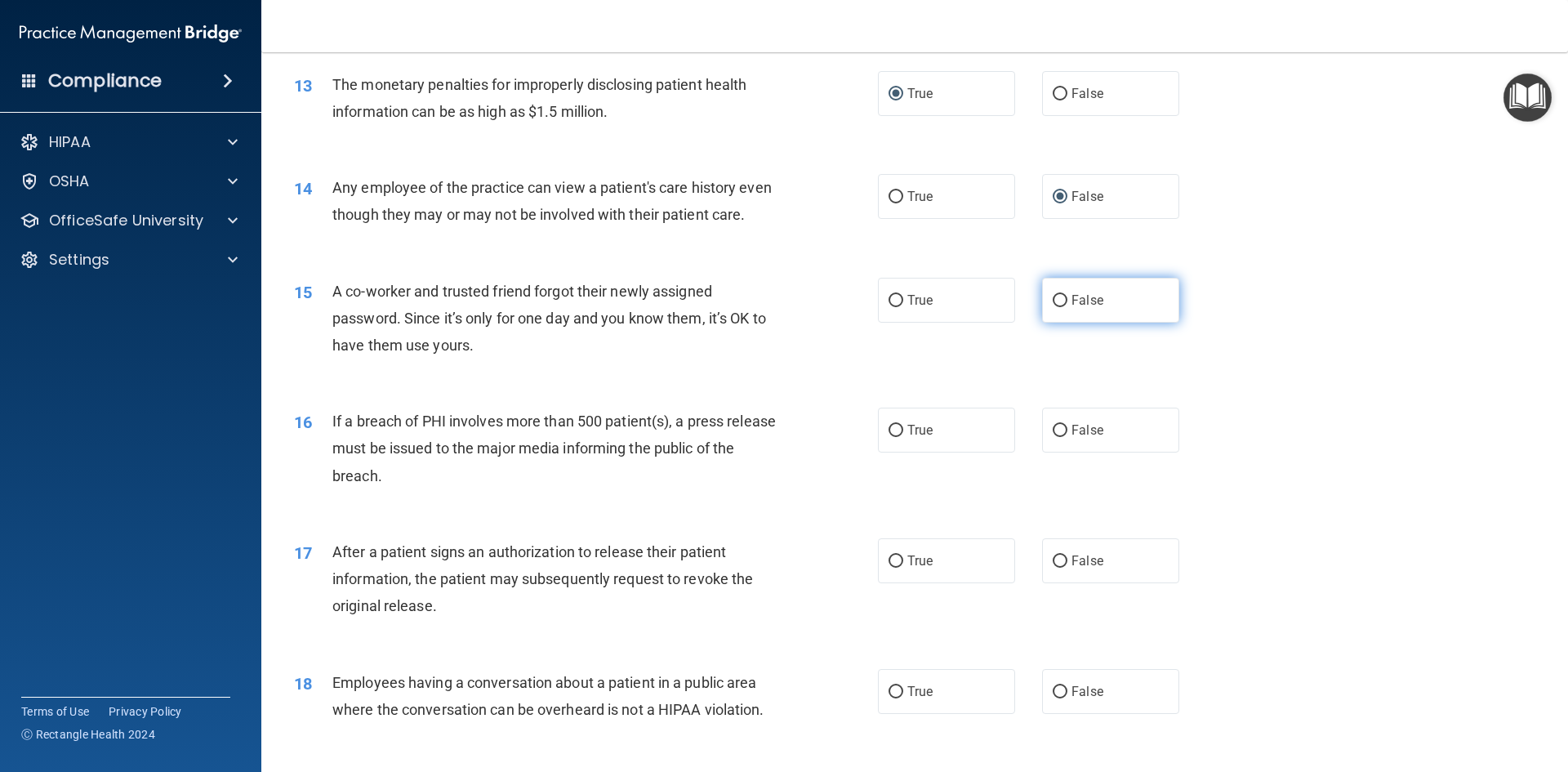
click at [1053, 308] on input "False" at bounding box center [1060, 301] width 14 height 12
radio input "true"
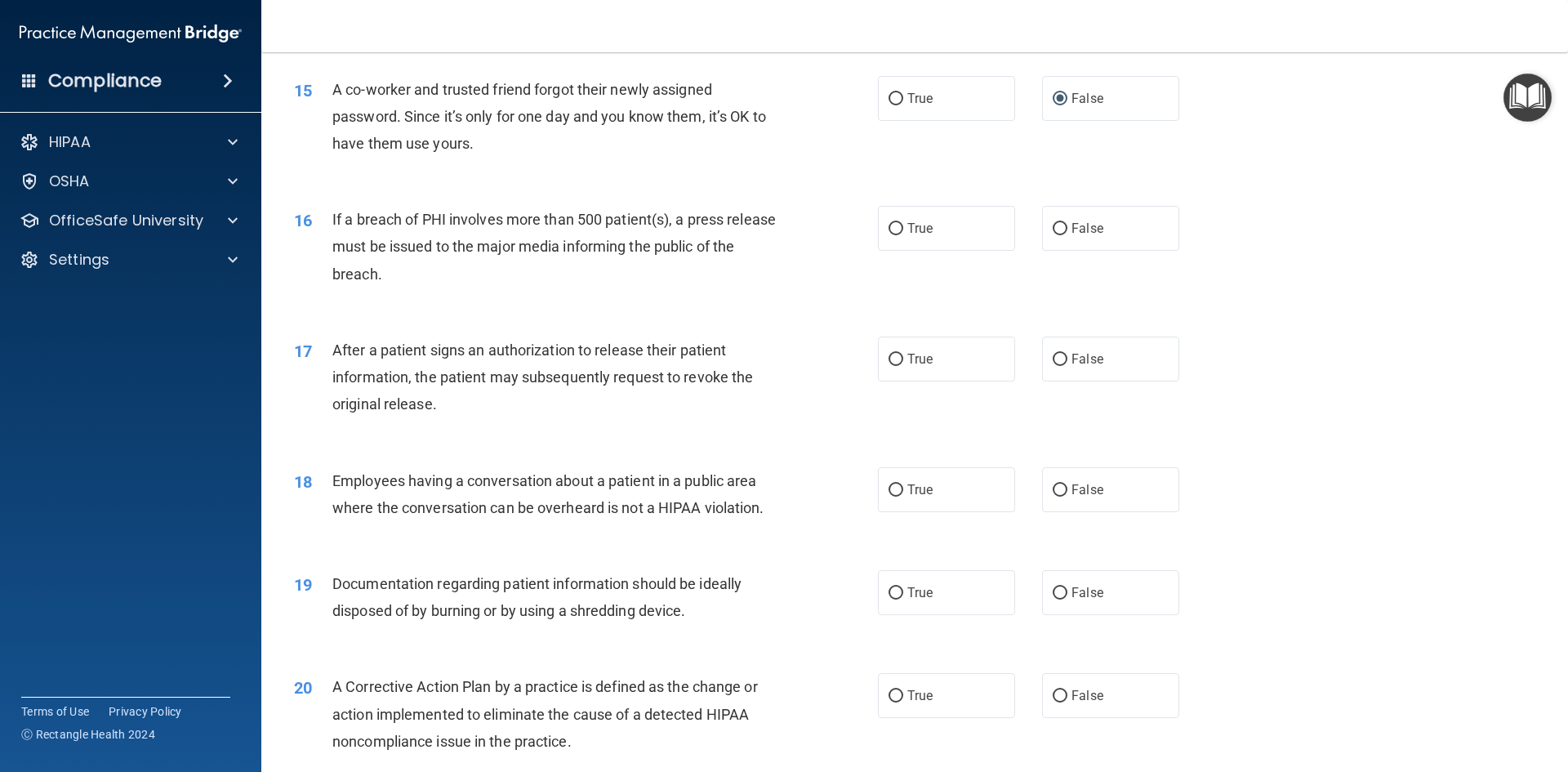
scroll to position [1716, 0]
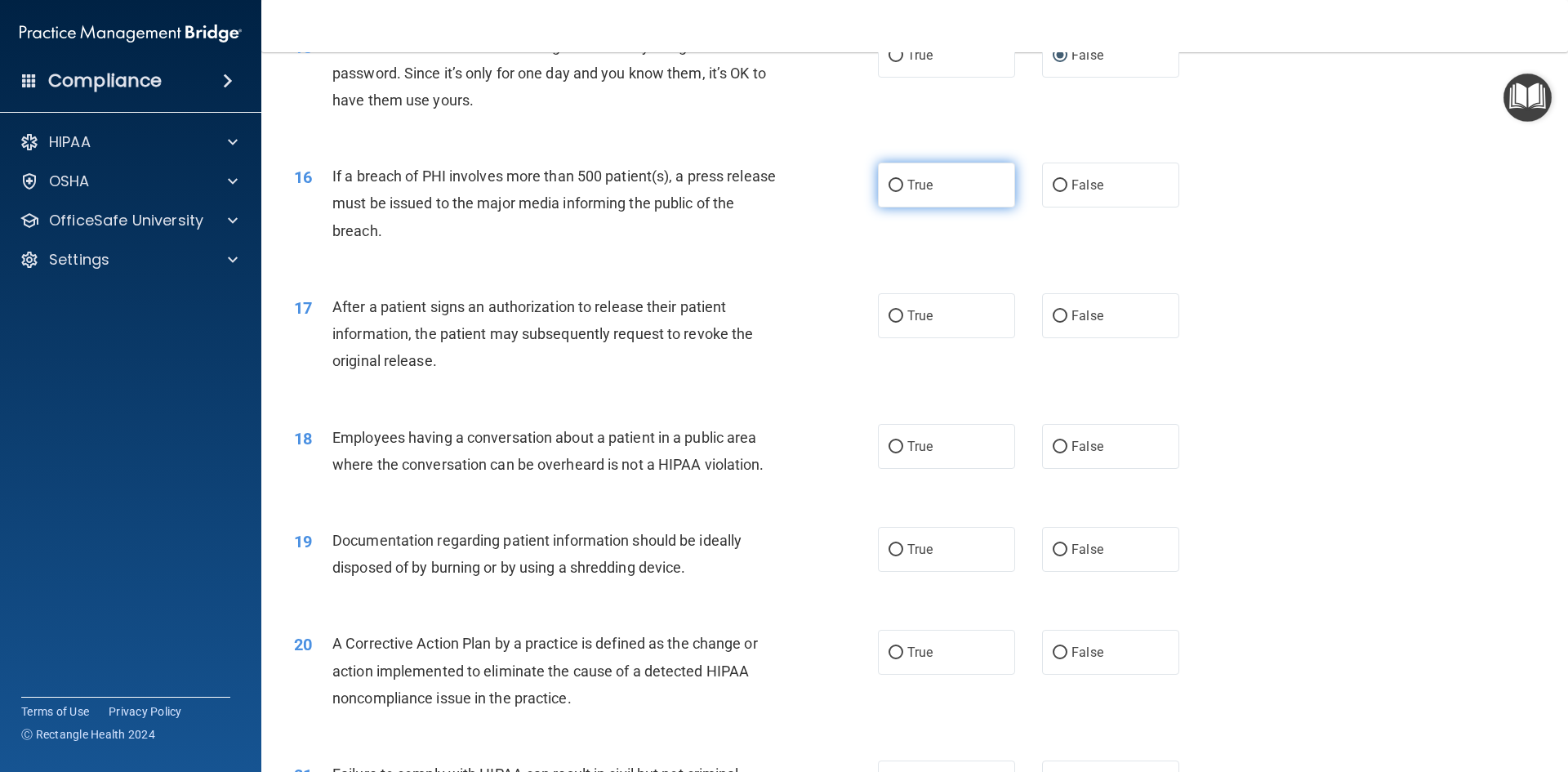
click at [891, 192] on input "True" at bounding box center [895, 186] width 14 height 12
radio input "true"
click at [888, 323] on input "True" at bounding box center [895, 316] width 14 height 12
radio input "true"
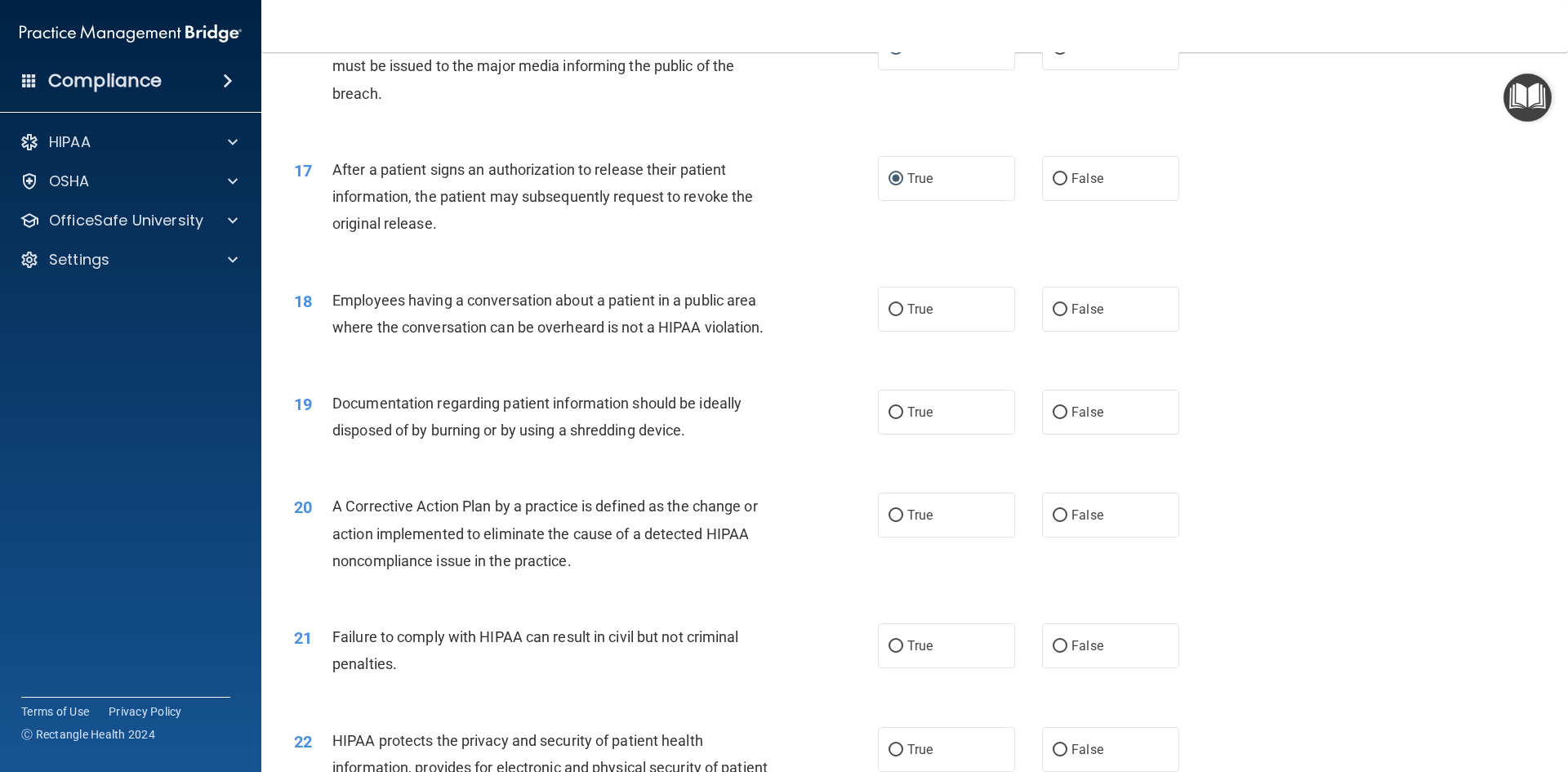
scroll to position [1879, 0]
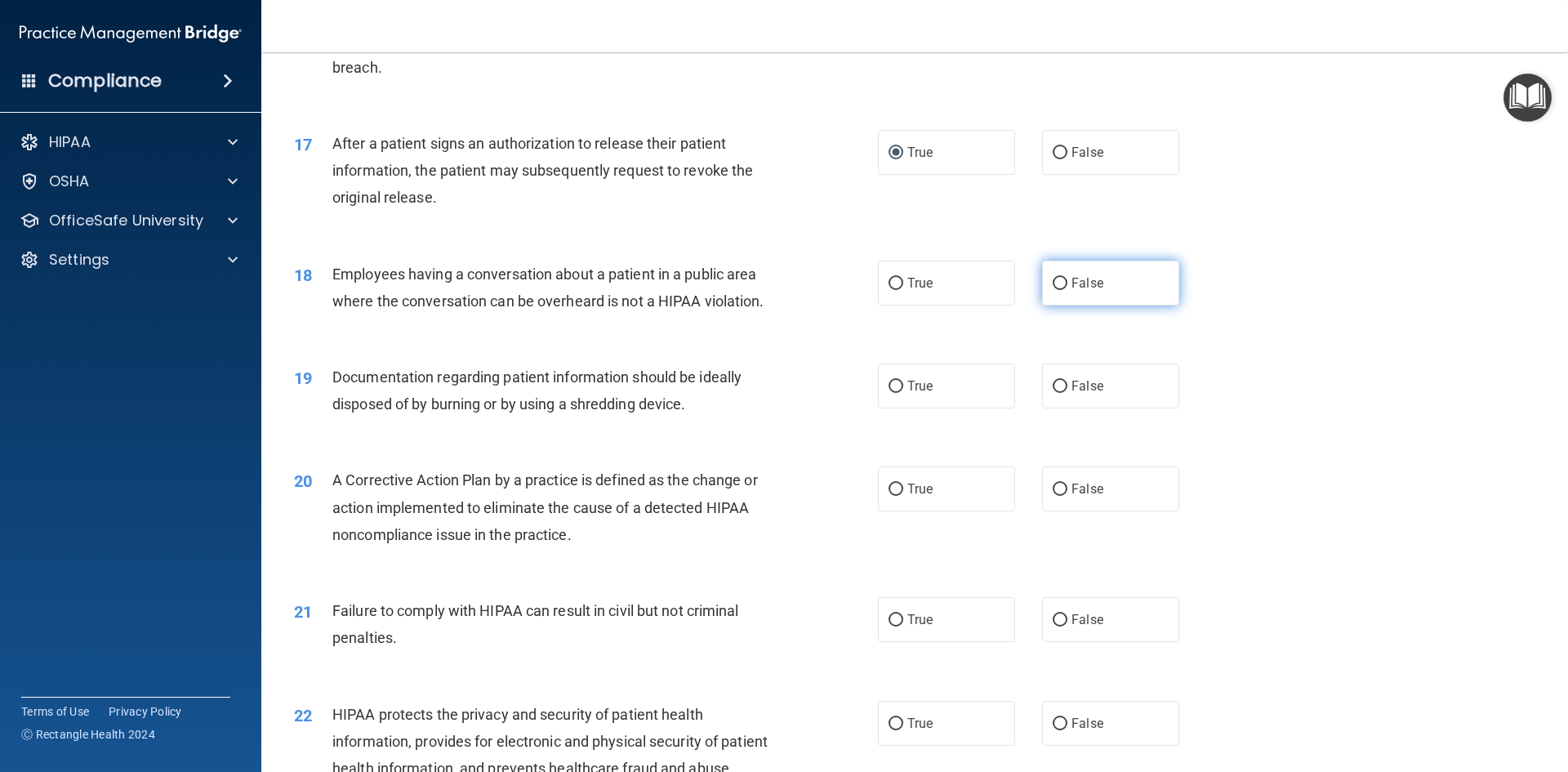
click at [1053, 290] on input "False" at bounding box center [1060, 284] width 14 height 12
radio input "true"
click at [889, 393] on input "True" at bounding box center [895, 387] width 14 height 12
radio input "true"
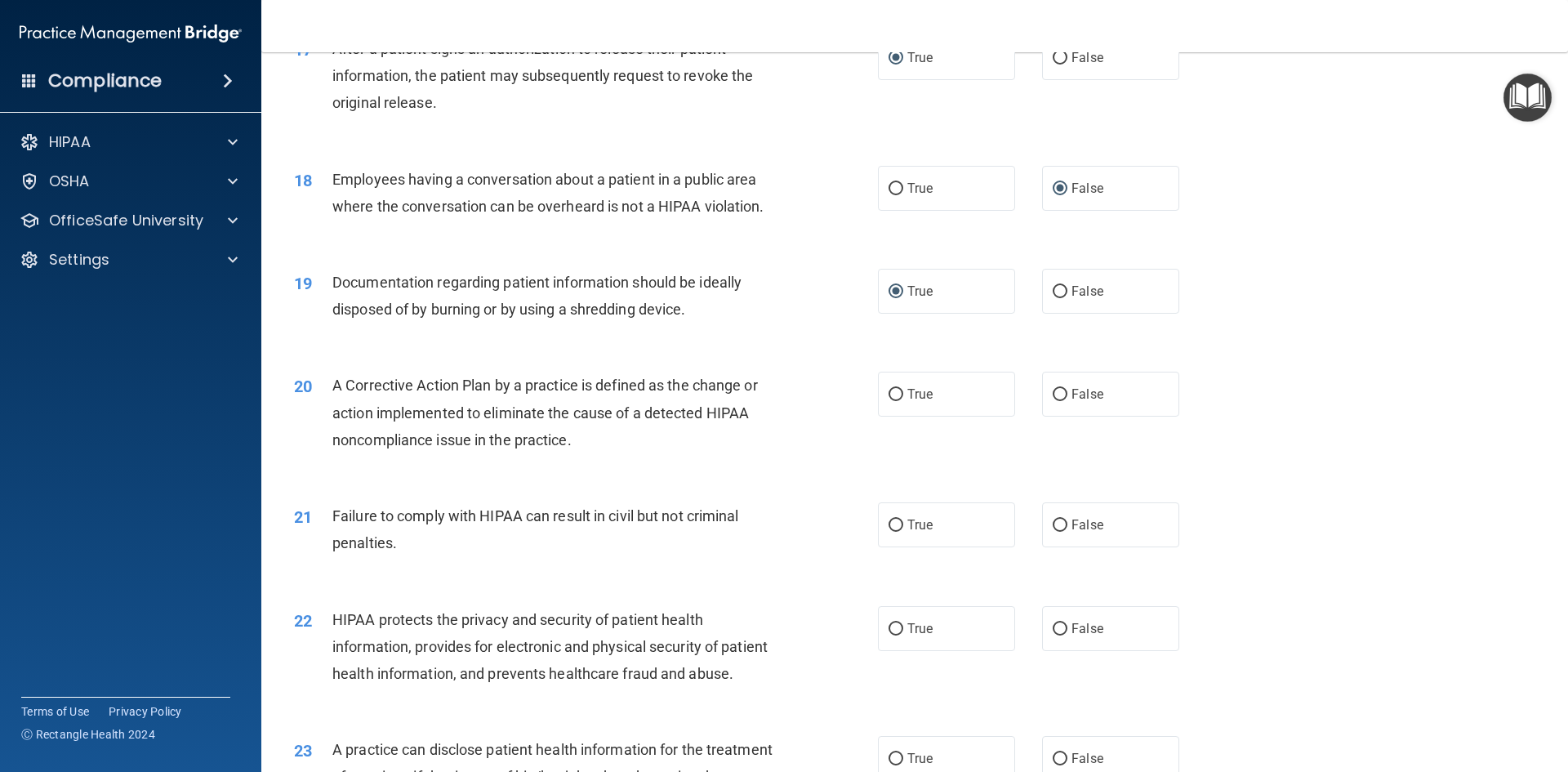
scroll to position [1961, 0]
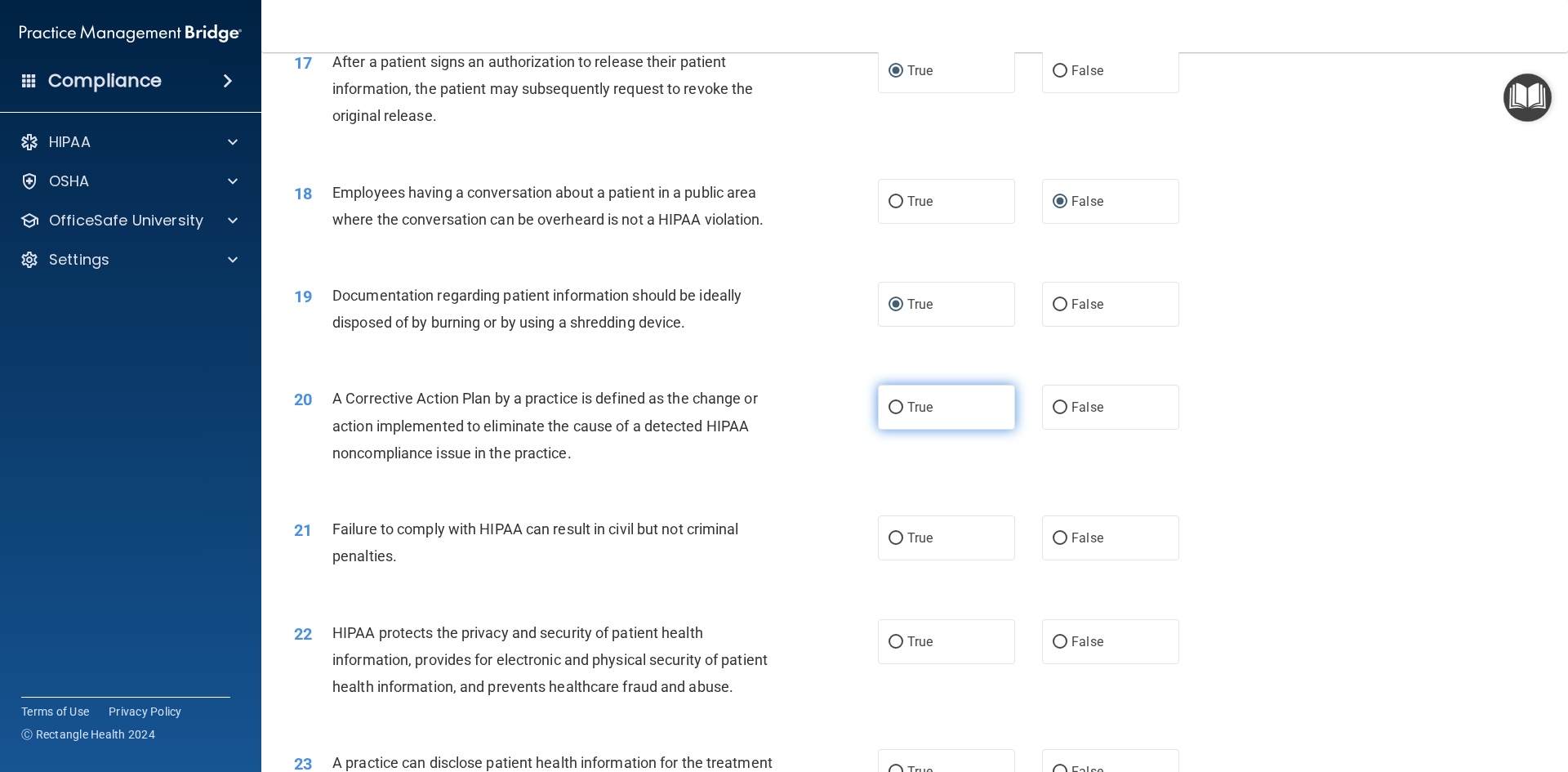
click at [893, 414] on input "True" at bounding box center [895, 408] width 14 height 12
radio input "true"
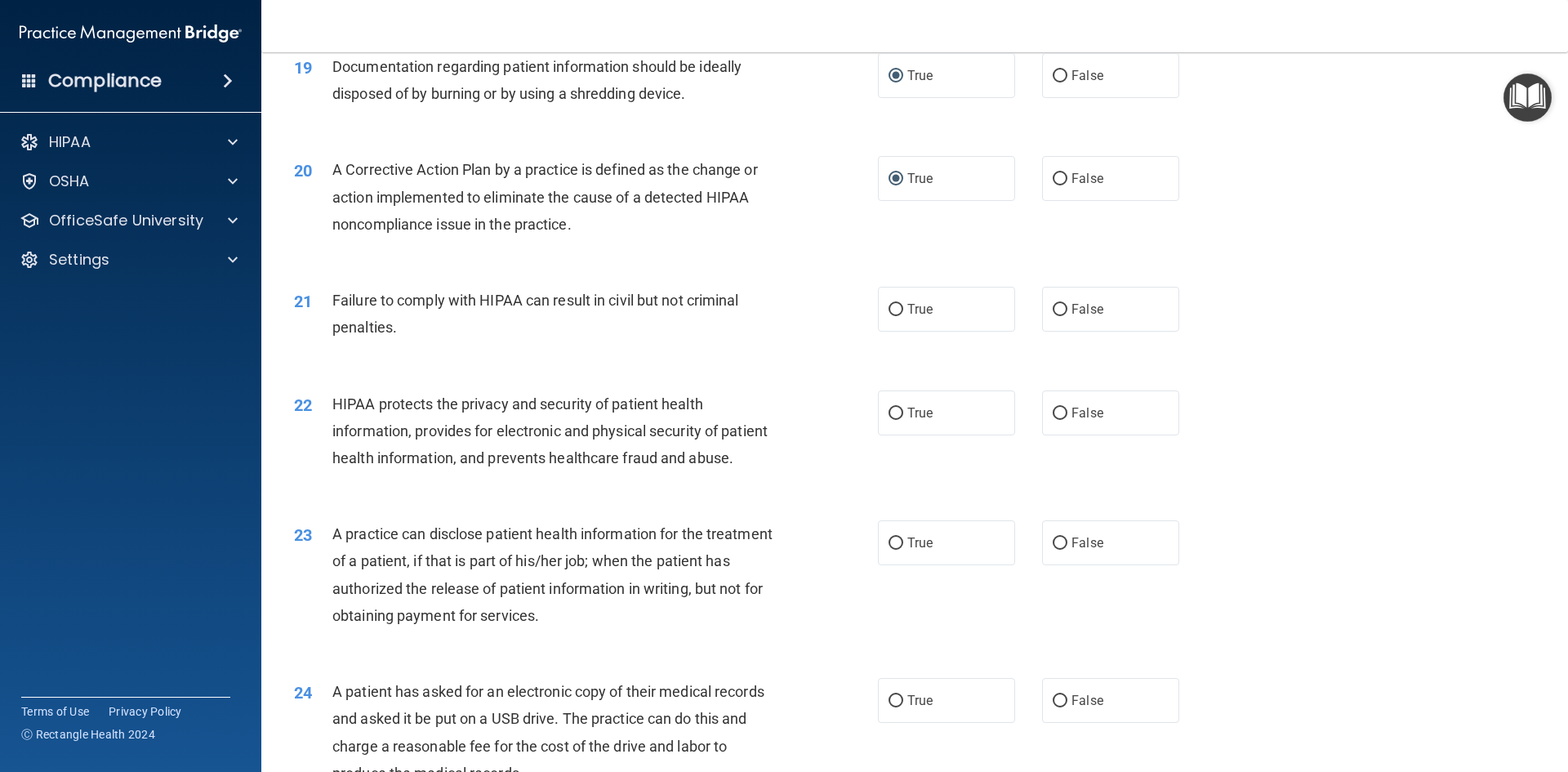
scroll to position [2288, 0]
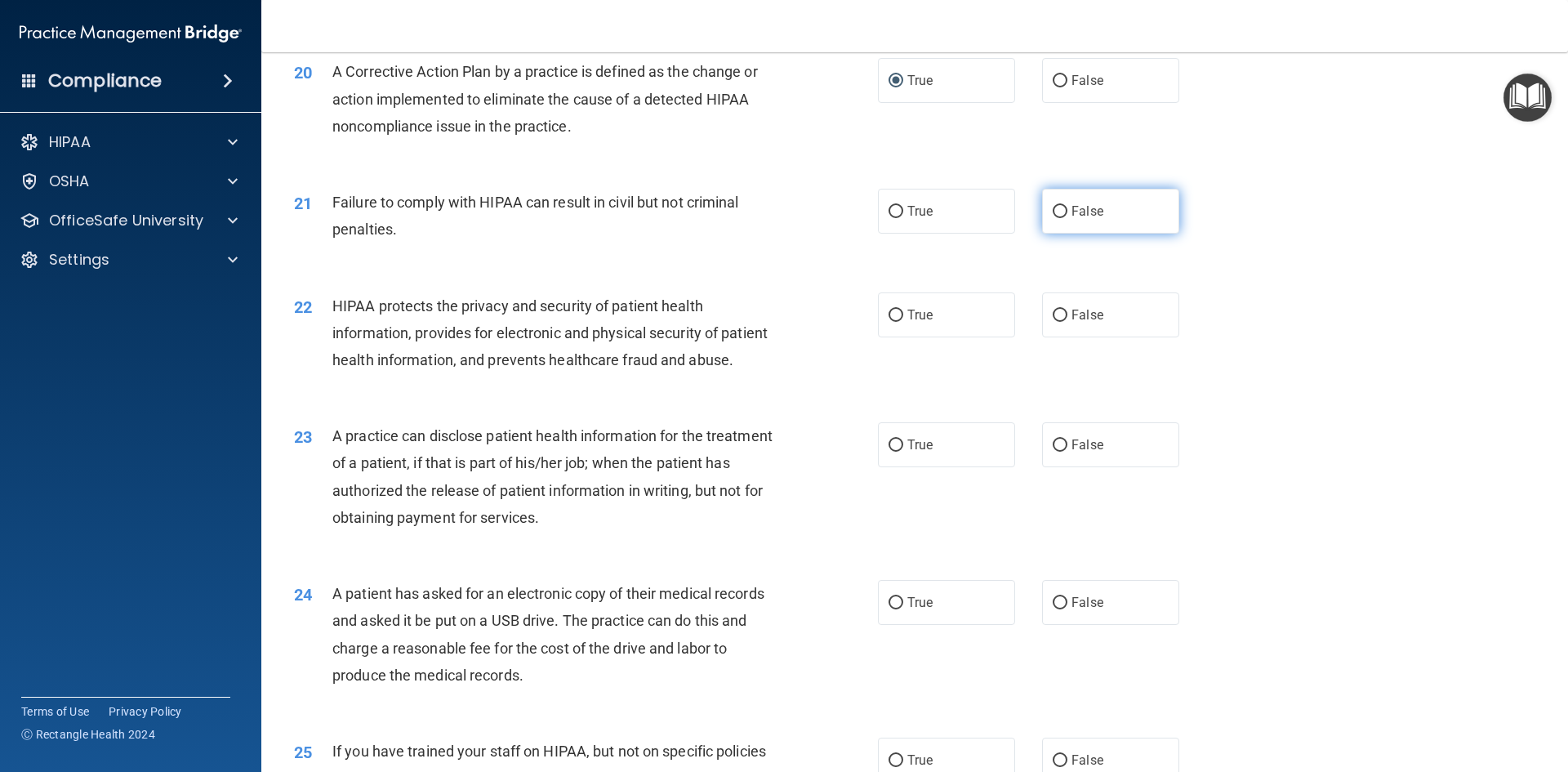
click at [1053, 218] on input "False" at bounding box center [1060, 212] width 14 height 12
radio input "true"
click at [888, 322] on input "True" at bounding box center [895, 315] width 14 height 12
radio input "true"
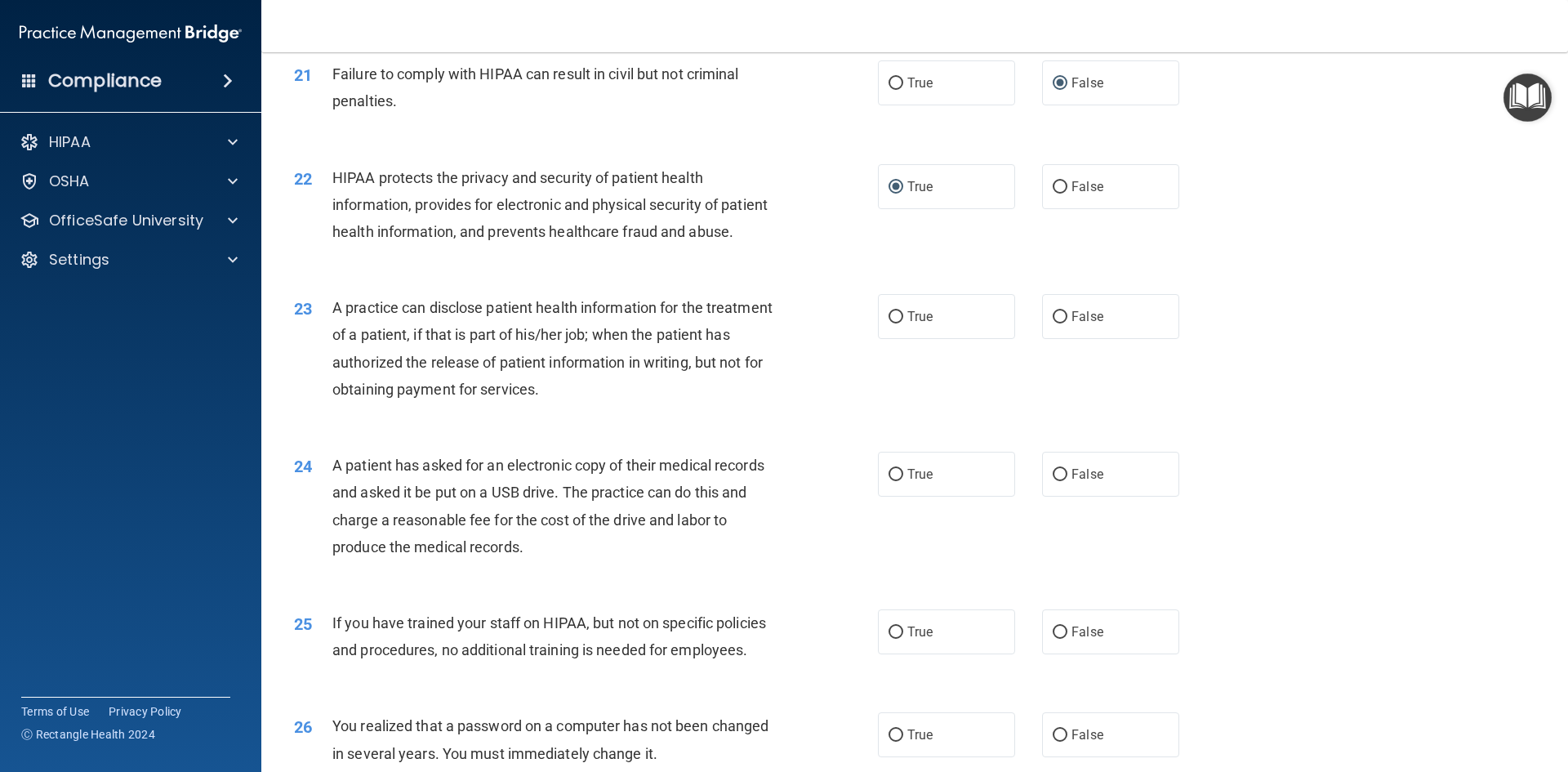
scroll to position [2532, 0]
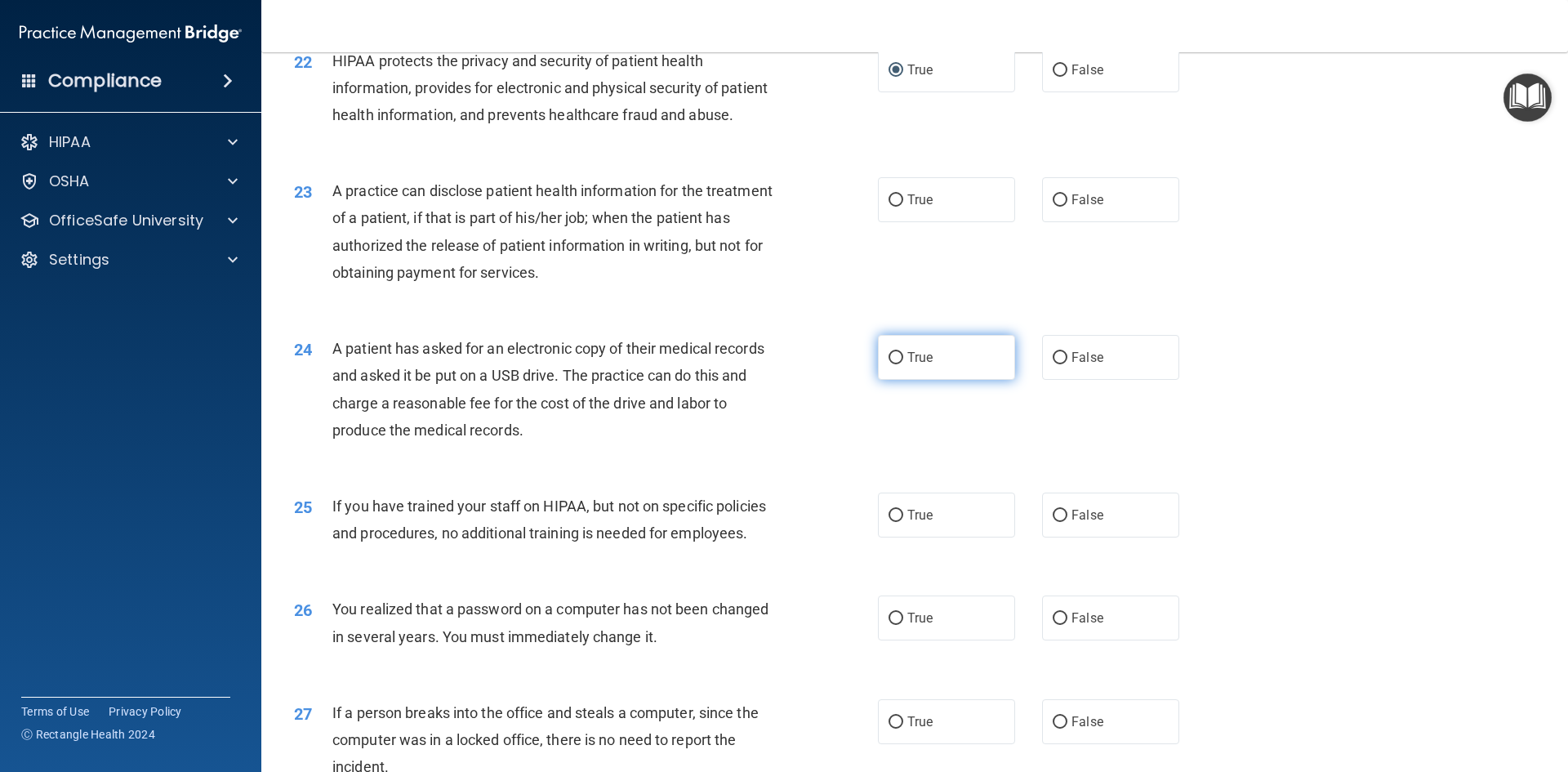
click at [888, 365] on input "True" at bounding box center [895, 358] width 14 height 12
radio input "true"
click at [893, 207] on input "True" at bounding box center [895, 200] width 14 height 12
radio input "true"
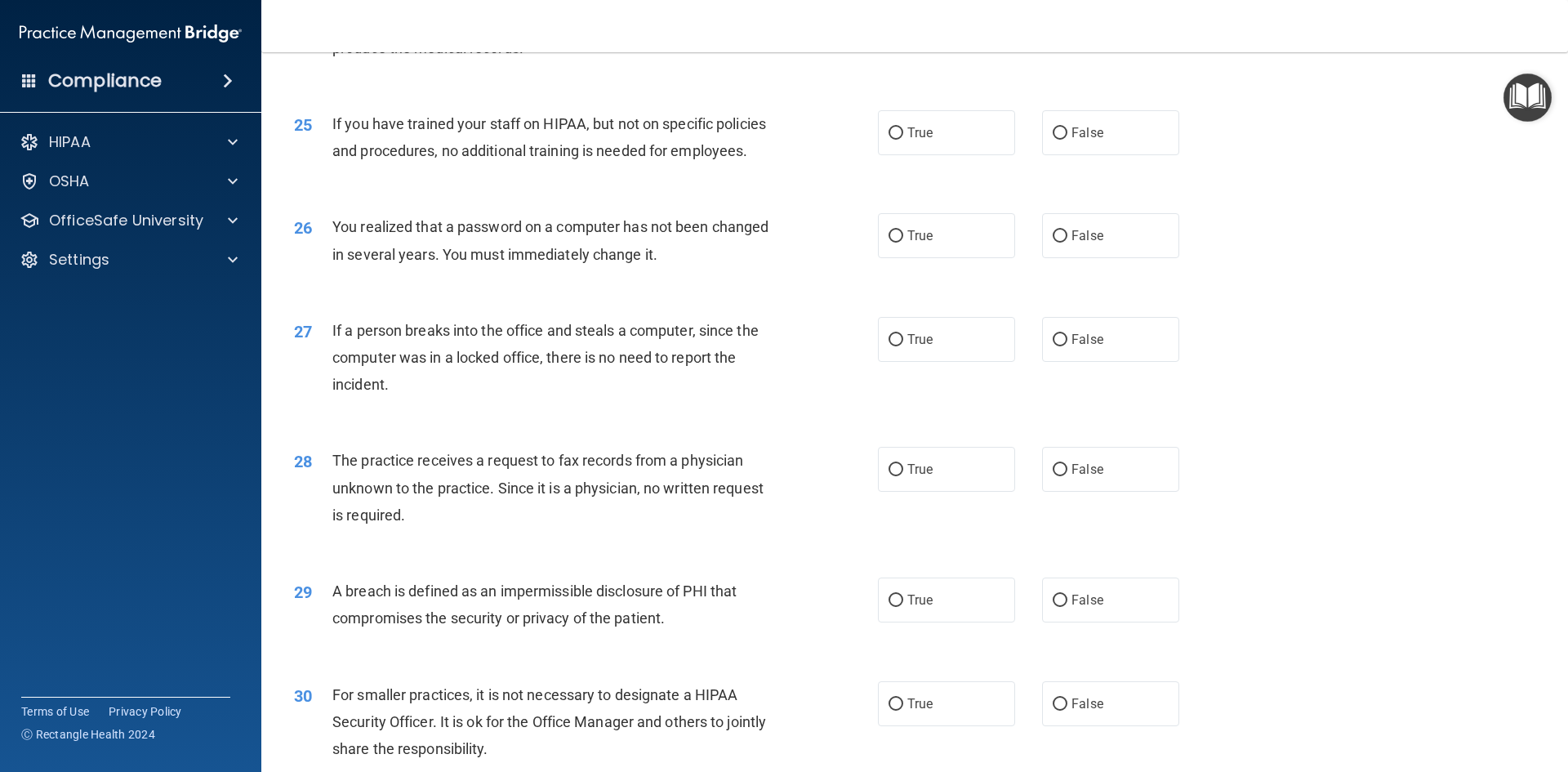
scroll to position [2941, 0]
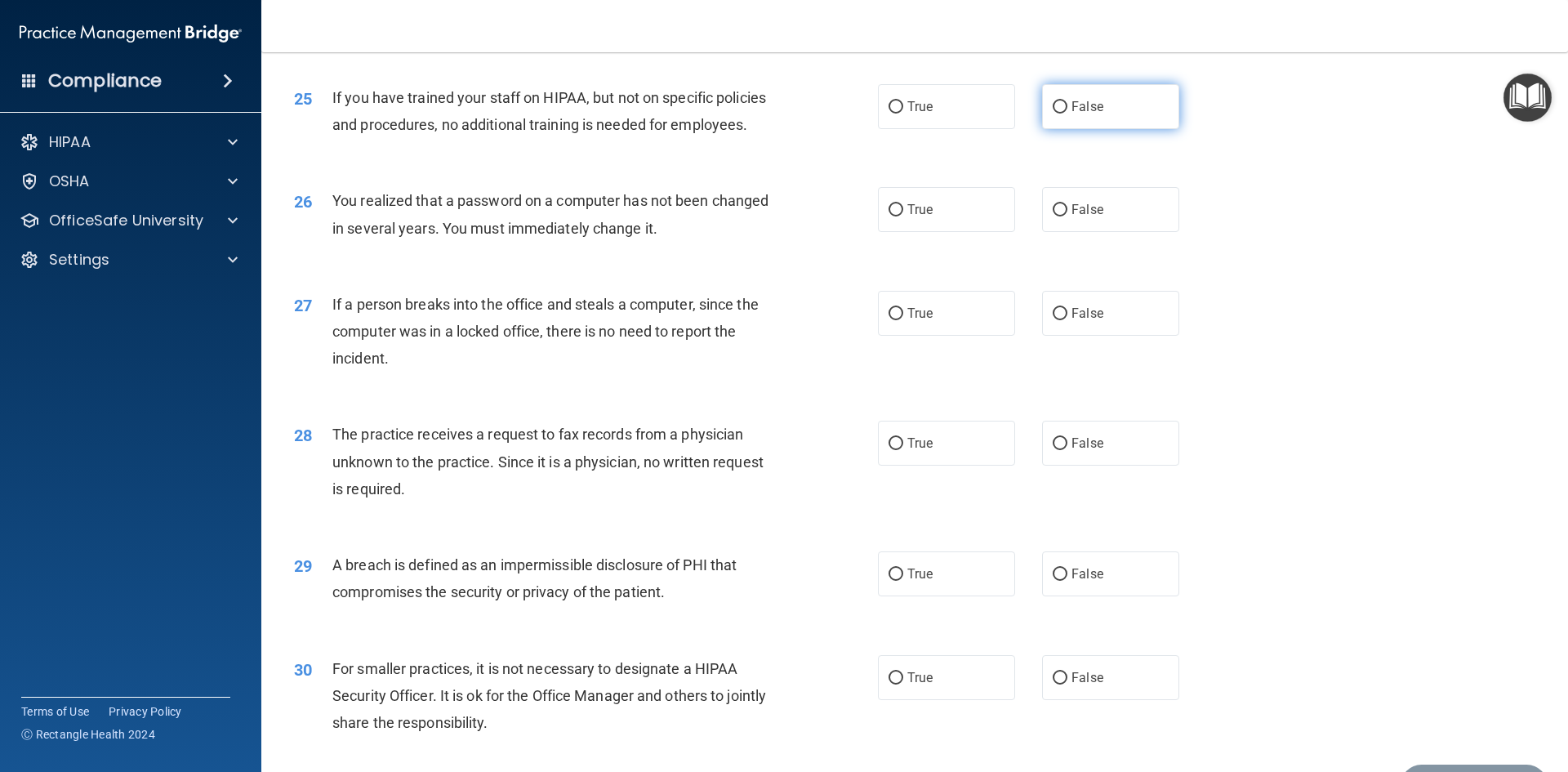
click at [1053, 113] on input "False" at bounding box center [1060, 107] width 14 height 12
radio input "true"
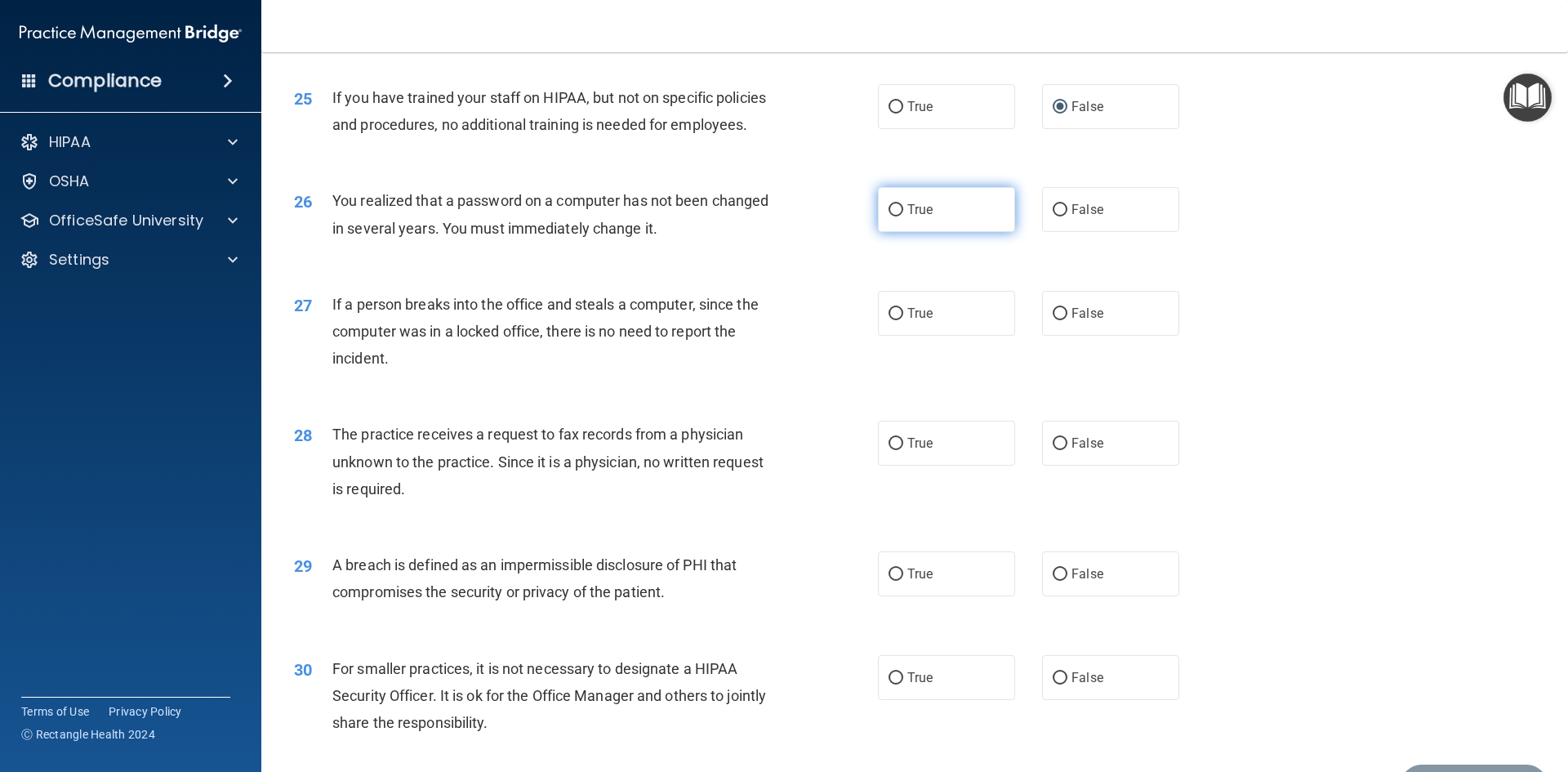
click at [893, 216] on input "True" at bounding box center [895, 210] width 14 height 12
radio input "true"
click at [1053, 320] on input "False" at bounding box center [1060, 314] width 14 height 12
radio input "true"
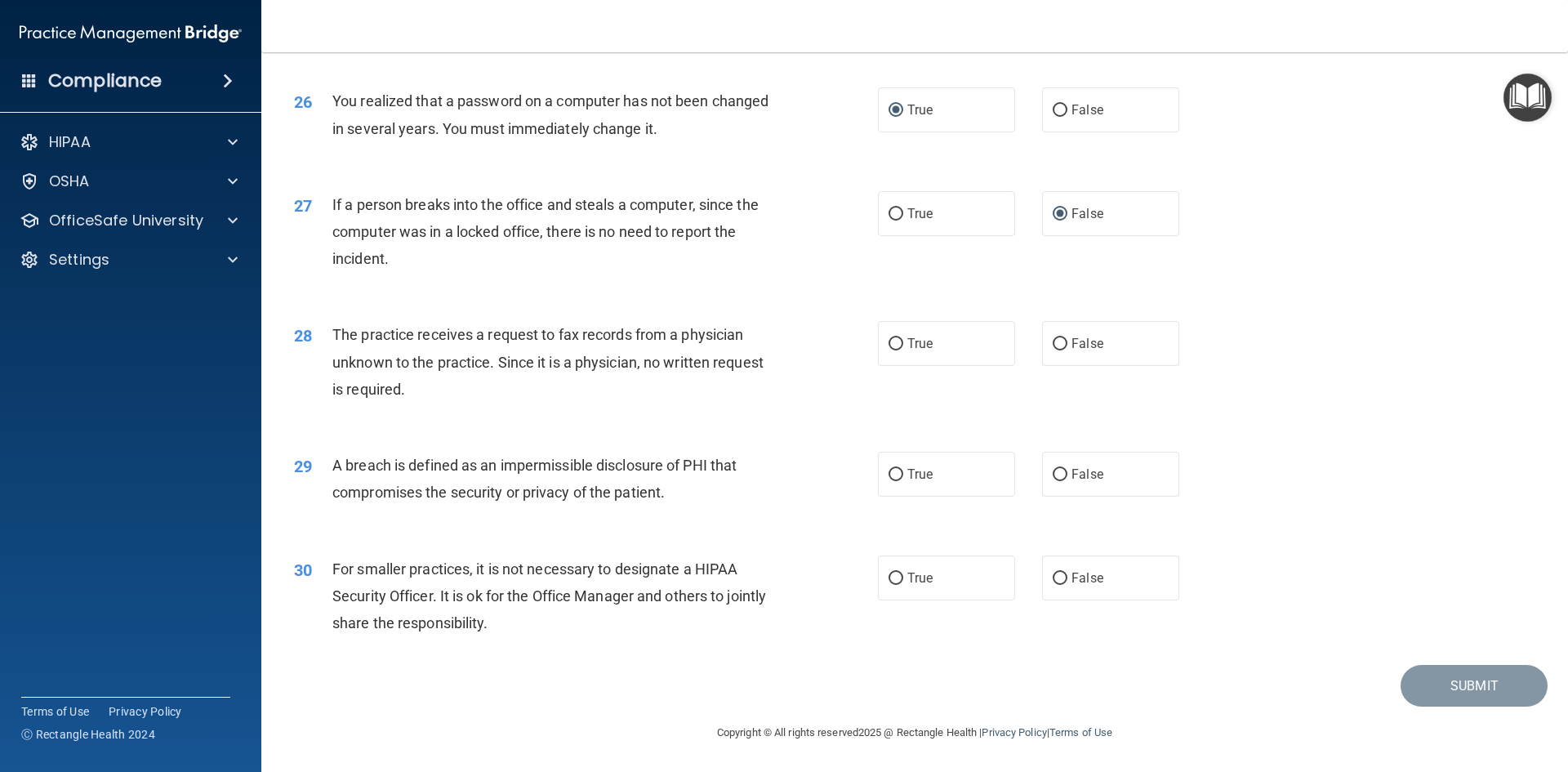
scroll to position [3095, 0]
click at [1054, 343] on input "False" at bounding box center [1060, 344] width 14 height 12
radio input "true"
click at [890, 472] on input "True" at bounding box center [895, 475] width 14 height 12
radio input "true"
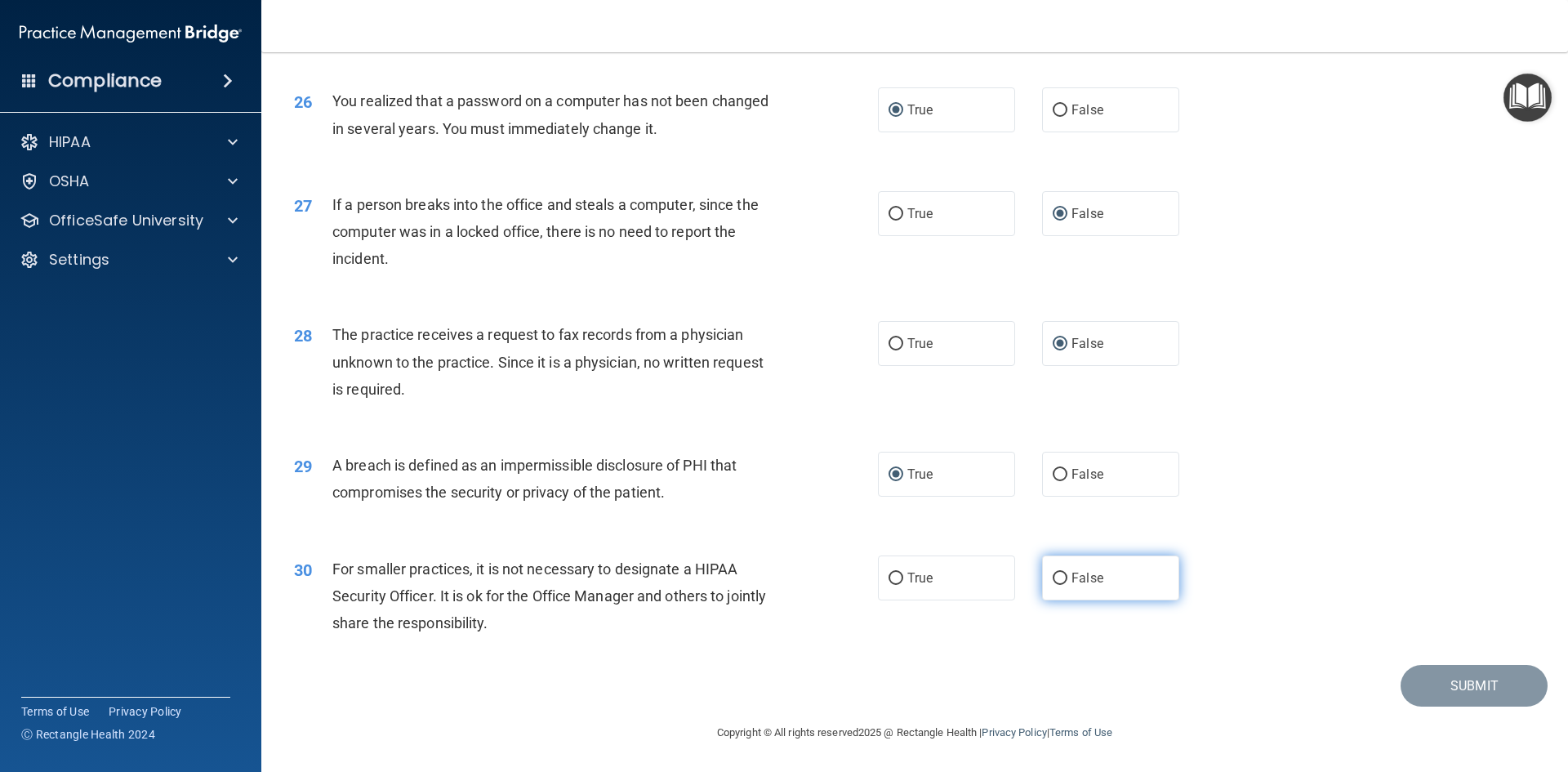
click at [1058, 580] on input "False" at bounding box center [1060, 579] width 14 height 12
radio input "true"
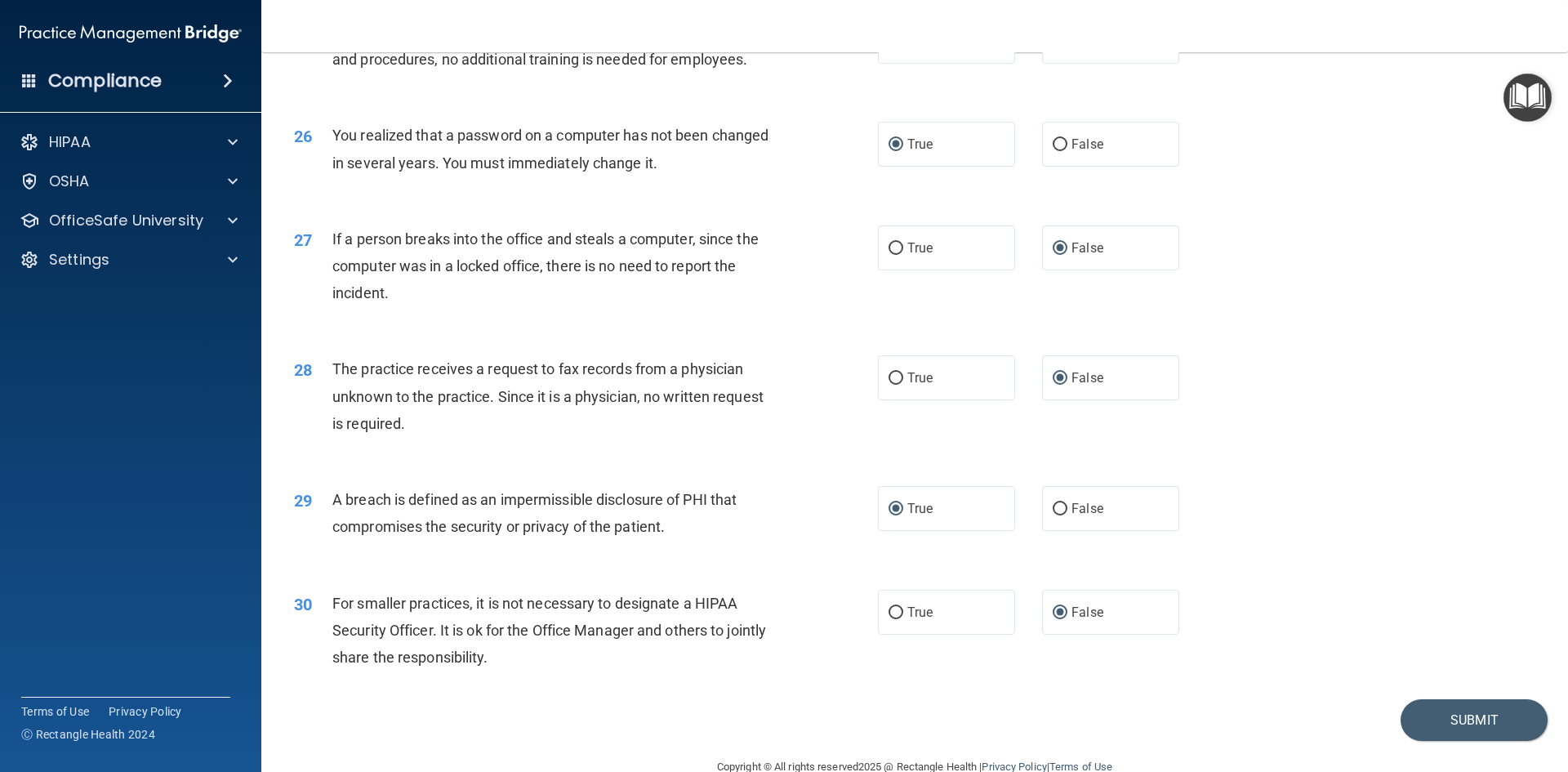
scroll to position [3023, 0]
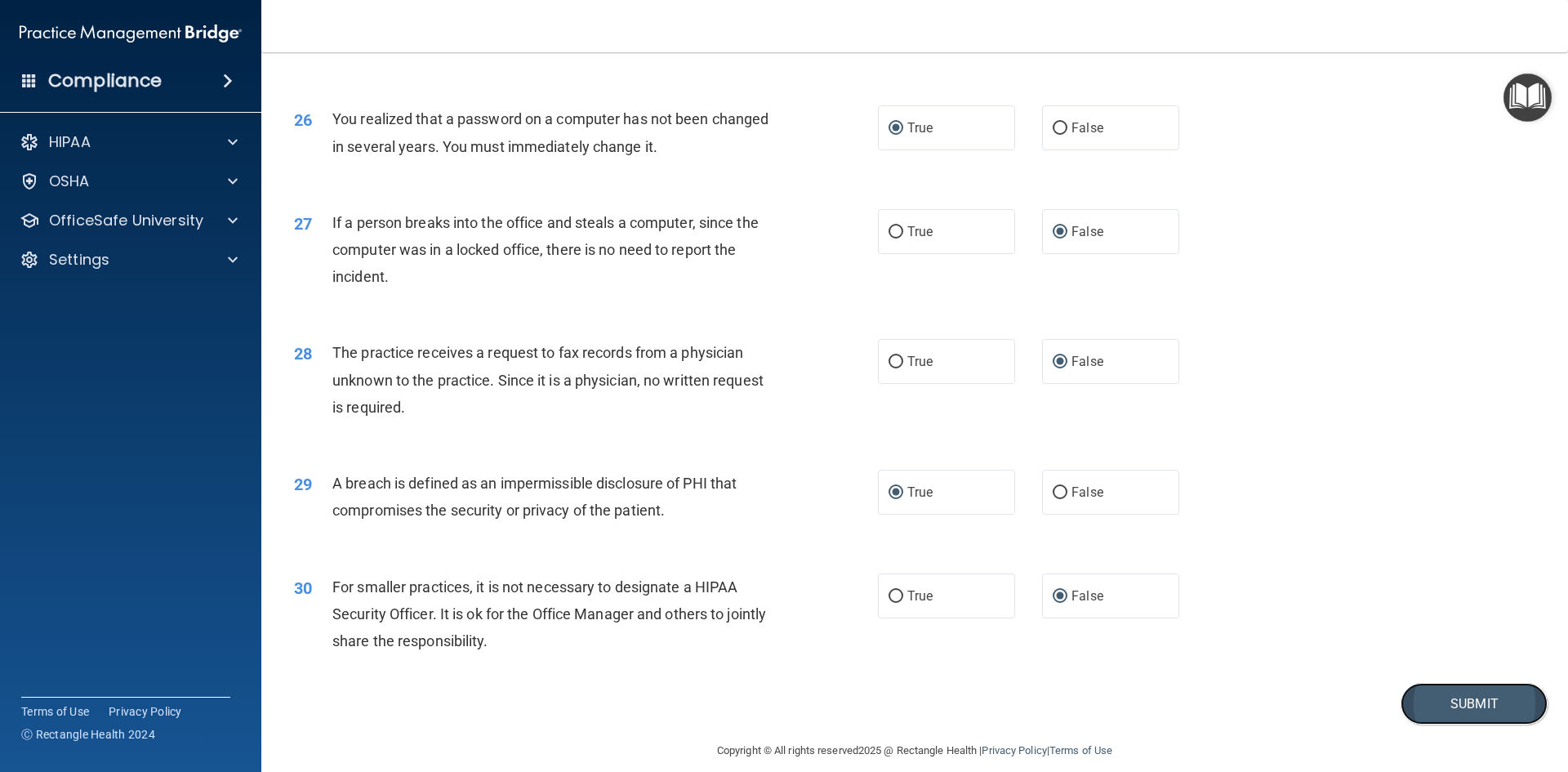
click at [1459, 724] on button "Submit" at bounding box center [1473, 704] width 147 height 42
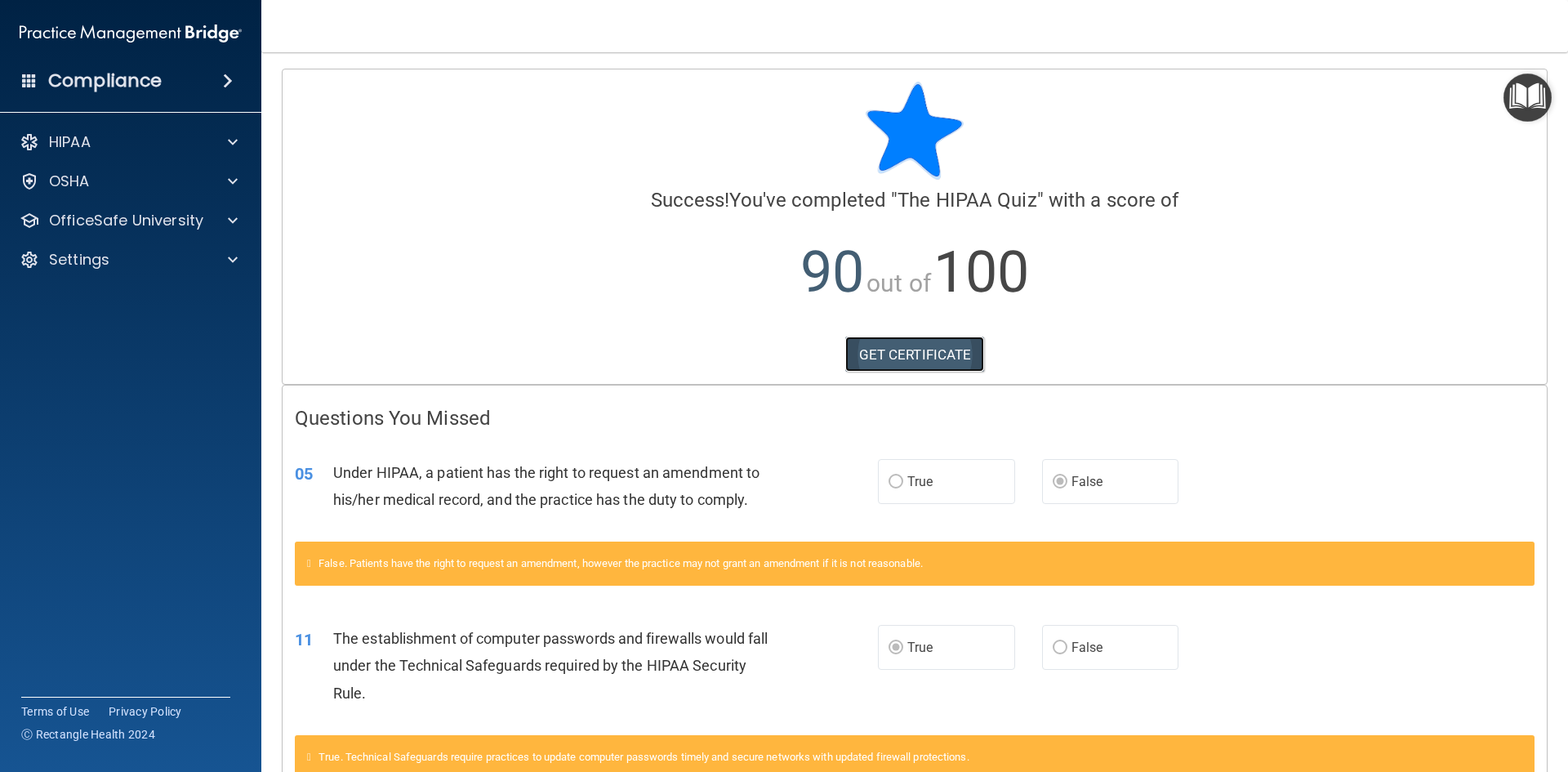
click at [916, 354] on link "GET CERTIFICATE" at bounding box center [915, 354] width 140 height 36
